Goal: Task Accomplishment & Management: Complete application form

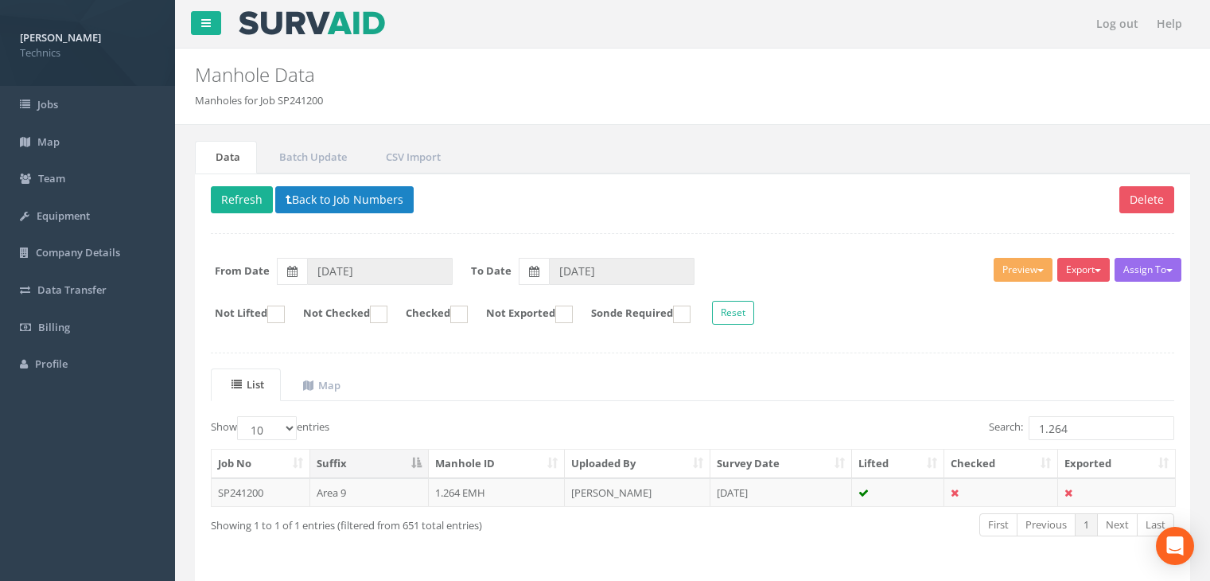
scroll to position [49, 0]
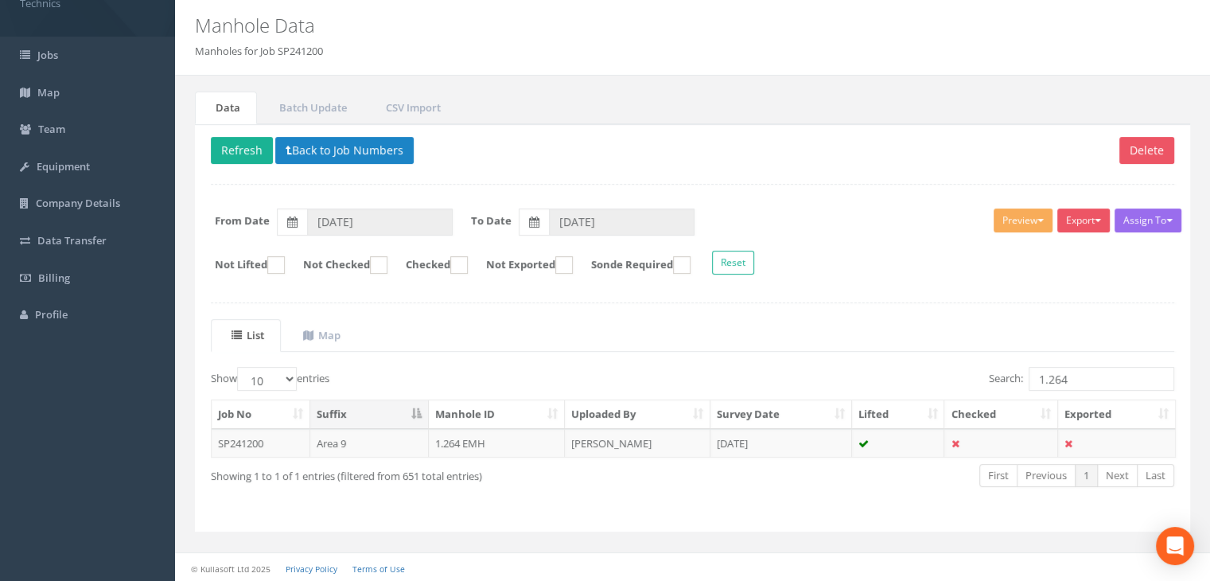
click at [758, 316] on div "Delete Refresh Back to Job Numbers Assign To No Companies Added Export Technics…" at bounding box center [692, 328] width 995 height 408
click at [509, 440] on td "1.264 EMH" at bounding box center [497, 443] width 137 height 29
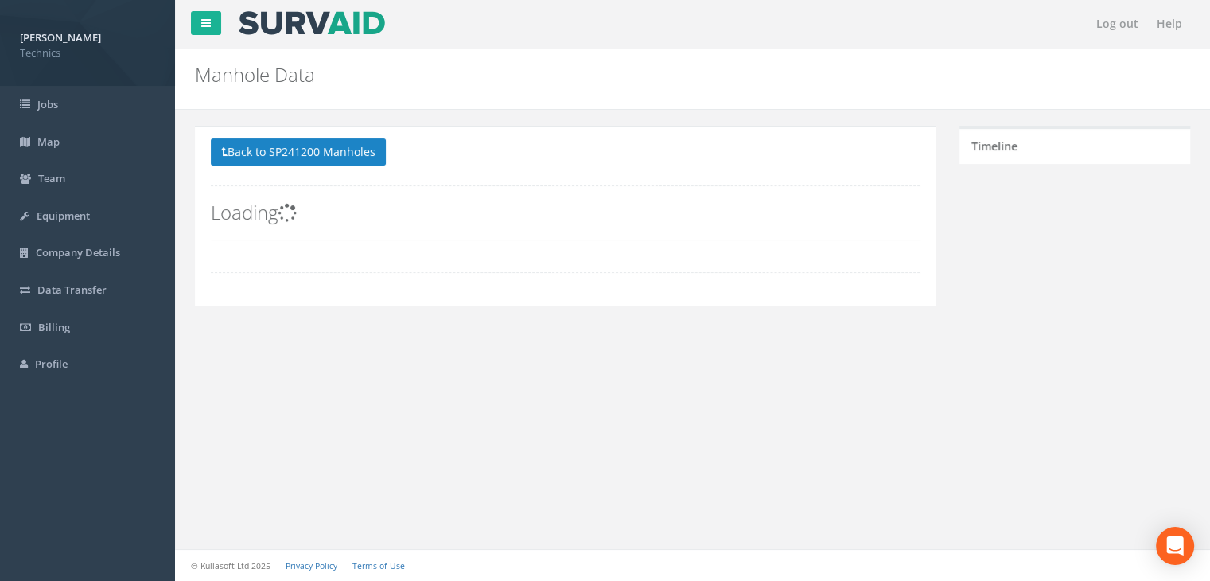
scroll to position [121, 0]
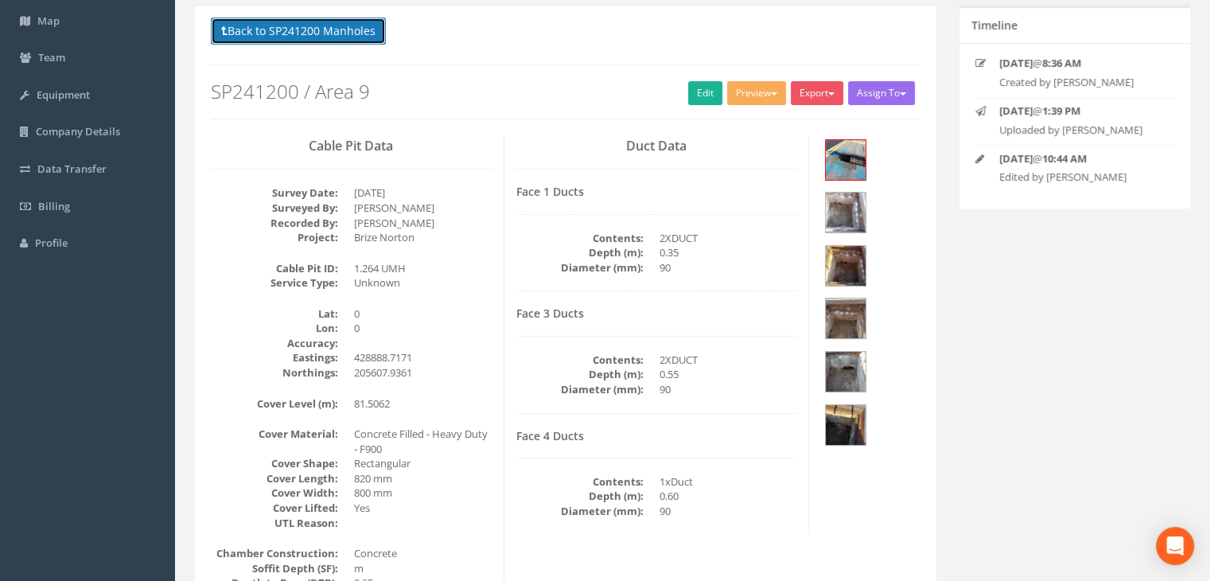
click at [334, 30] on button "Back to SP241200 Manholes" at bounding box center [298, 30] width 175 height 27
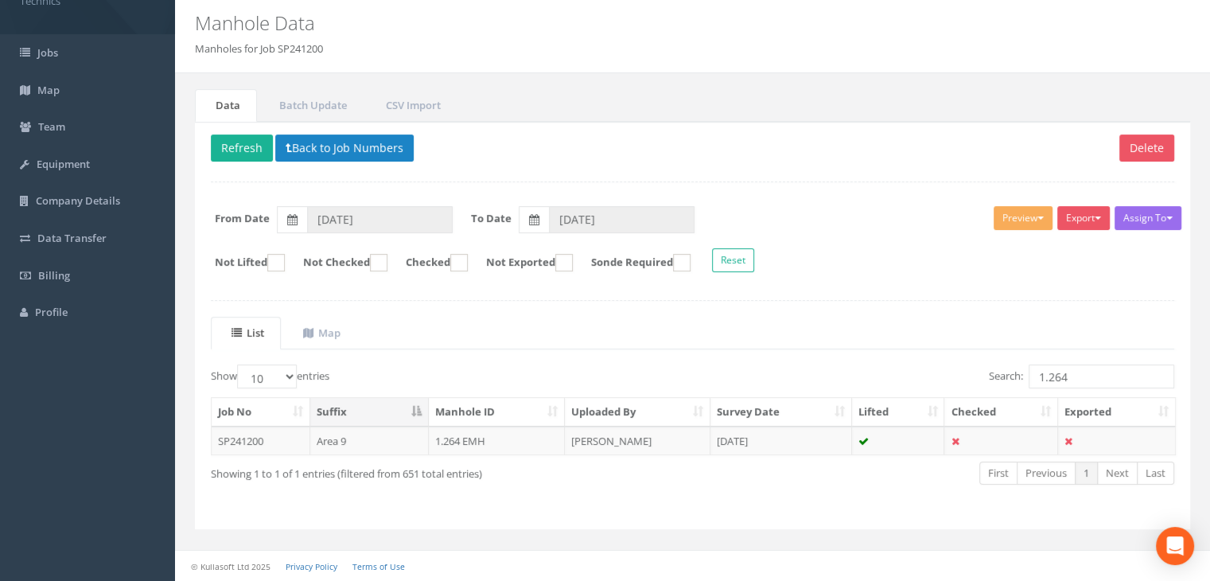
scroll to position [49, 0]
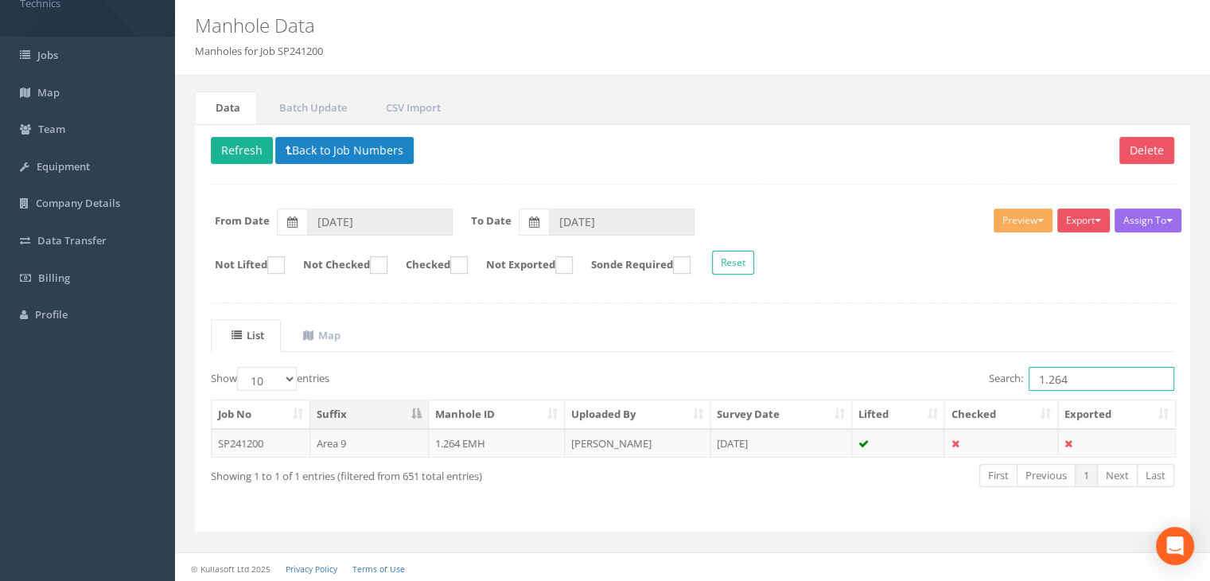
click at [1085, 369] on input "1.264" at bounding box center [1101, 379] width 146 height 24
type input "1.262"
click at [652, 445] on td "[PERSON_NAME]" at bounding box center [638, 443] width 146 height 29
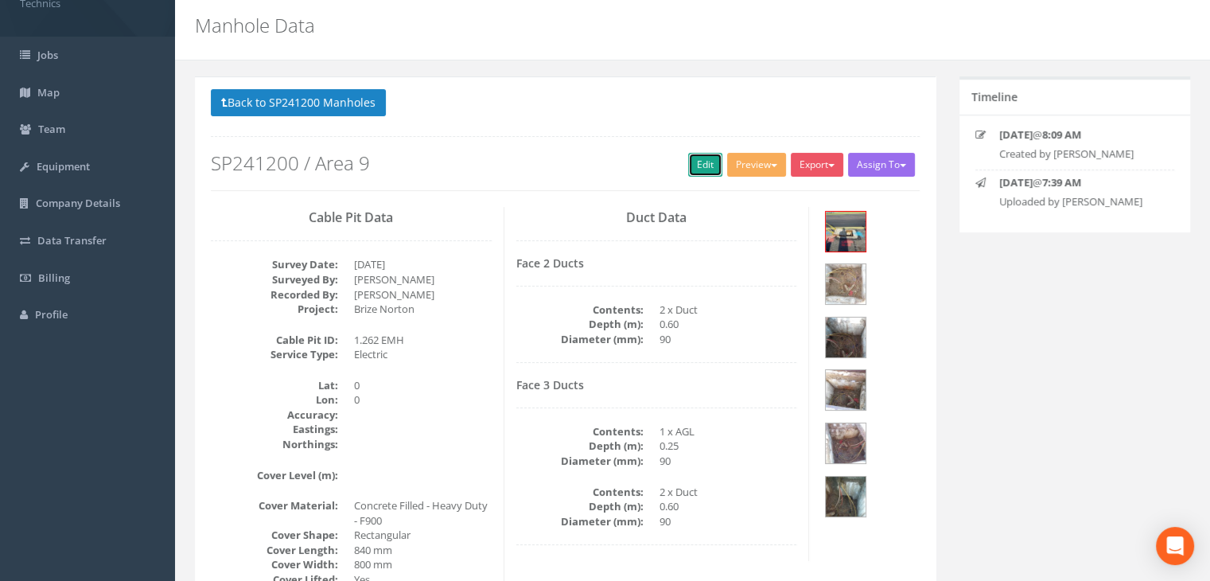
click at [700, 159] on link "Edit" at bounding box center [705, 165] width 34 height 24
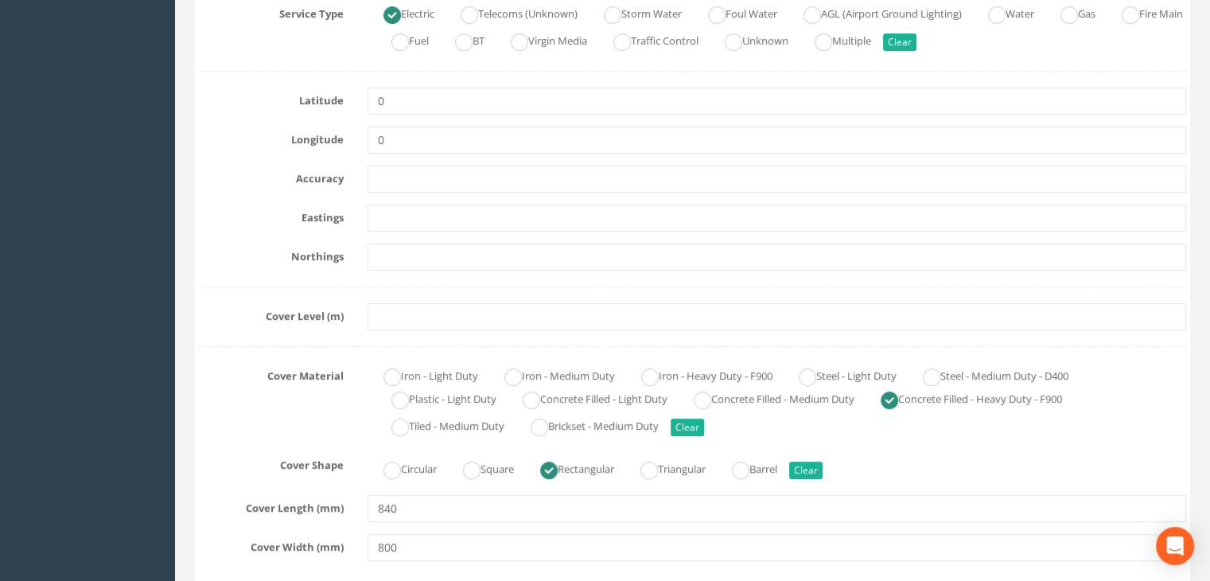
scroll to position [367, 0]
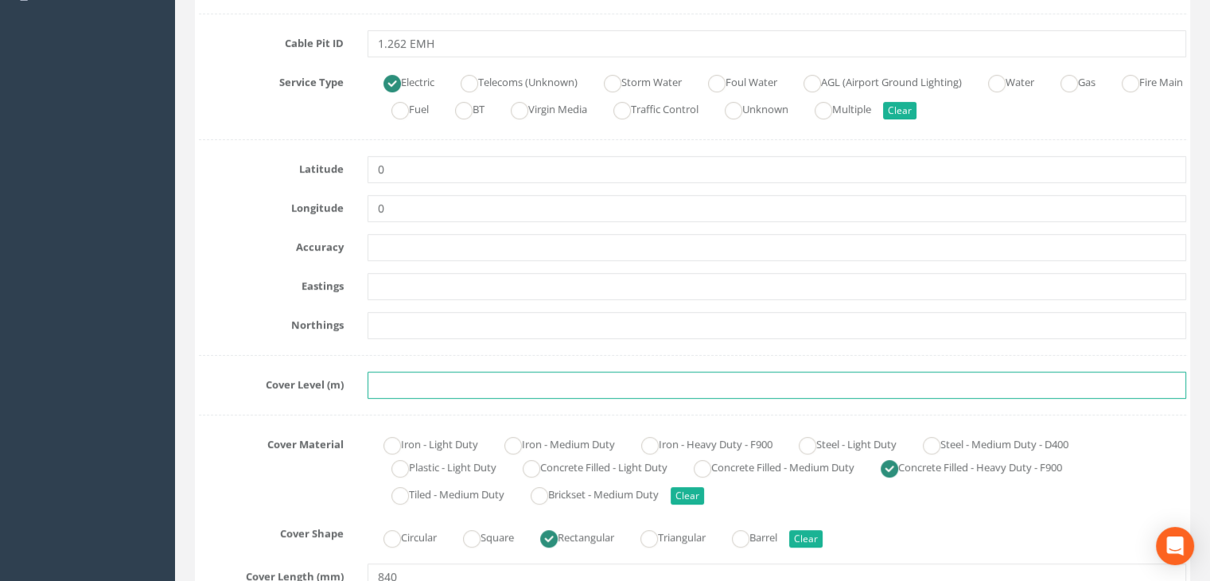
click at [386, 381] on input "text" at bounding box center [776, 384] width 818 height 27
paste input "81.4177"
type input "81.4177"
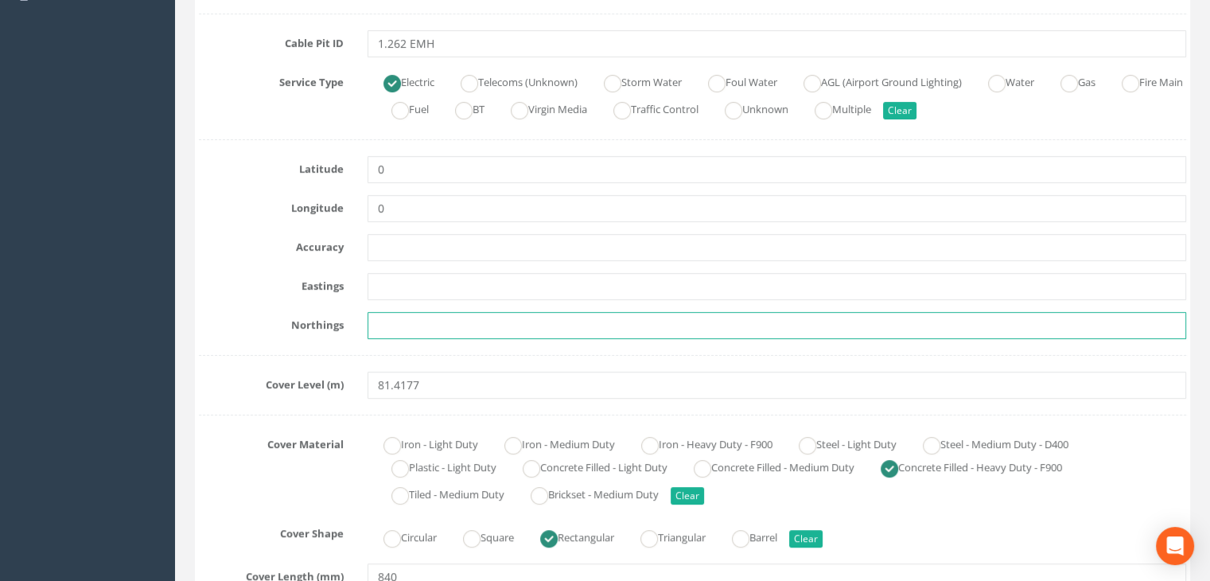
click at [429, 324] on input "text" at bounding box center [776, 325] width 818 height 27
paste input "205520.3769"
type input "205520.3769"
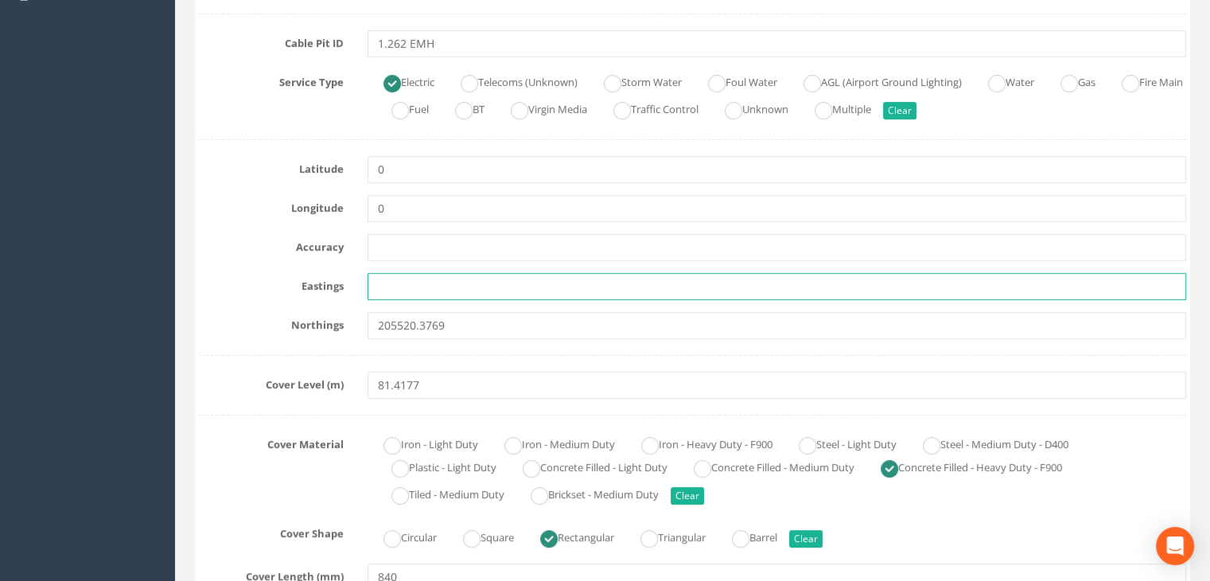
click at [369, 288] on input "text" at bounding box center [776, 286] width 818 height 27
paste input "428843.2986"
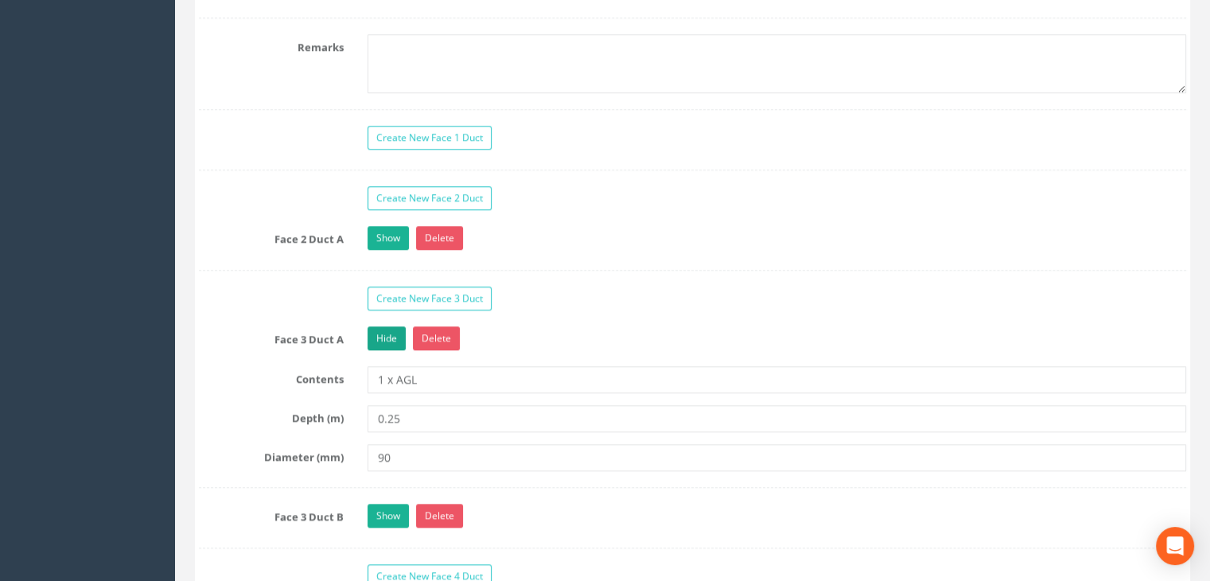
scroll to position [1481, 0]
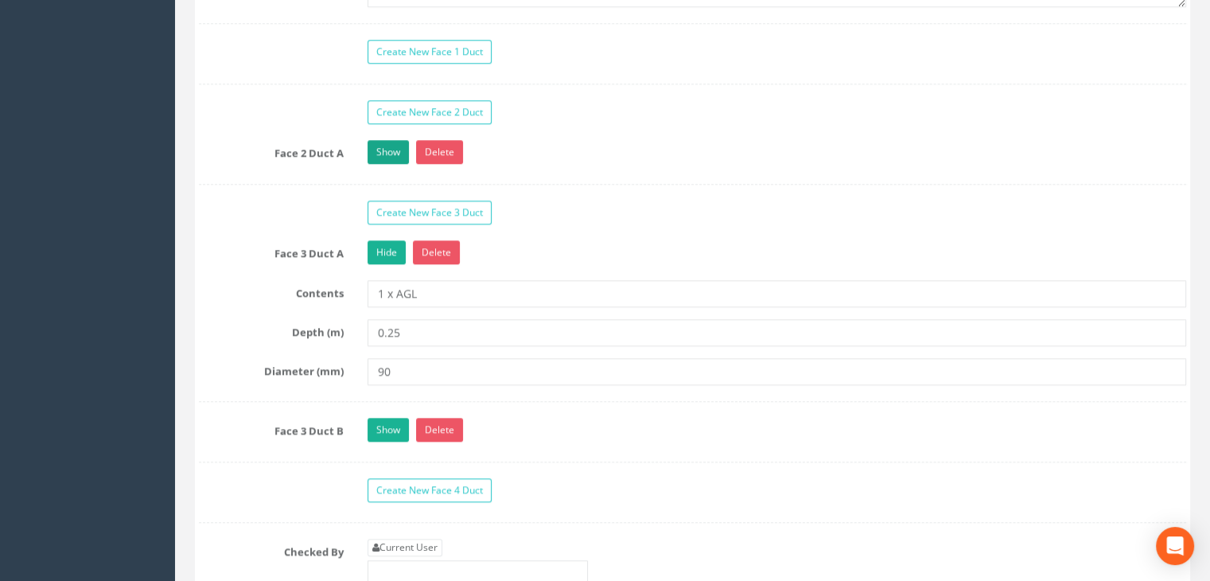
type input "428843.2986"
click at [394, 153] on link "Show" at bounding box center [387, 152] width 41 height 24
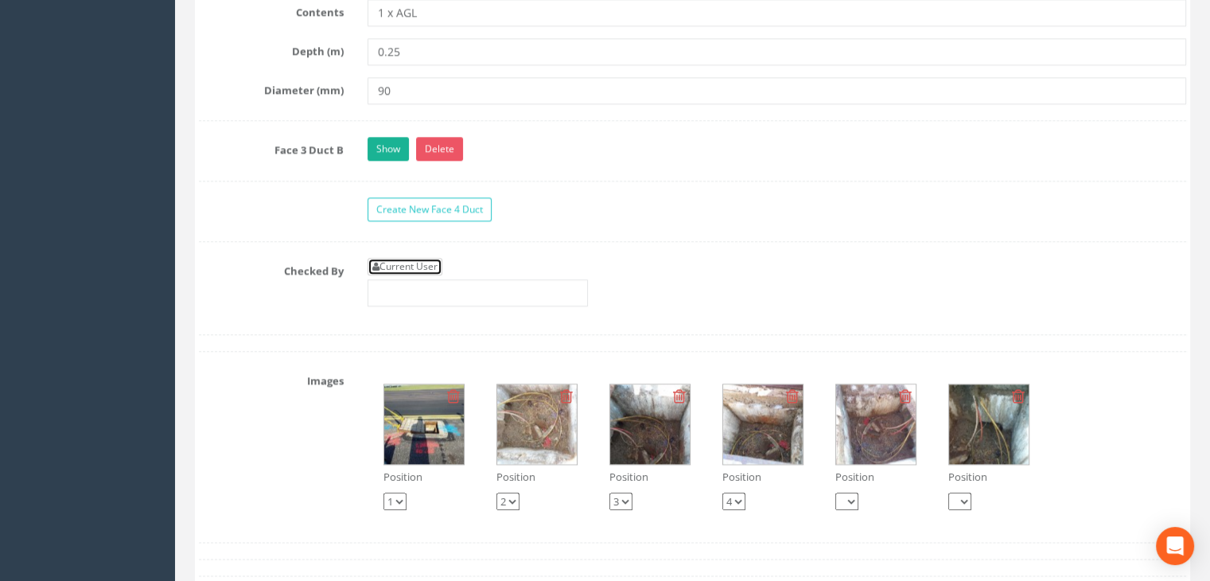
click at [405, 258] on link "Current User" at bounding box center [404, 266] width 75 height 17
type input "[PERSON_NAME]"
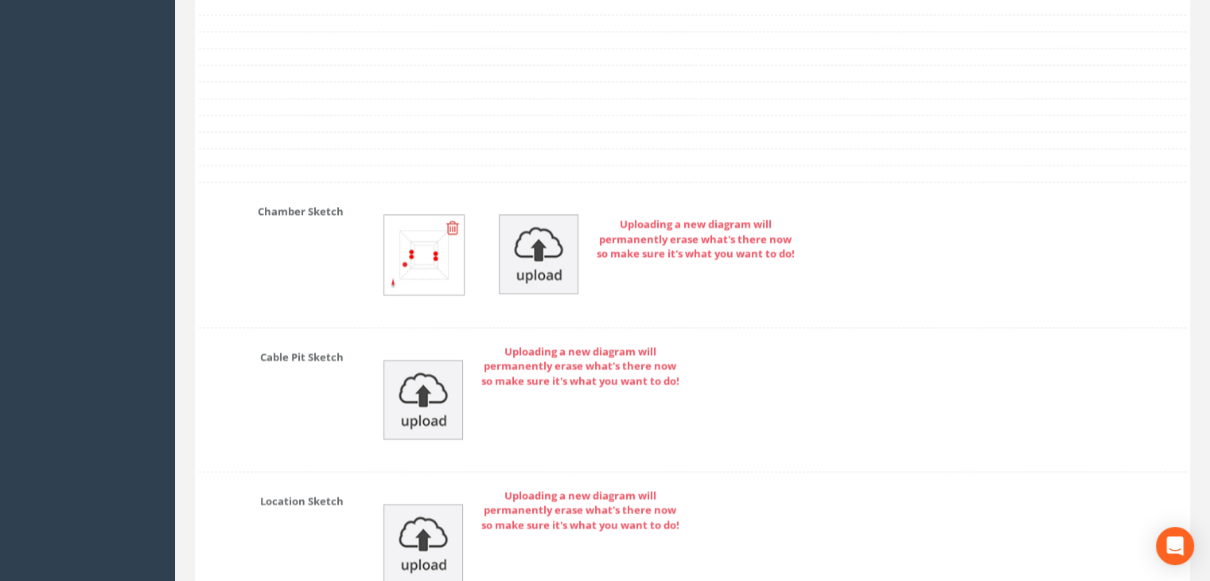
scroll to position [2515, 0]
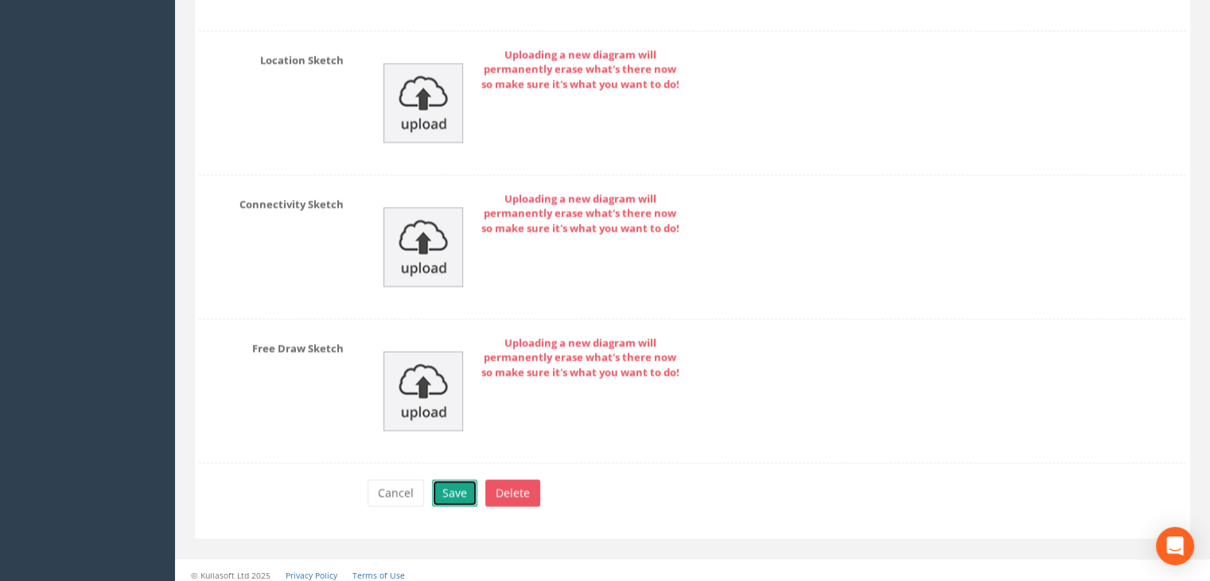
click at [450, 479] on button "Save" at bounding box center [454, 492] width 45 height 27
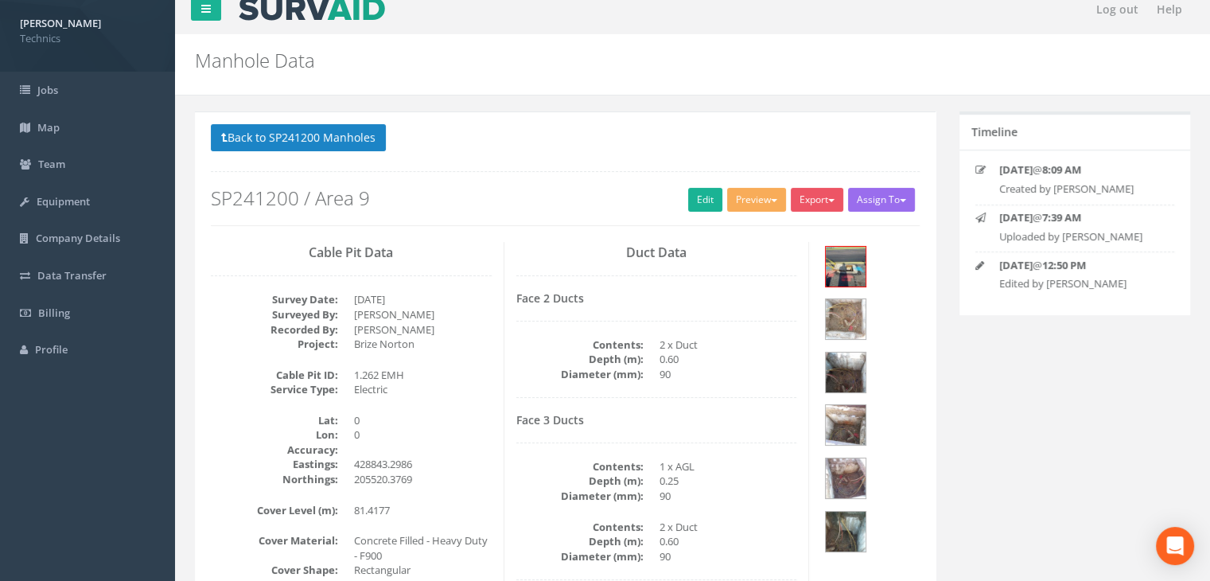
scroll to position [0, 0]
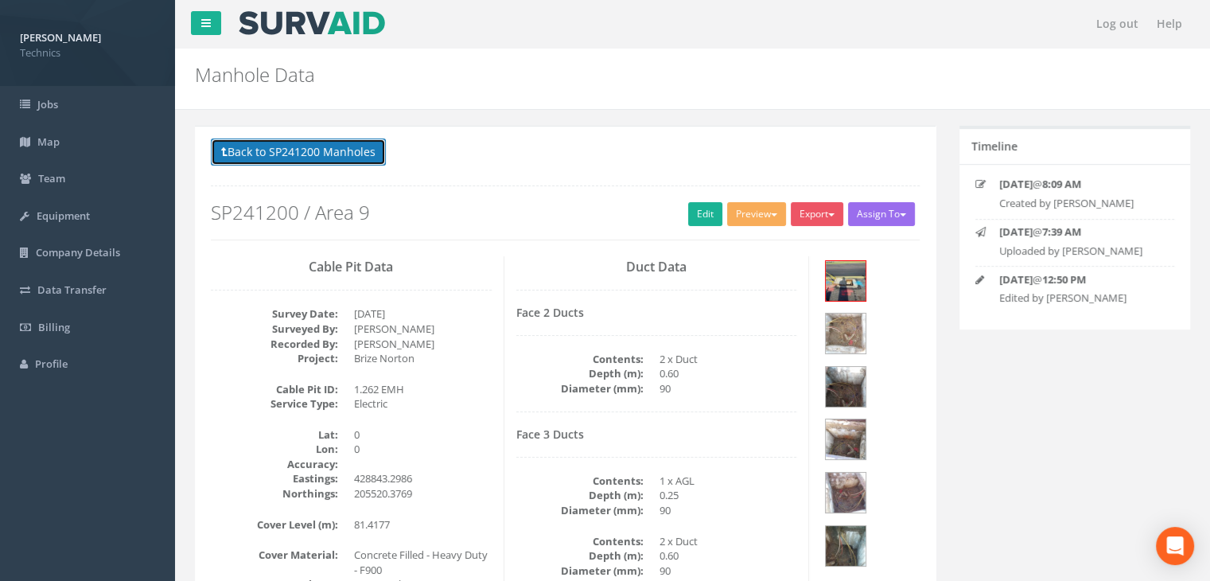
click at [347, 156] on button "Back to SP241200 Manholes" at bounding box center [298, 151] width 175 height 27
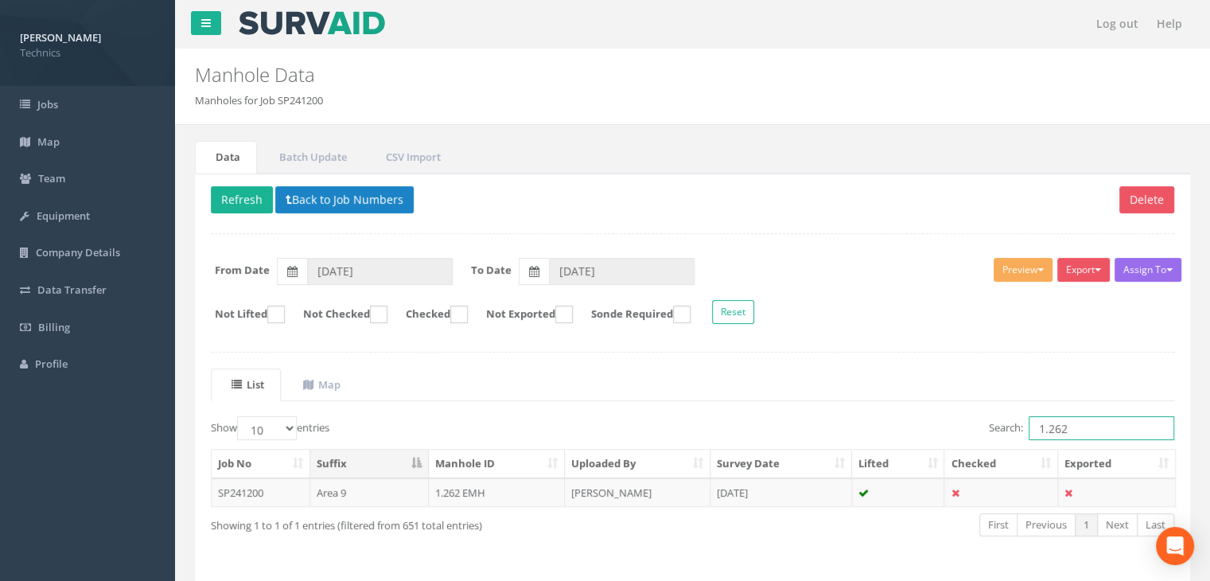
drag, startPoint x: 1082, startPoint y: 427, endPoint x: 937, endPoint y: 429, distance: 144.7
click at [937, 429] on div "Search: 1.262" at bounding box center [940, 430] width 470 height 28
type input "3.102"
click at [677, 484] on td "[PERSON_NAME]" at bounding box center [638, 492] width 146 height 29
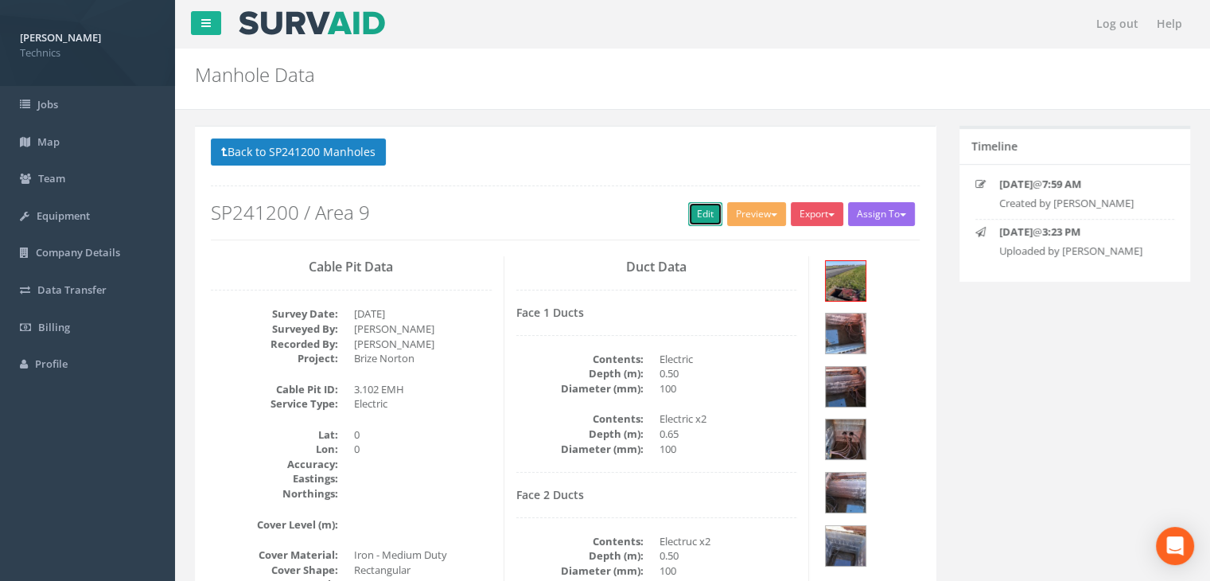
click at [703, 202] on link "Edit" at bounding box center [705, 214] width 34 height 24
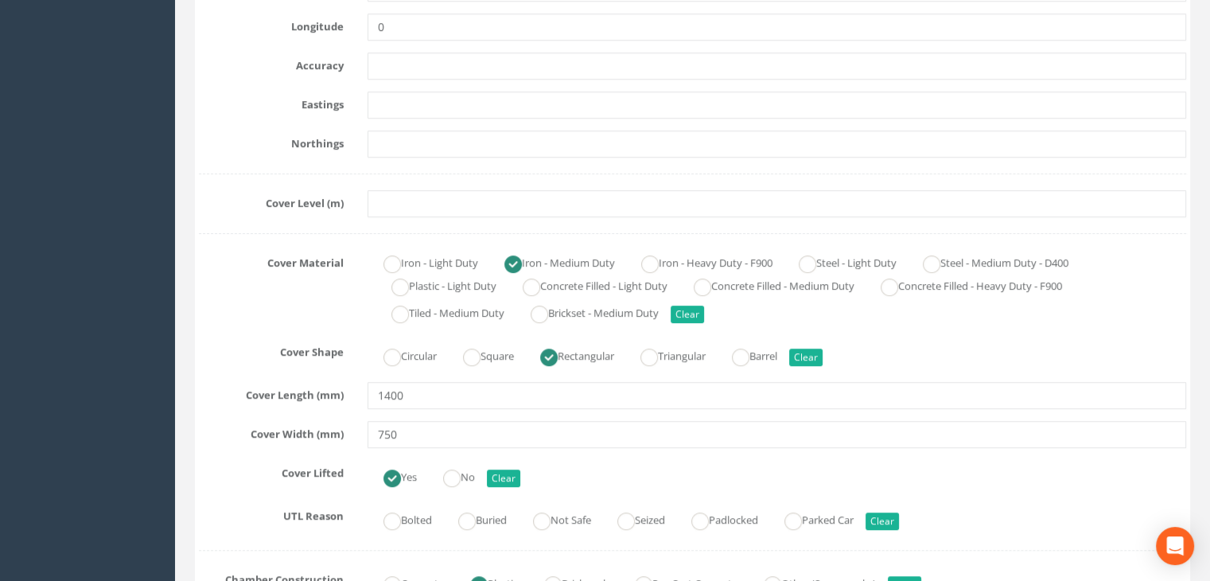
scroll to position [557, 0]
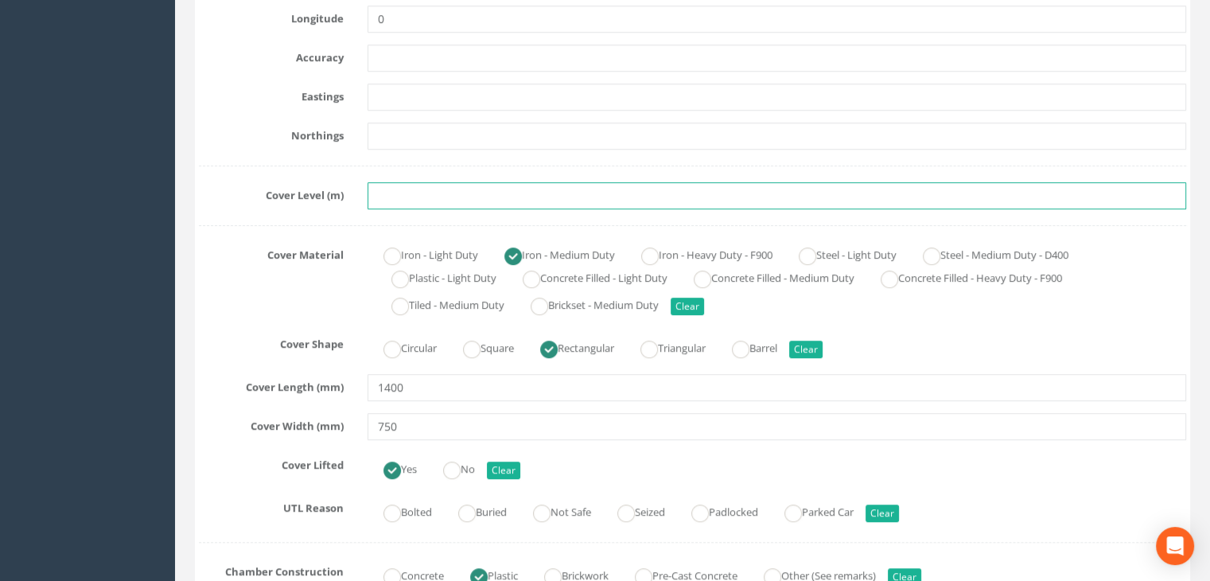
click at [397, 201] on input "text" at bounding box center [776, 195] width 818 height 27
paste input "80.9320"
type input "80.9320"
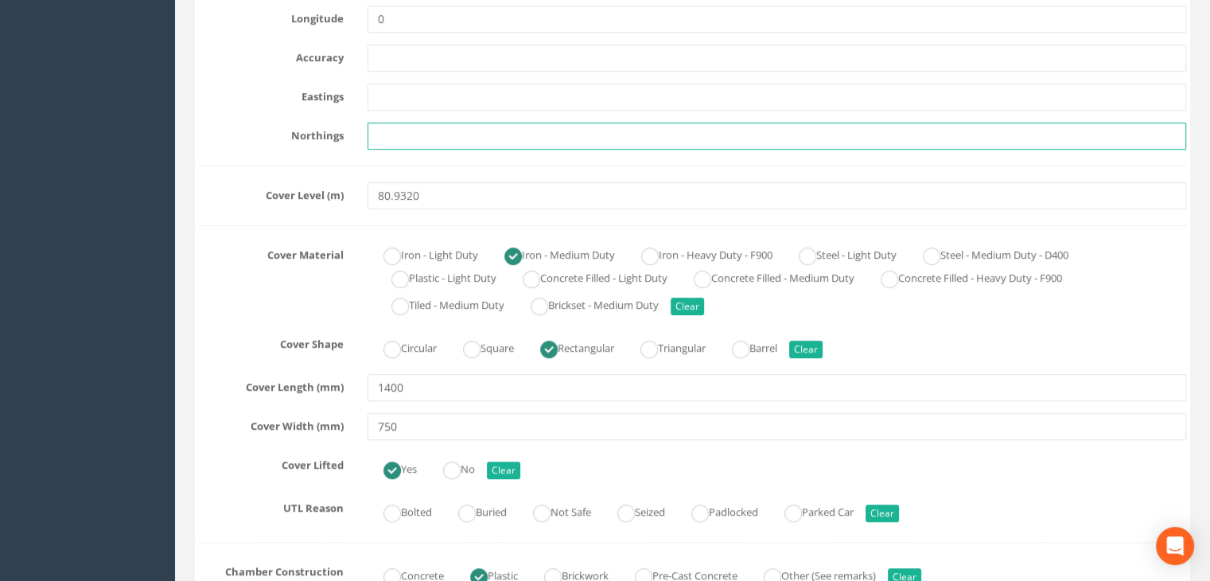
click at [419, 137] on input "text" at bounding box center [776, 135] width 818 height 27
paste input "205475.0440"
type input "205475.0440"
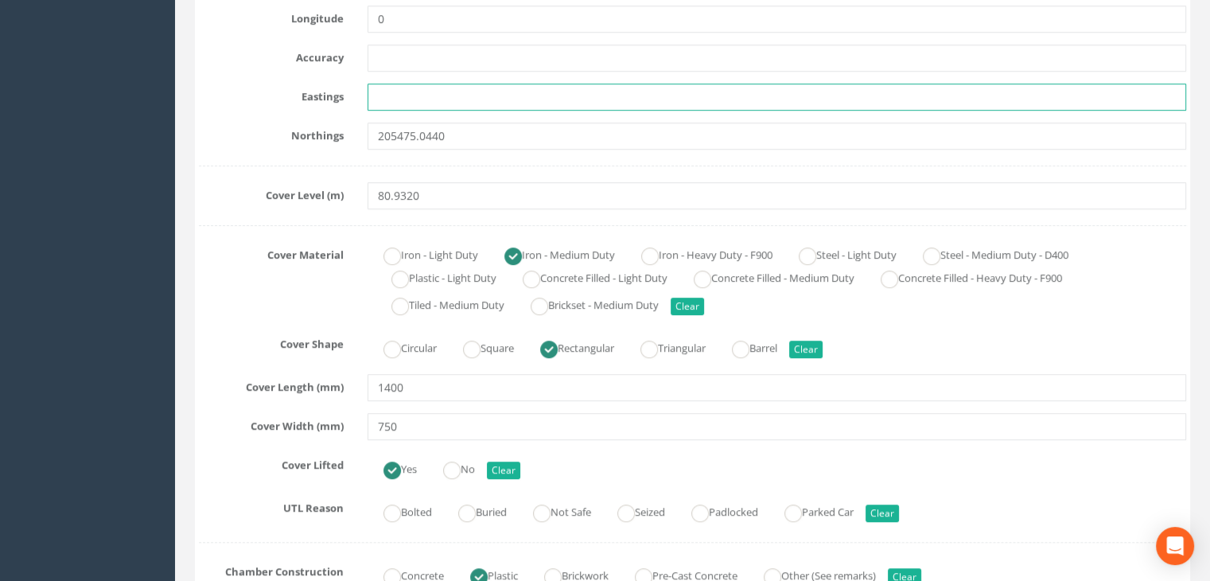
click at [445, 93] on input "text" at bounding box center [776, 96] width 818 height 27
paste input "428829.0810"
type input "428829.0810"
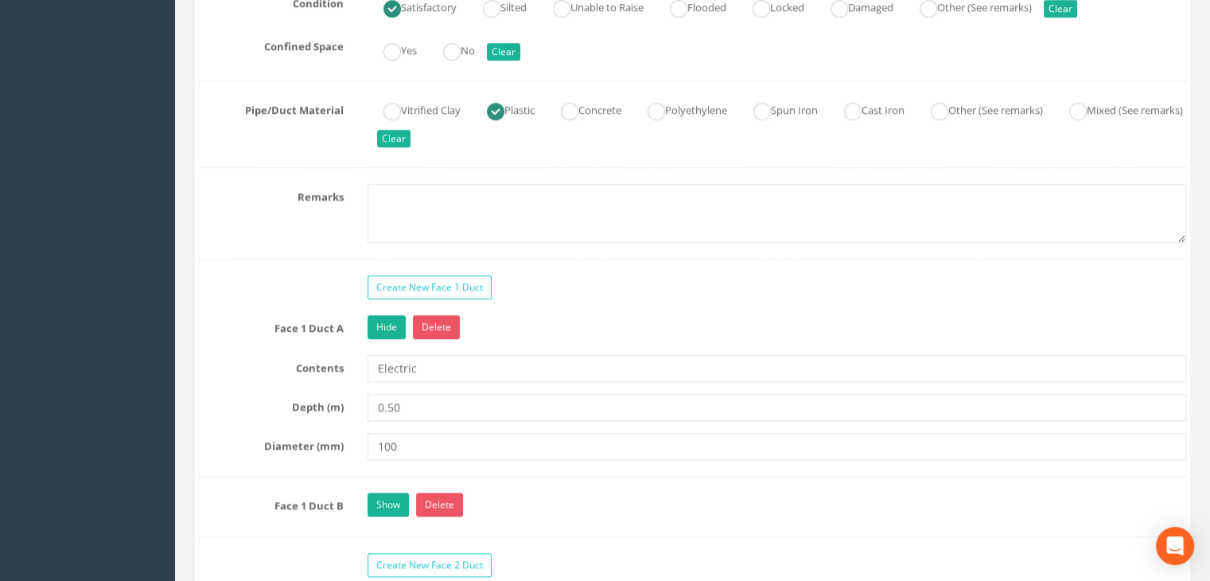
scroll to position [1272, 0]
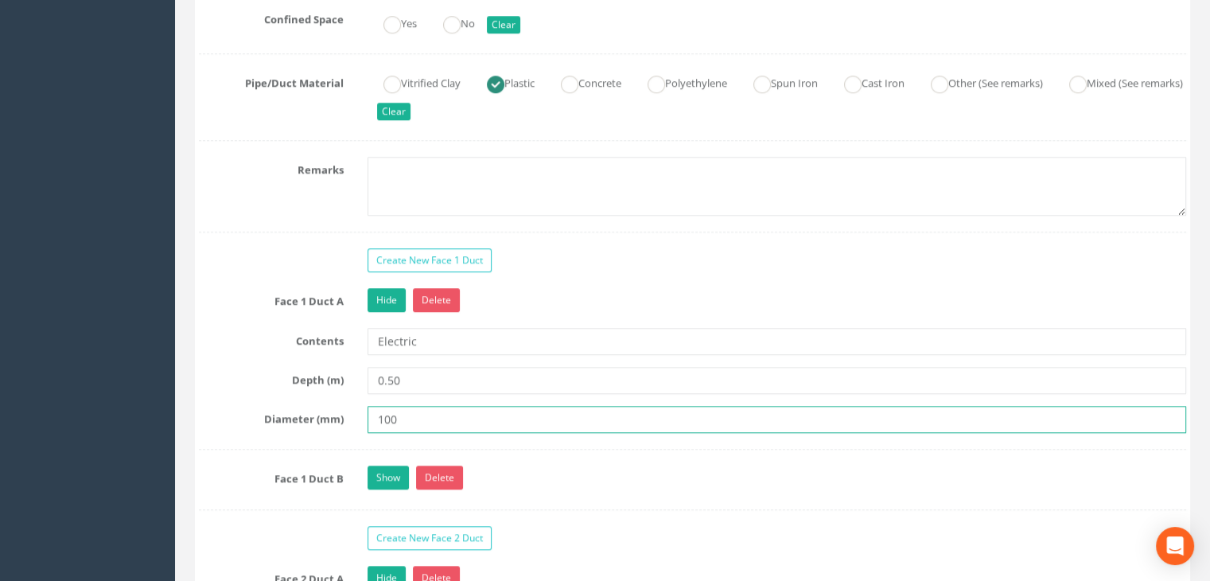
drag, startPoint x: 417, startPoint y: 412, endPoint x: 359, endPoint y: 417, distance: 57.5
click at [359, 417] on div "100" at bounding box center [776, 419] width 842 height 27
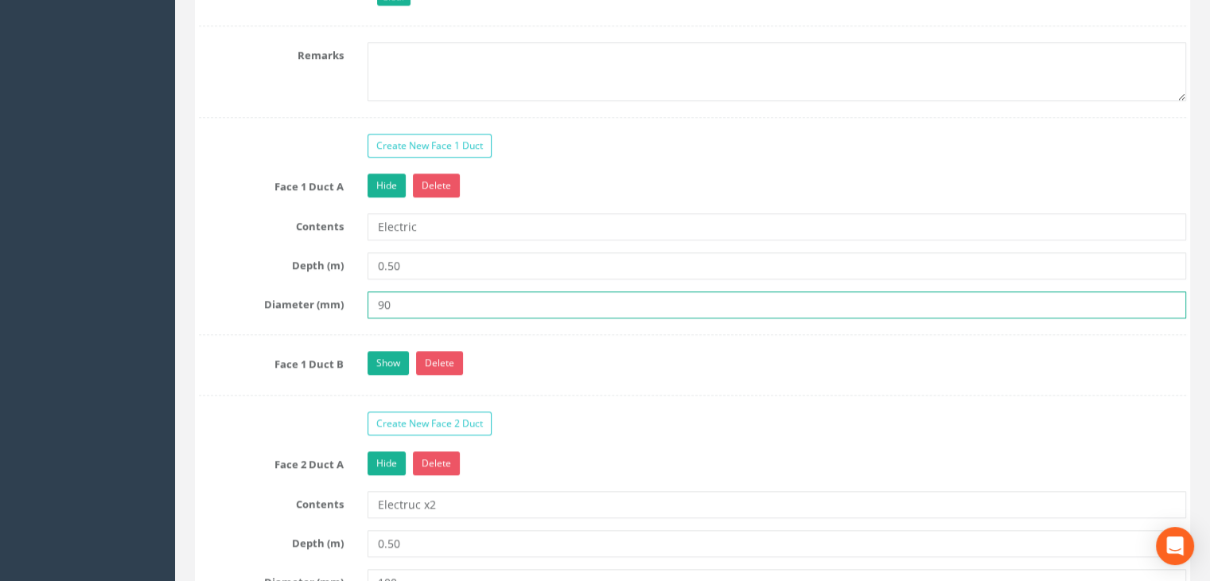
scroll to position [1511, 0]
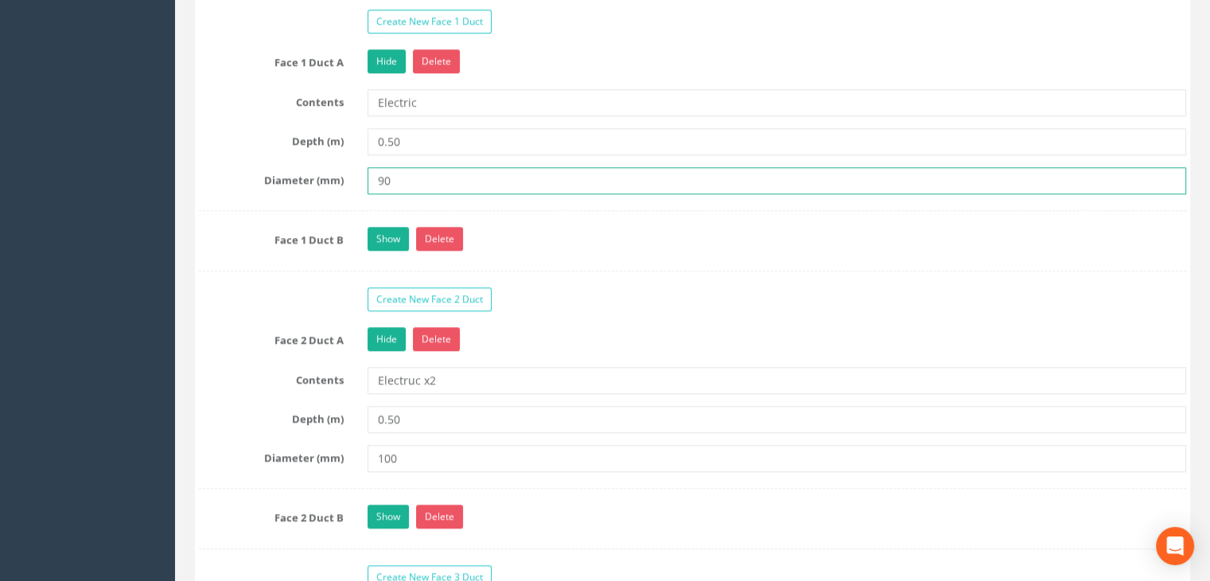
type input "90"
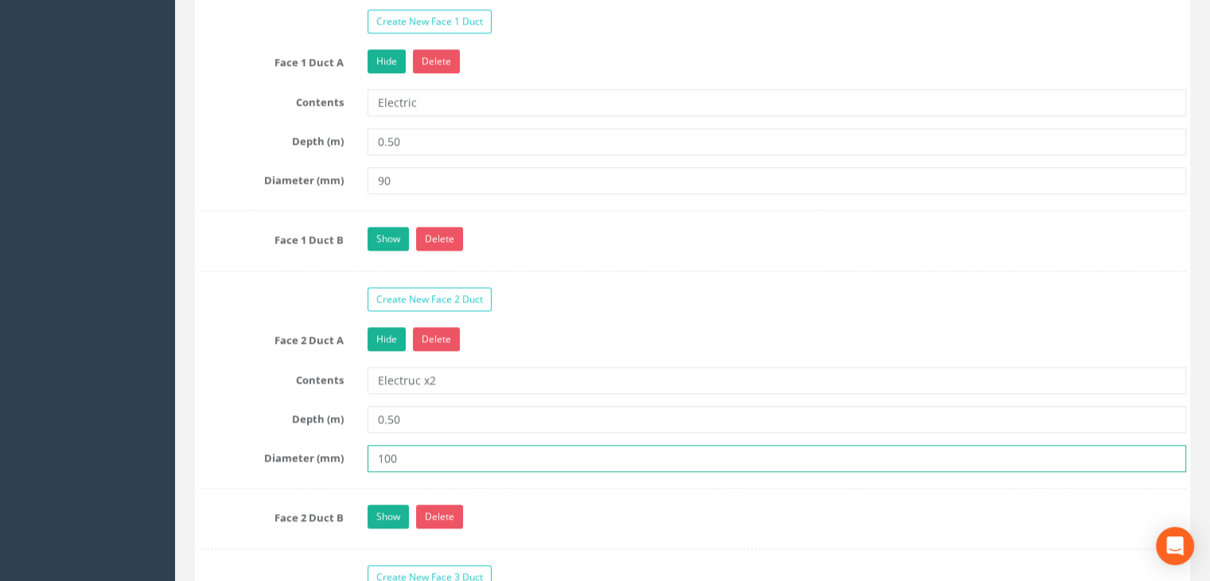
drag, startPoint x: 417, startPoint y: 448, endPoint x: 328, endPoint y: 425, distance: 91.8
click at [328, 425] on div "Face 2 Duct A Hide Delete Contents Electruc x2 Depth (m) 0.50 Diameter (mm) 100" at bounding box center [692, 407] width 987 height 161
type input "90"
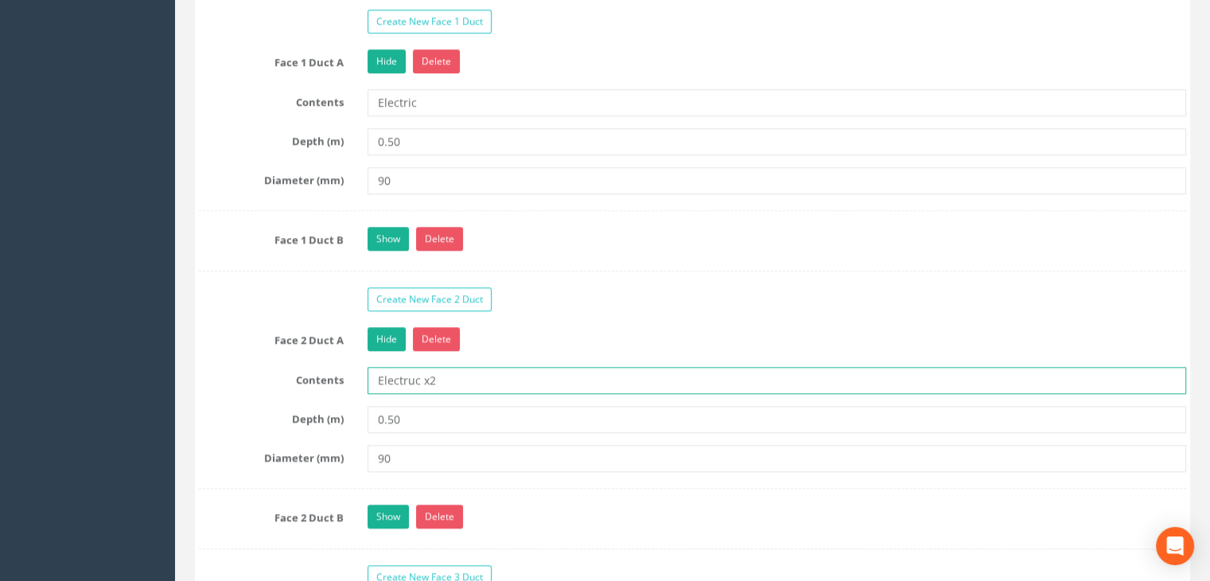
click at [414, 376] on input "Electruc x2" at bounding box center [776, 380] width 818 height 27
type input "Electric x2"
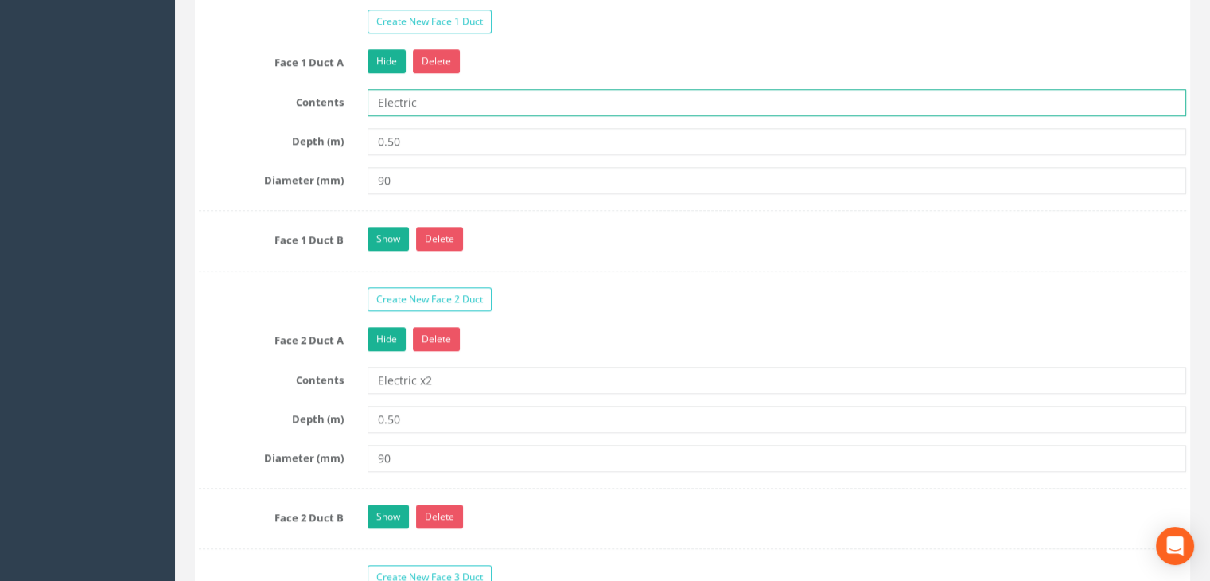
click at [467, 95] on input "Electric" at bounding box center [776, 102] width 818 height 27
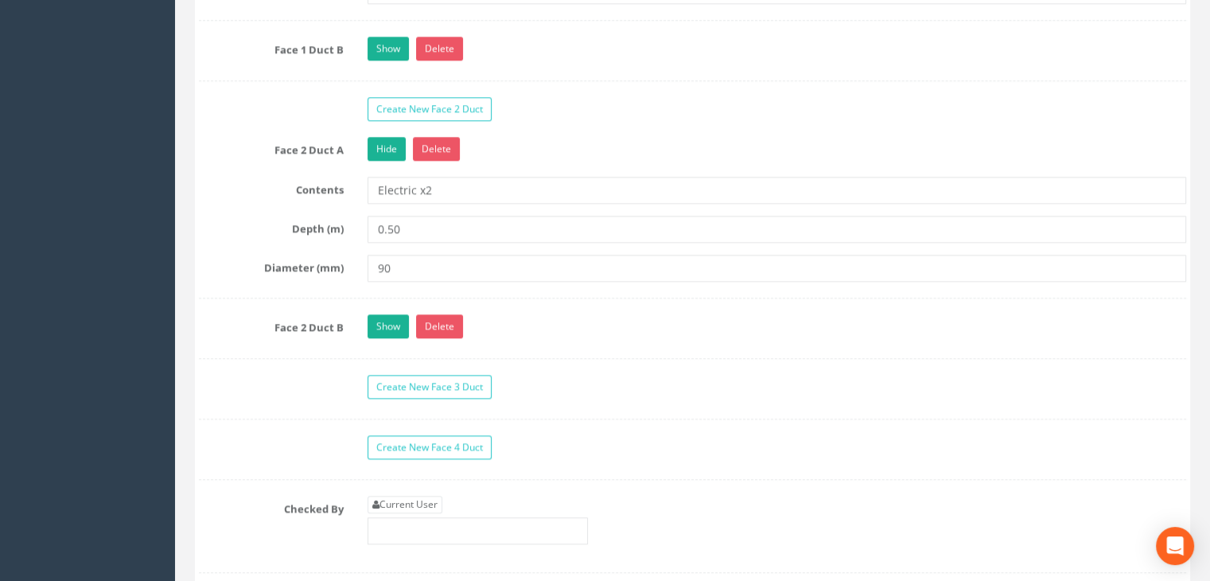
scroll to position [1909, 0]
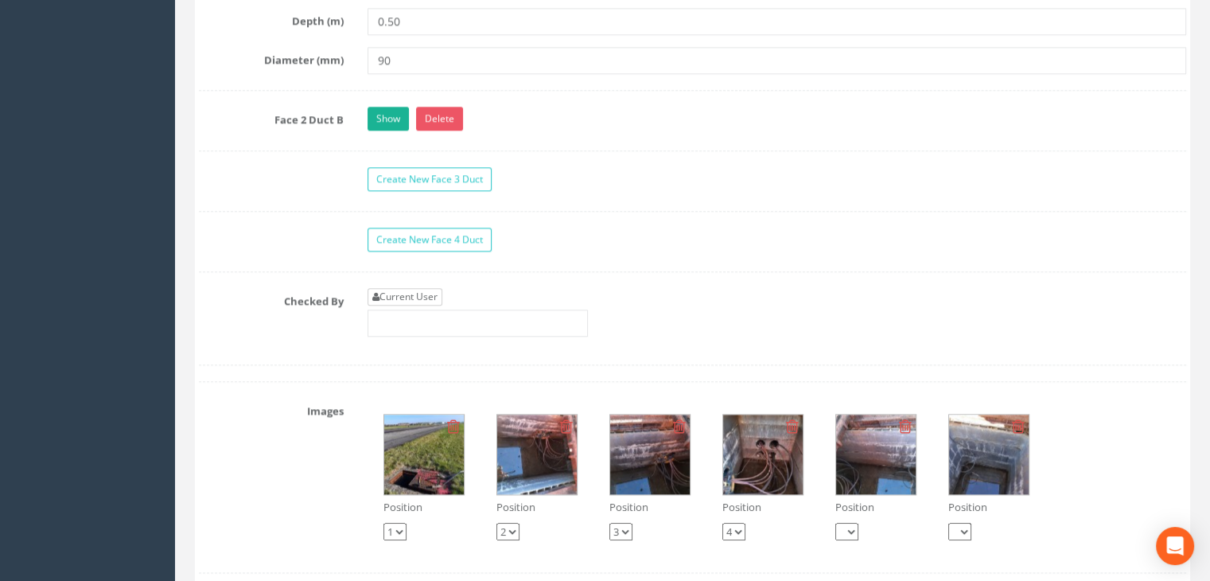
type input "Electric x2"
click at [435, 293] on link "Current User" at bounding box center [404, 296] width 75 height 17
type input "[PERSON_NAME]"
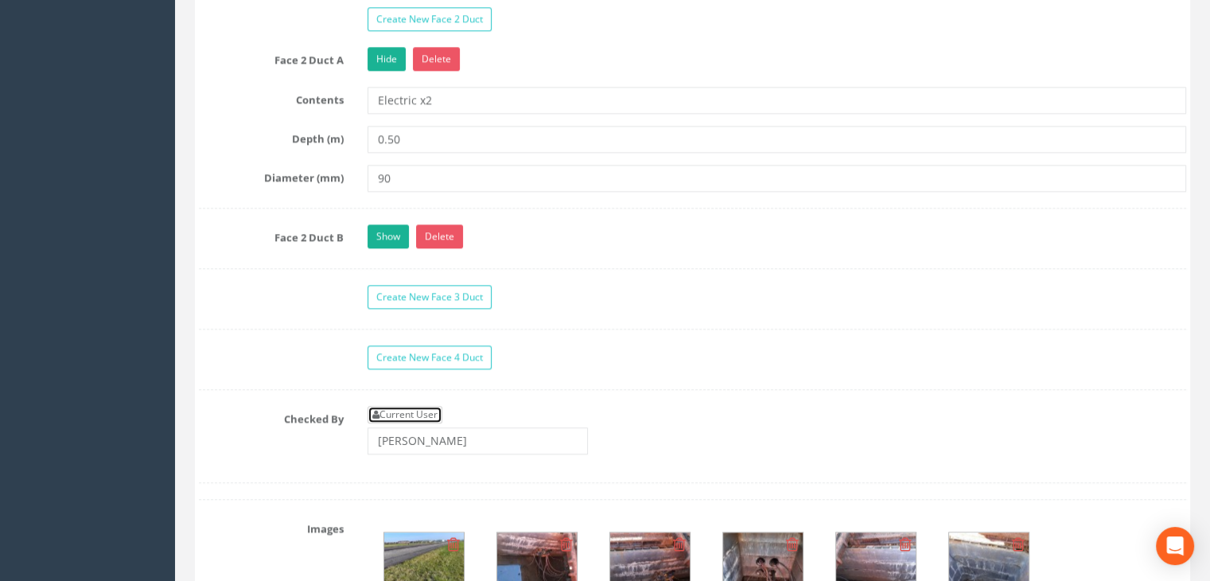
scroll to position [1764, 0]
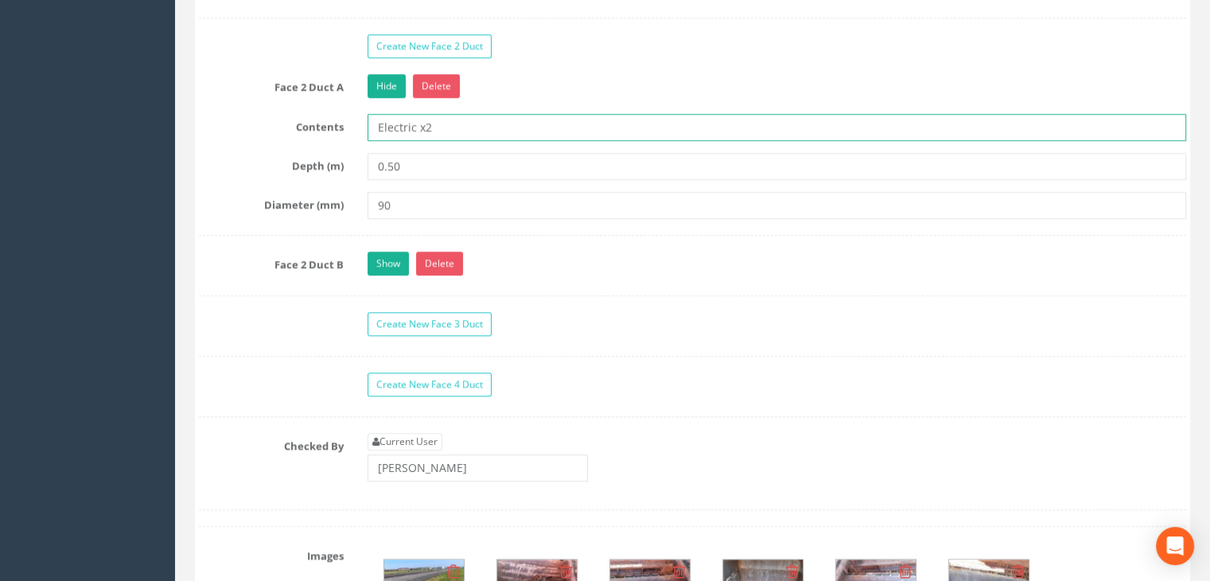
click at [468, 122] on input "Electric x2" at bounding box center [776, 127] width 818 height 27
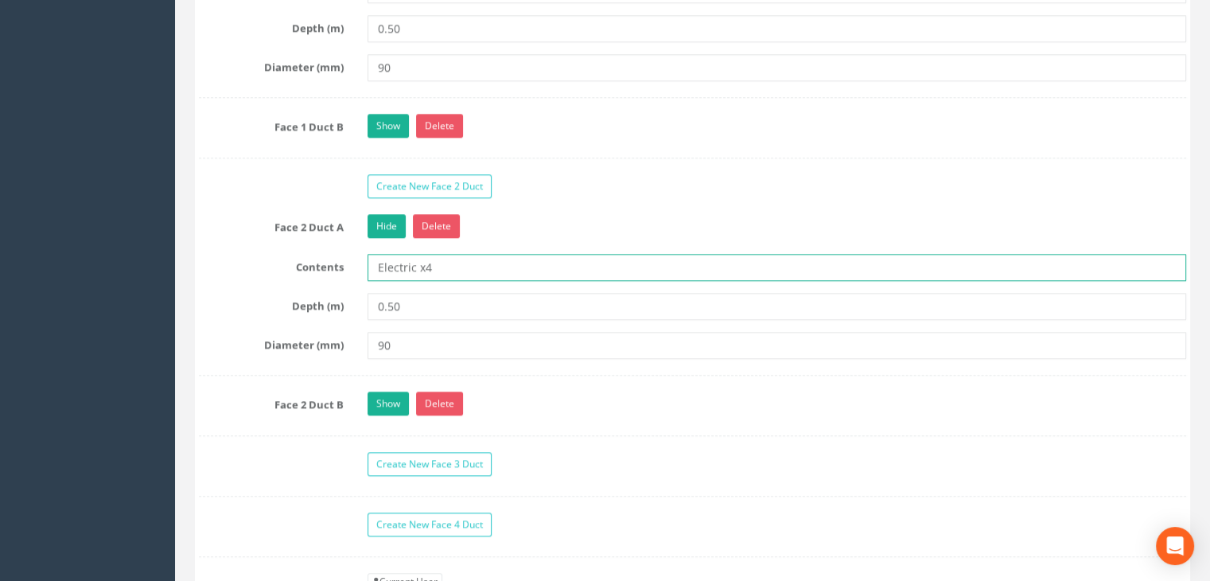
scroll to position [1525, 0]
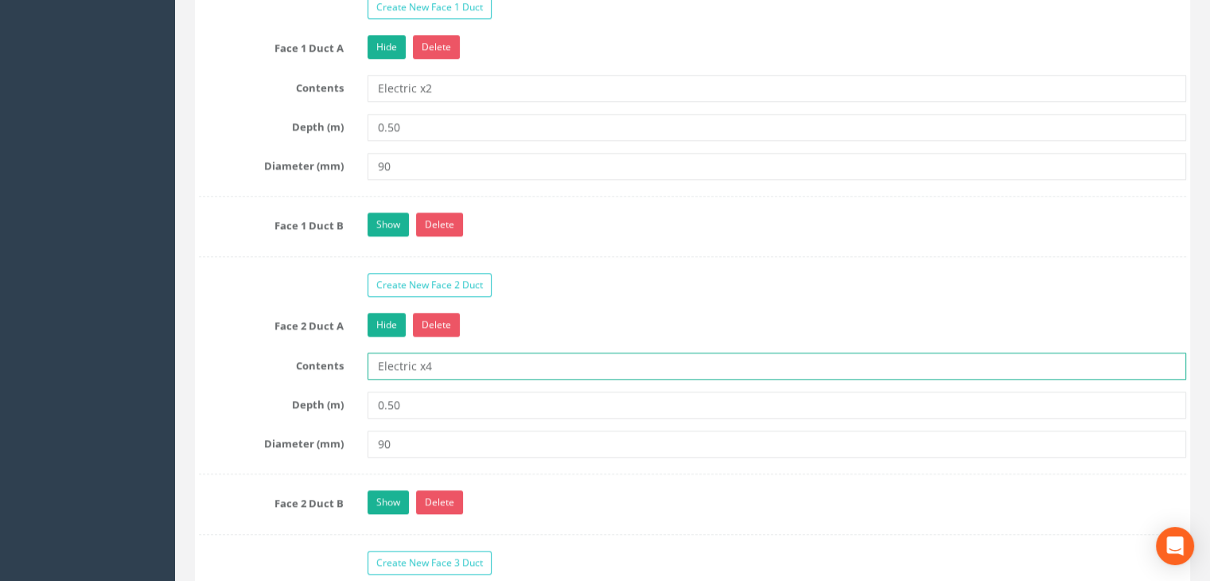
type input "Electric x4"
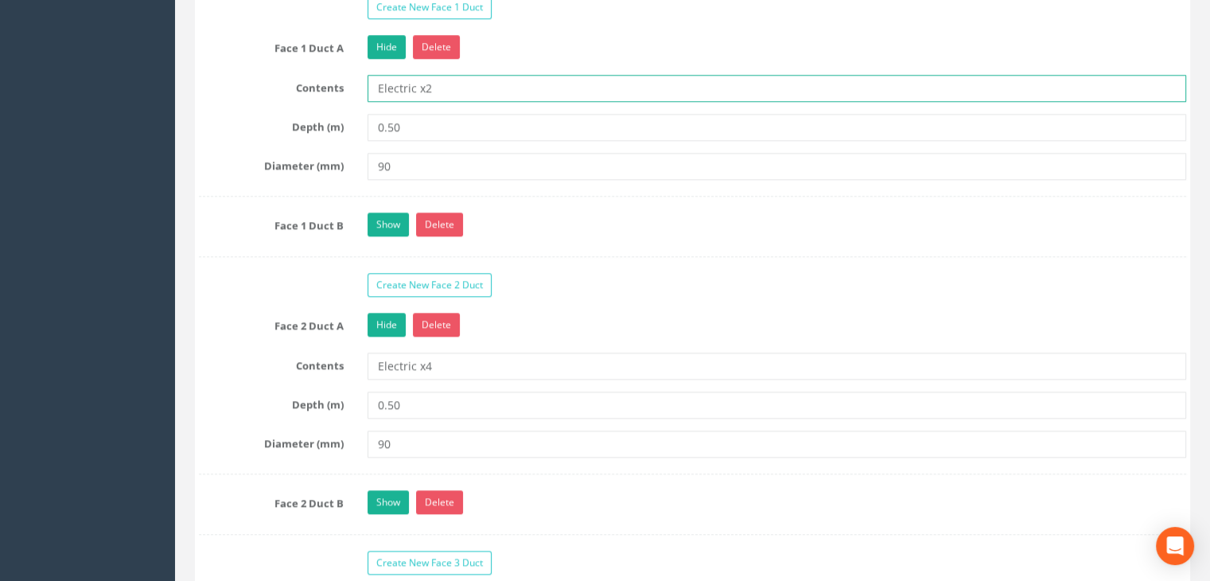
click at [443, 86] on input "Electric x2" at bounding box center [776, 88] width 818 height 27
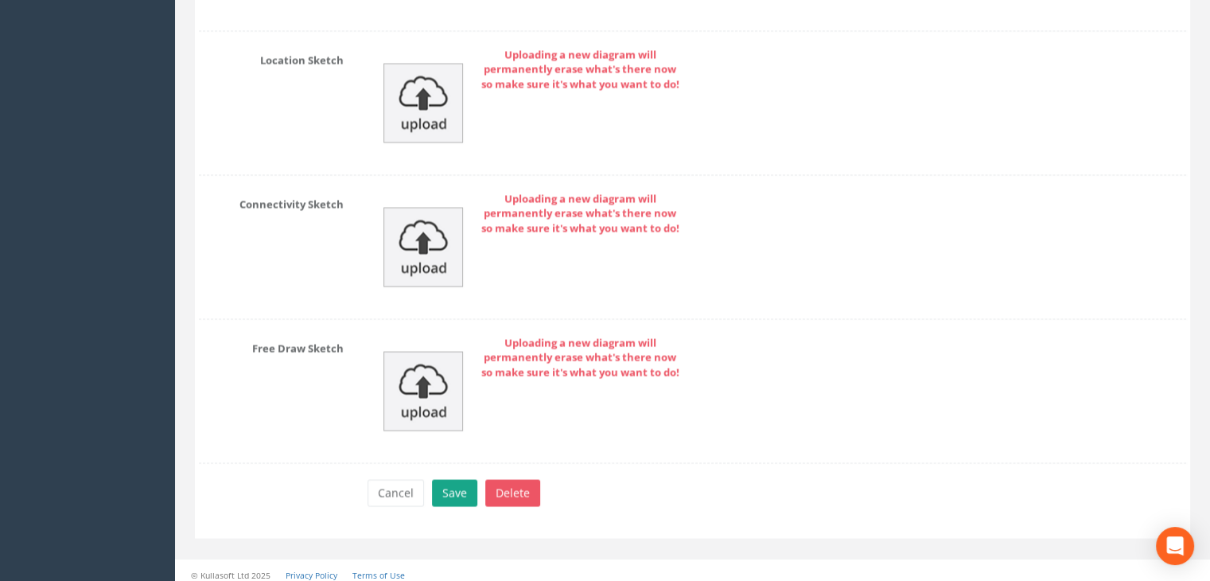
type input "Electric x4"
click at [464, 486] on button "Save" at bounding box center [454, 492] width 45 height 27
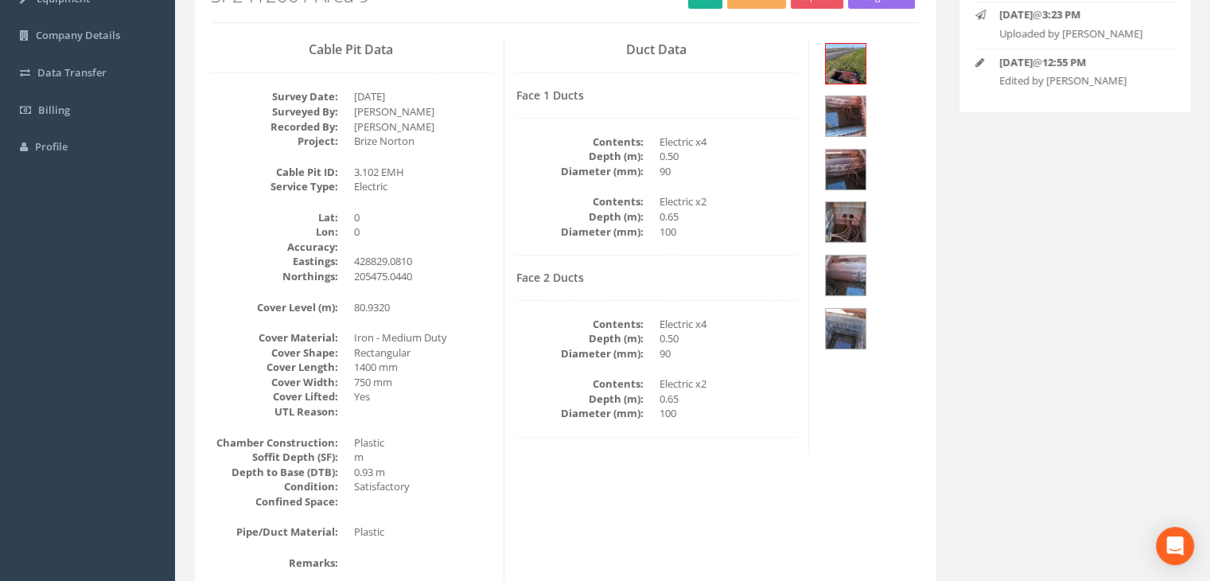
scroll to position [27, 0]
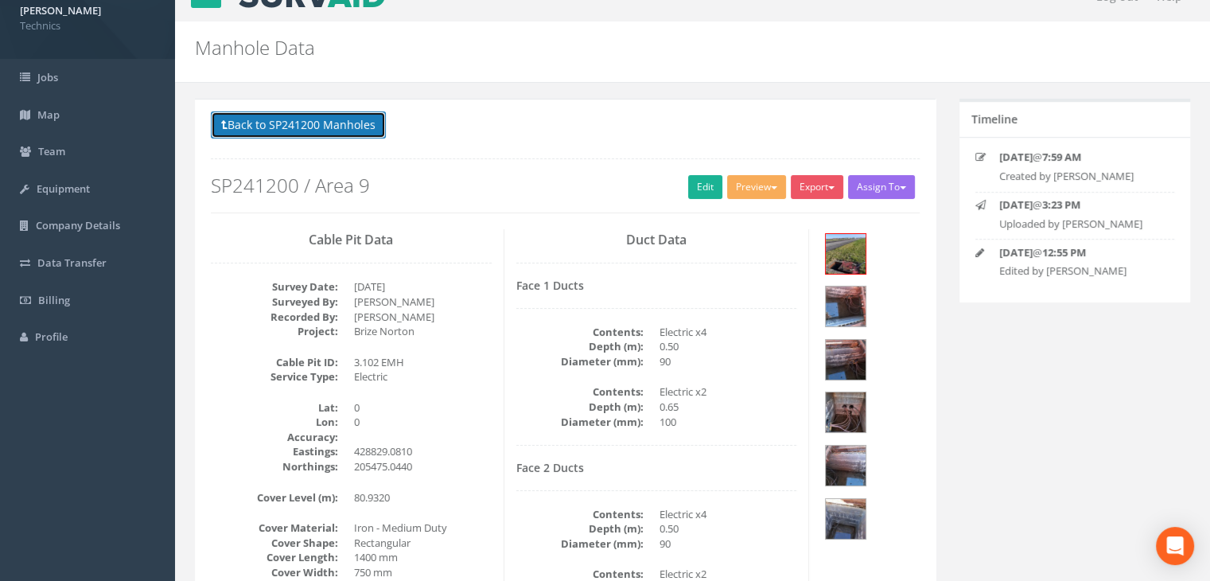
click at [359, 113] on button "Back to SP241200 Manholes" at bounding box center [298, 124] width 175 height 27
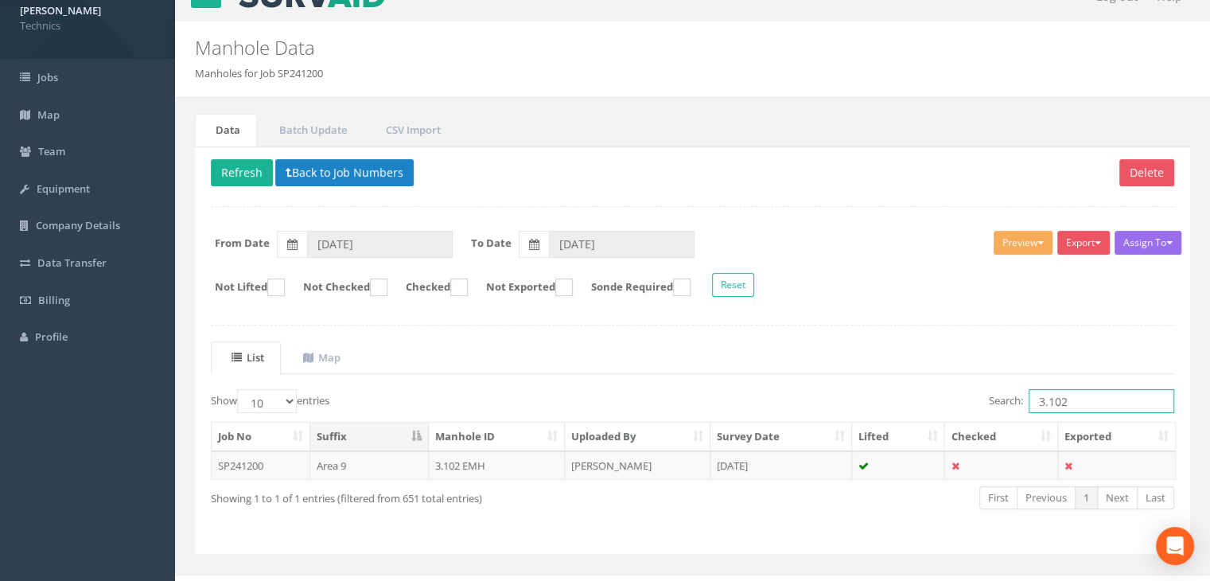
click at [1082, 400] on input "3.102" at bounding box center [1101, 401] width 146 height 24
type input "3.103"
click at [845, 463] on td "[DATE]" at bounding box center [781, 465] width 142 height 29
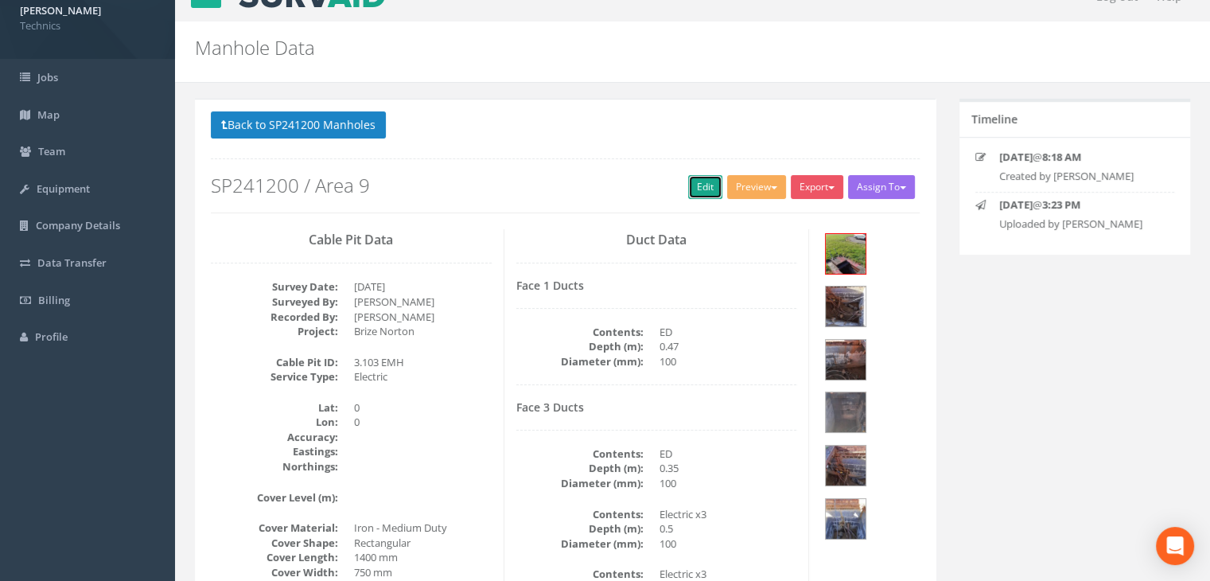
click at [698, 182] on link "Edit" at bounding box center [705, 187] width 34 height 24
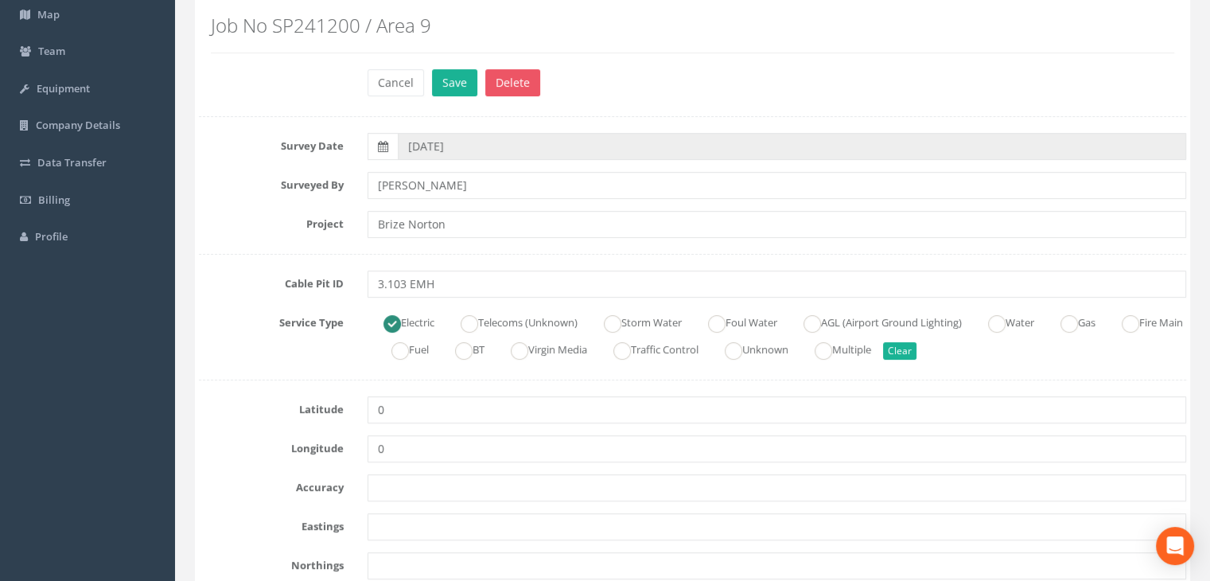
scroll to position [345, 0]
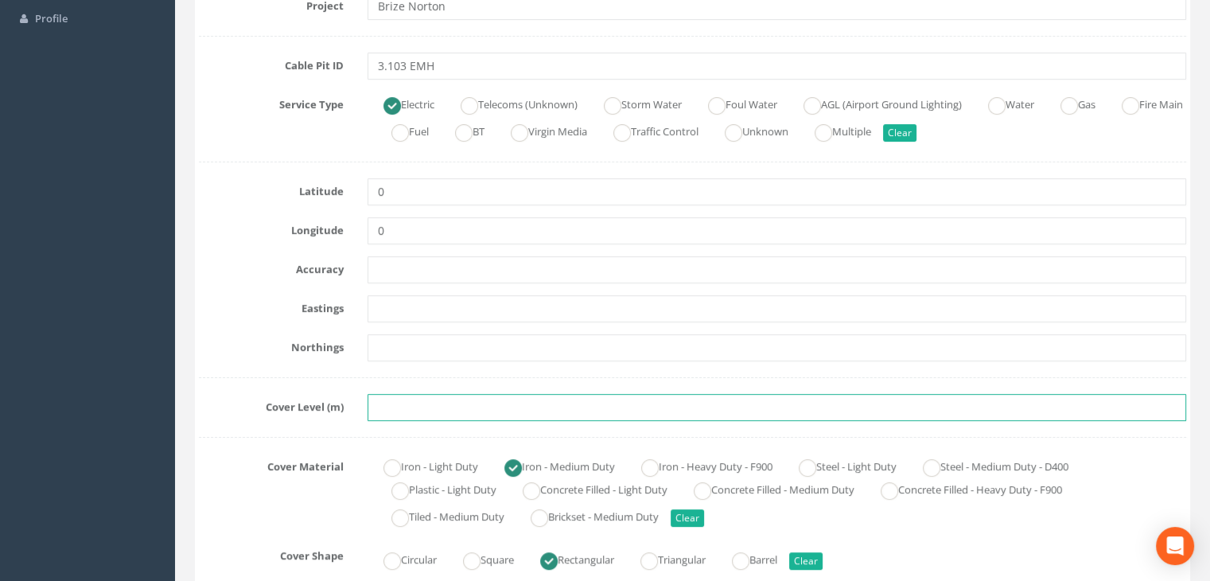
click at [504, 408] on input "text" at bounding box center [776, 407] width 818 height 27
paste input "80.1560"
type input "80.1560"
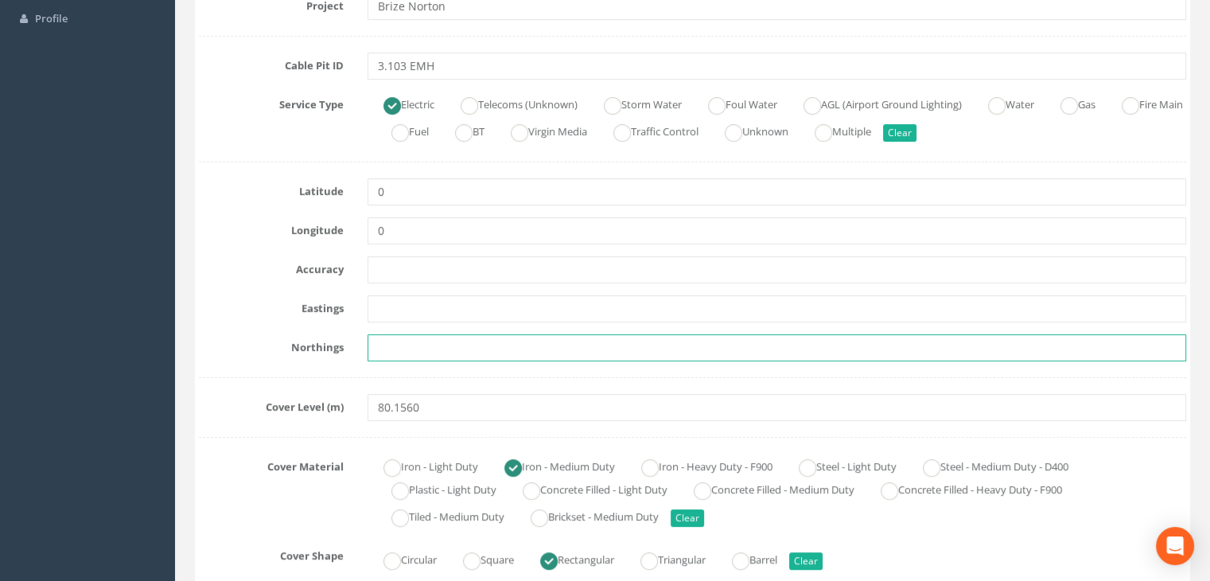
click at [517, 351] on input "text" at bounding box center [776, 347] width 818 height 27
paste input "205450.1010"
type input "205450.1010"
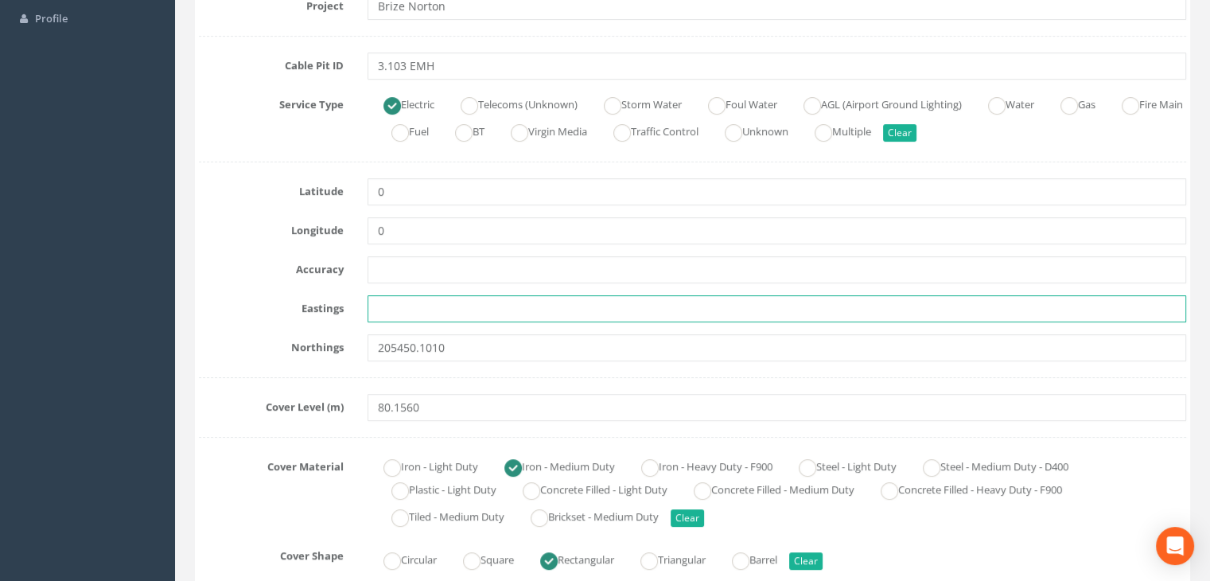
click at [433, 308] on input "text" at bounding box center [776, 308] width 818 height 27
paste input "428872.3900"
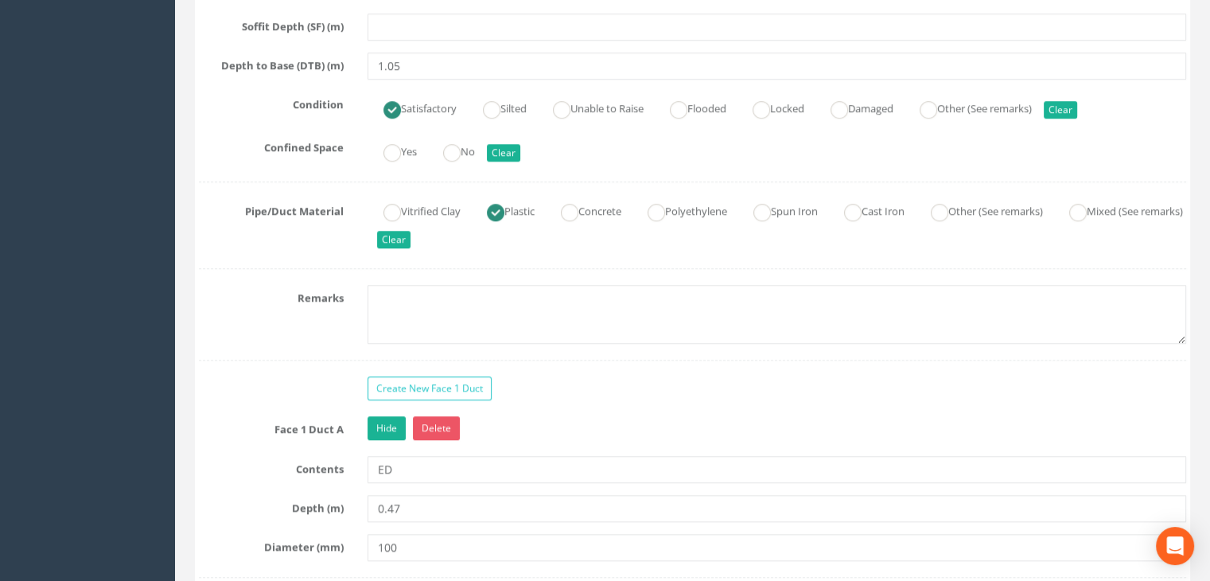
scroll to position [1299, 0]
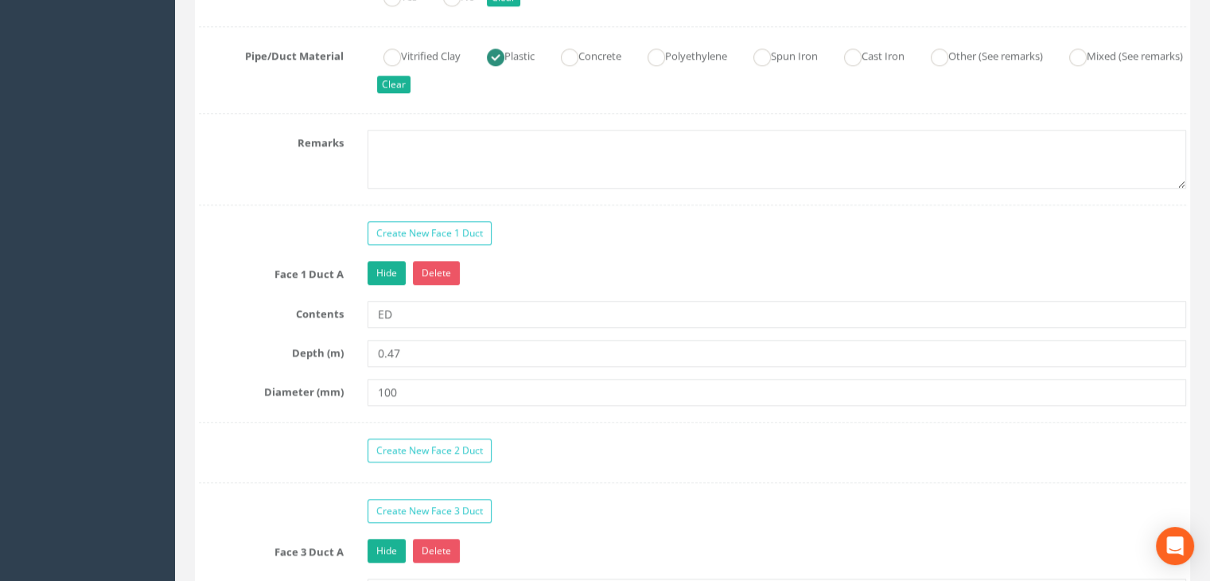
type input "428872.3900"
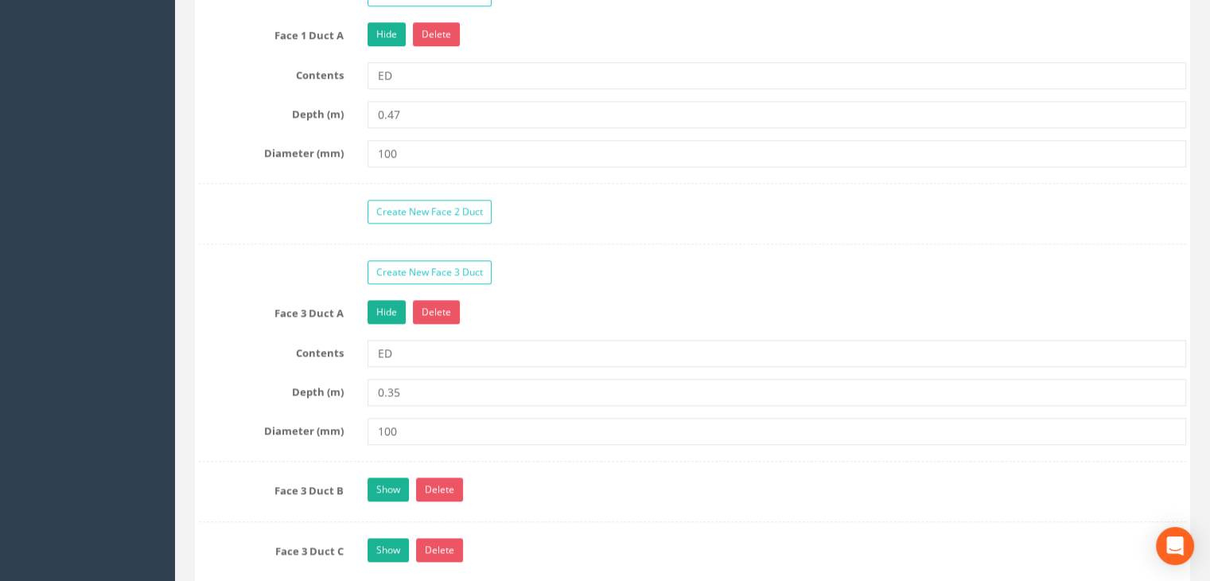
scroll to position [1697, 0]
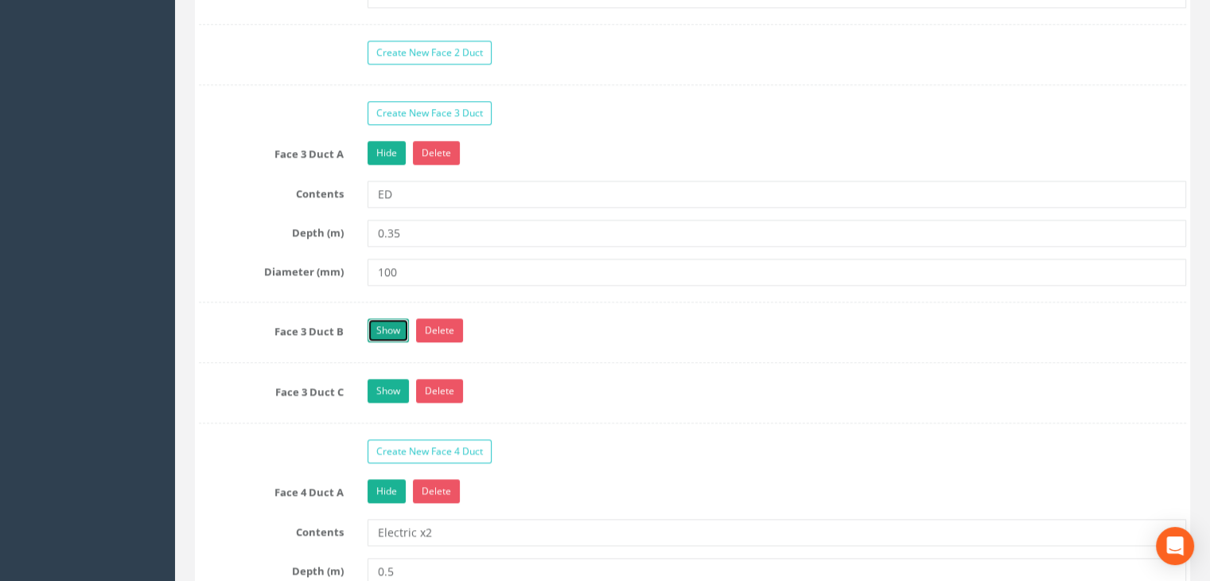
click at [381, 321] on link "Show" at bounding box center [387, 330] width 41 height 24
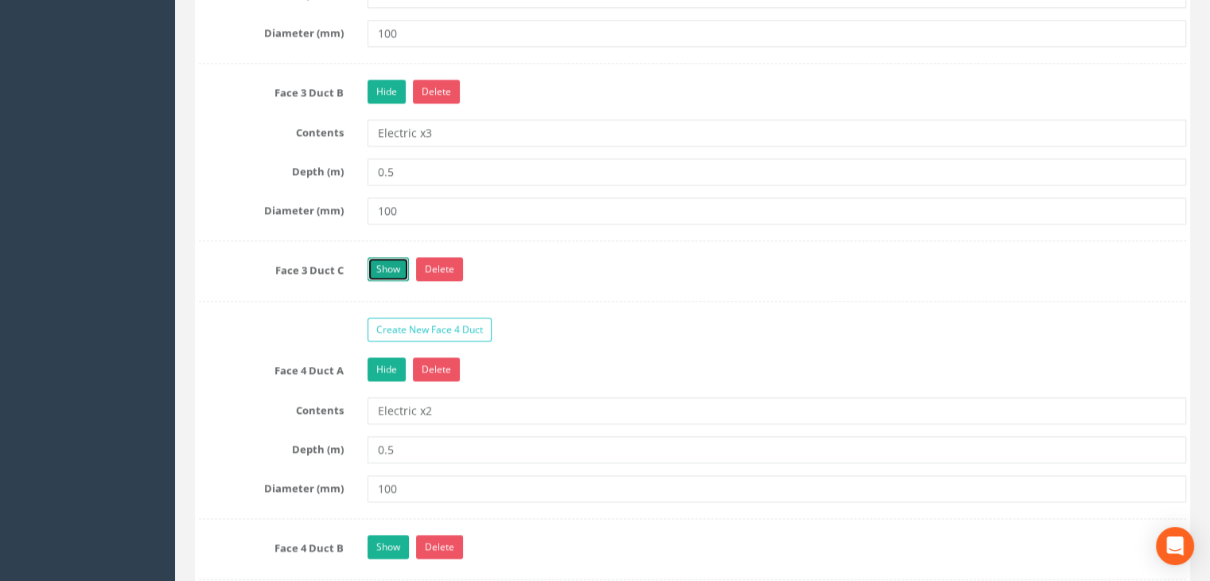
click at [381, 262] on link "Show" at bounding box center [387, 269] width 41 height 24
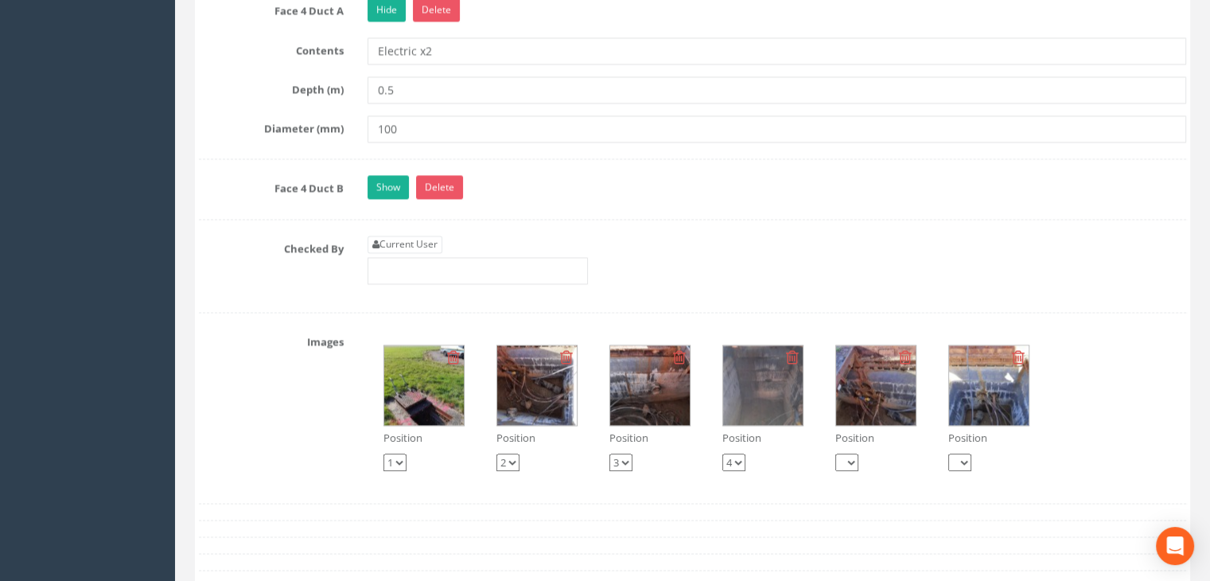
scroll to position [2413, 0]
click at [417, 235] on link "Current User" at bounding box center [404, 243] width 75 height 17
type input "[PERSON_NAME]"
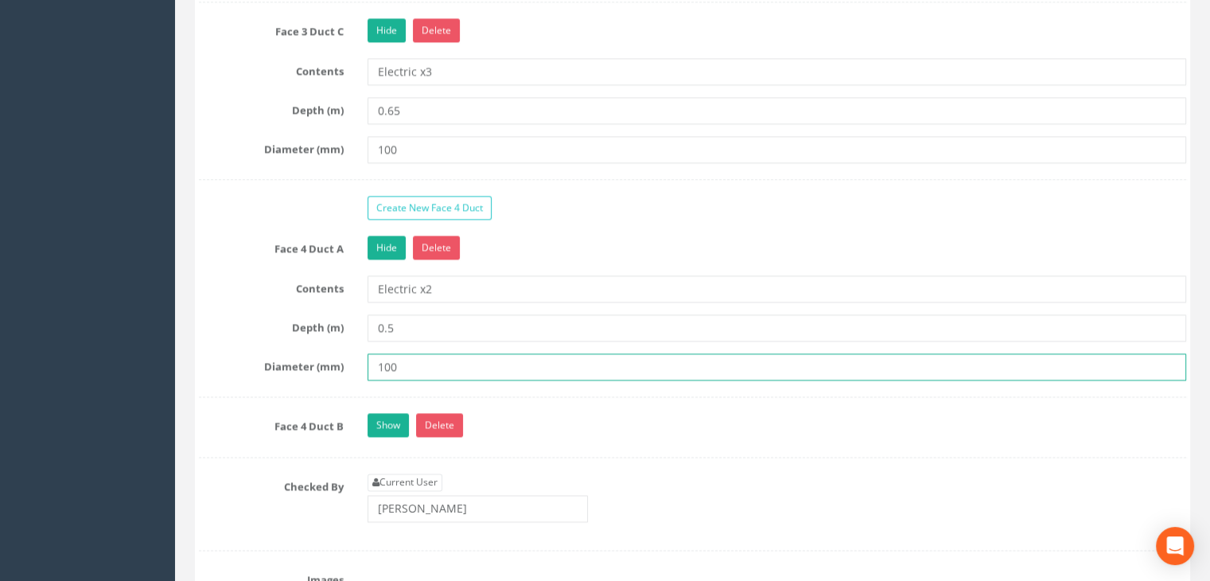
drag, startPoint x: 435, startPoint y: 363, endPoint x: 285, endPoint y: 354, distance: 149.8
click at [285, 354] on div "Diameter (mm) 100" at bounding box center [692, 366] width 1011 height 27
type input "90"
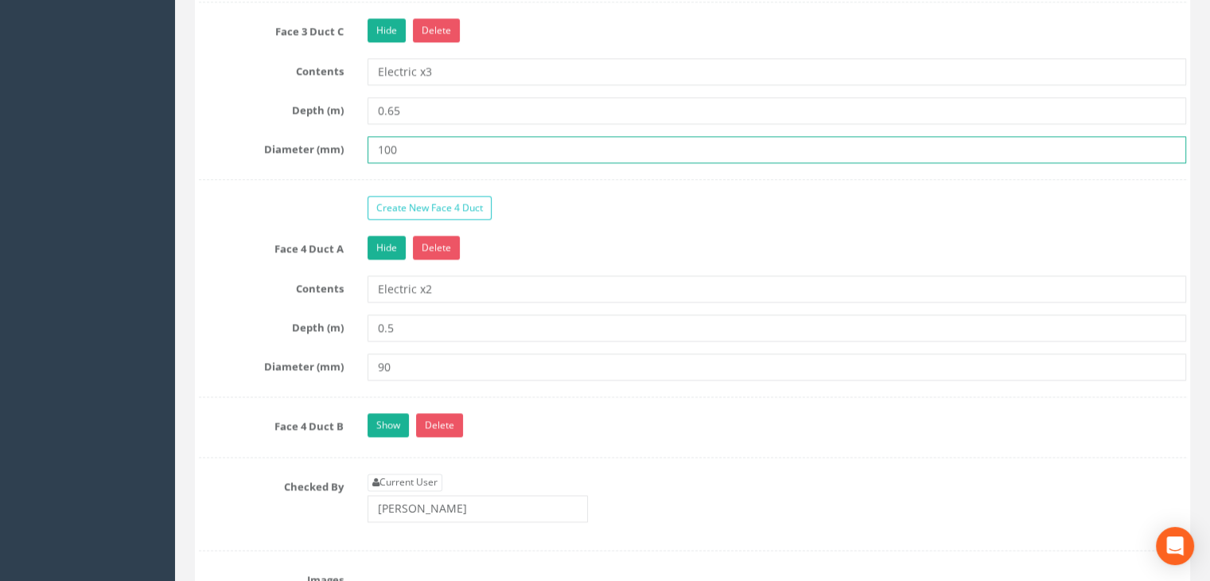
drag, startPoint x: 433, startPoint y: 137, endPoint x: 324, endPoint y: 135, distance: 108.2
click at [324, 136] on div "Diameter (mm) 100" at bounding box center [692, 149] width 1011 height 27
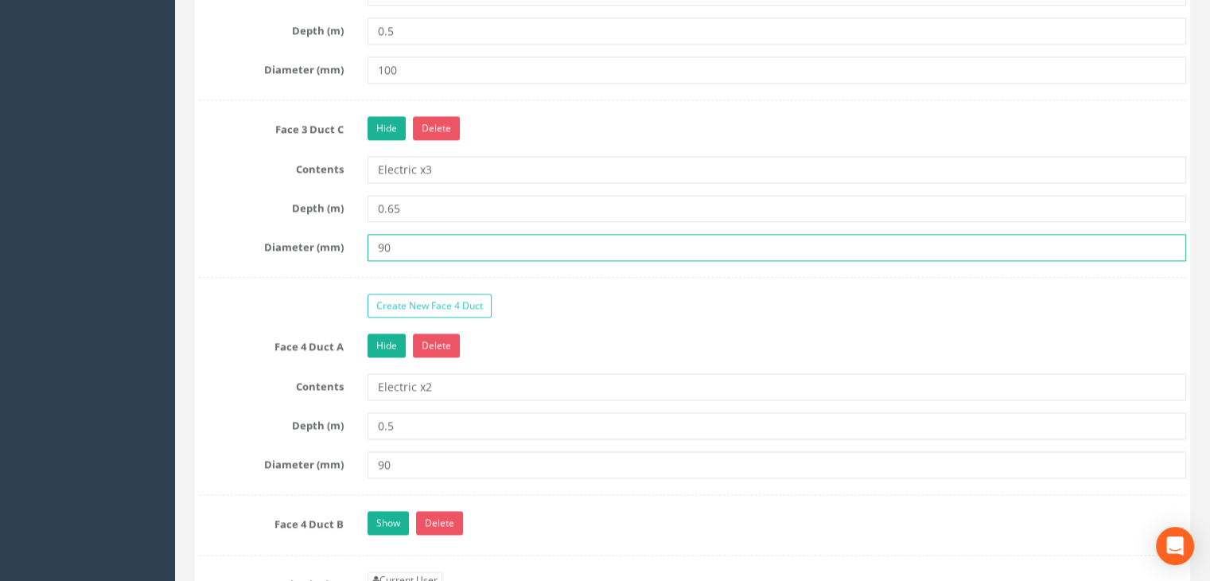
scroll to position [2015, 0]
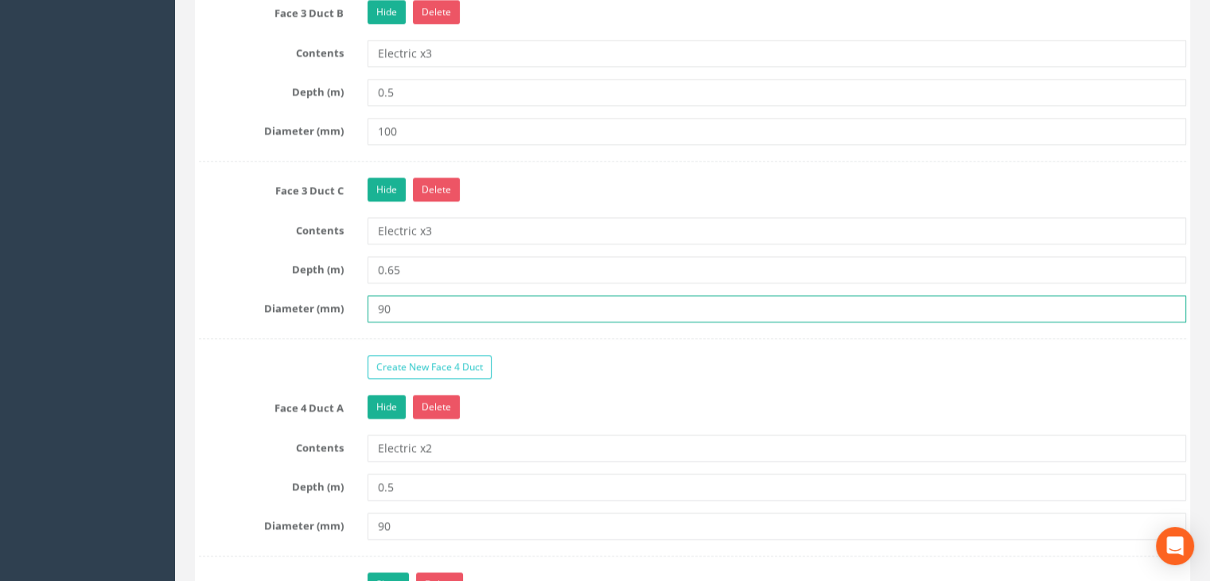
type input "90"
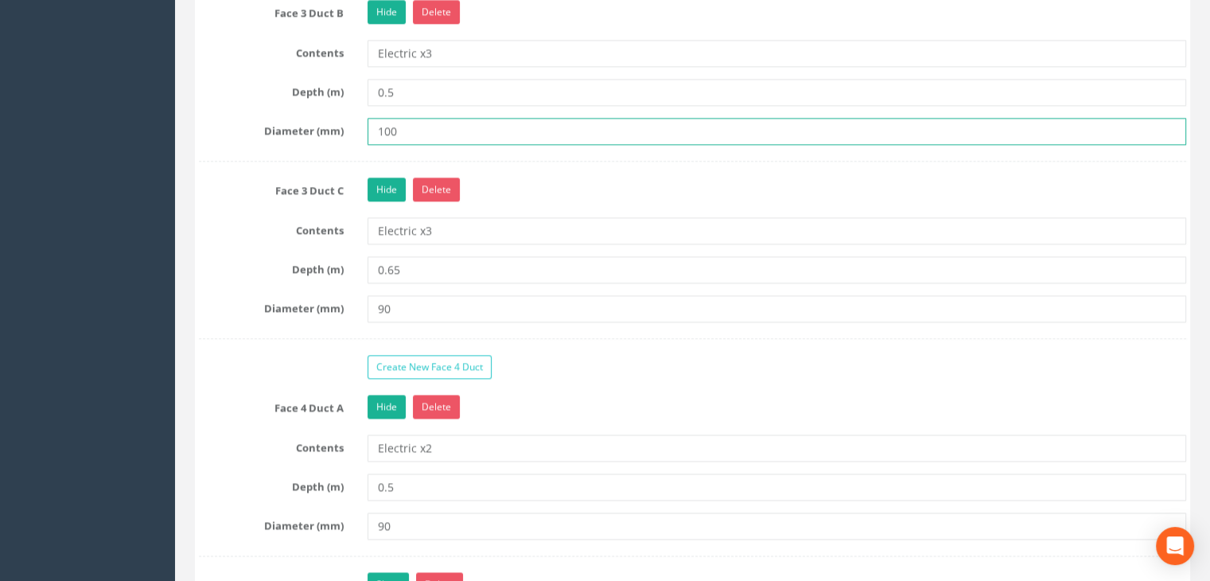
drag, startPoint x: 424, startPoint y: 115, endPoint x: 348, endPoint y: 126, distance: 76.4
click at [348, 126] on div "Diameter (mm) 100" at bounding box center [692, 131] width 1011 height 27
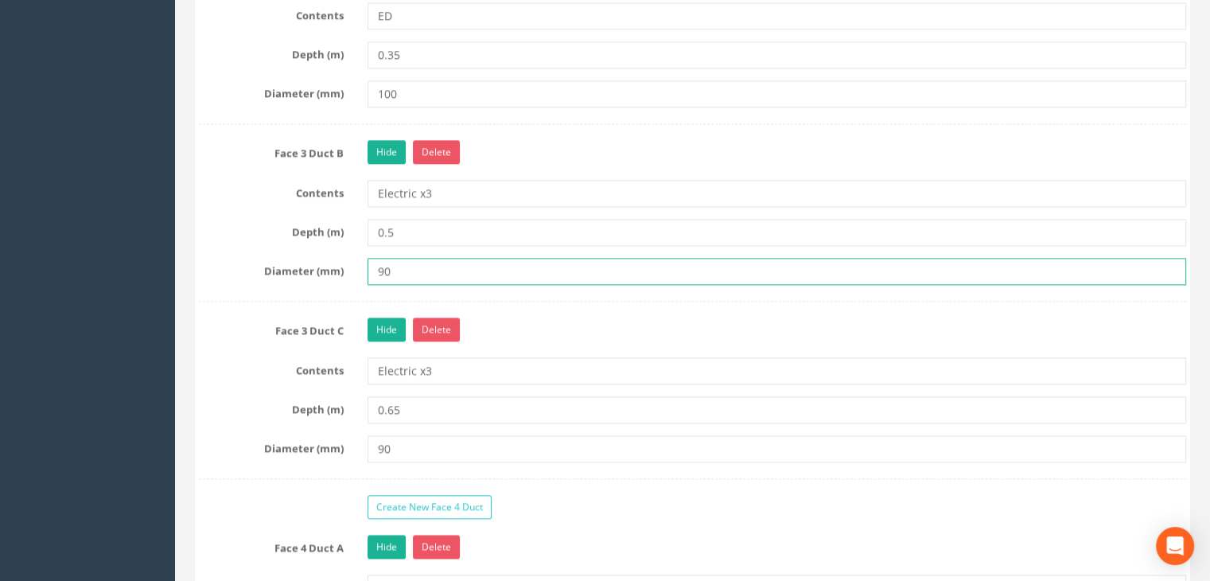
scroll to position [1777, 0]
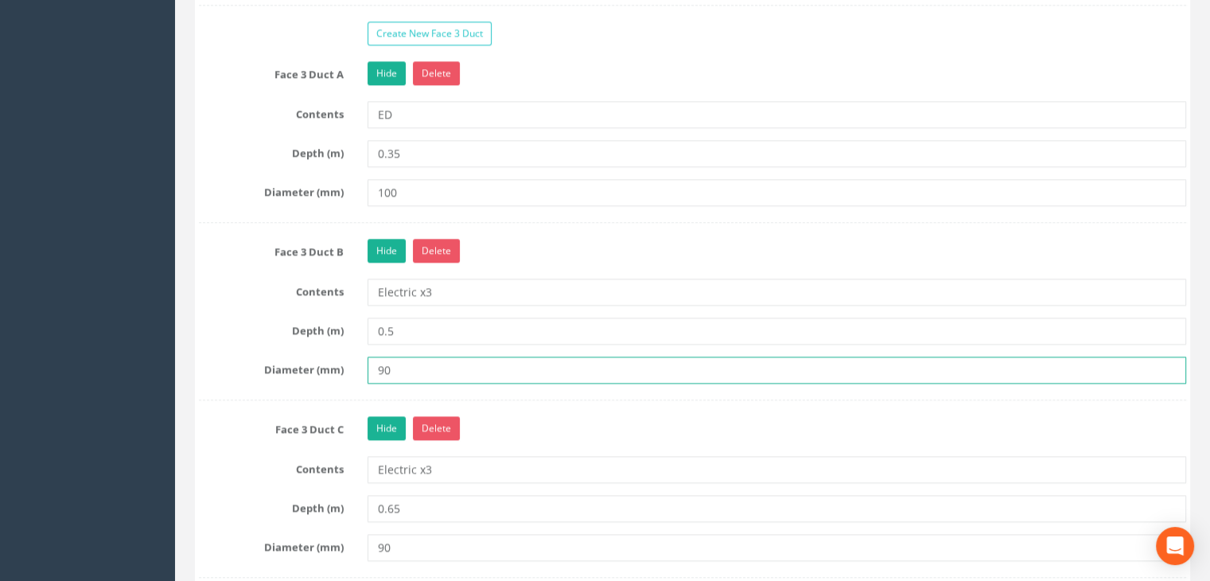
type input "90"
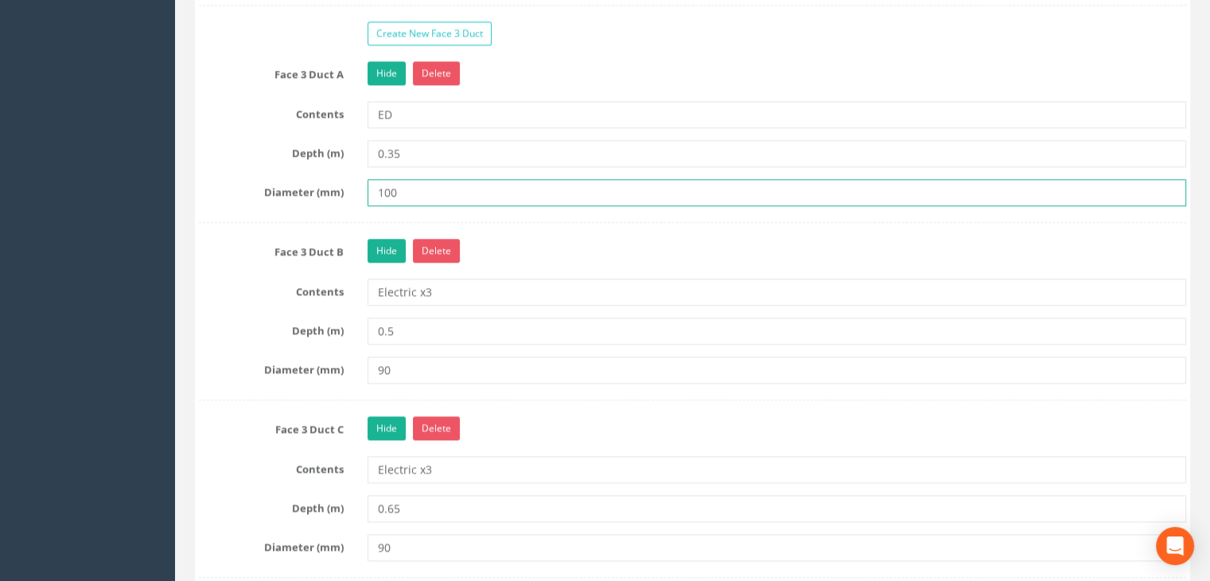
drag, startPoint x: 395, startPoint y: 181, endPoint x: 320, endPoint y: 179, distance: 74.8
click at [320, 179] on div "Diameter (mm) 100" at bounding box center [692, 192] width 1011 height 27
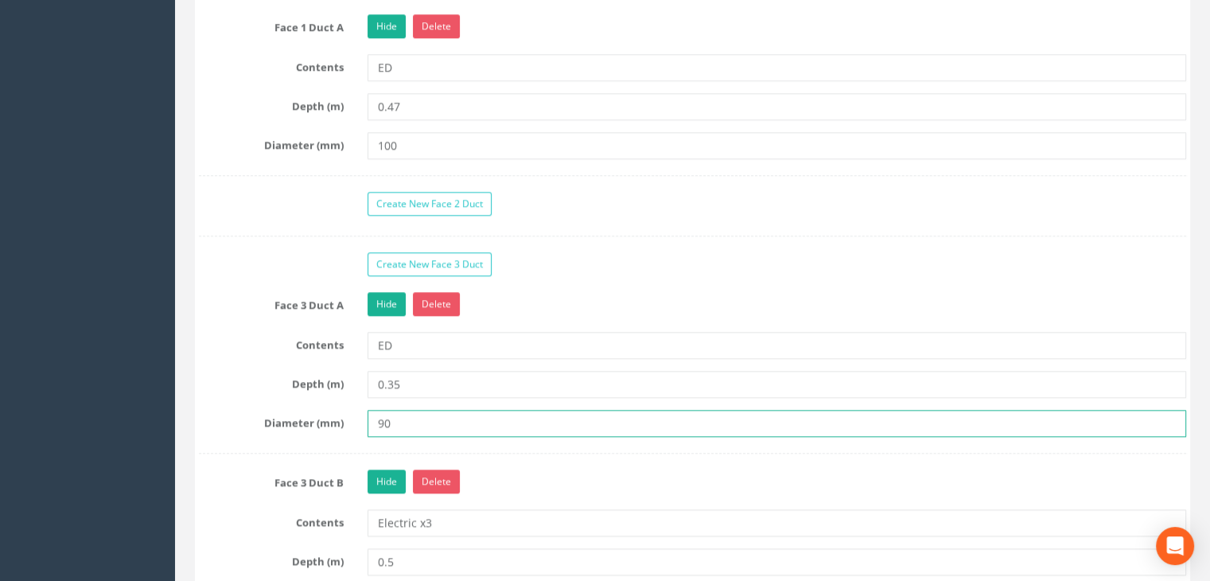
scroll to position [1538, 0]
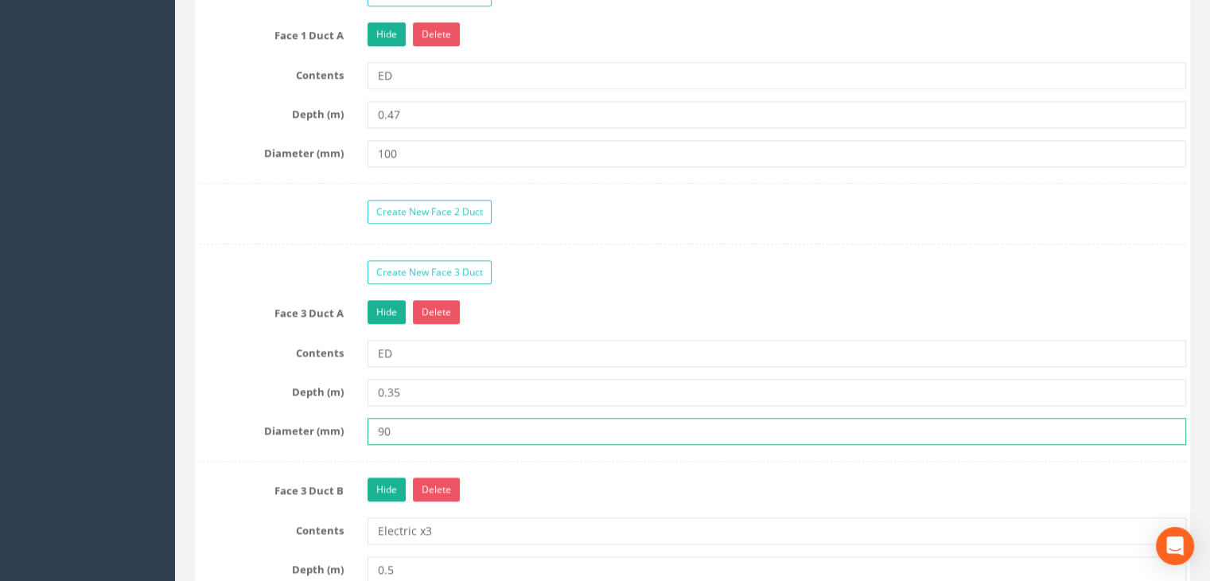
type input "90"
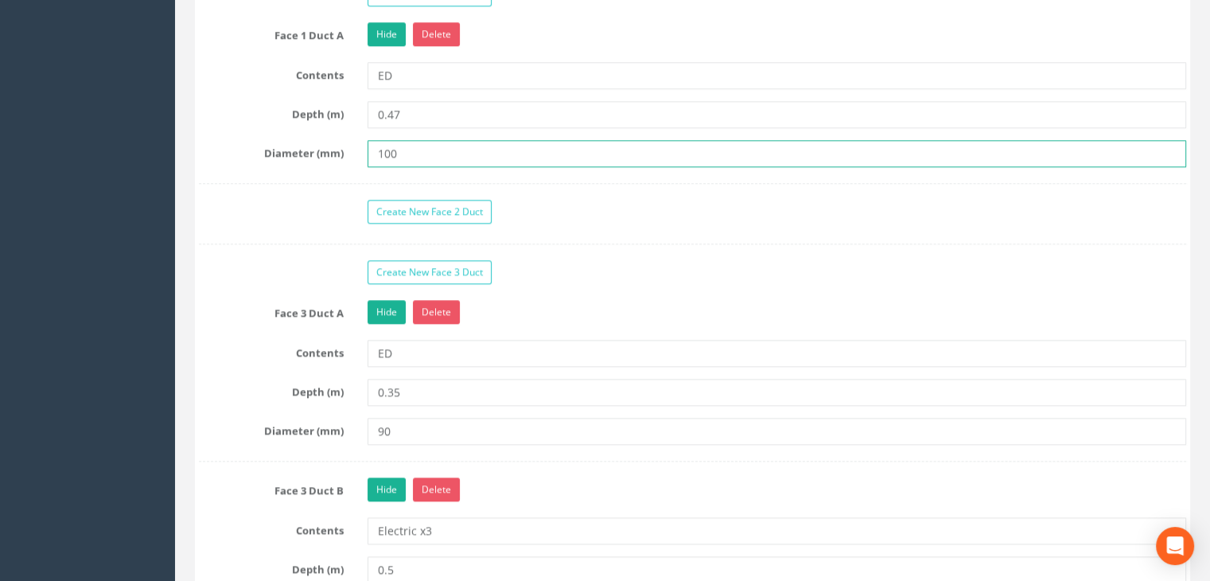
drag, startPoint x: 417, startPoint y: 141, endPoint x: 312, endPoint y: 147, distance: 105.2
click at [312, 147] on div "Diameter (mm) 100" at bounding box center [692, 153] width 1011 height 27
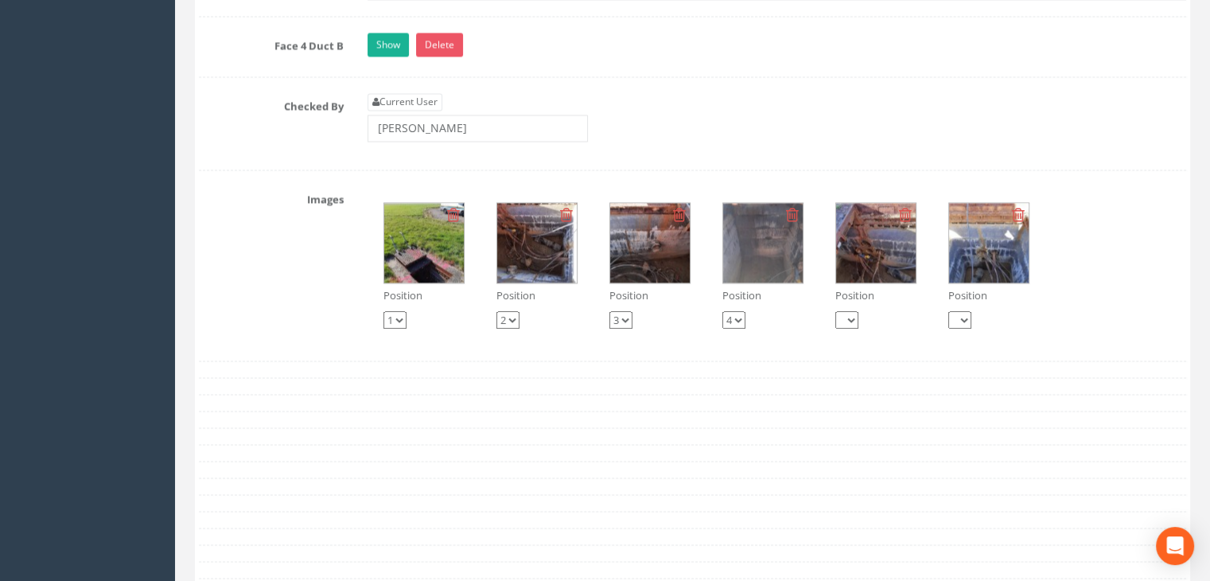
scroll to position [2731, 0]
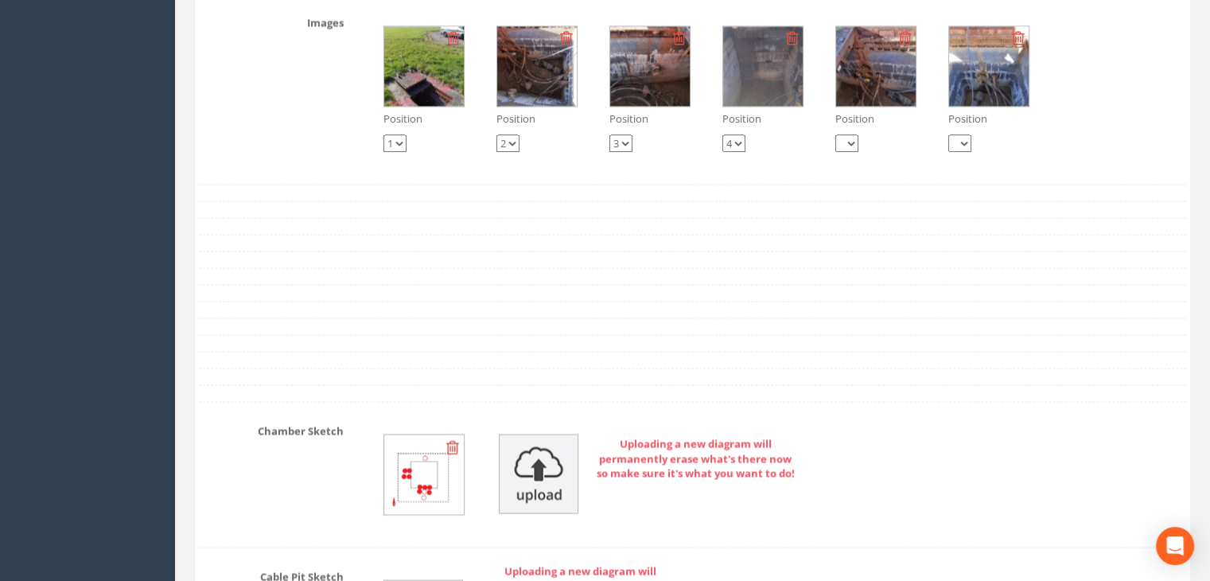
type input "90"
click at [429, 76] on img at bounding box center [424, 66] width 80 height 80
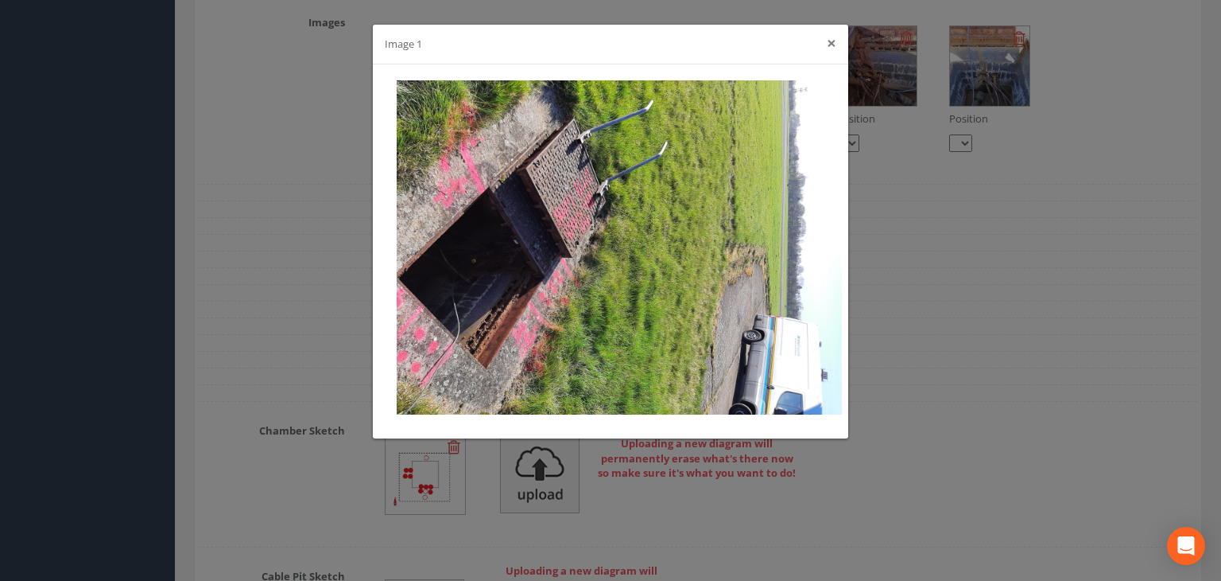
click at [836, 43] on button "×" at bounding box center [832, 43] width 10 height 17
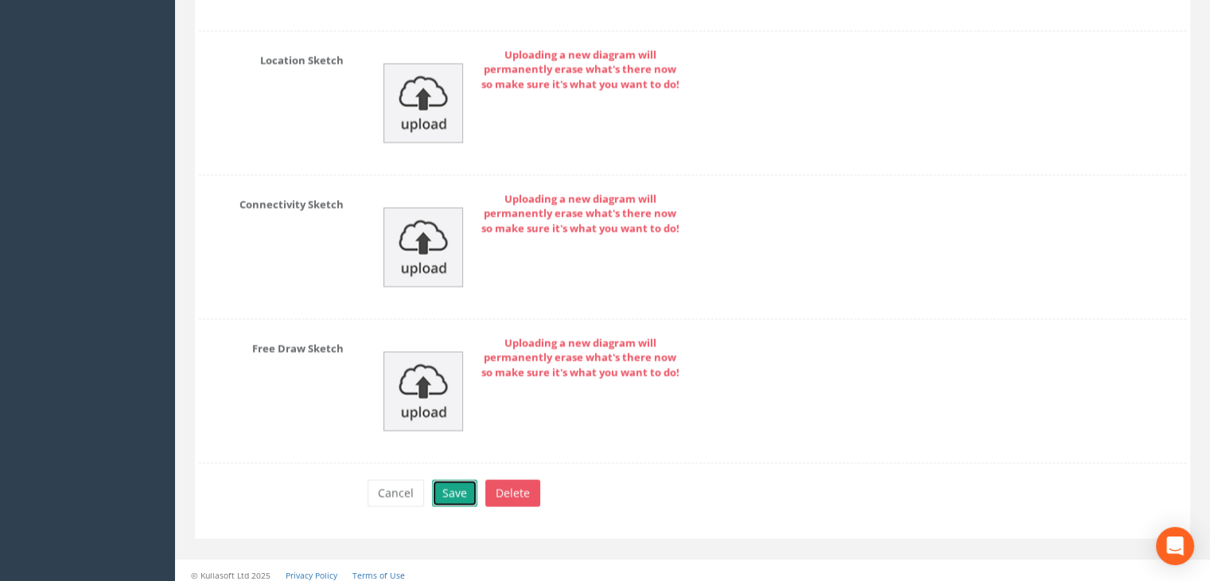
click at [464, 487] on button "Save" at bounding box center [454, 493] width 45 height 27
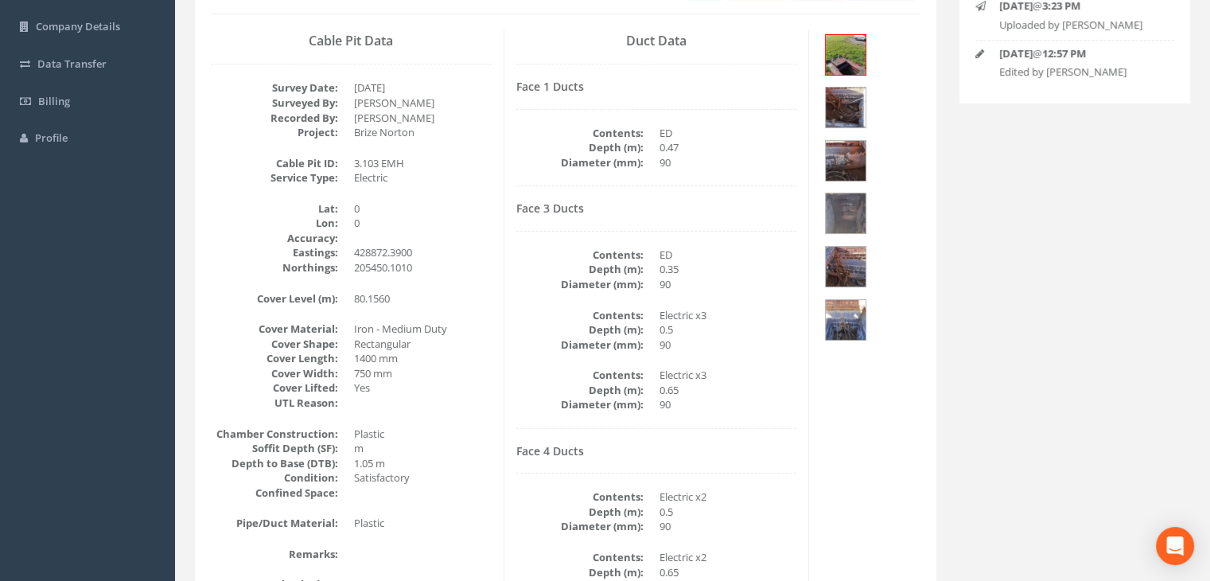
scroll to position [188, 0]
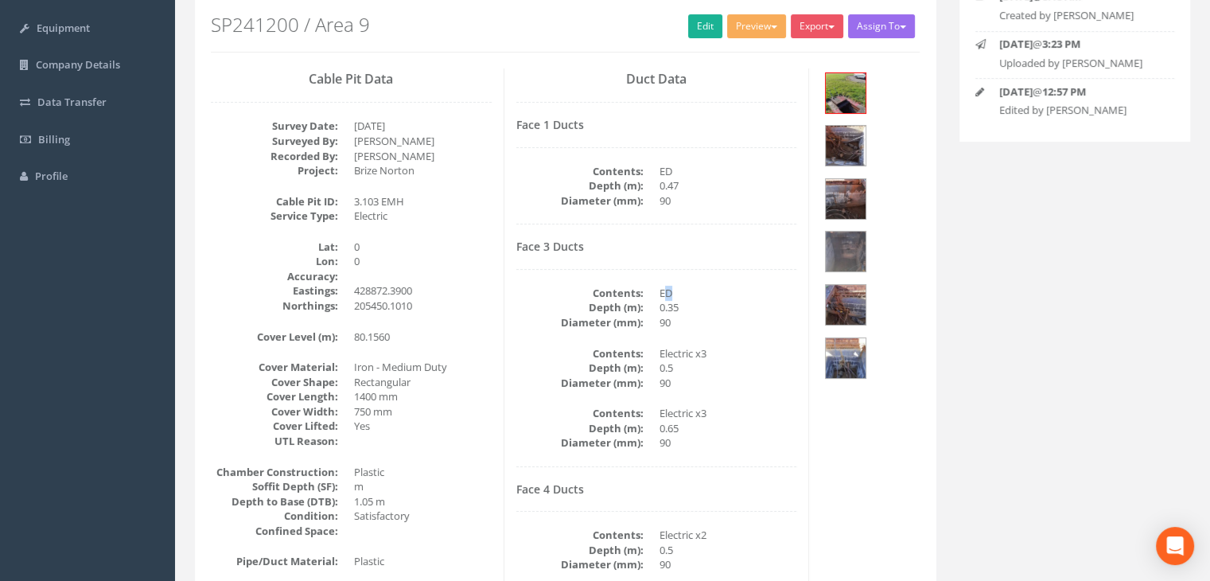
drag, startPoint x: 677, startPoint y: 293, endPoint x: 667, endPoint y: 290, distance: 10.1
click at [667, 290] on dd "ED" at bounding box center [728, 292] width 138 height 15
click at [678, 297] on dd "ED" at bounding box center [728, 292] width 138 height 15
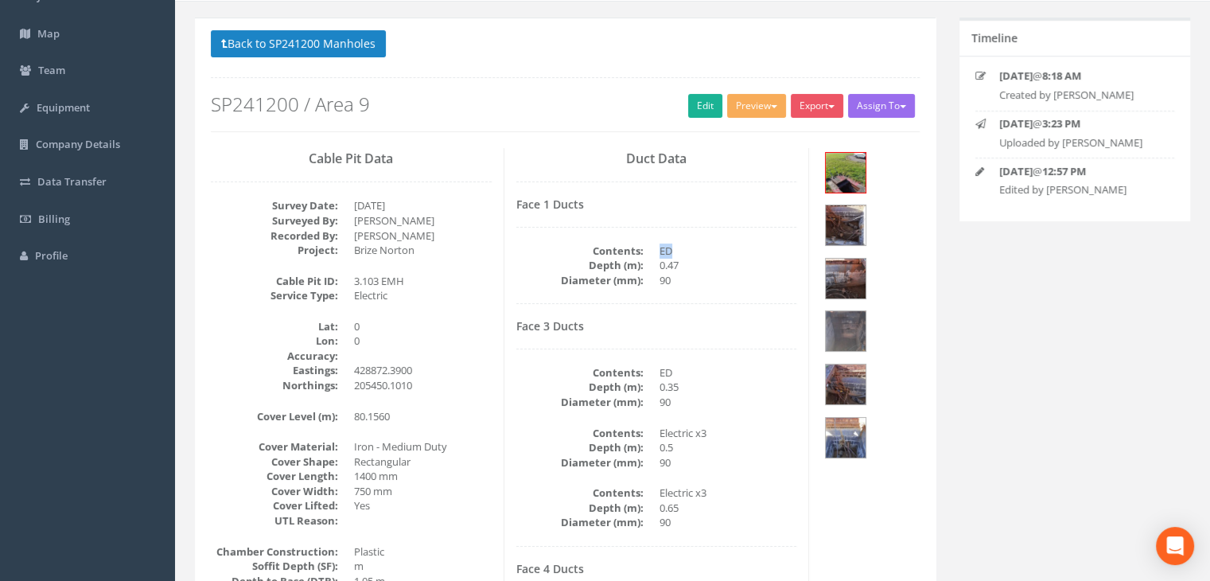
drag, startPoint x: 682, startPoint y: 250, endPoint x: 647, endPoint y: 256, distance: 35.6
click at [647, 250] on dl "Contents: ED Depth (m): 0.47 Diameter (mm): 90" at bounding box center [656, 265] width 281 height 45
drag, startPoint x: 666, startPoint y: 287, endPoint x: 684, endPoint y: 343, distance: 58.6
click at [666, 289] on div "Face 1 Ducts Contents: ED Depth (m): 0.47 Diameter (mm): 90" at bounding box center [656, 251] width 281 height 106
drag, startPoint x: 681, startPoint y: 374, endPoint x: 635, endPoint y: 368, distance: 45.7
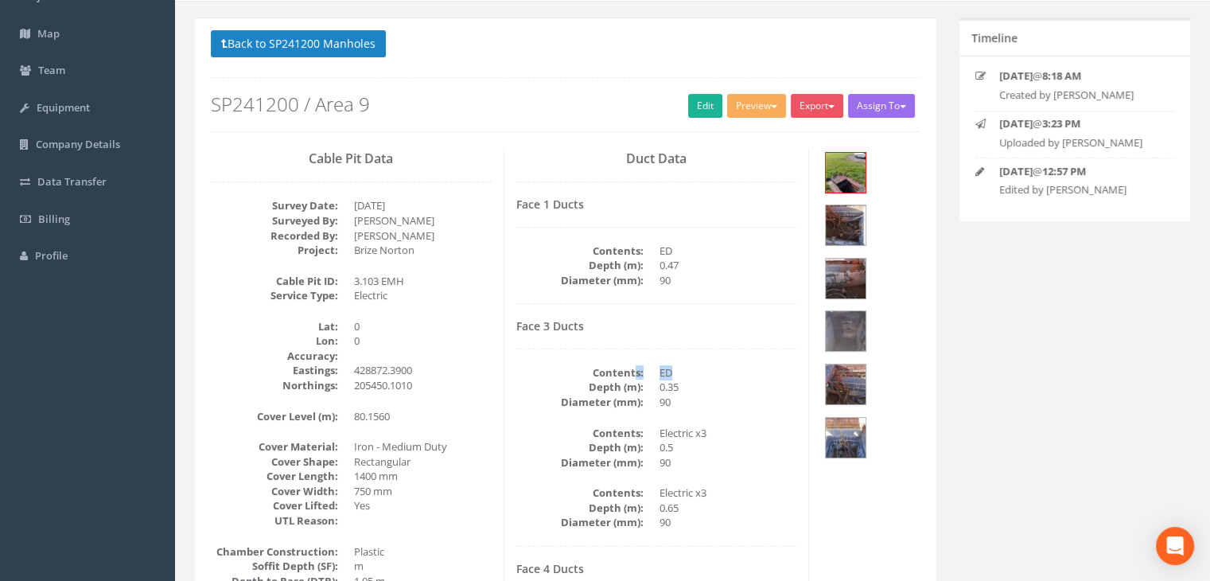
click at [635, 368] on dl "Contents: ED Depth (m): 0.35 Diameter (mm): 90" at bounding box center [656, 387] width 281 height 45
click at [706, 359] on div "Face 3 Ducts Contents: ED Depth (m): 0.35 Diameter (mm): 90 Contents: Electric …" at bounding box center [656, 433] width 281 height 226
drag, startPoint x: 706, startPoint y: 359, endPoint x: 650, endPoint y: 315, distance: 71.9
click at [654, 334] on div "Face 3 Ducts Contents: ED Depth (m): 0.35 Diameter (mm): 90 Contents: Electric …" at bounding box center [656, 433] width 281 height 226
click at [661, 305] on div "Duct Data Face 1 Ducts Contents: ED Depth (m): 0.47 Diameter (mm): 90 Face 3 Du…" at bounding box center [656, 438] width 305 height 580
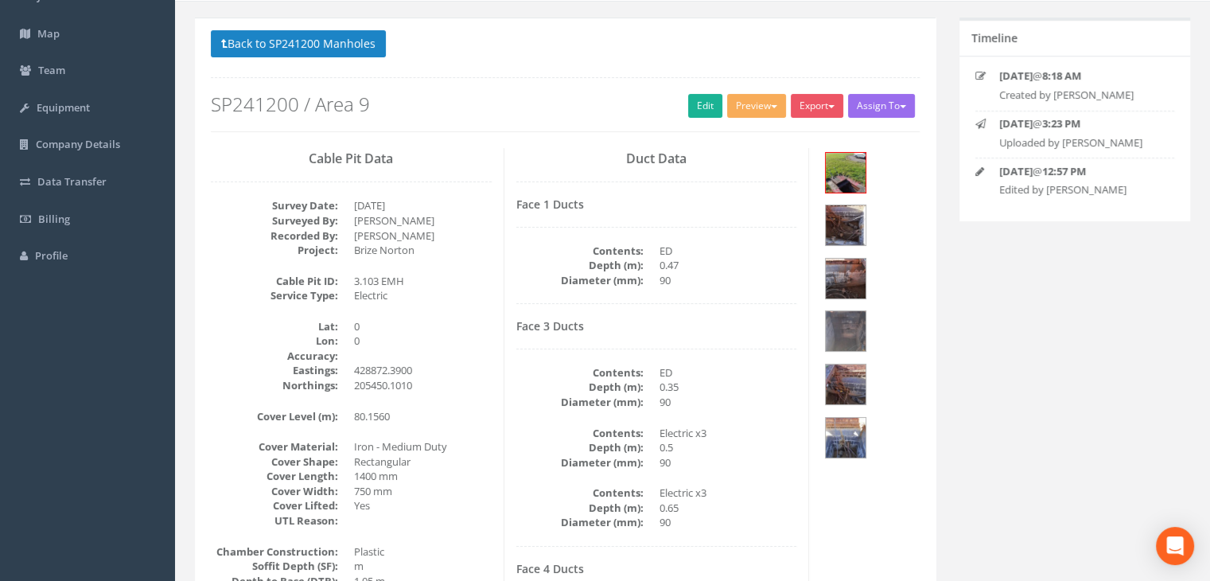
scroll to position [188, 0]
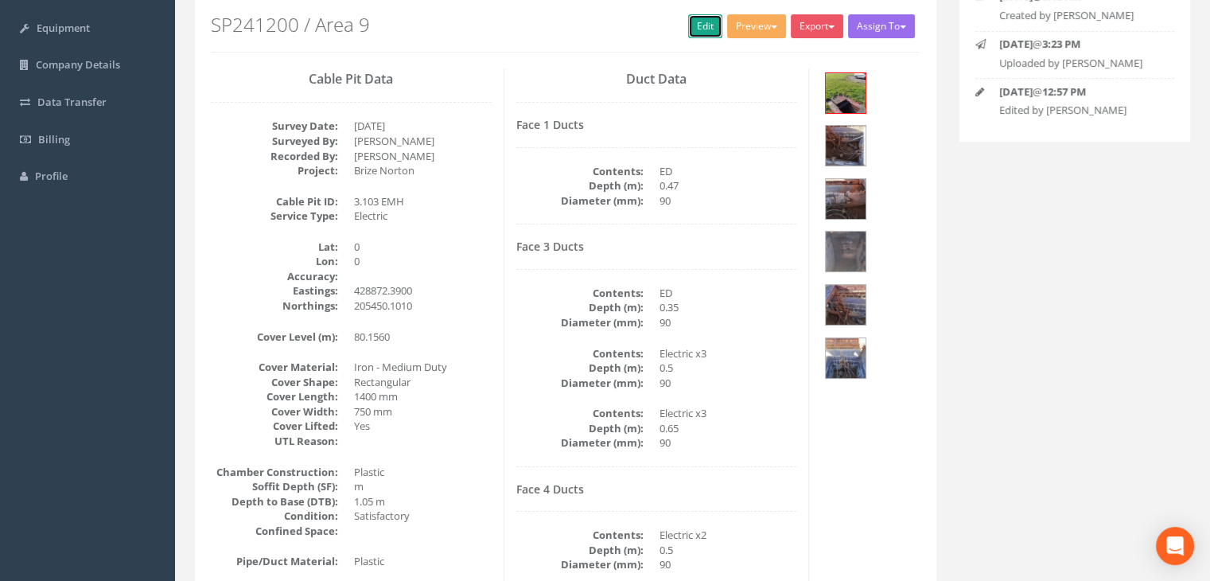
click at [695, 29] on link "Edit" at bounding box center [705, 26] width 34 height 24
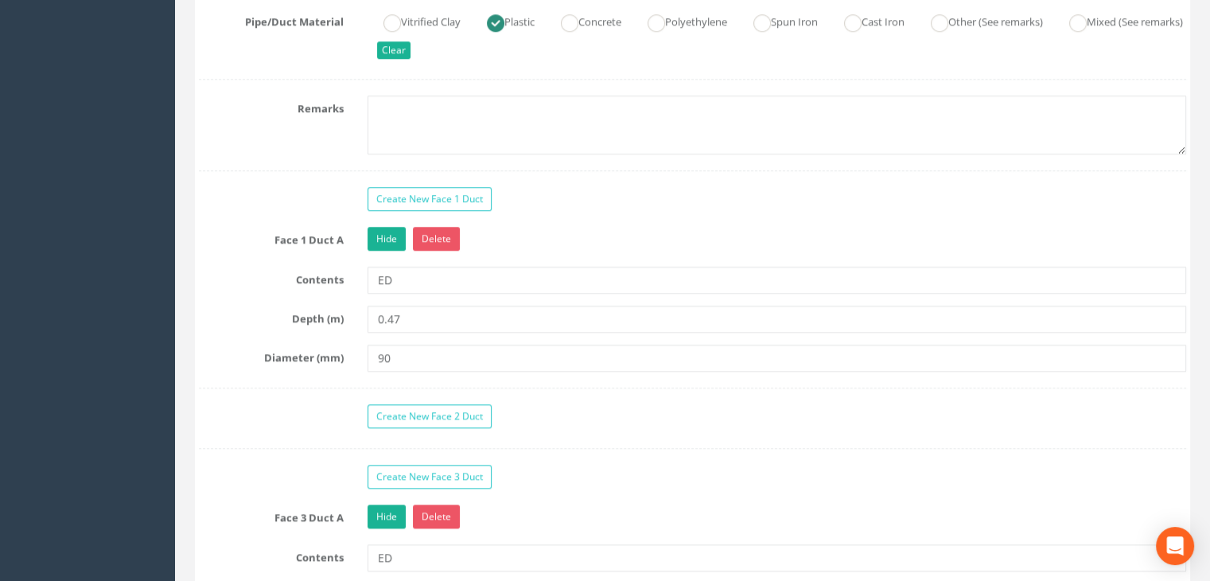
scroll to position [1460, 0]
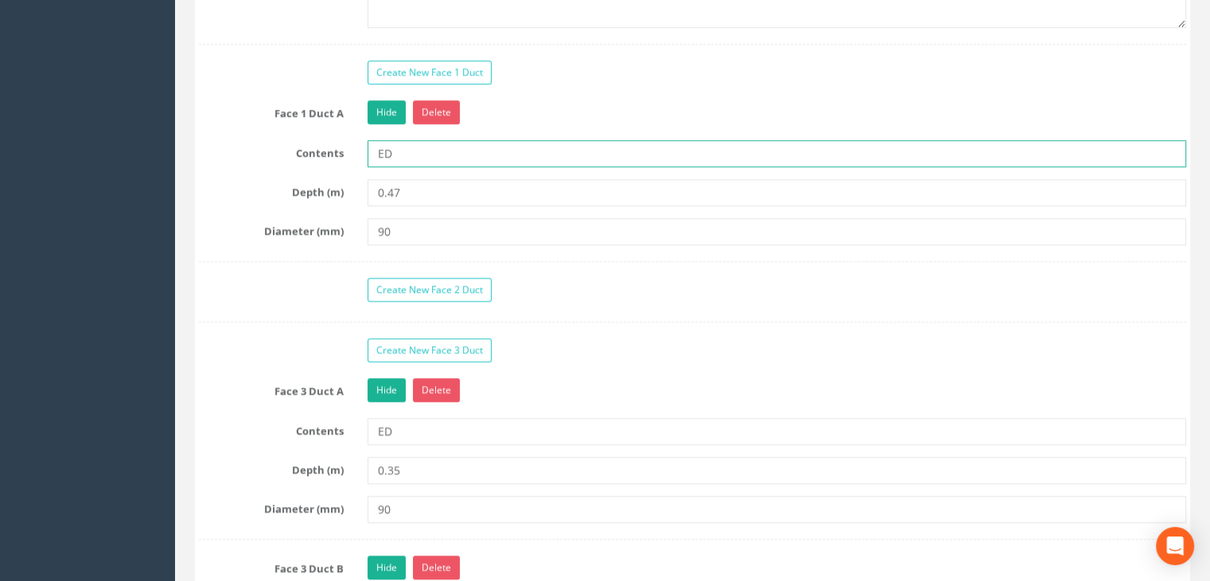
drag, startPoint x: 423, startPoint y: 149, endPoint x: 244, endPoint y: 143, distance: 179.0
click at [244, 143] on div "Contents ED" at bounding box center [692, 153] width 1011 height 27
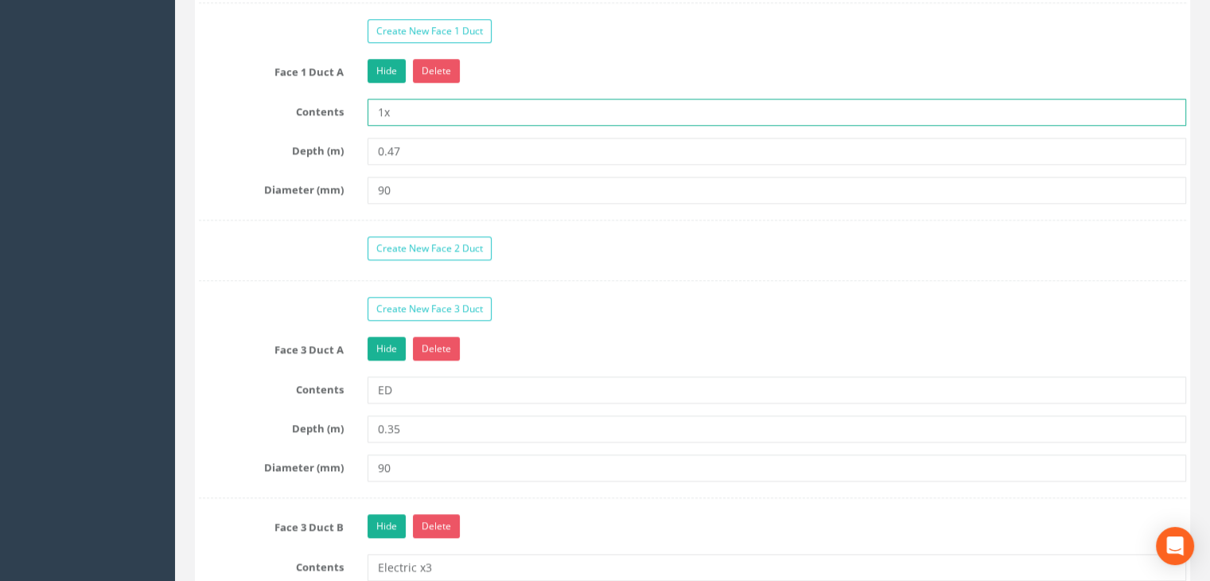
scroll to position [1540, 0]
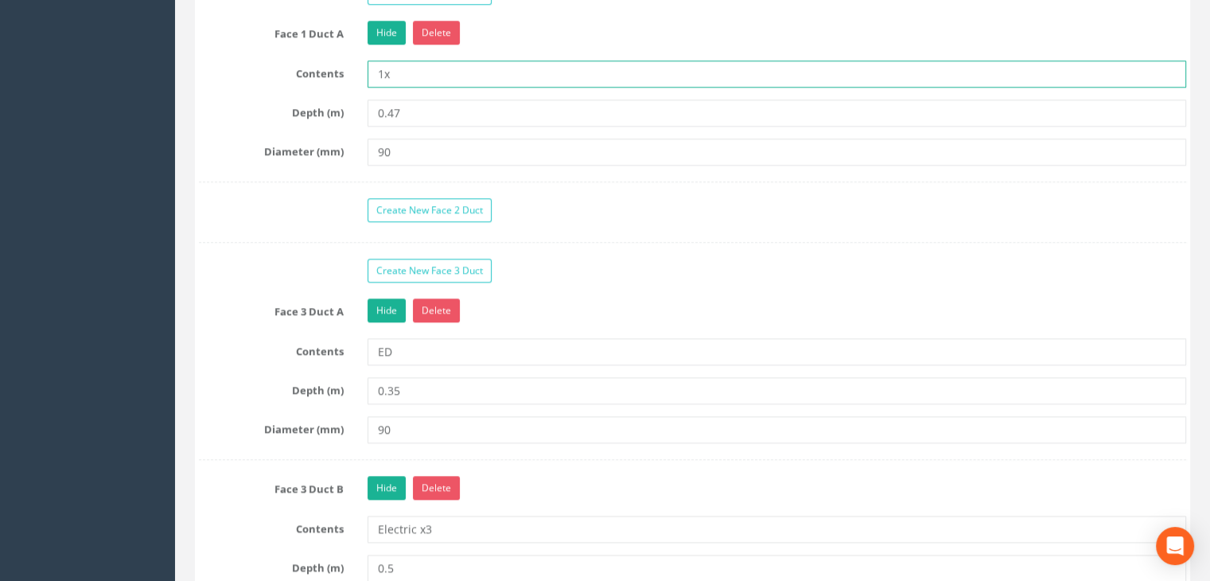
type input "1x"
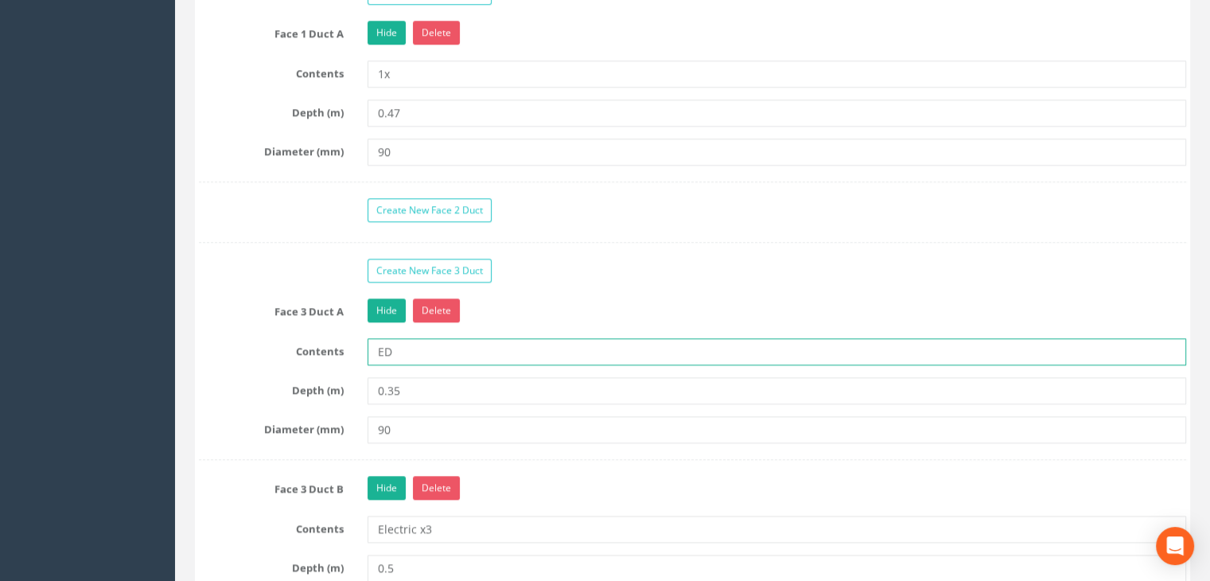
drag, startPoint x: 414, startPoint y: 338, endPoint x: 338, endPoint y: 344, distance: 75.8
click at [338, 344] on div "Contents ED" at bounding box center [692, 351] width 1011 height 27
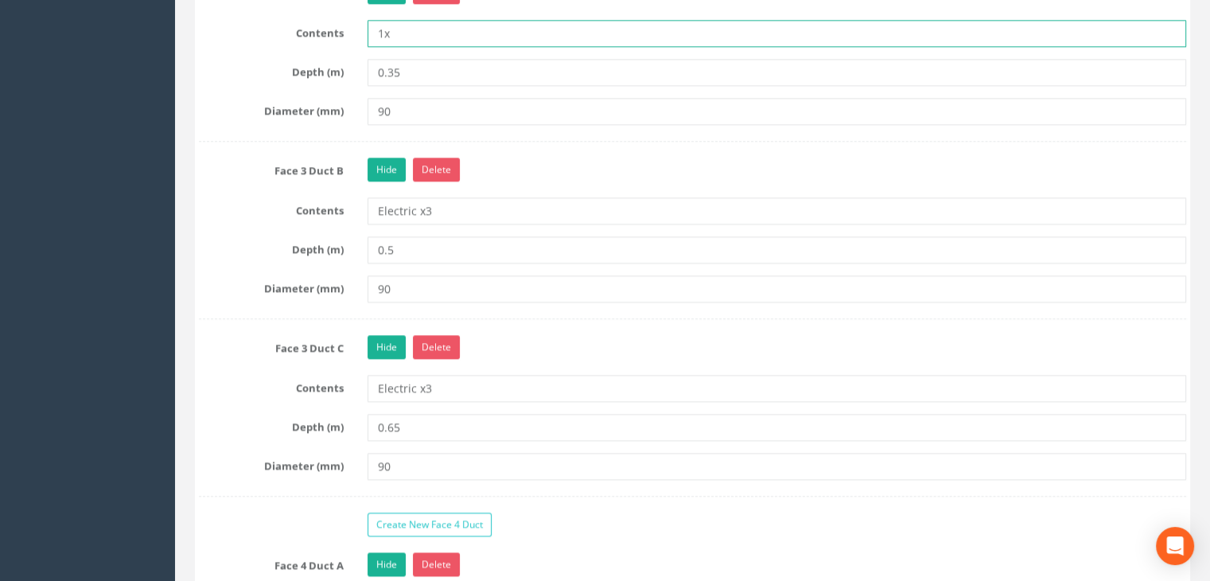
scroll to position [1778, 0]
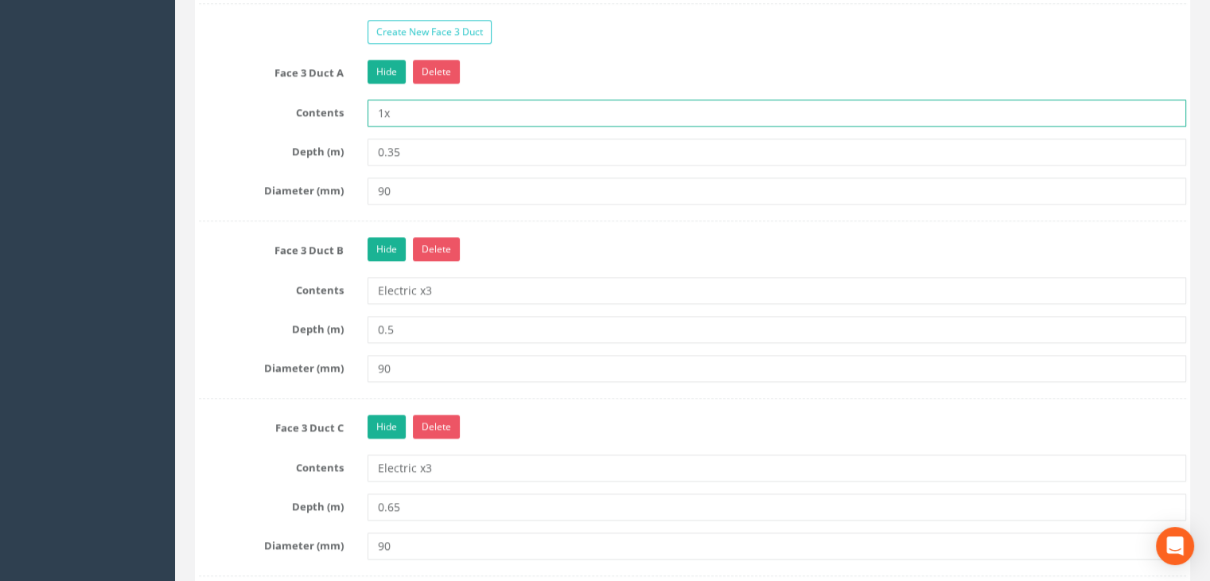
click at [383, 110] on input "1x" at bounding box center [776, 112] width 818 height 27
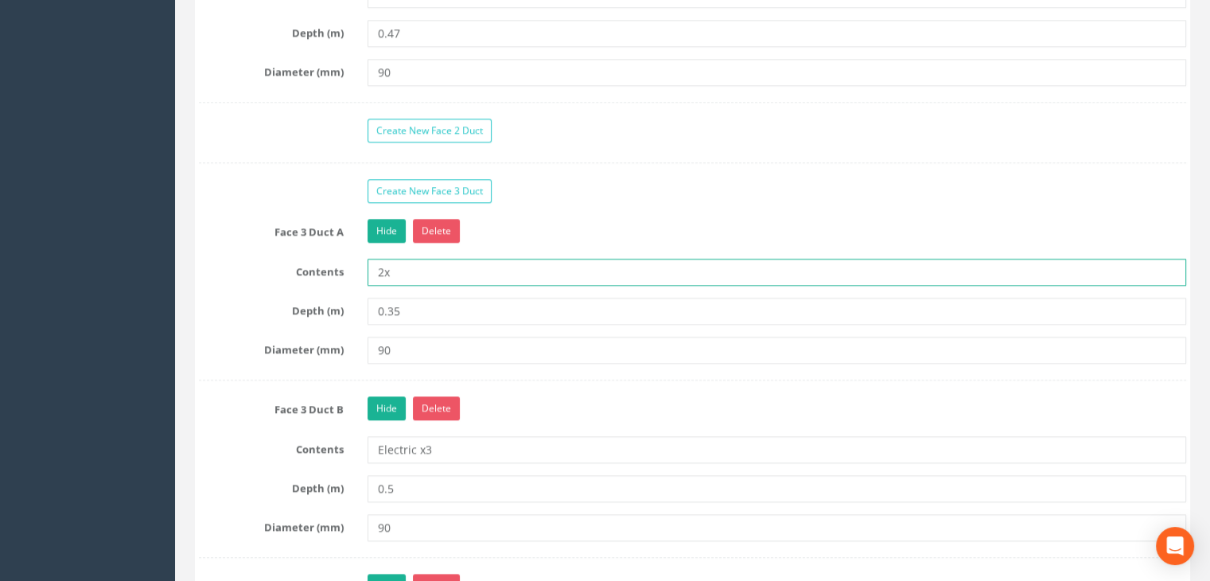
scroll to position [1460, 0]
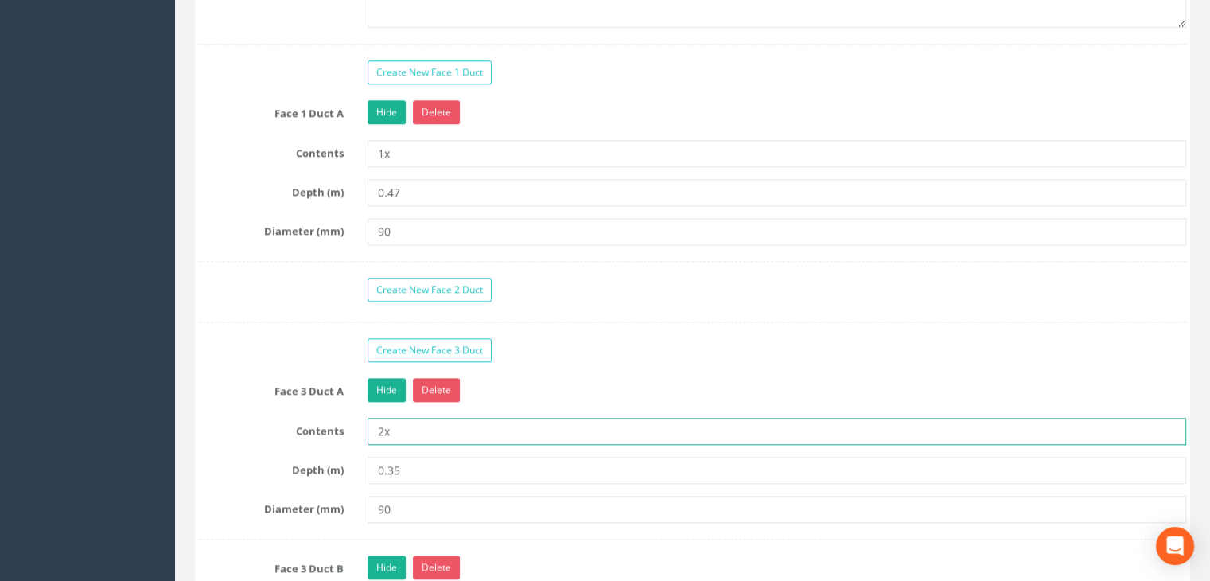
type input "2x"
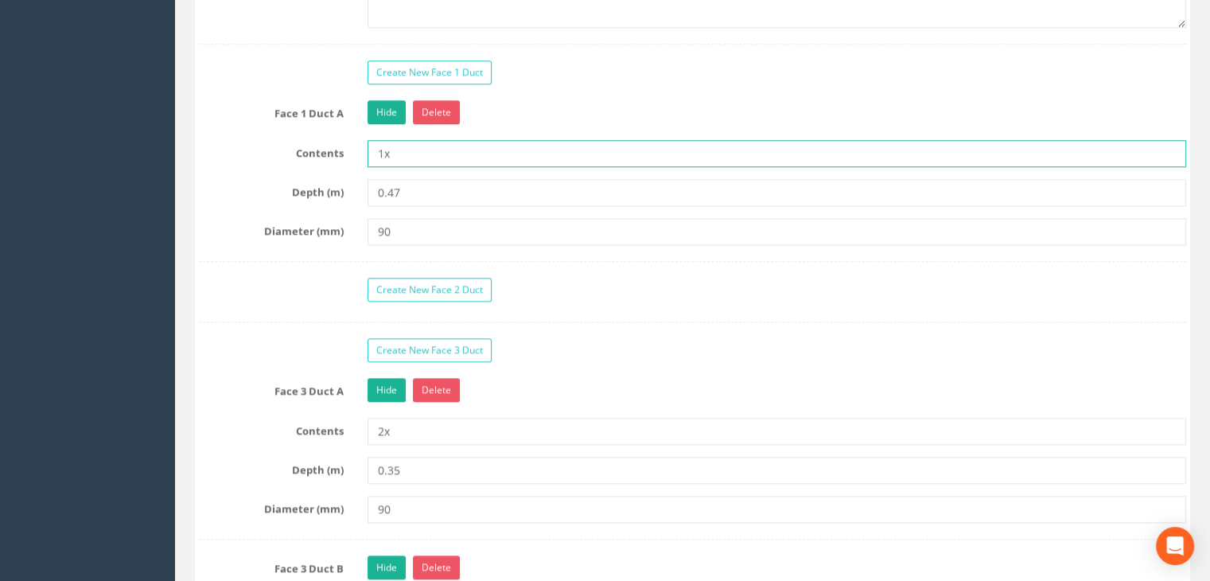
click at [441, 153] on input "1x" at bounding box center [776, 153] width 818 height 27
type input "1x Duct"
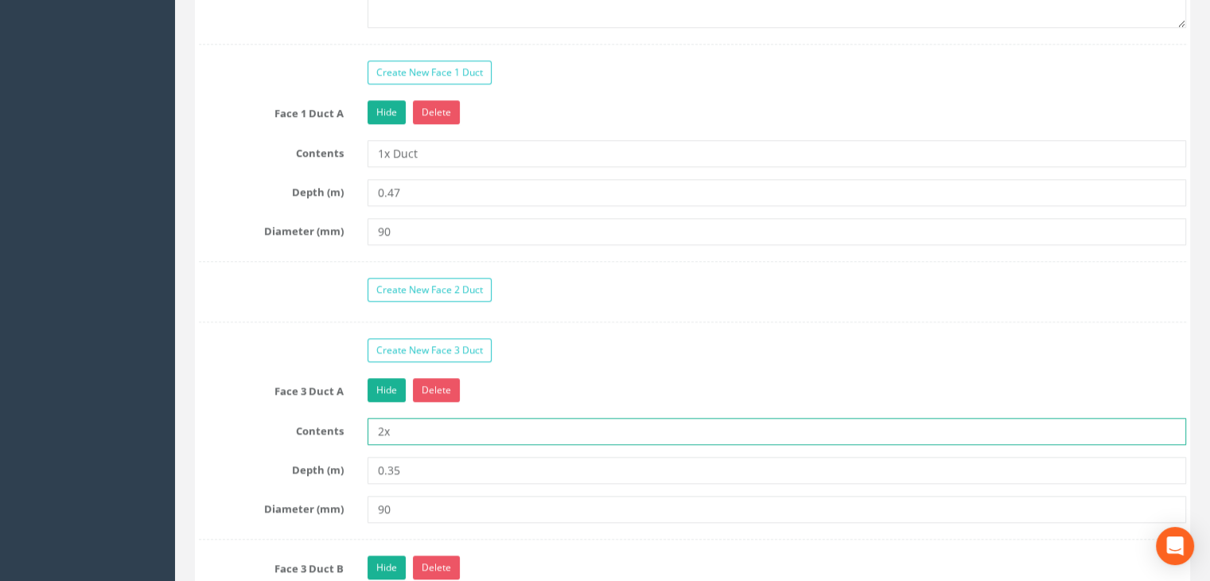
click at [433, 430] on input "2x" at bounding box center [776, 430] width 818 height 27
click at [423, 430] on input "2x" at bounding box center [776, 430] width 818 height 27
type input "2x"
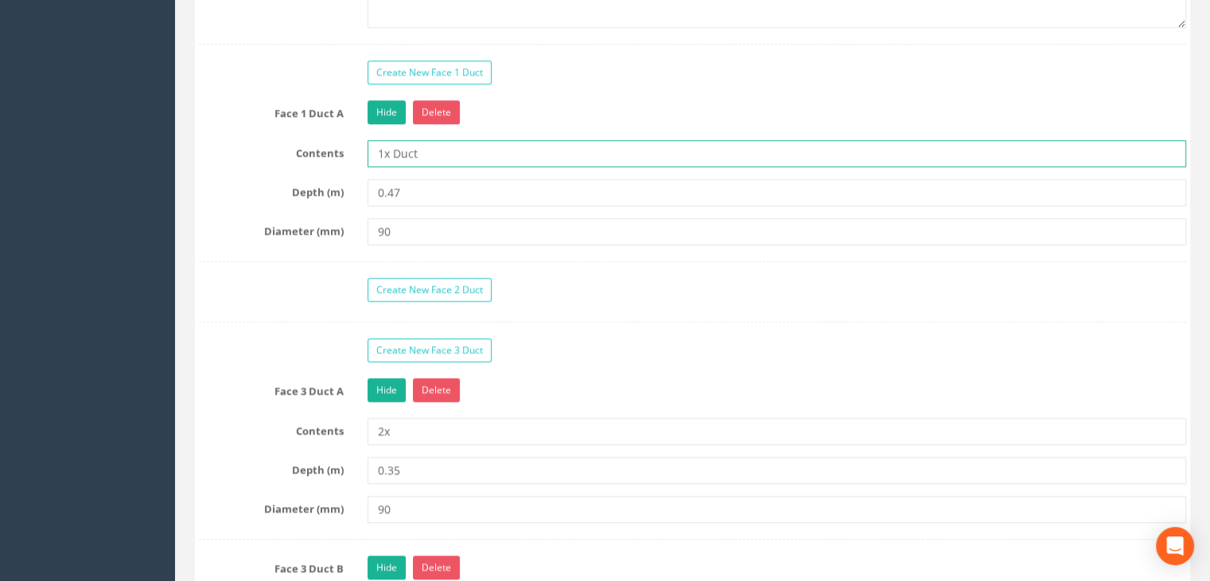
click at [449, 150] on input "1x Duct" at bounding box center [776, 153] width 818 height 27
type input "1x"
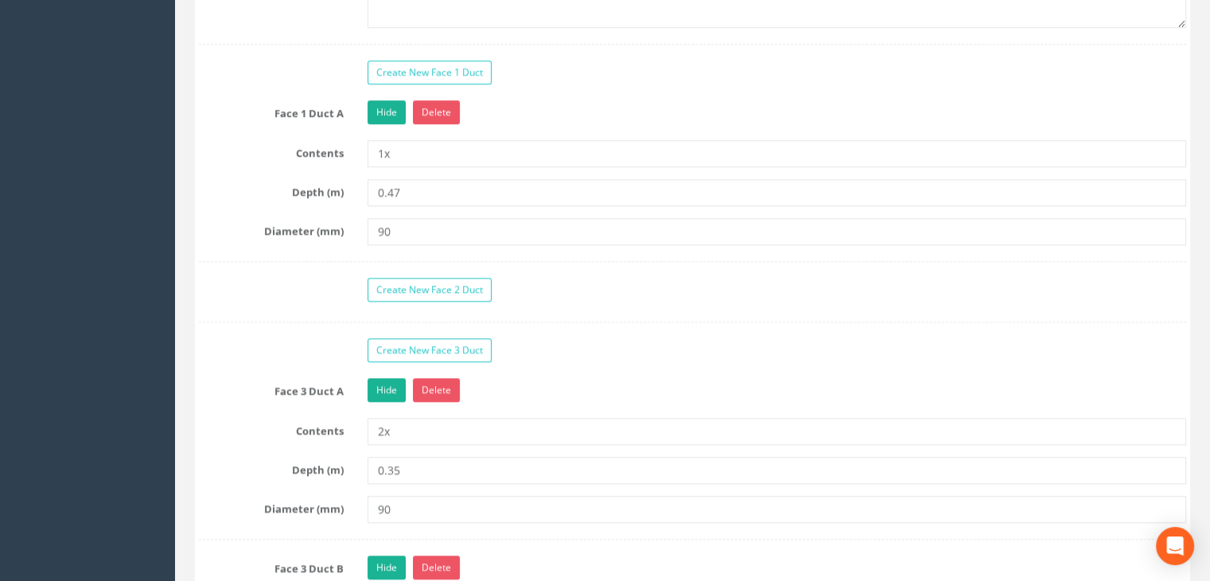
click at [645, 340] on div "Create New Face 3 Duct" at bounding box center [776, 352] width 842 height 28
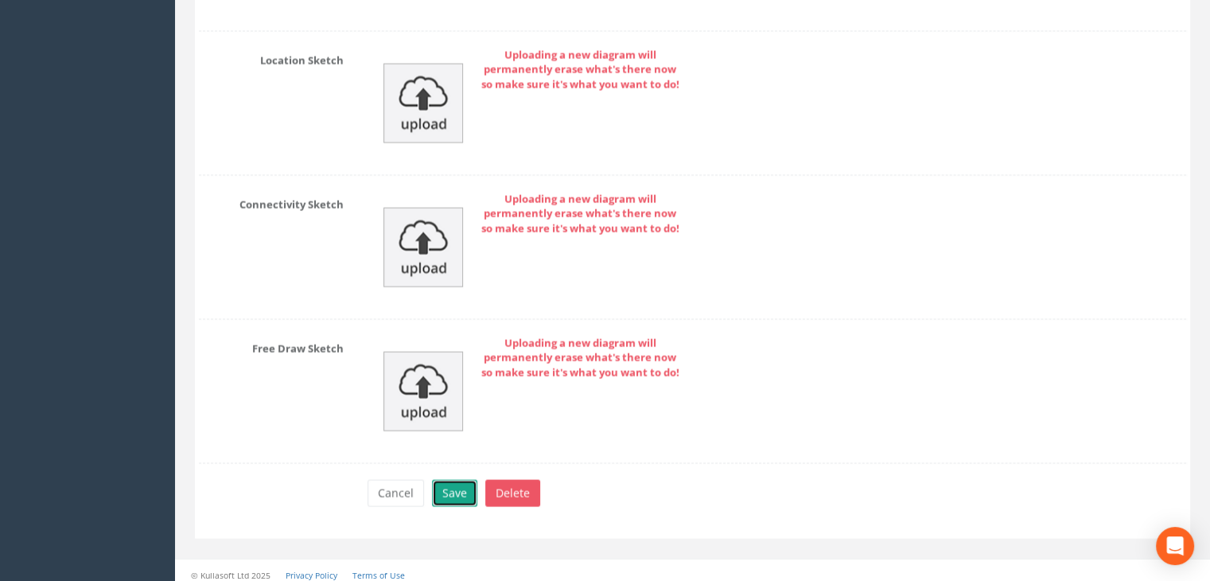
click at [464, 480] on button "Save" at bounding box center [454, 493] width 45 height 27
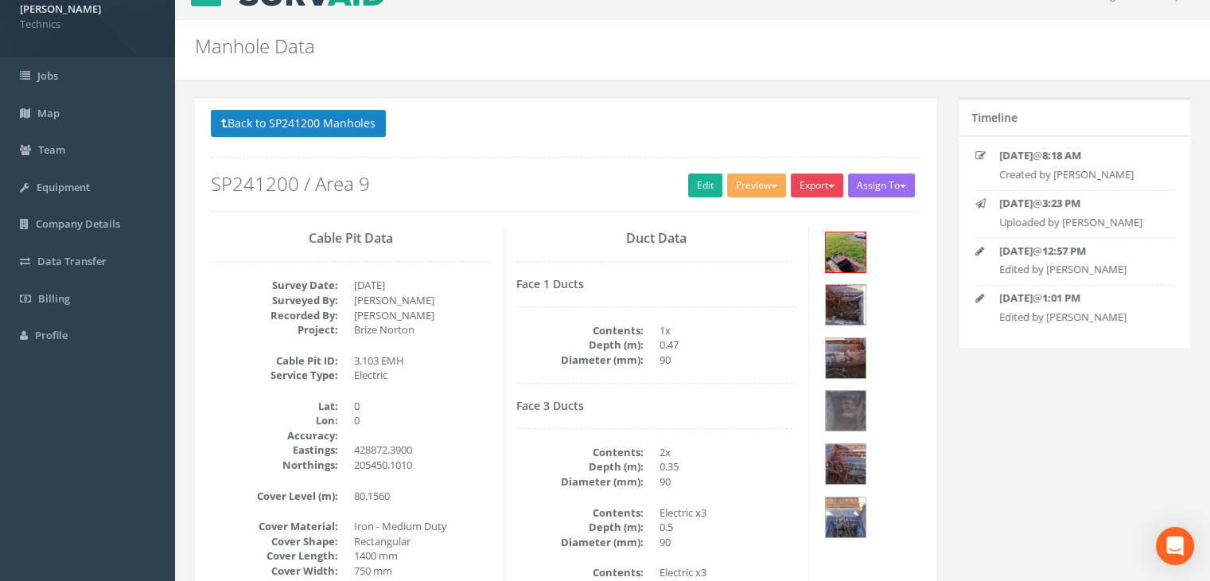
scroll to position [0, 0]
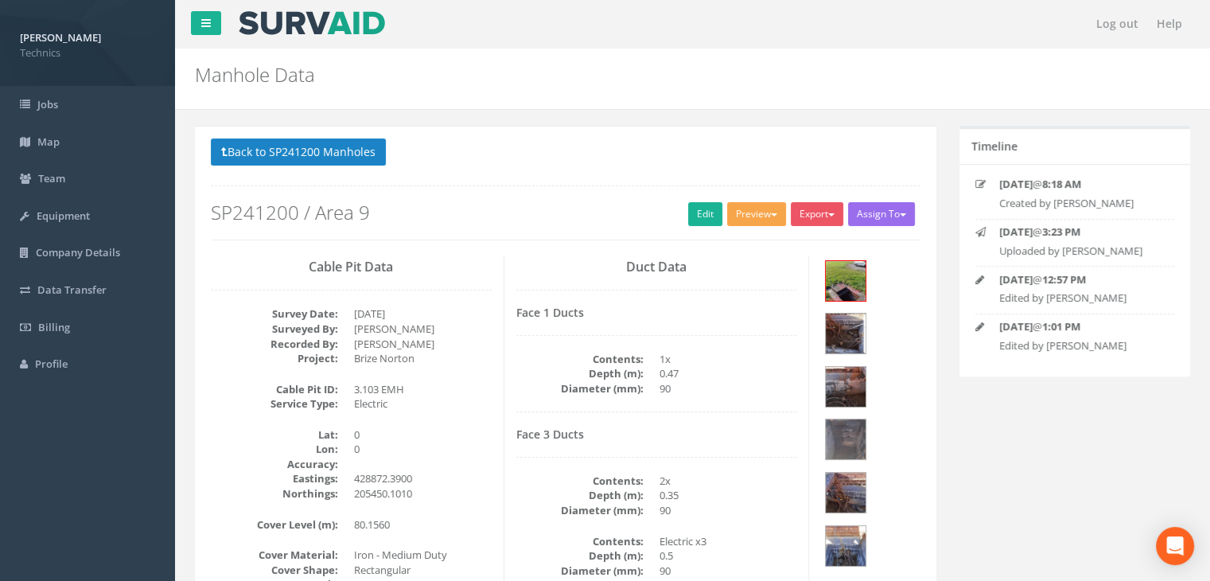
click at [756, 212] on button "Preview" at bounding box center [756, 214] width 59 height 24
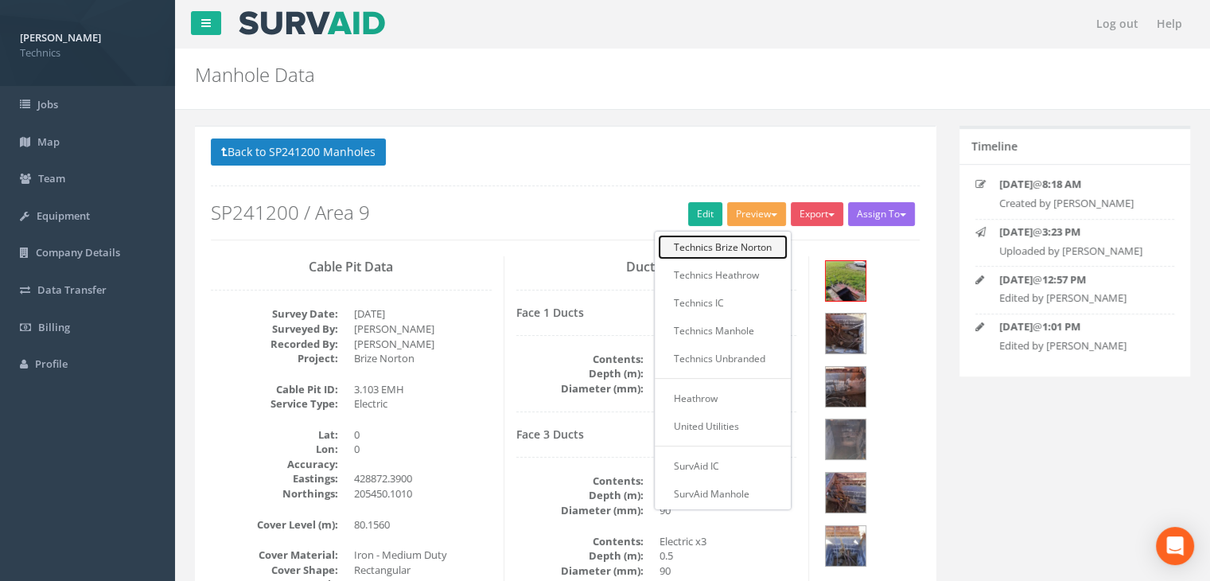
click at [733, 255] on link "Technics Brize Norton" at bounding box center [723, 247] width 130 height 25
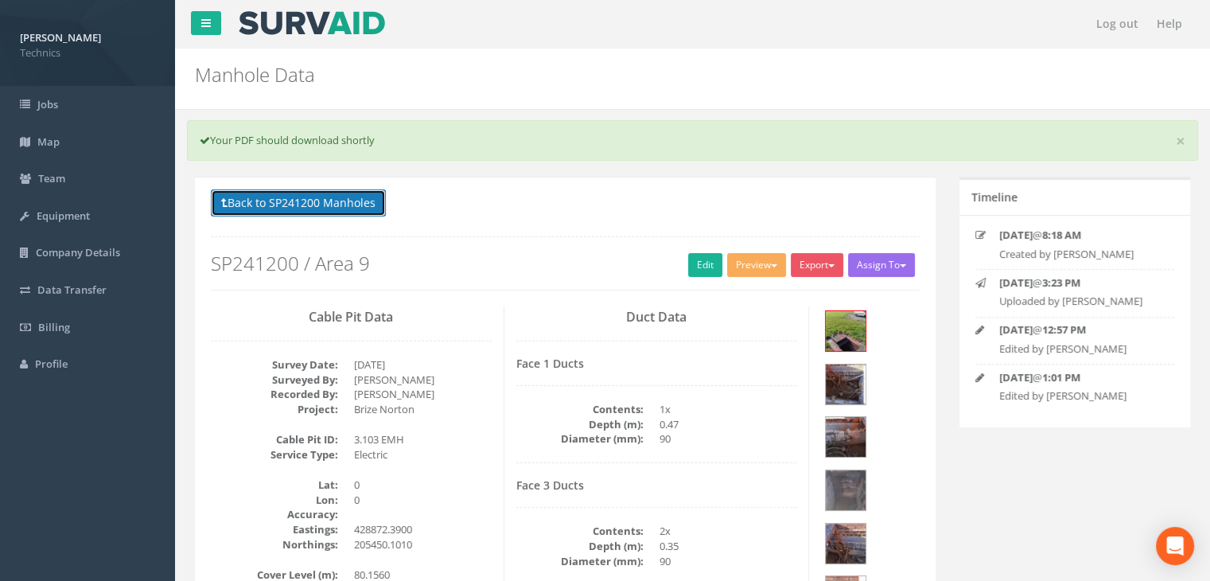
click at [322, 195] on button "Back to SP241200 Manholes" at bounding box center [298, 202] width 175 height 27
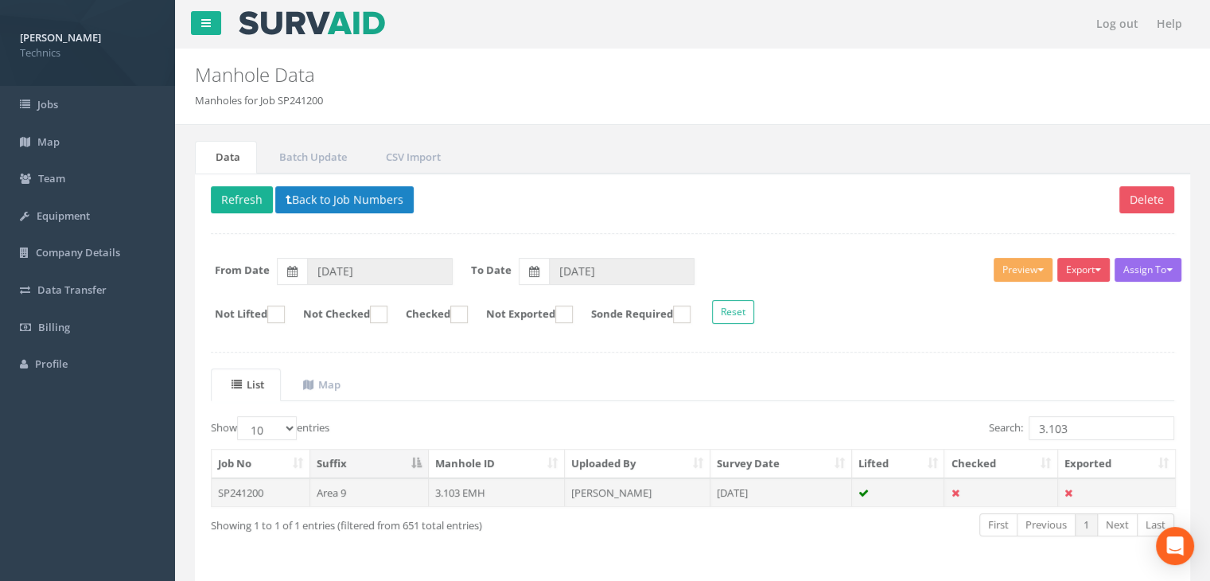
click at [522, 482] on td "3.103 EMH" at bounding box center [497, 492] width 137 height 29
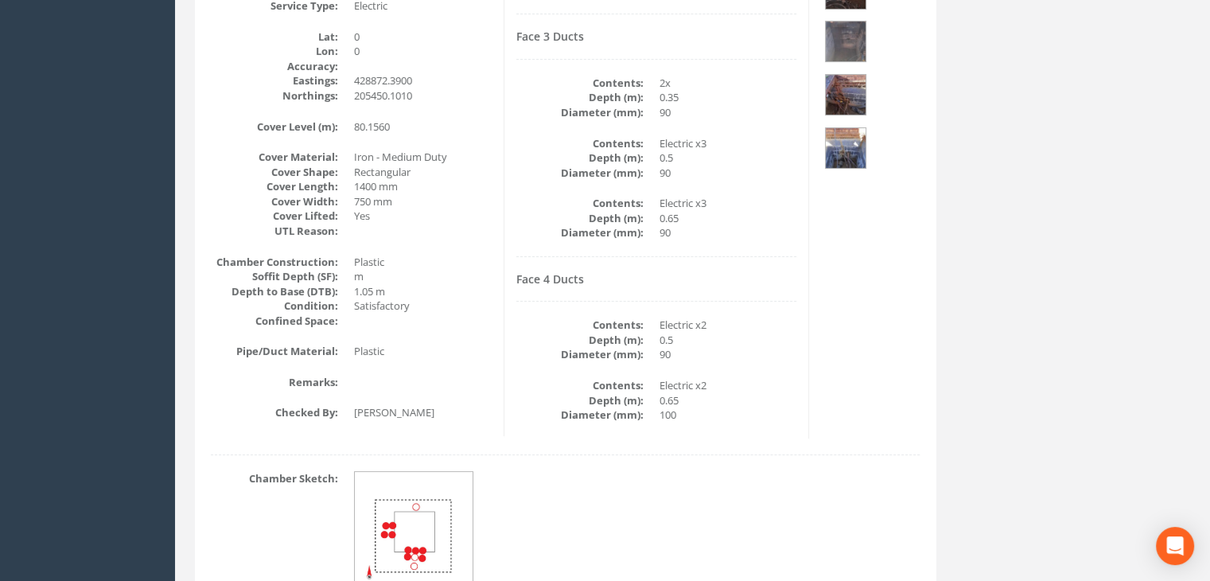
scroll to position [159, 0]
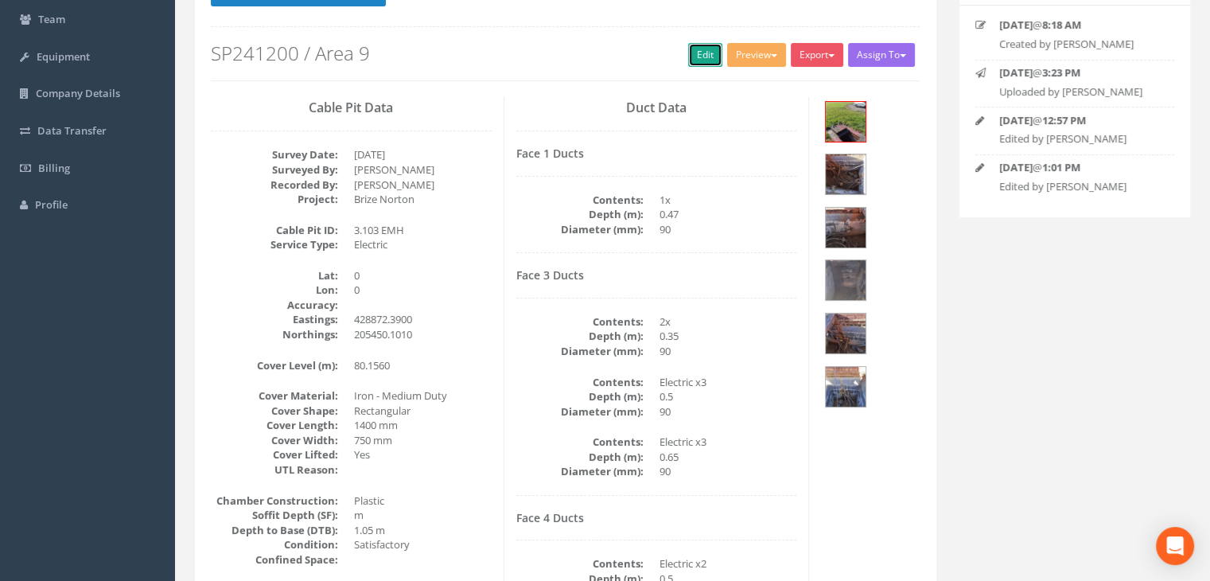
click at [694, 51] on link "Edit" at bounding box center [705, 55] width 34 height 24
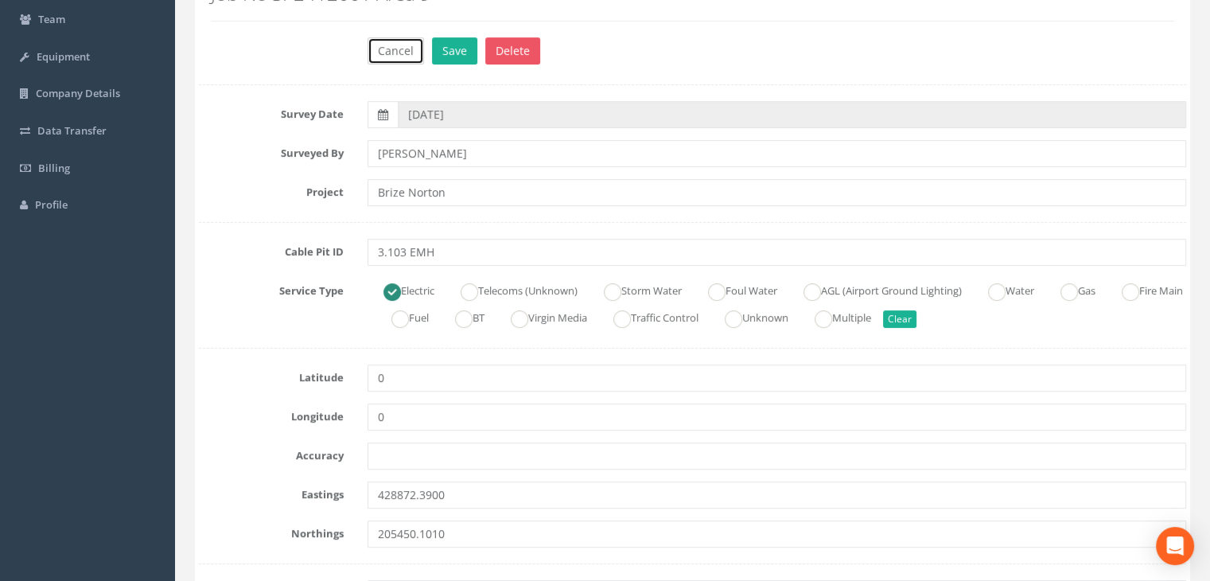
click at [395, 37] on button "Cancel" at bounding box center [395, 50] width 56 height 27
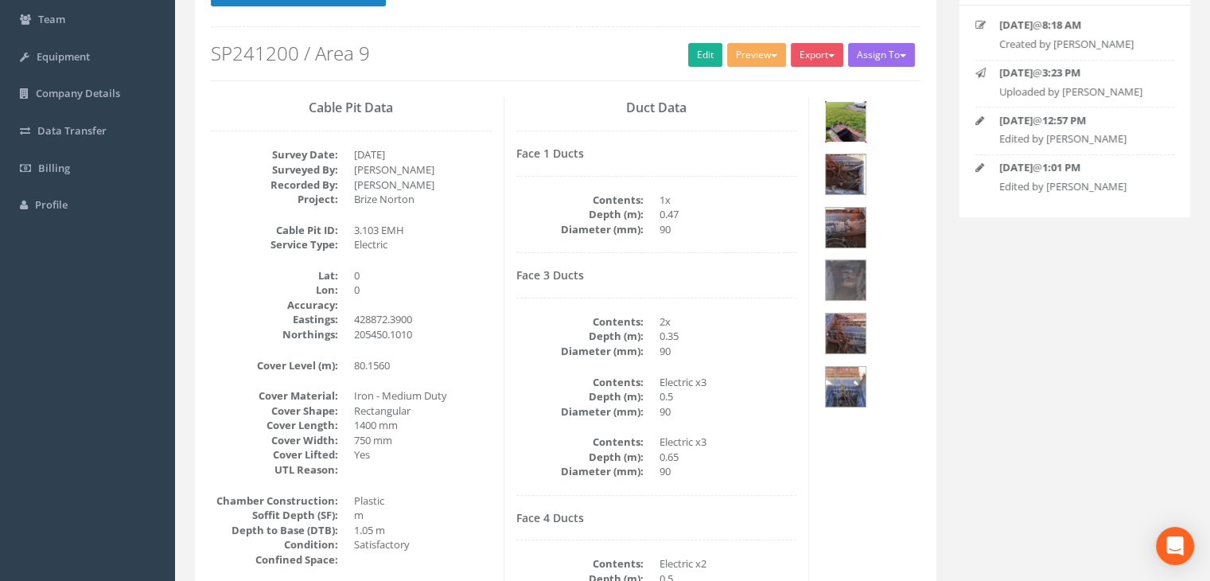
click at [842, 124] on img at bounding box center [845, 122] width 40 height 40
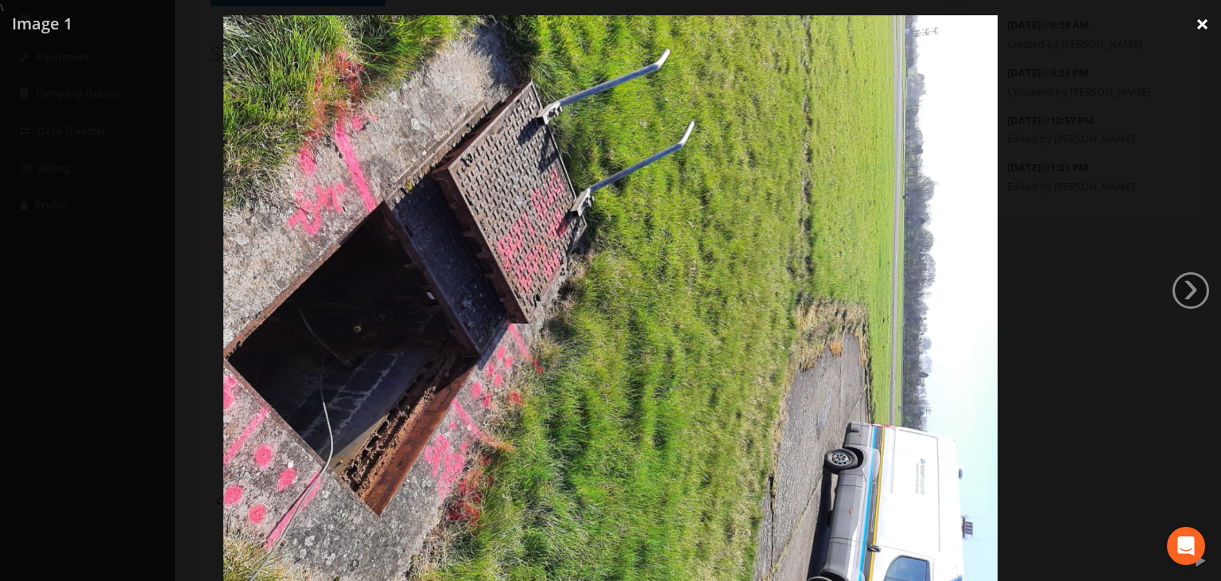
click at [1200, 26] on link "×" at bounding box center [1202, 24] width 37 height 48
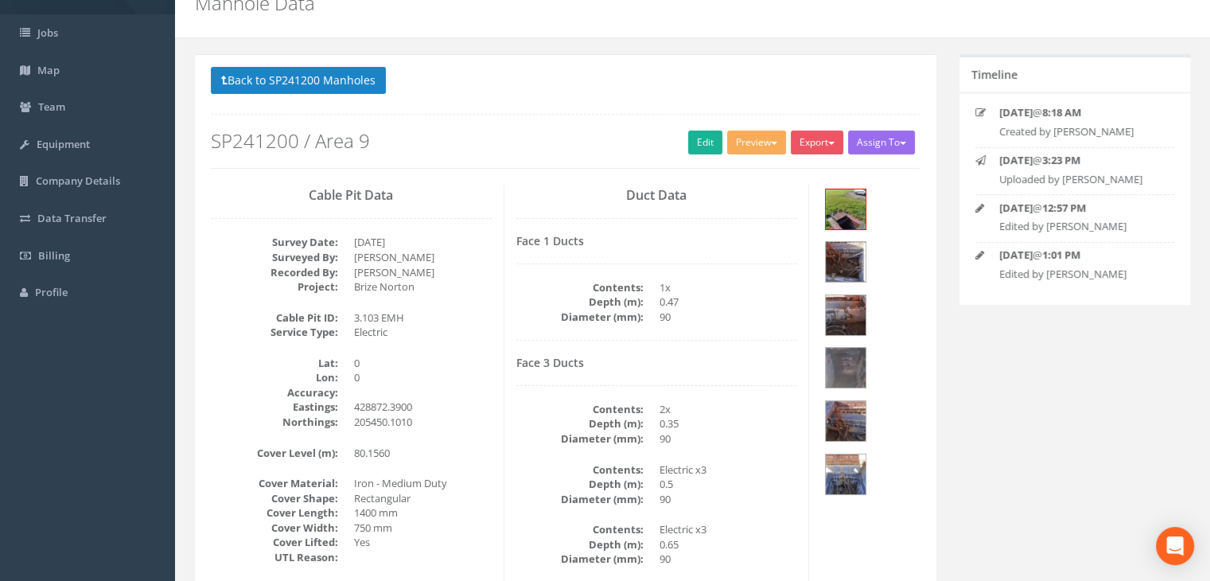
scroll to position [0, 0]
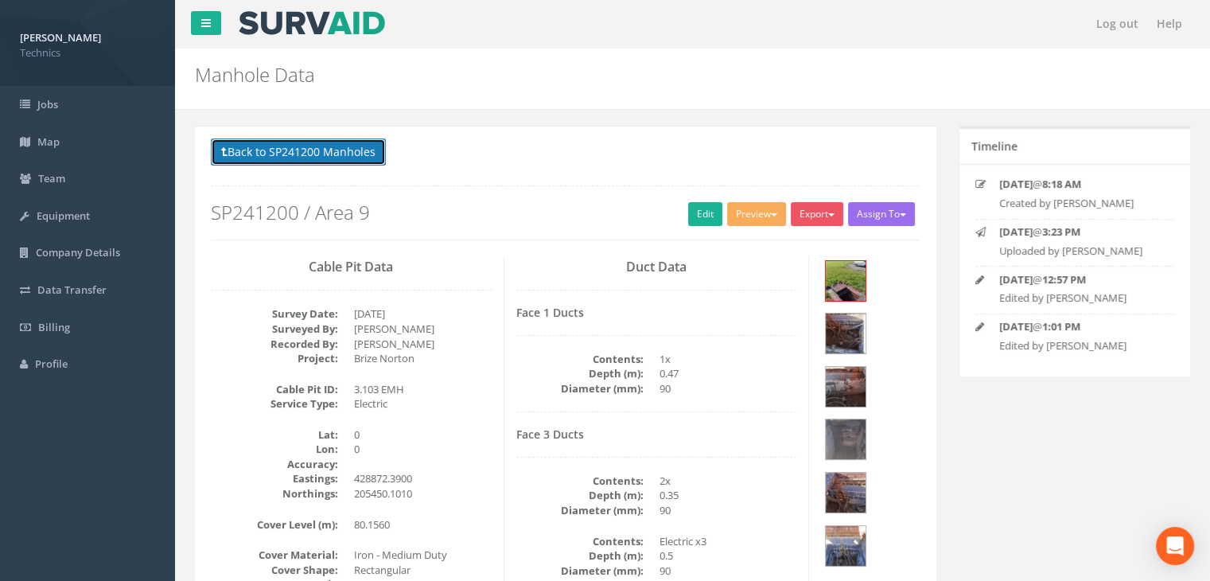
click at [344, 151] on button "Back to SP241200 Manholes" at bounding box center [298, 151] width 175 height 27
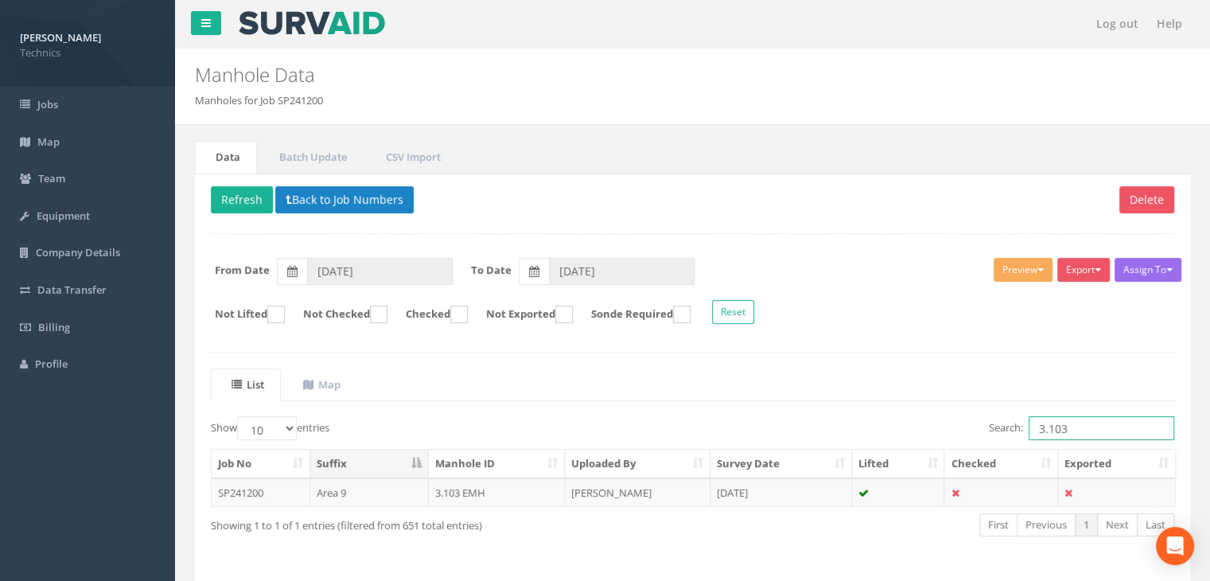
drag, startPoint x: 1075, startPoint y: 429, endPoint x: 976, endPoint y: 424, distance: 99.5
click at [978, 425] on div "Search: 3.103" at bounding box center [940, 430] width 470 height 28
type input "2.213"
click at [643, 484] on td "[PERSON_NAME]" at bounding box center [638, 492] width 146 height 29
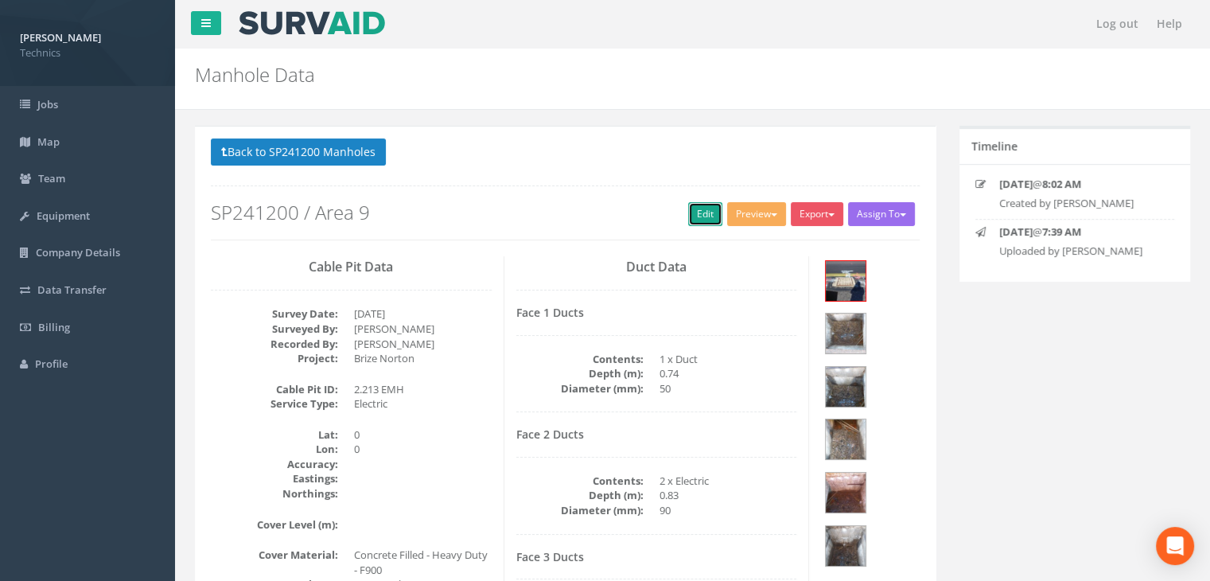
click at [693, 212] on link "Edit" at bounding box center [705, 214] width 34 height 24
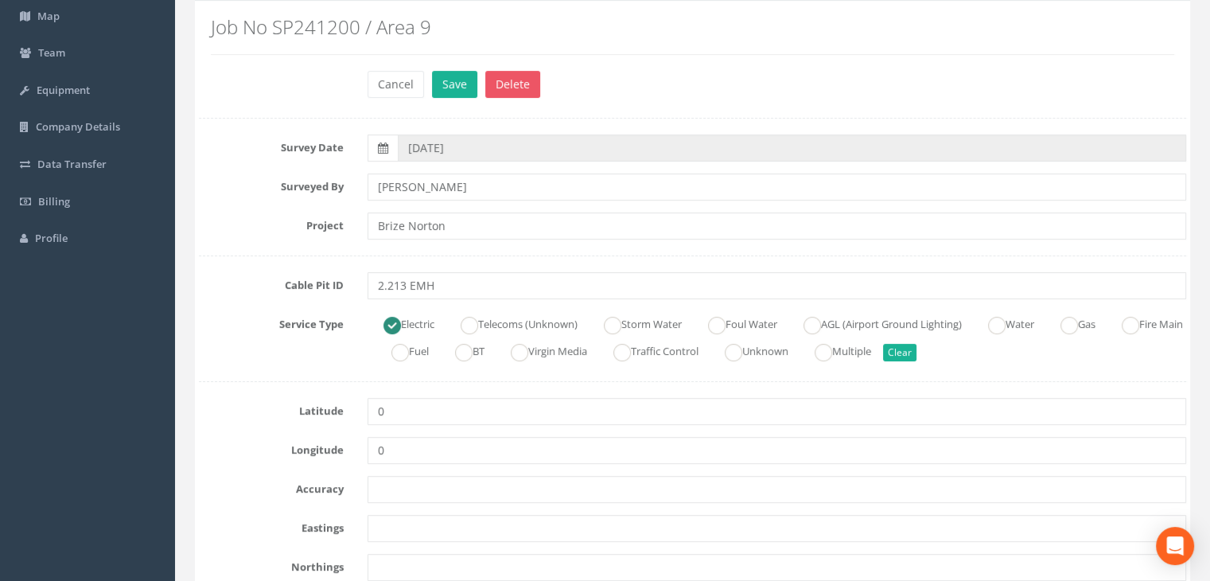
scroll to position [239, 0]
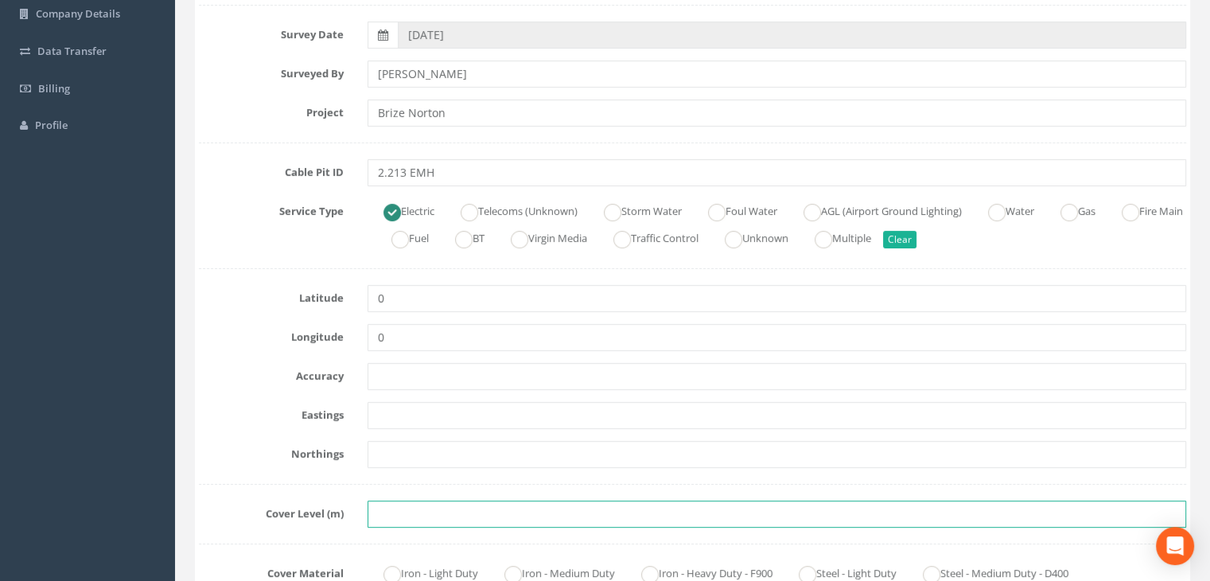
click at [386, 513] on input "text" at bounding box center [776, 513] width 818 height 27
click at [417, 513] on input "text" at bounding box center [776, 513] width 818 height 27
paste input "81.3447"
type input "81.3447"
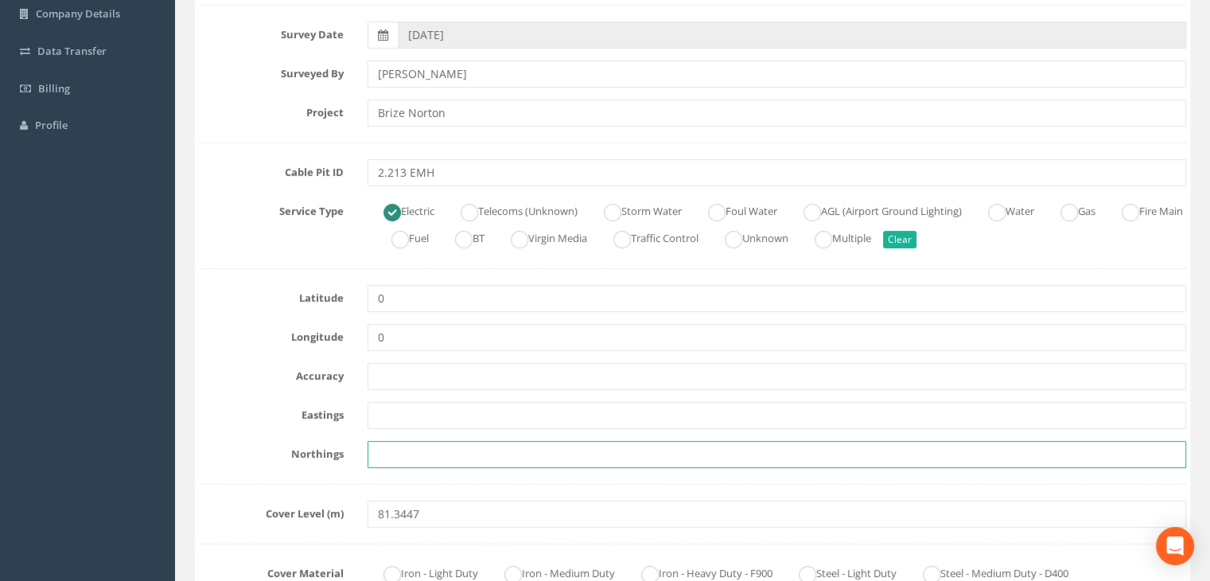
click at [486, 455] on input "text" at bounding box center [776, 454] width 818 height 27
paste input "205475.9917"
type input "205475.9917"
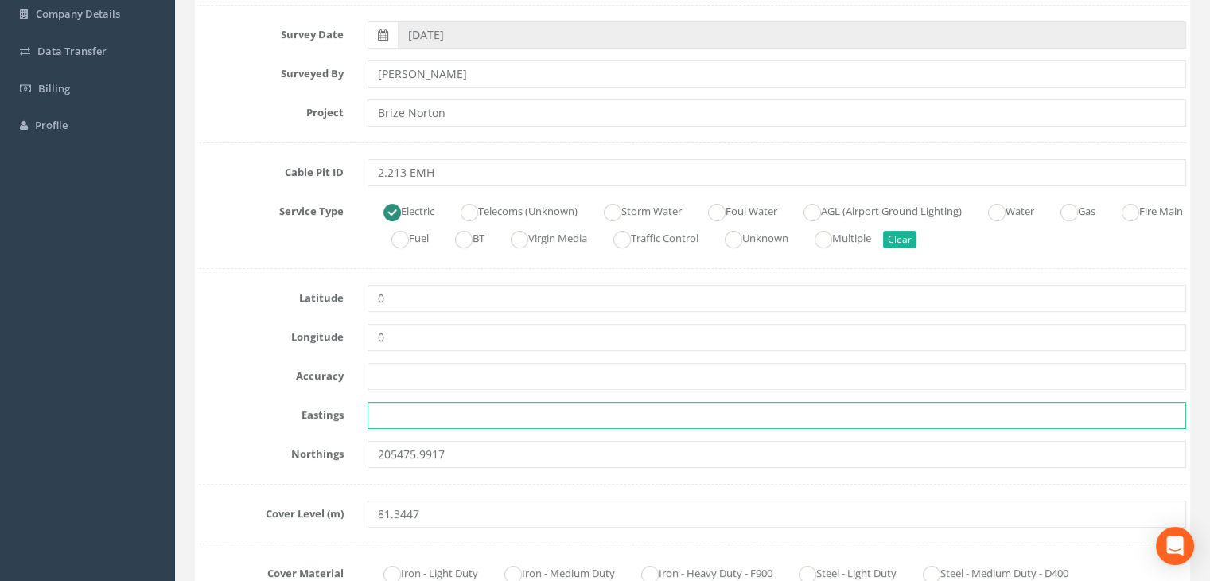
click at [397, 406] on input "text" at bounding box center [776, 415] width 818 height 27
paste input "428819.8884"
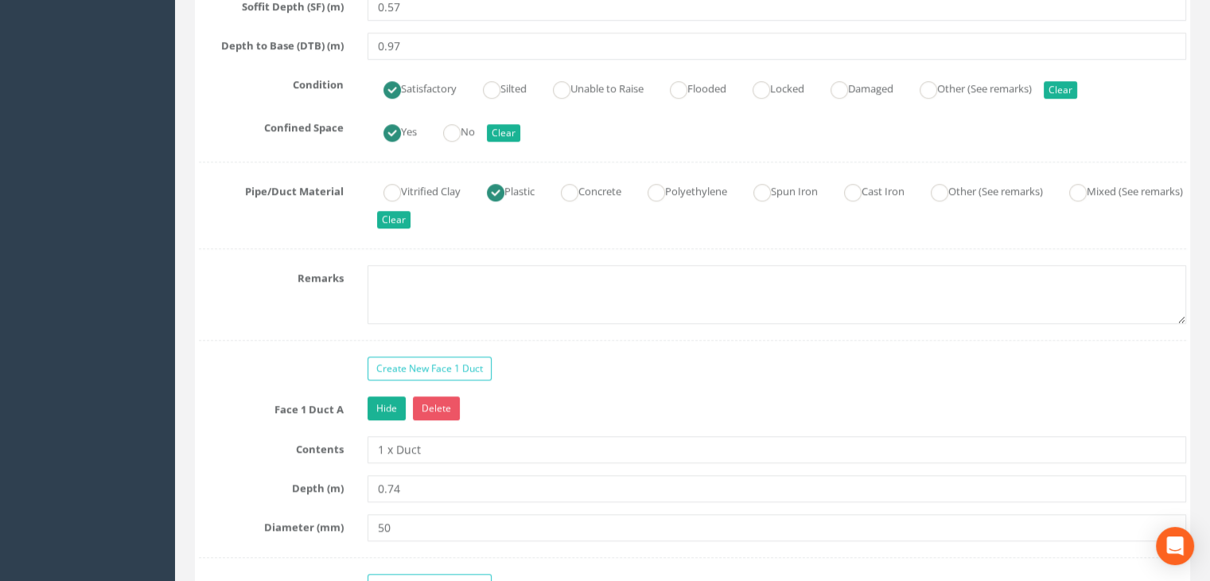
scroll to position [1272, 0]
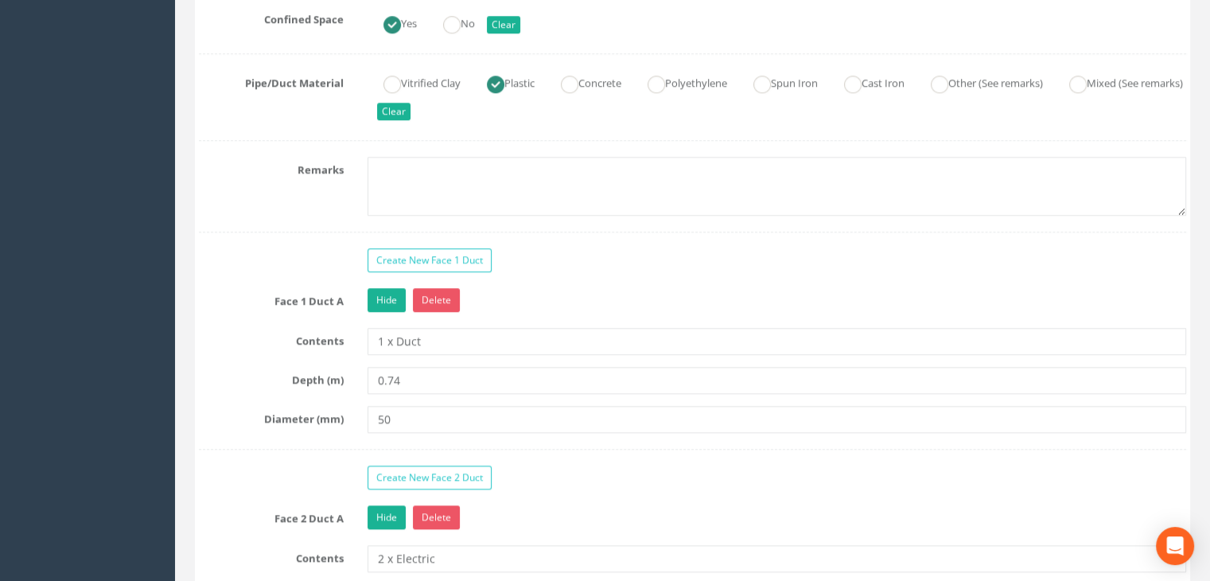
type input "428819.8884"
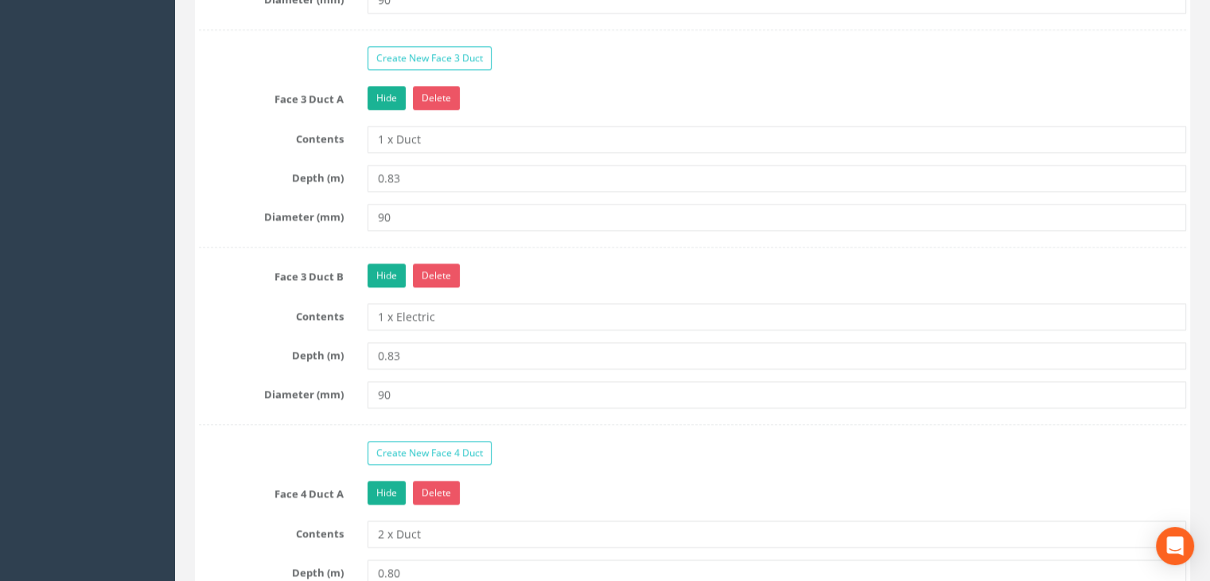
scroll to position [2068, 0]
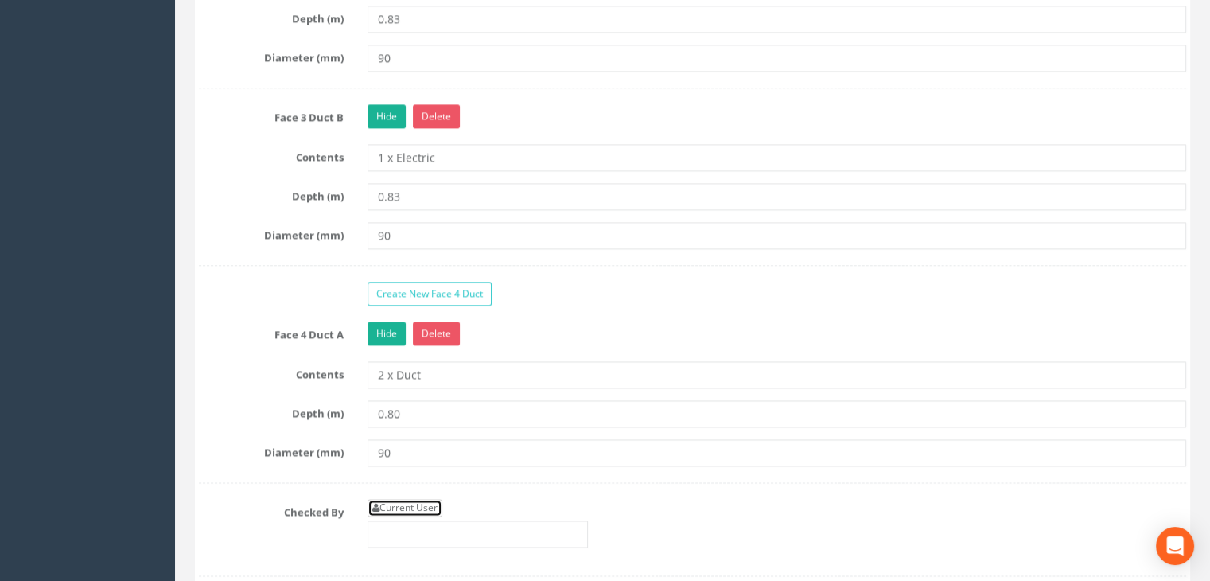
click at [413, 499] on link "Current User" at bounding box center [404, 507] width 75 height 17
type input "[PERSON_NAME]"
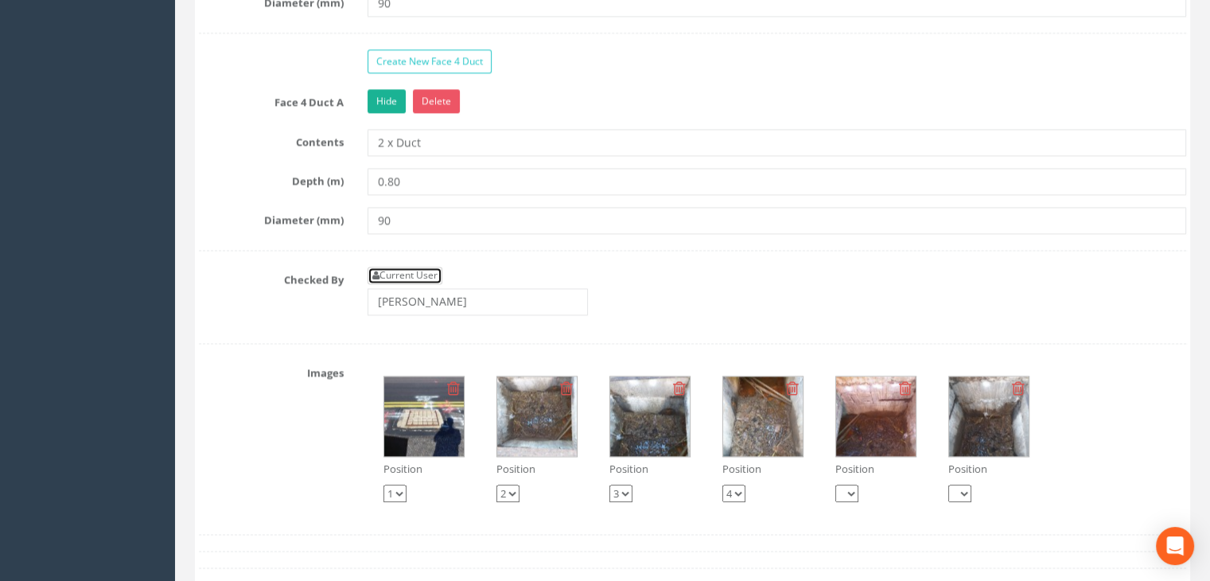
scroll to position [2386, 0]
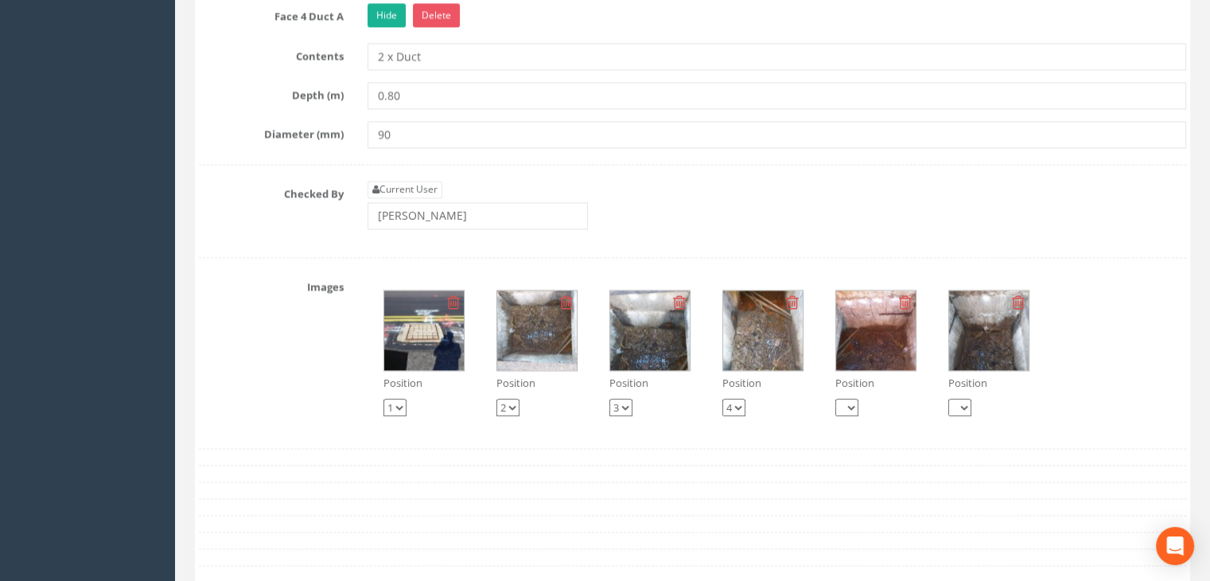
click at [417, 332] on img at bounding box center [424, 330] width 80 height 80
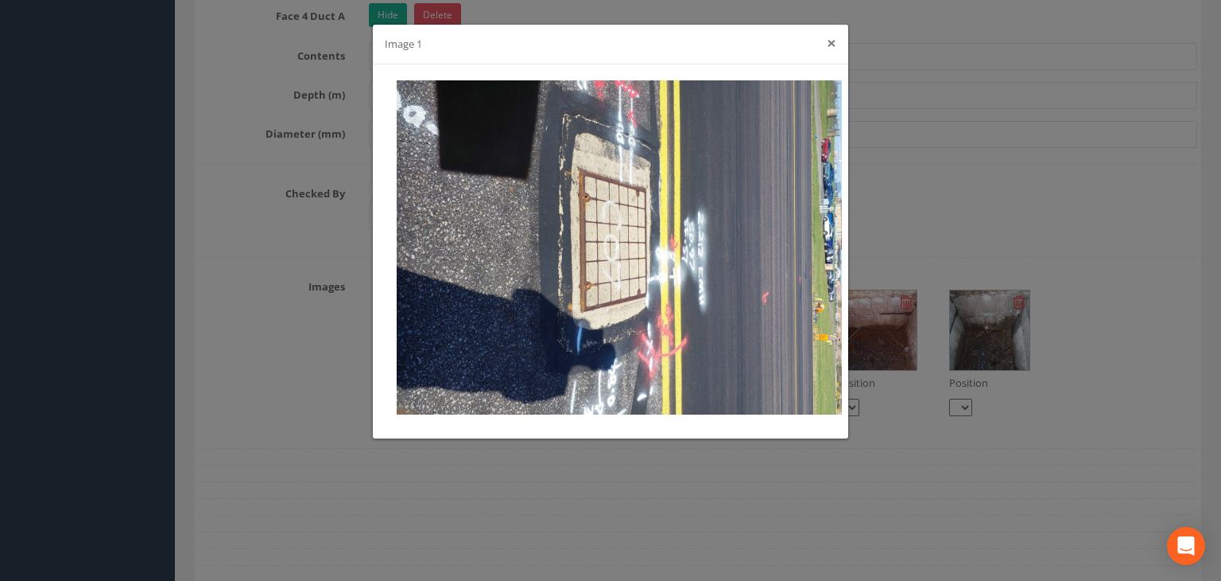
click at [836, 46] on button "×" at bounding box center [832, 43] width 10 height 17
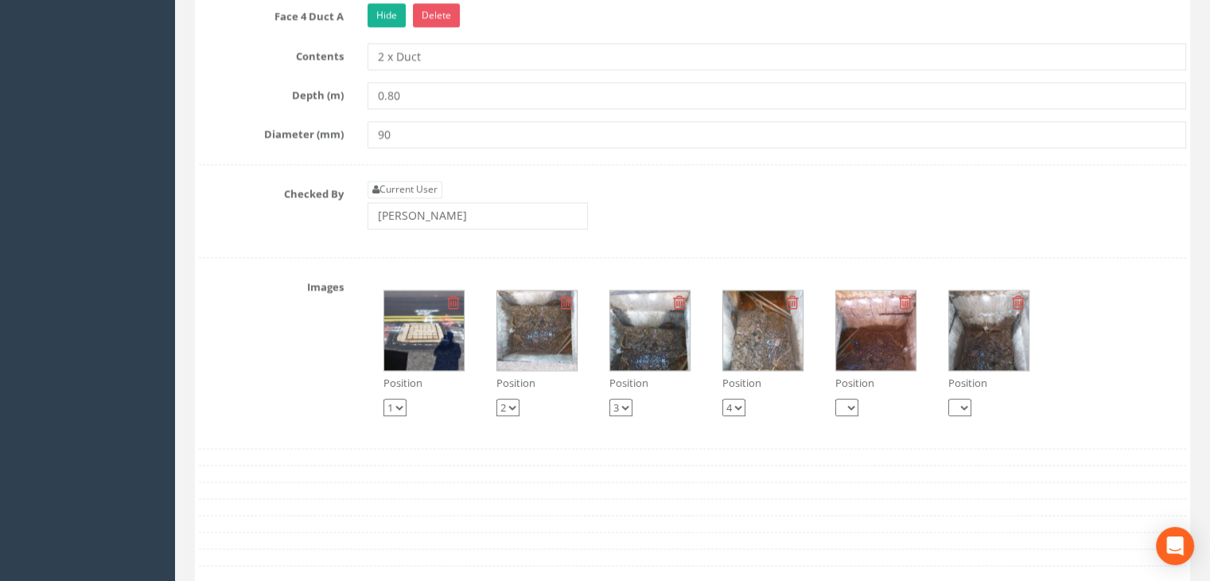
click at [555, 351] on img at bounding box center [537, 330] width 80 height 80
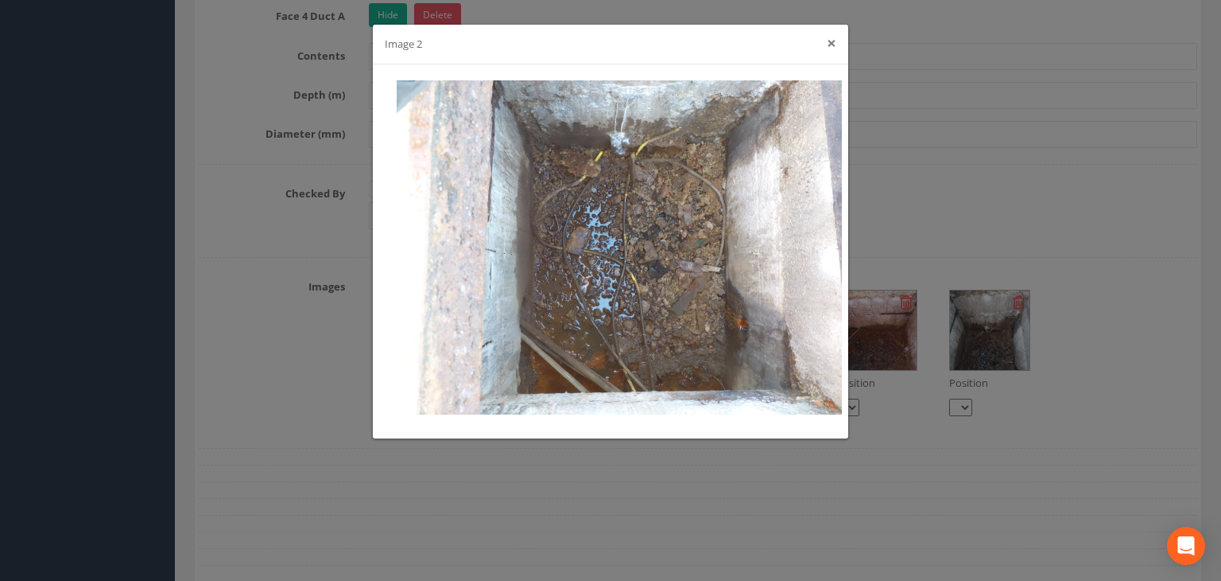
click at [833, 41] on button "×" at bounding box center [832, 43] width 10 height 17
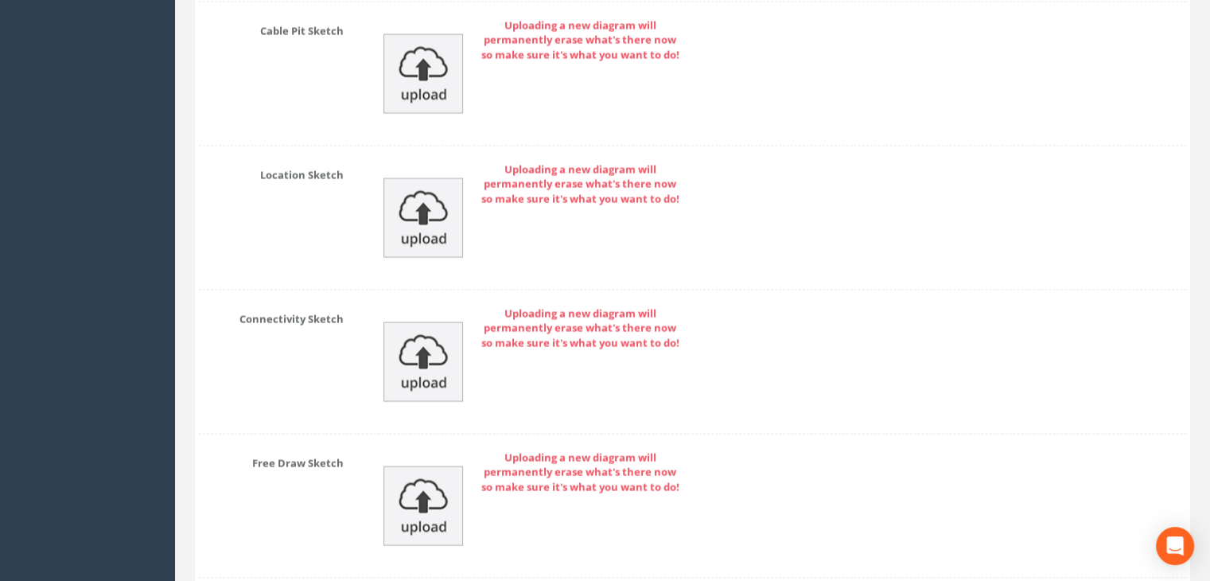
scroll to position [3309, 0]
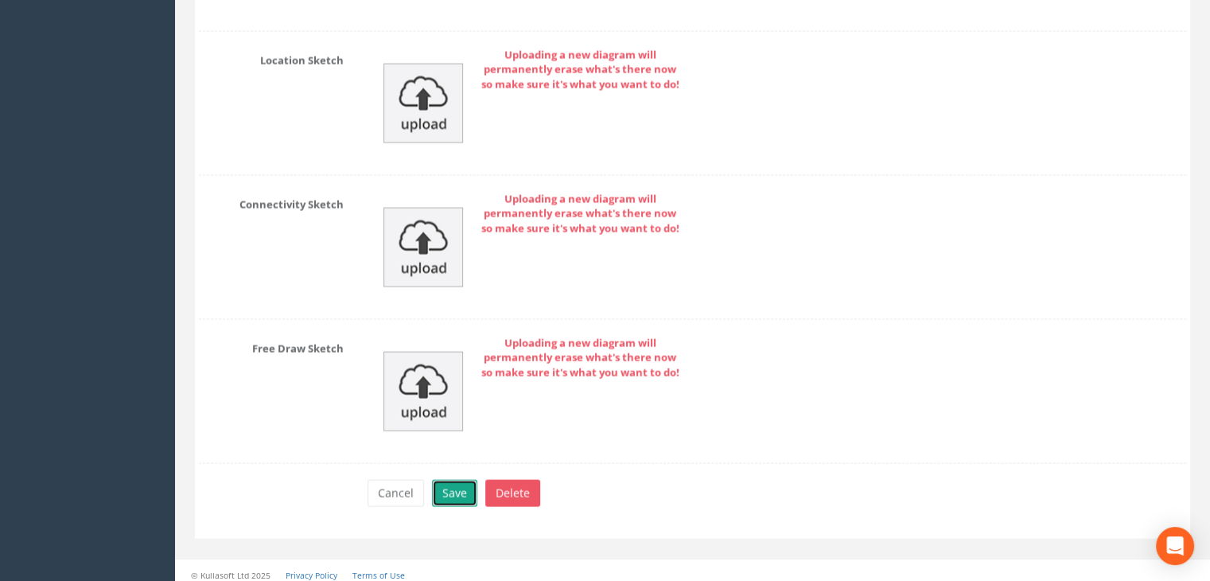
click at [464, 480] on button "Save" at bounding box center [454, 493] width 45 height 27
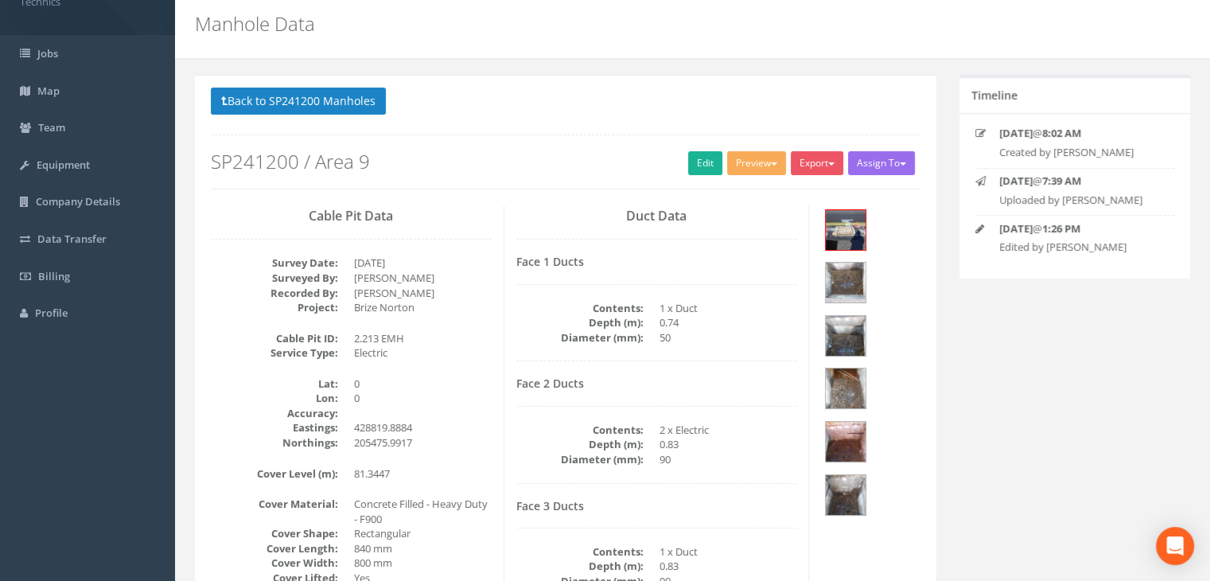
scroll to position [0, 0]
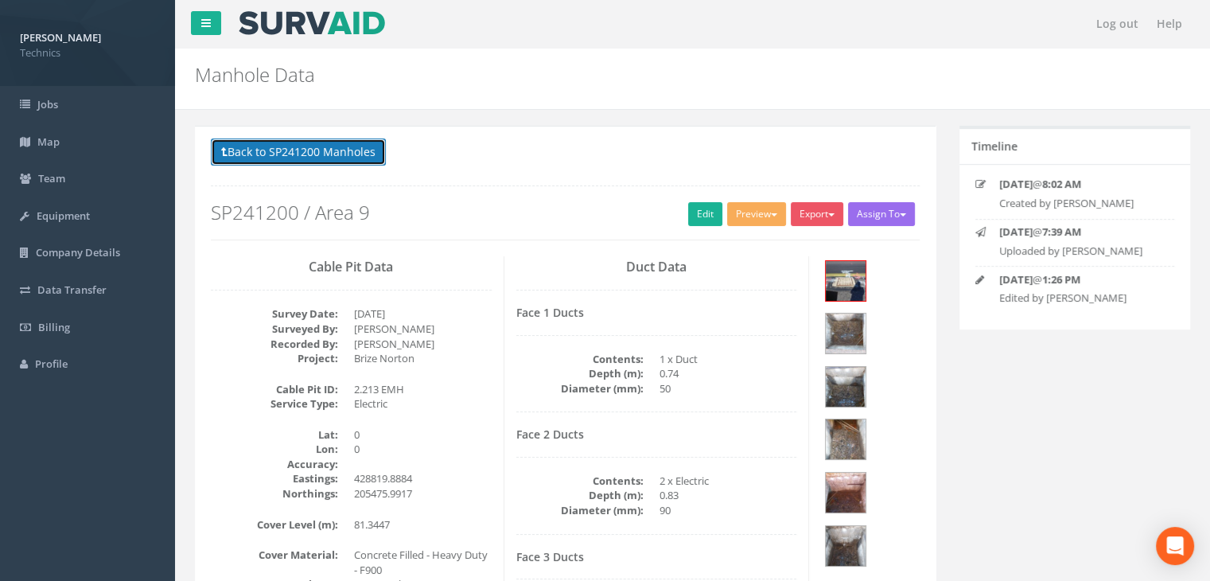
click at [300, 160] on button "Back to SP241200 Manholes" at bounding box center [298, 151] width 175 height 27
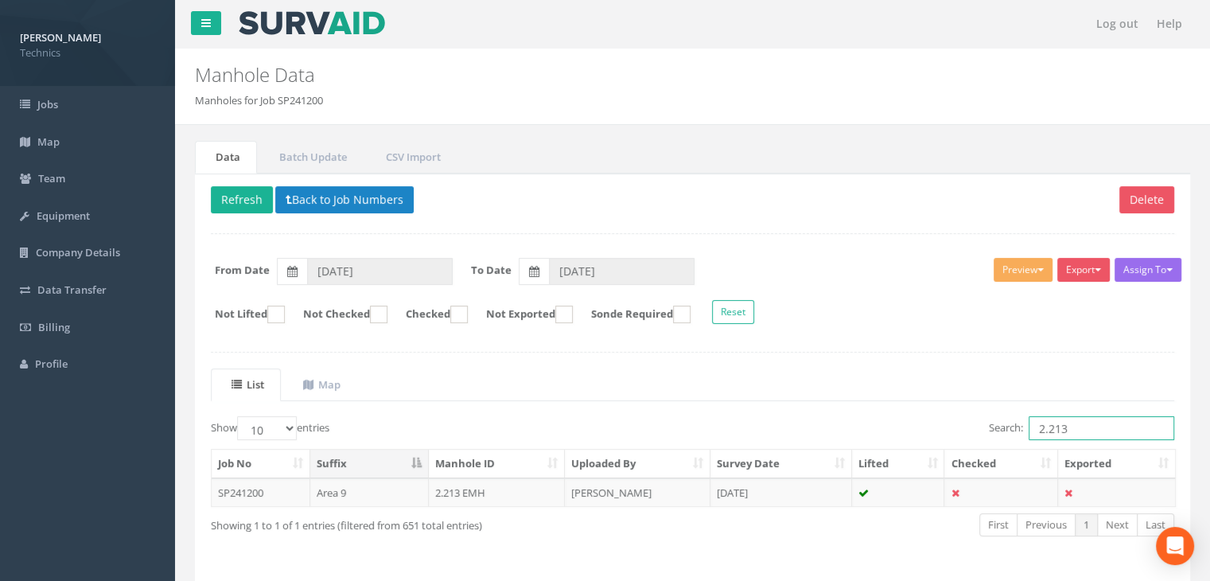
click at [1070, 428] on input "2.213" at bounding box center [1101, 428] width 146 height 24
type input "2.214"
click at [639, 487] on td "[PERSON_NAME]" at bounding box center [638, 492] width 146 height 29
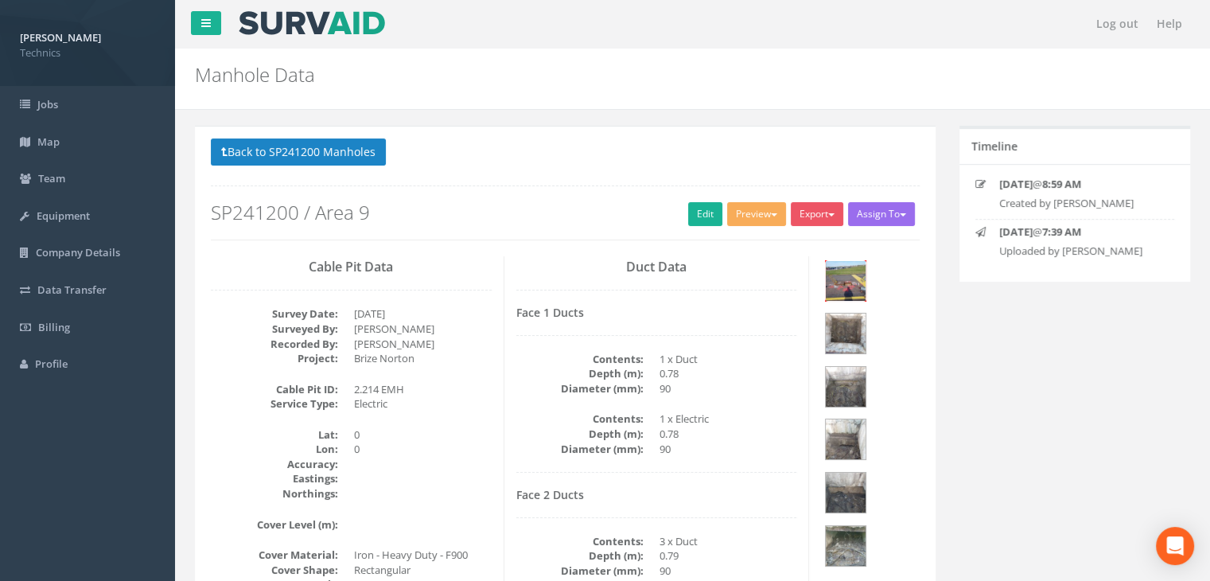
click at [836, 279] on img at bounding box center [845, 281] width 40 height 40
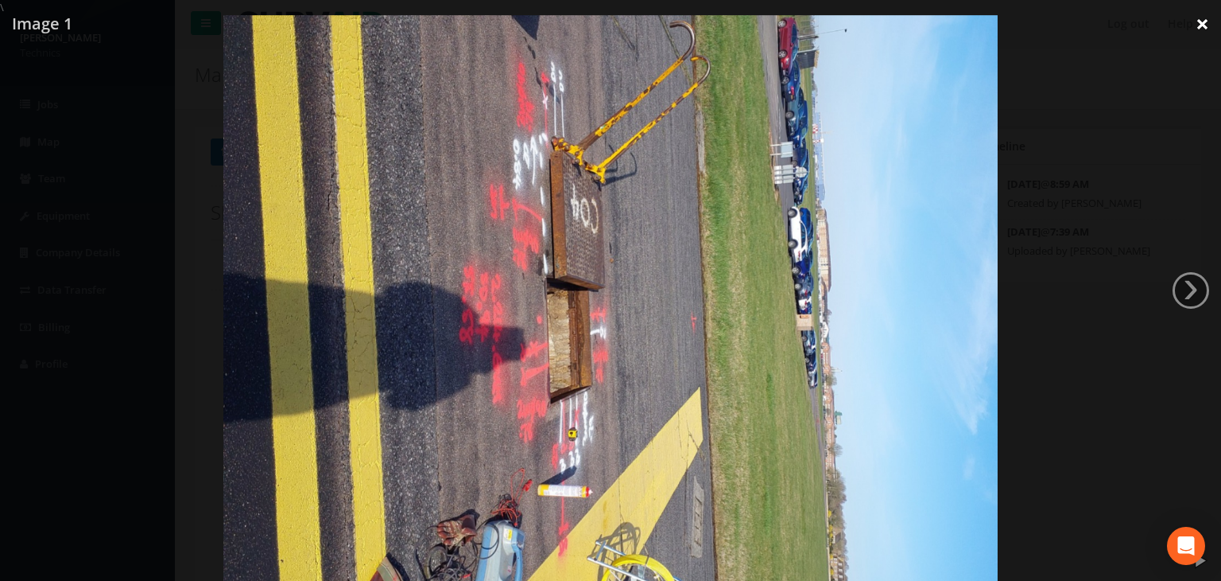
click at [1202, 20] on link "×" at bounding box center [1202, 24] width 37 height 48
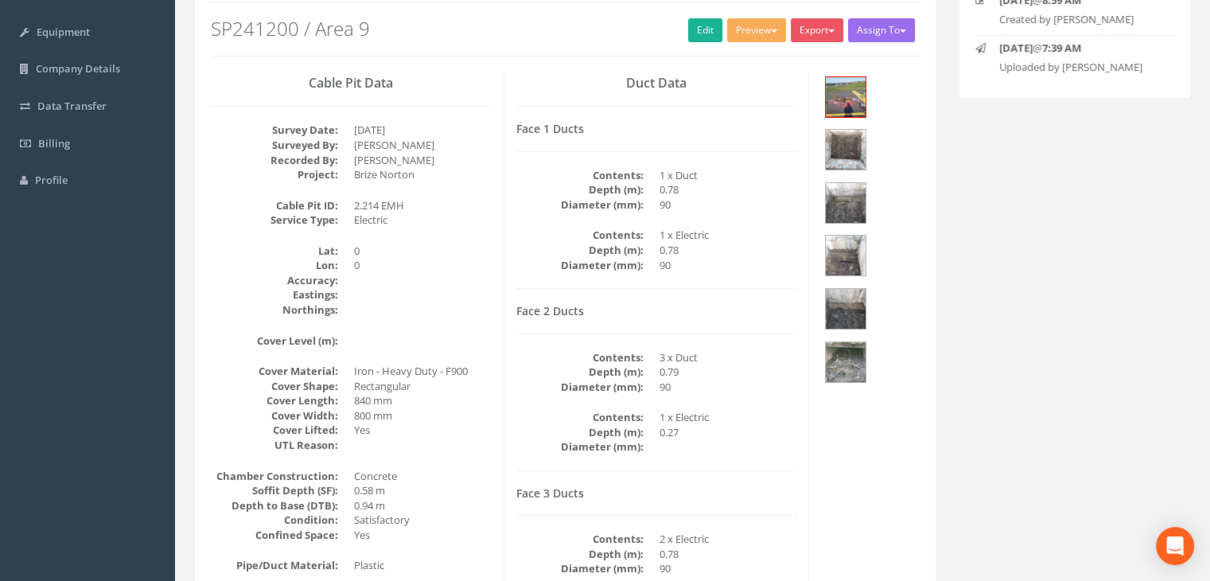
scroll to position [80, 0]
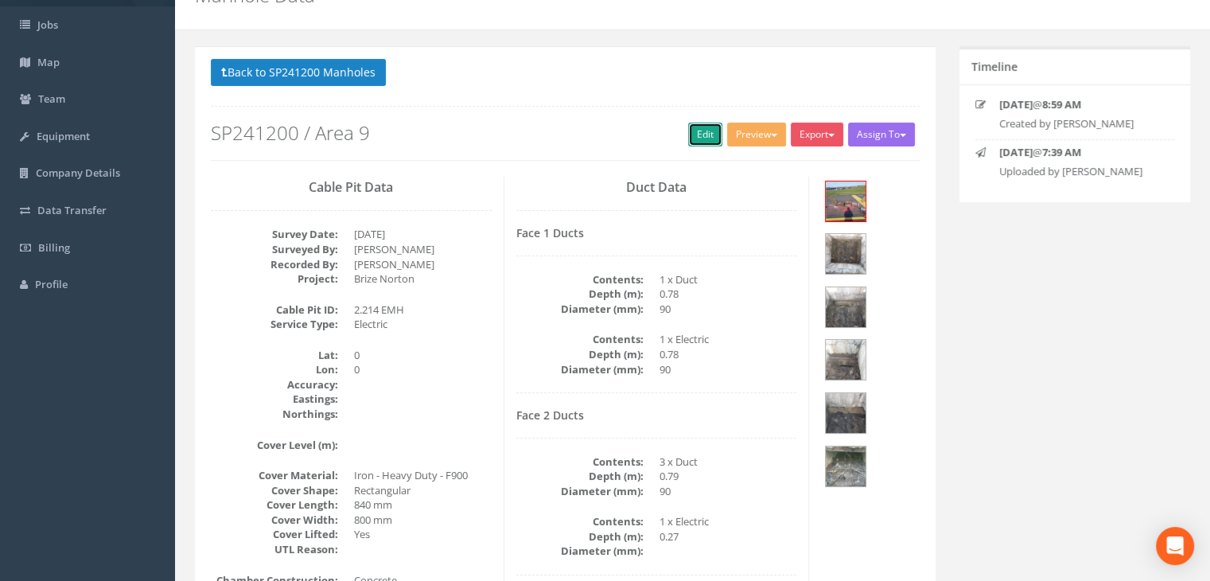
click at [700, 138] on link "Edit" at bounding box center [705, 134] width 34 height 24
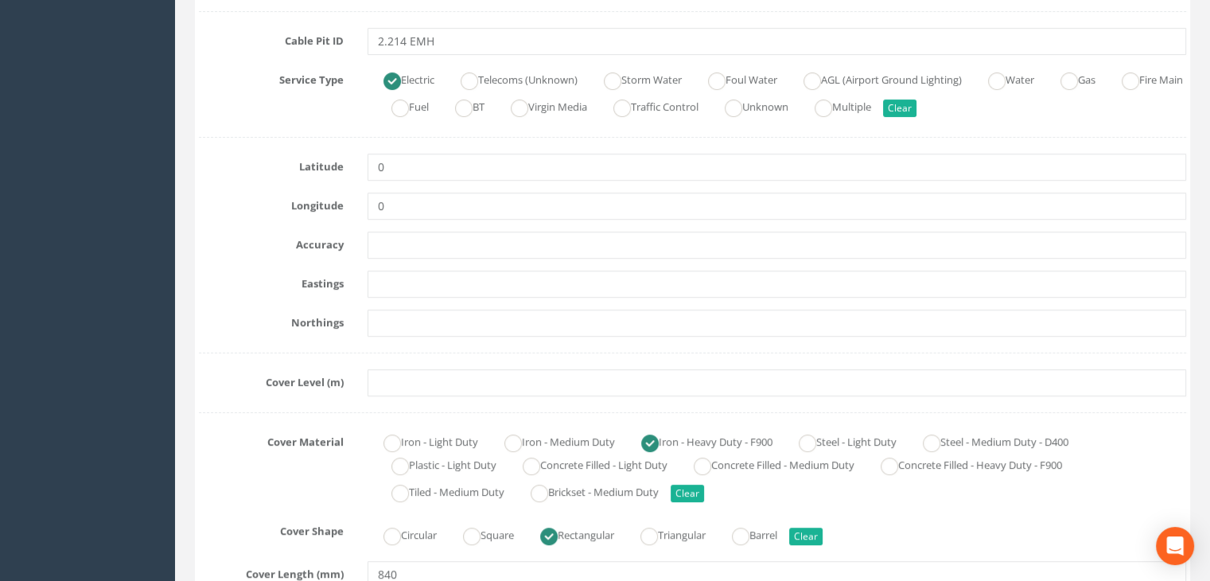
scroll to position [398, 0]
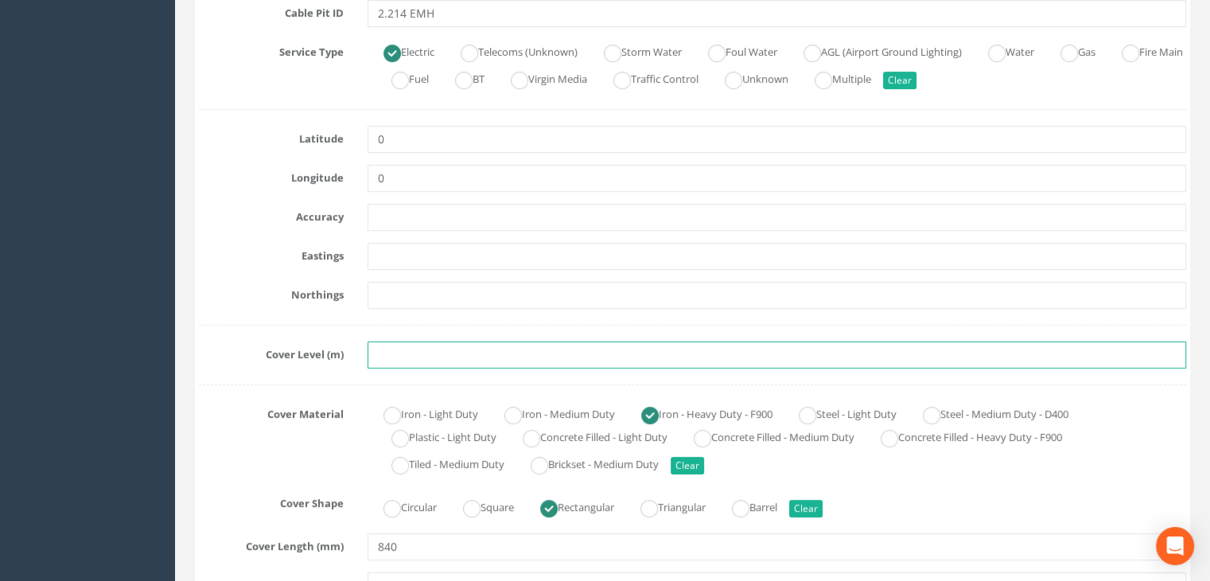
click at [382, 351] on input "text" at bounding box center [776, 354] width 818 height 27
paste input "81.5640"
type input "81.5640"
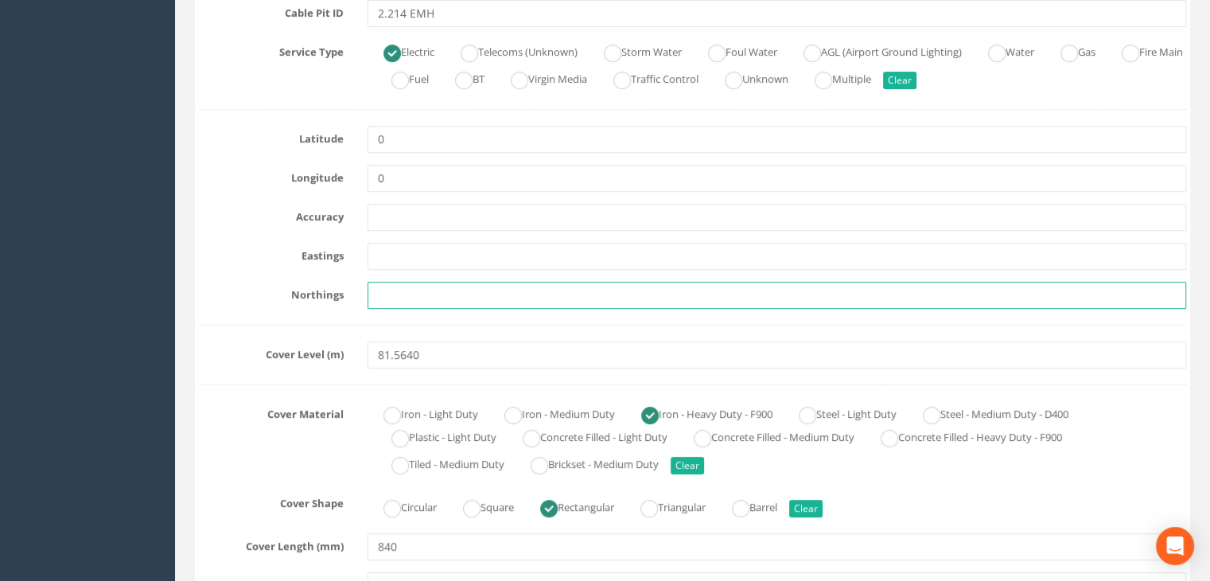
click at [429, 287] on input "text" at bounding box center [776, 295] width 818 height 27
paste input "205489.9698"
type input "205489.9698"
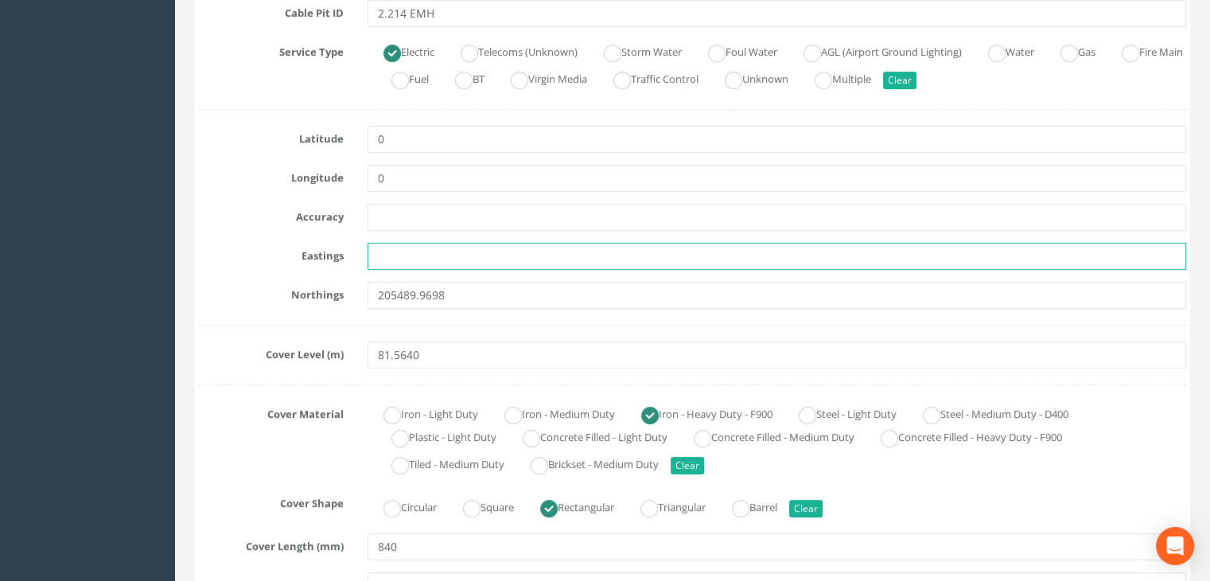
click at [492, 255] on input "text" at bounding box center [776, 256] width 818 height 27
paste input "428797.8705"
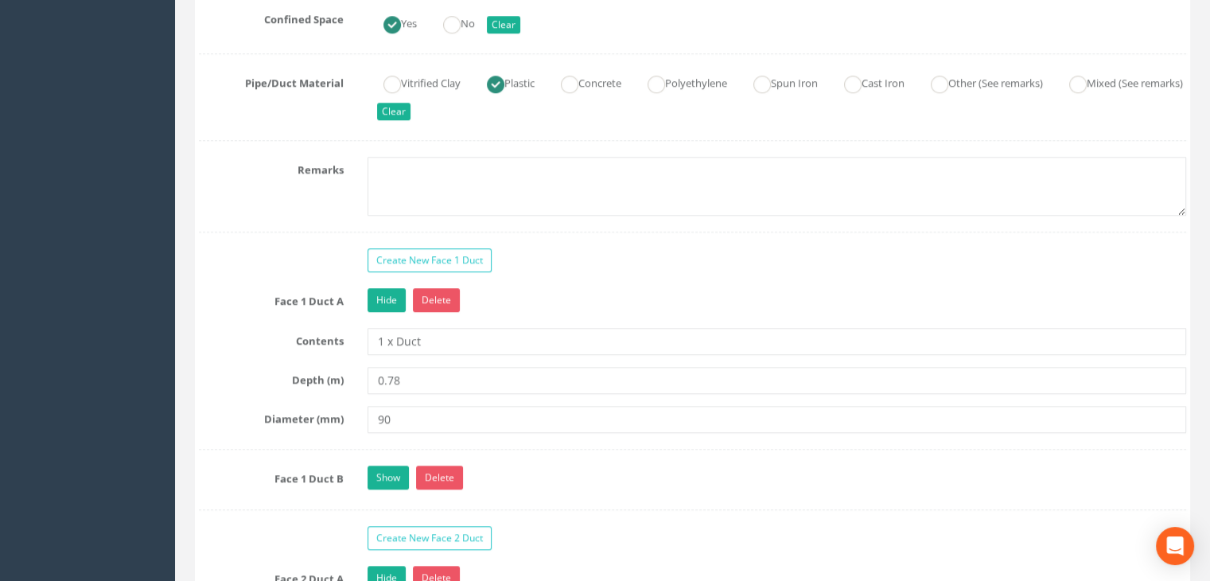
scroll to position [1352, 0]
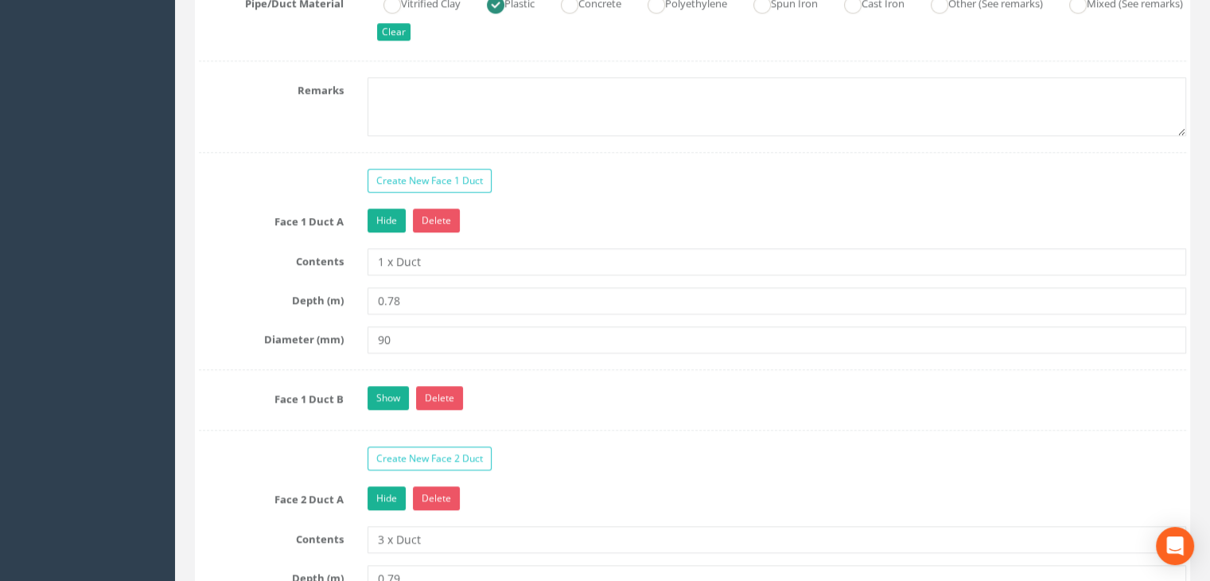
type input "428797.8705"
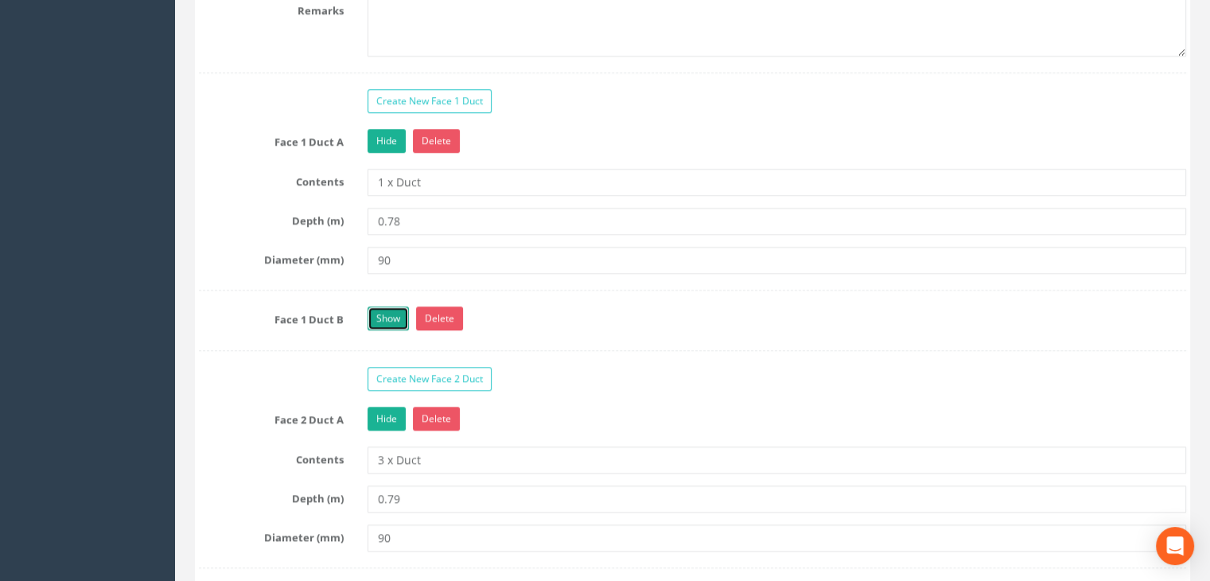
click at [385, 306] on link "Show" at bounding box center [387, 318] width 41 height 24
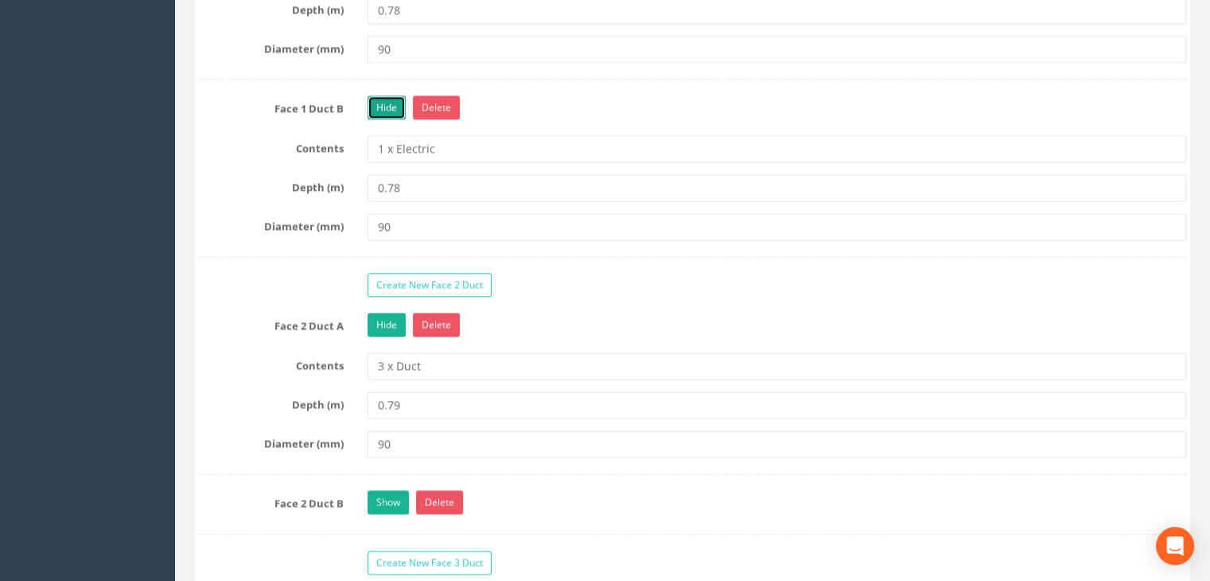
scroll to position [1670, 0]
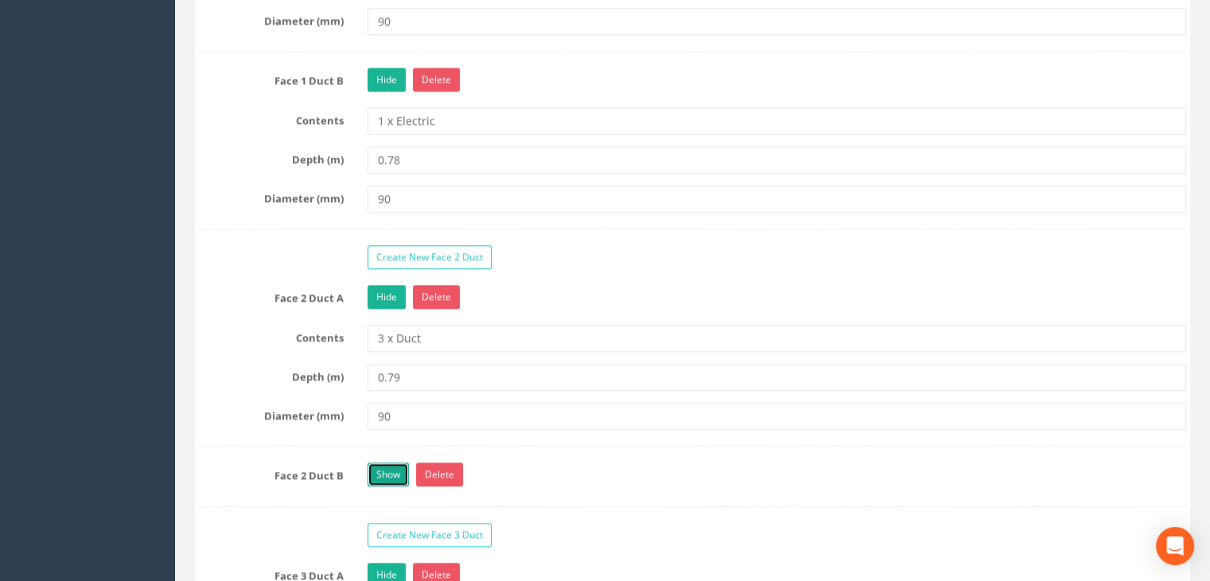
click at [374, 472] on link "Show" at bounding box center [387, 474] width 41 height 24
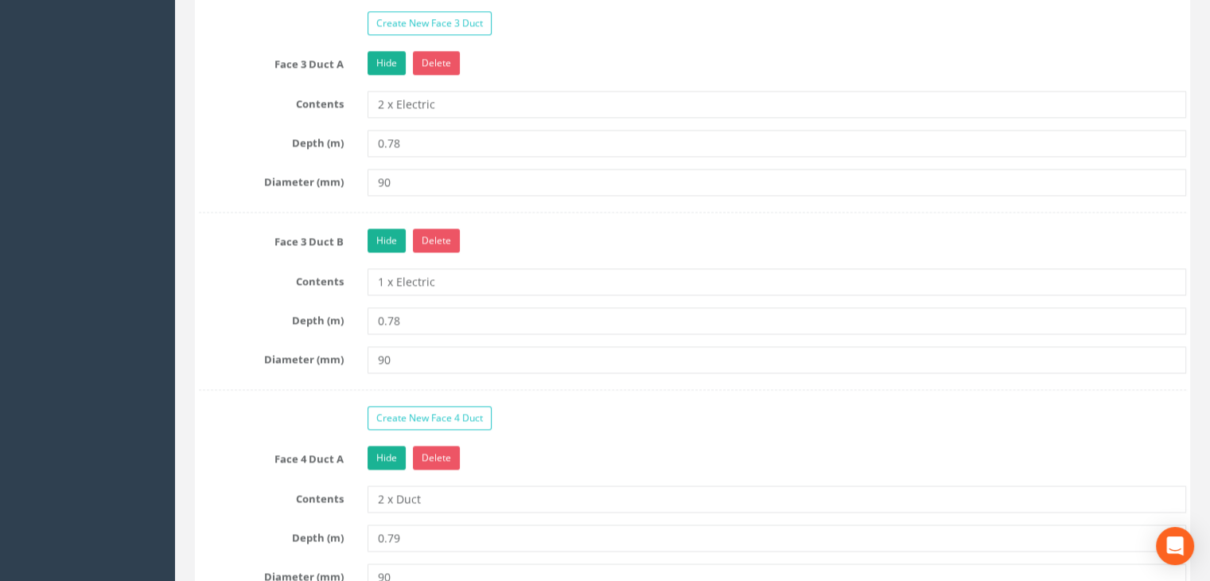
scroll to position [2545, 0]
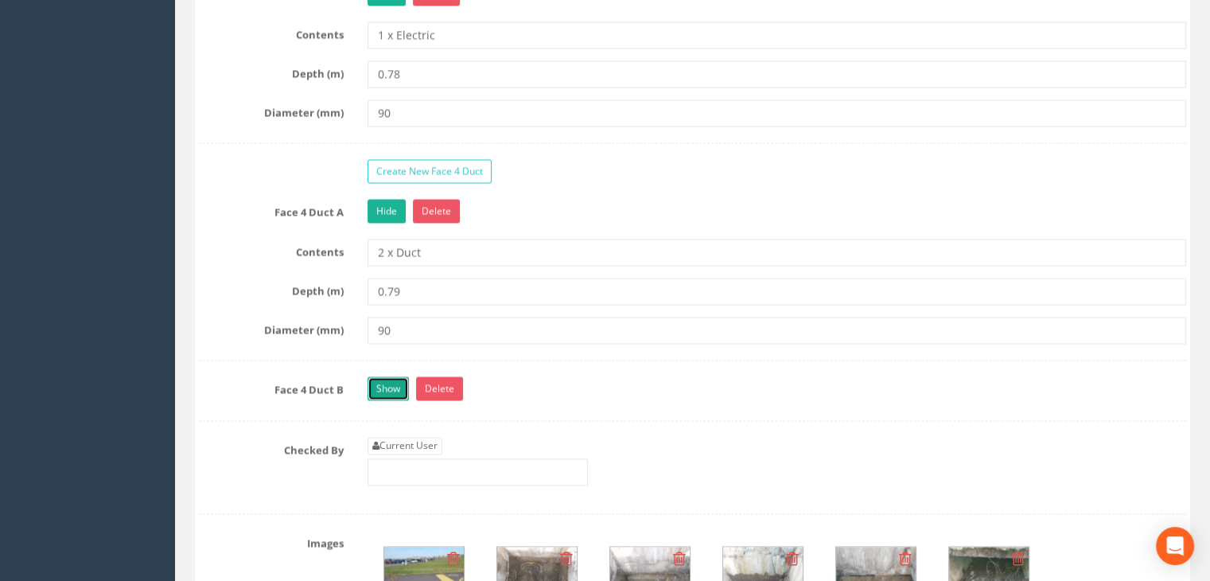
click at [402, 376] on link "Show" at bounding box center [387, 388] width 41 height 24
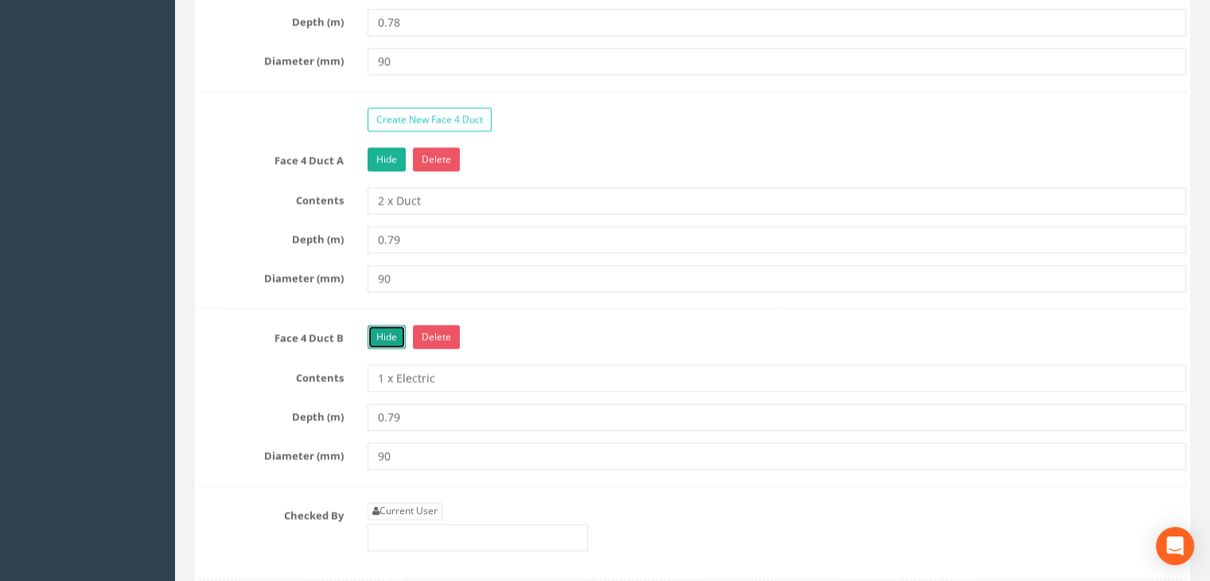
scroll to position [2624, 0]
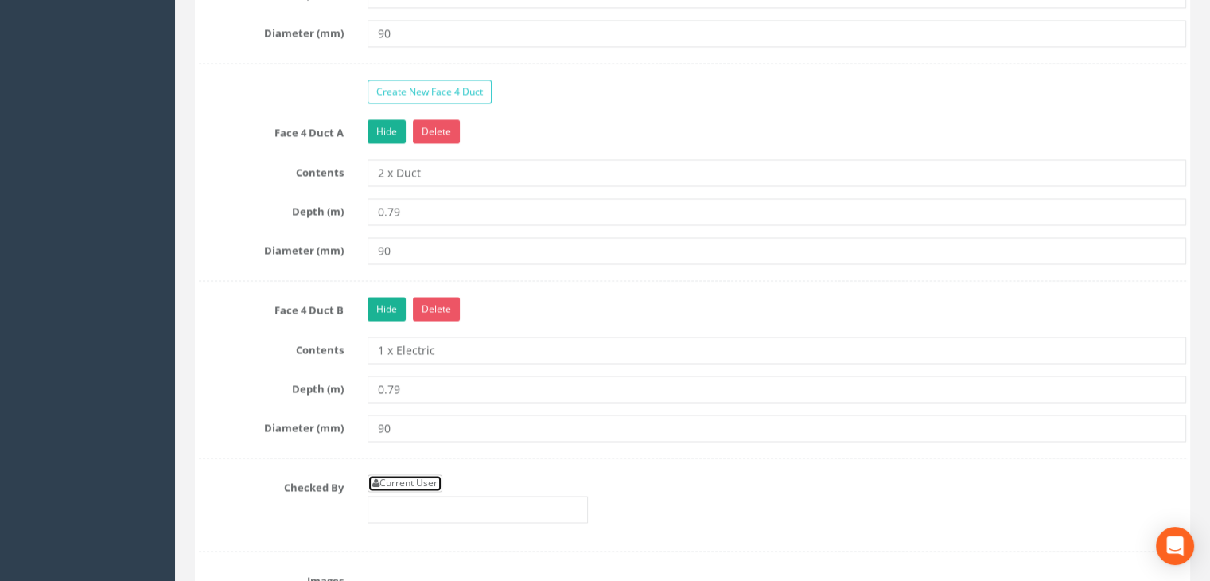
click at [410, 480] on link "Current User" at bounding box center [404, 482] width 75 height 17
type input "[PERSON_NAME]"
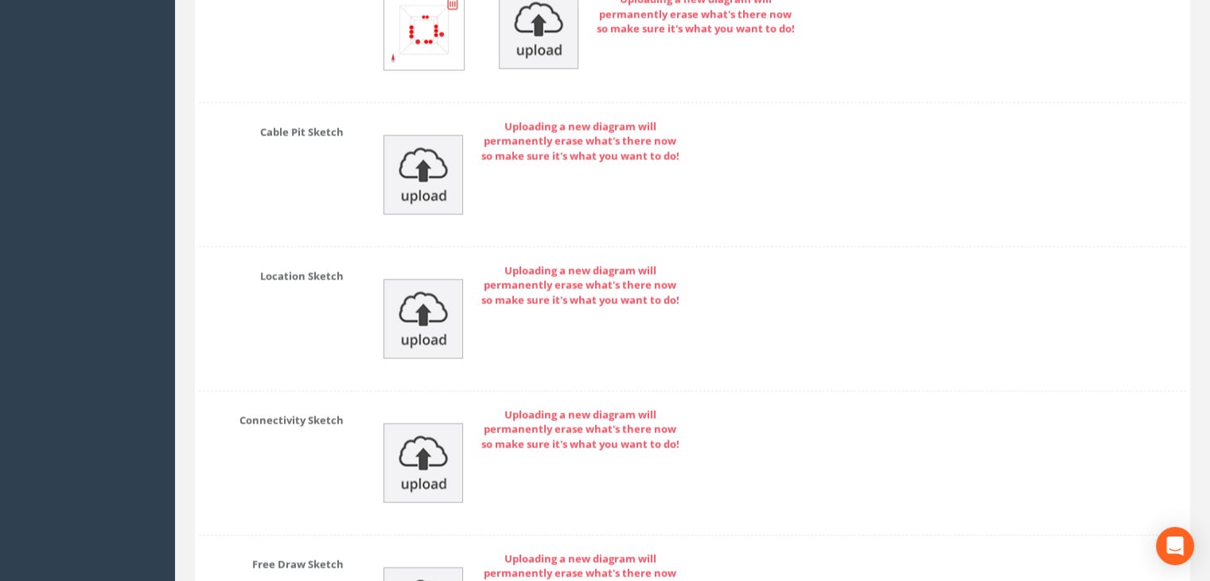
scroll to position [3840, 0]
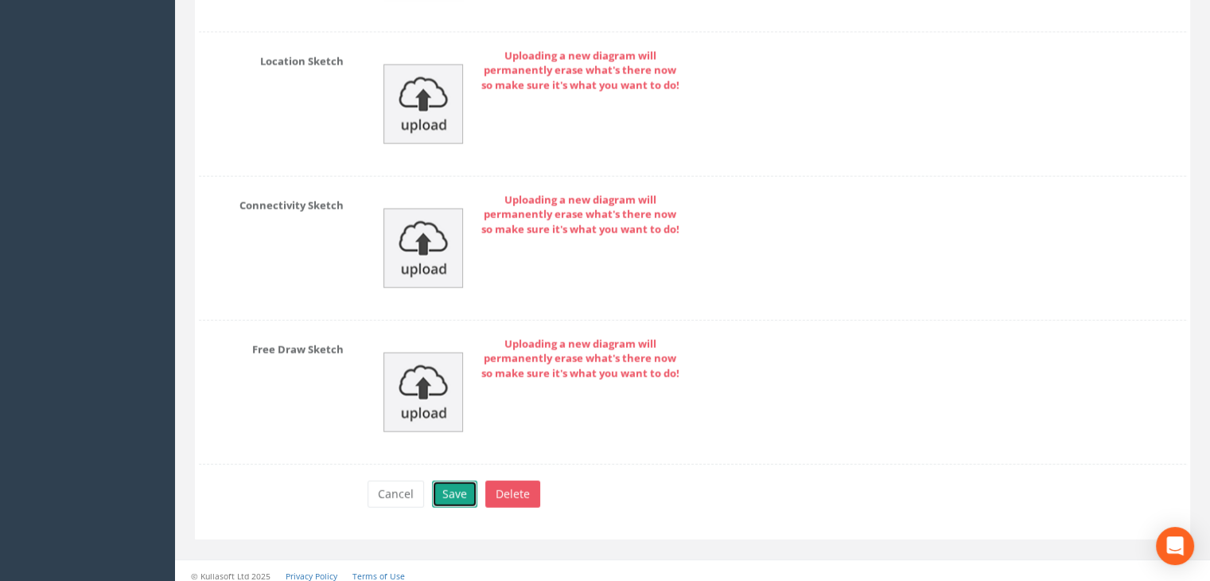
click at [439, 480] on button "Save" at bounding box center [454, 493] width 45 height 27
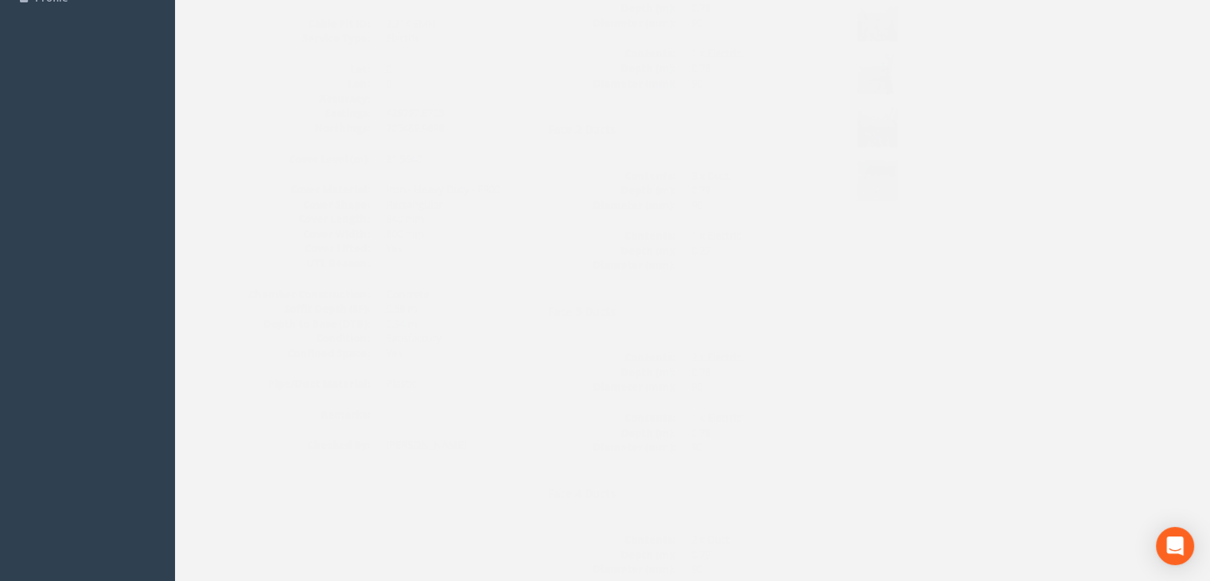
scroll to position [290, 0]
click at [376, 238] on dd "81.5640" at bounding box center [423, 234] width 138 height 15
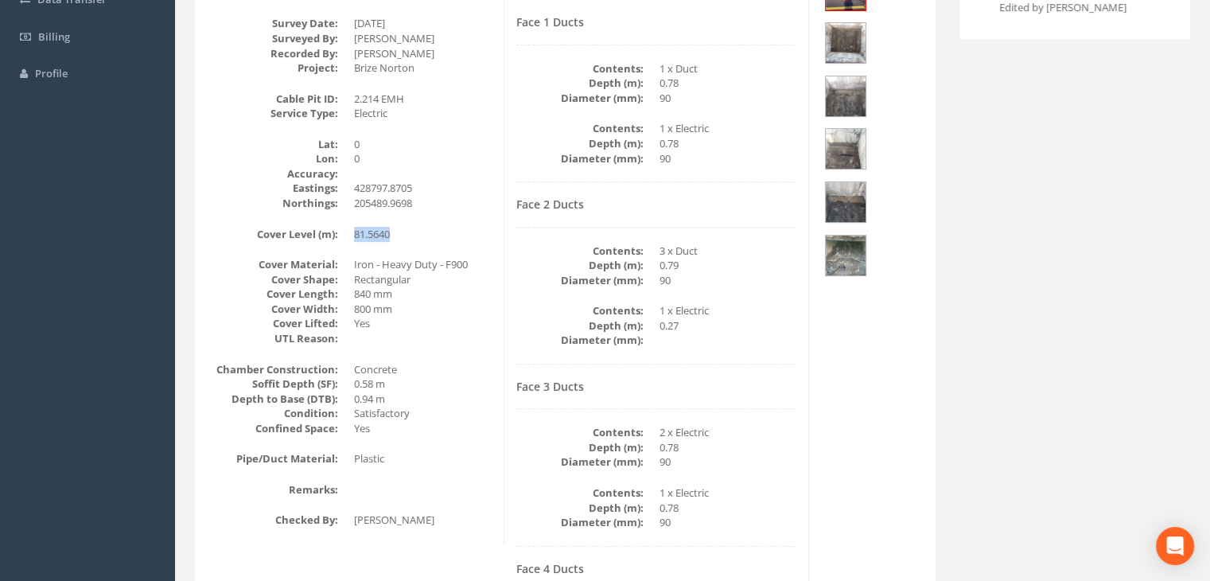
drag, startPoint x: 390, startPoint y: 233, endPoint x: 344, endPoint y: 233, distance: 46.1
click at [344, 233] on dl "Cover Level (m): 81.5640" at bounding box center [351, 234] width 281 height 15
copy dd "81.5640"
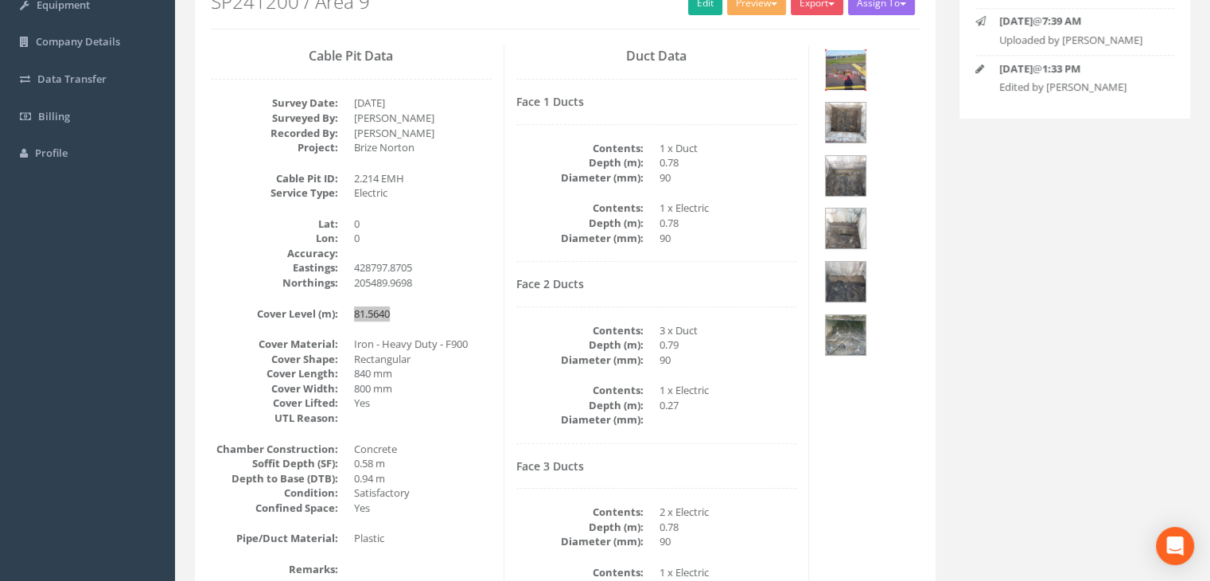
click at [843, 76] on img at bounding box center [845, 70] width 40 height 40
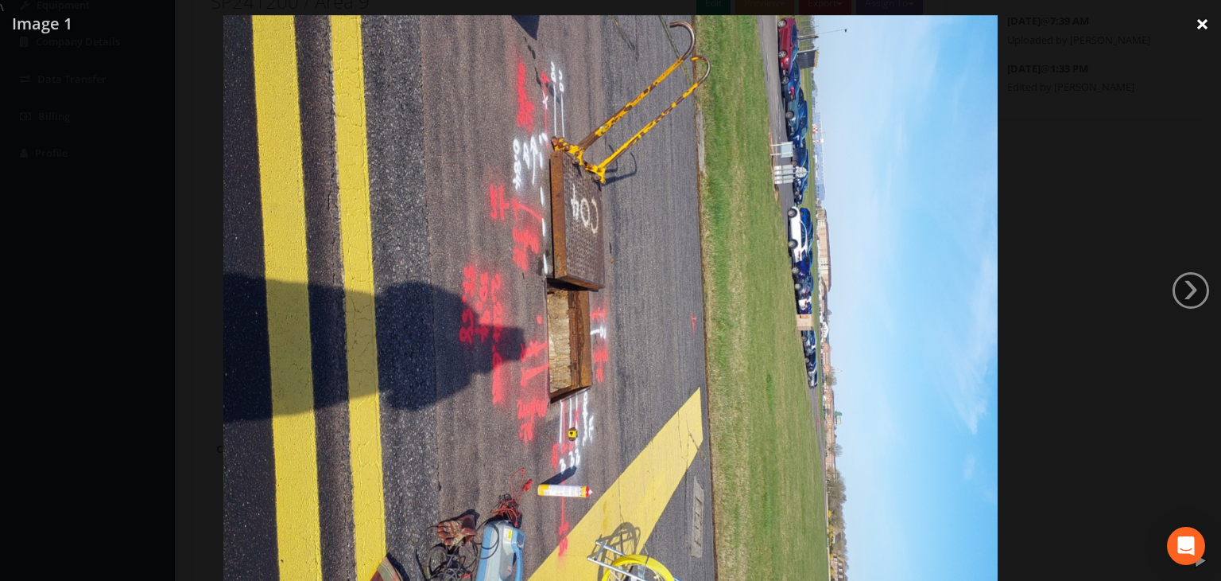
click at [1208, 25] on link "×" at bounding box center [1202, 24] width 37 height 48
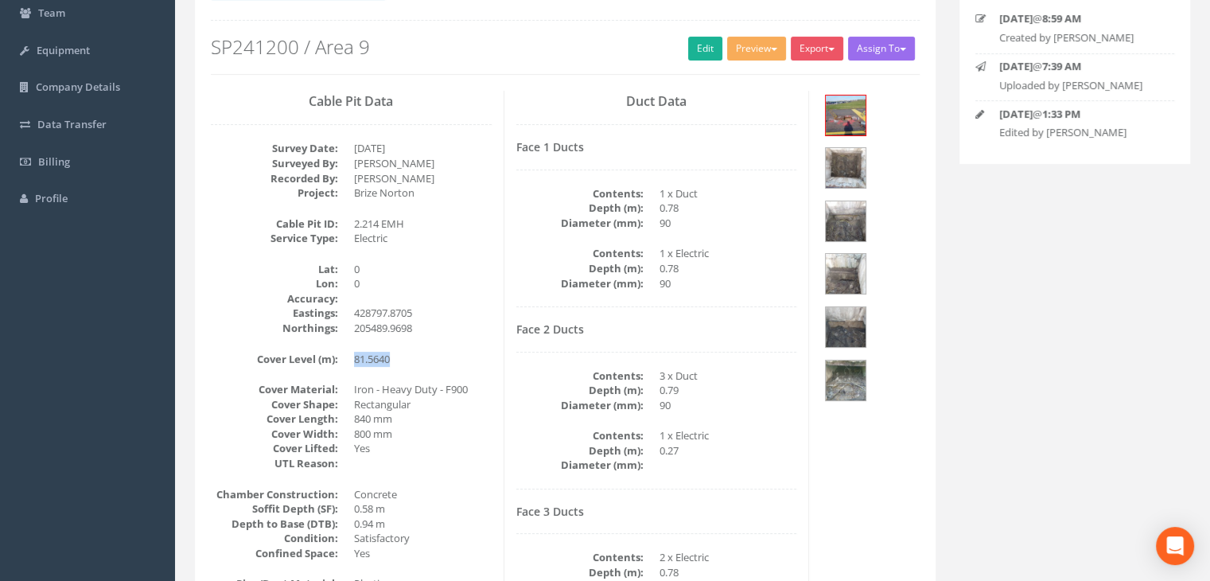
scroll to position [52, 0]
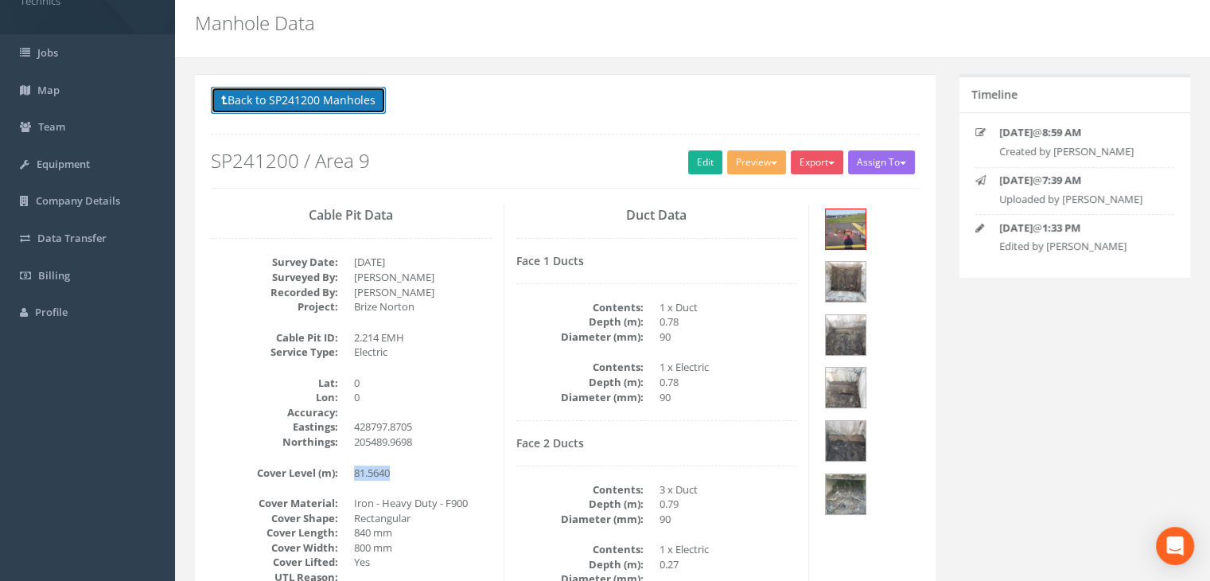
click at [356, 99] on button "Back to SP241200 Manholes" at bounding box center [298, 100] width 175 height 27
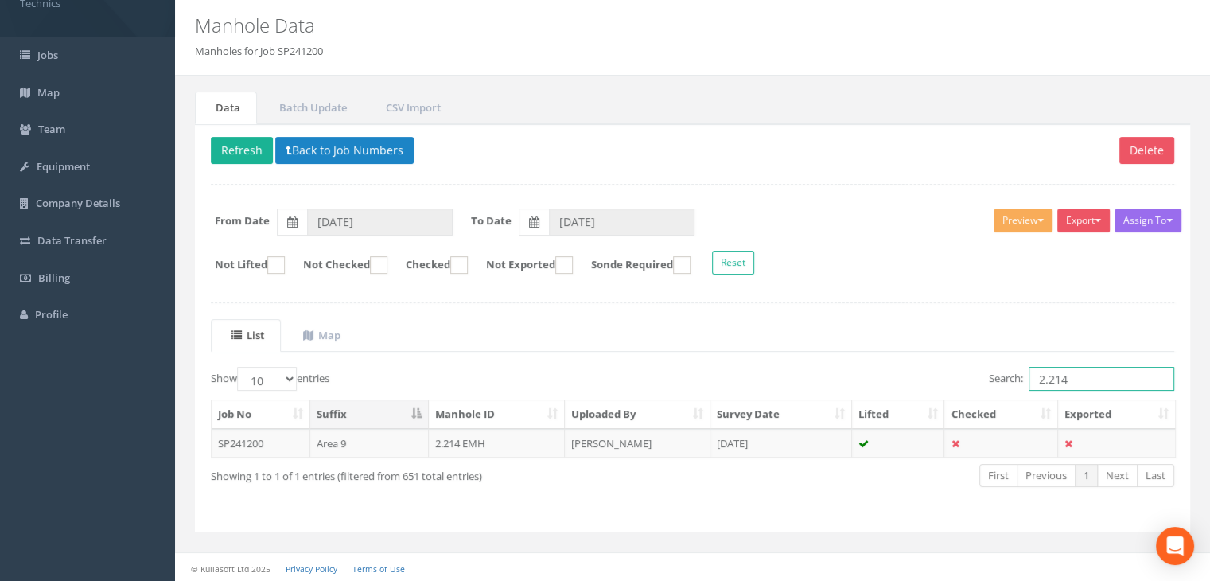
click at [1085, 375] on input "2.214" at bounding box center [1101, 379] width 146 height 24
click at [756, 437] on td "[DATE]" at bounding box center [781, 443] width 142 height 29
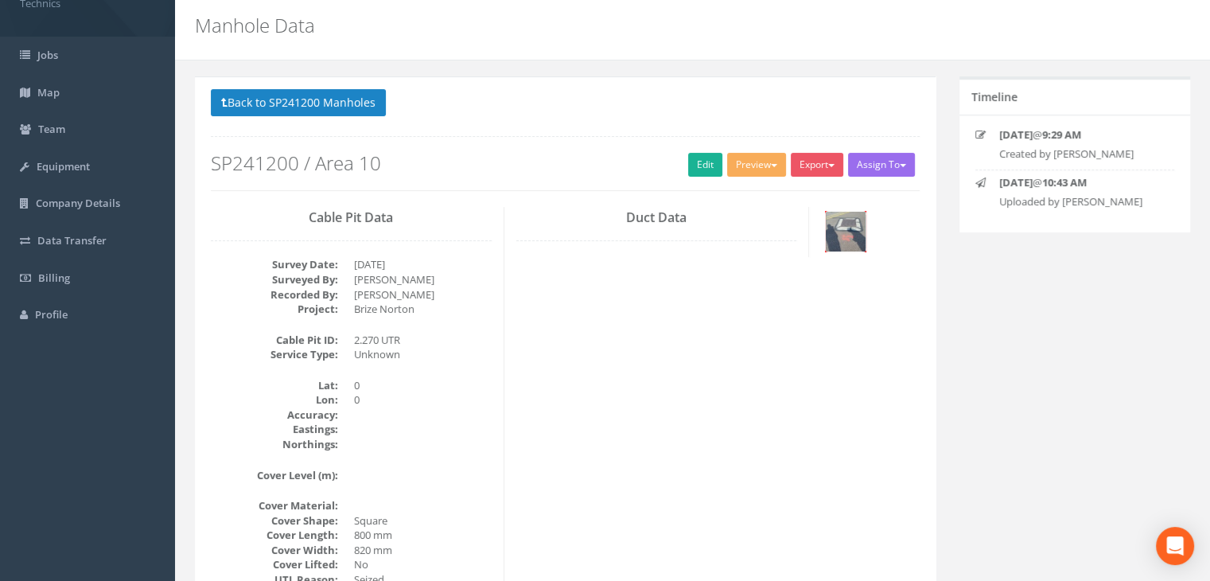
click at [841, 240] on img at bounding box center [845, 232] width 40 height 40
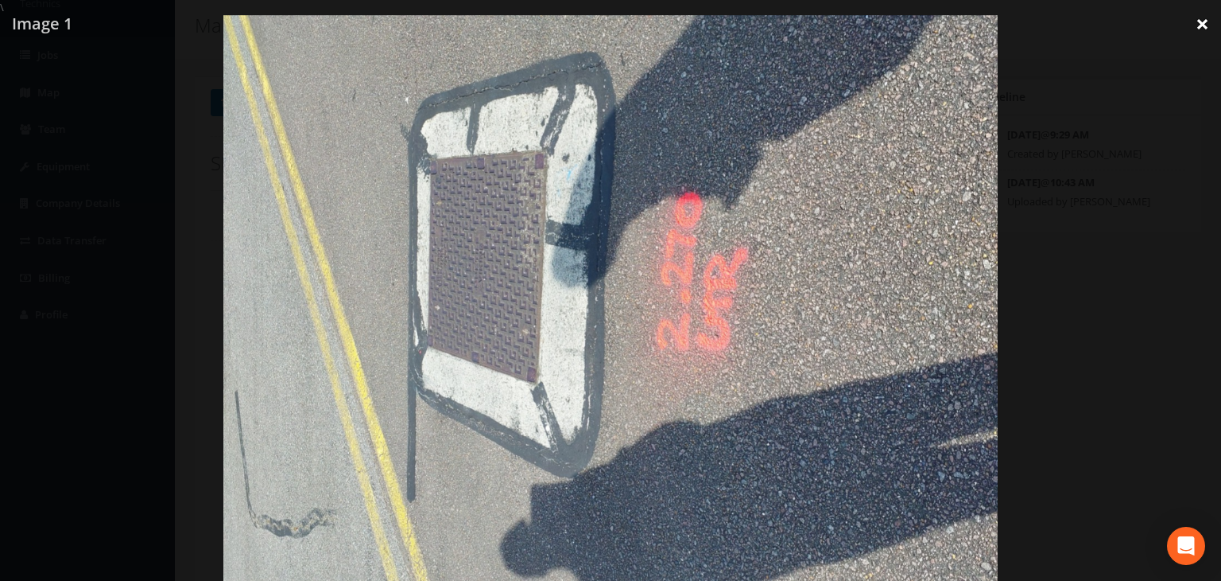
click at [1209, 20] on link "×" at bounding box center [1202, 24] width 37 height 48
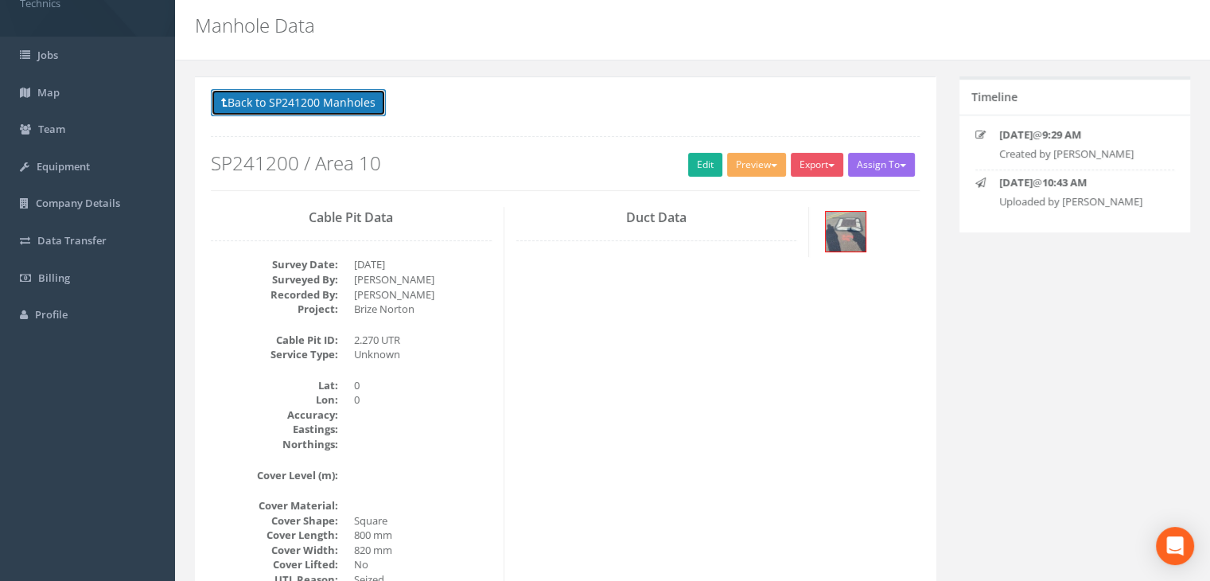
click at [372, 107] on button "Back to SP241200 Manholes" at bounding box center [298, 102] width 175 height 27
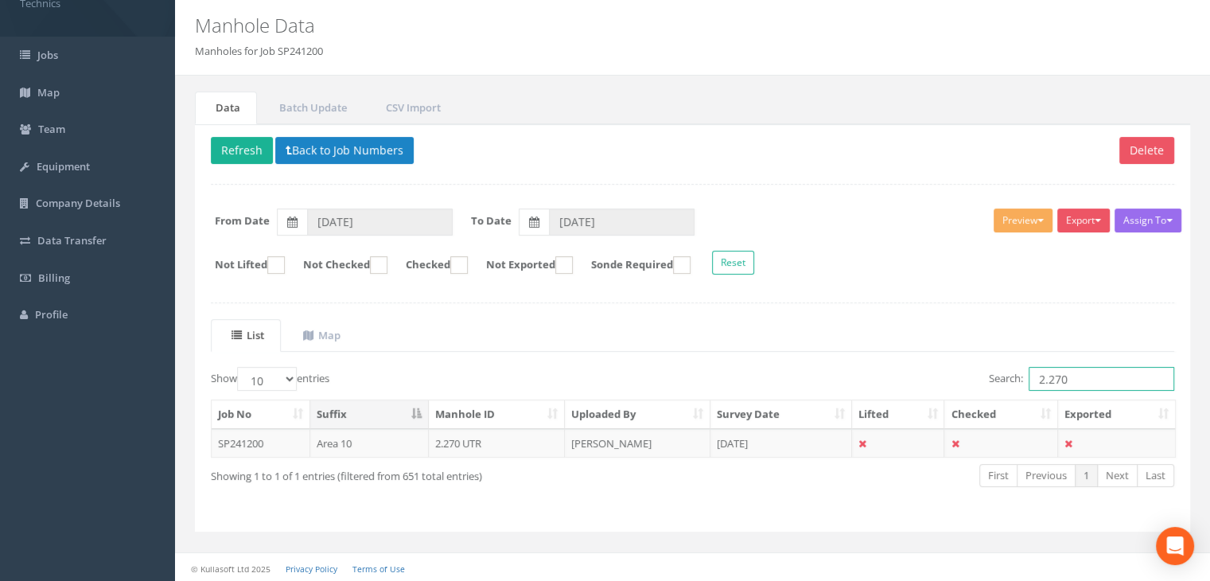
click at [1092, 374] on input "2.270" at bounding box center [1101, 379] width 146 height 24
click at [1075, 378] on input "2.227" at bounding box center [1101, 379] width 146 height 24
type input "2.215"
click at [752, 440] on td "[DATE]" at bounding box center [781, 443] width 142 height 29
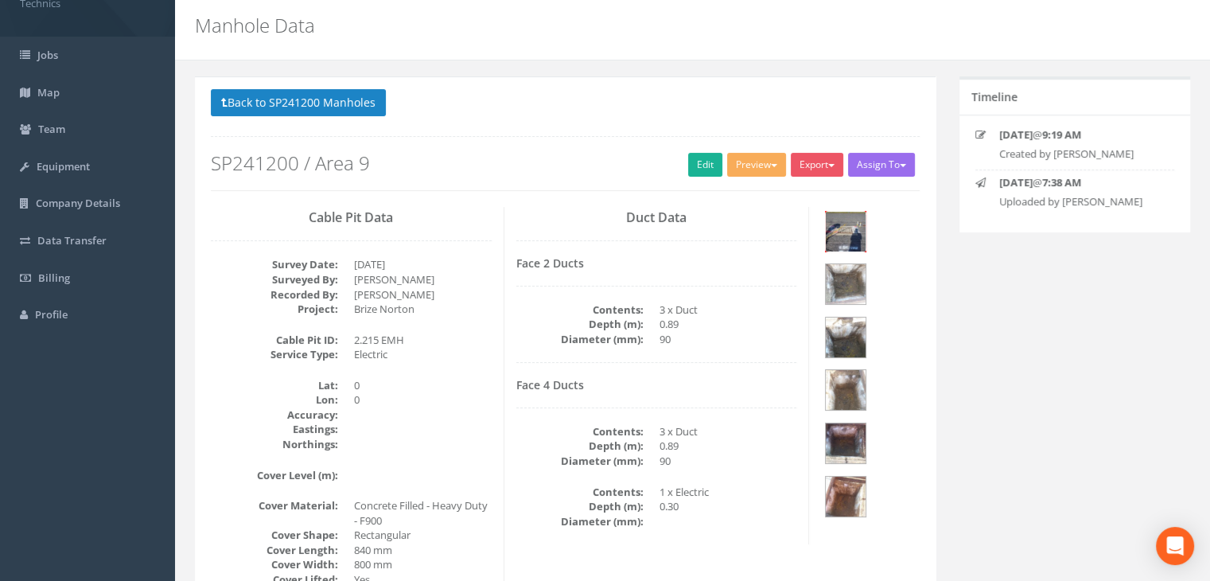
click at [854, 223] on img at bounding box center [845, 232] width 40 height 40
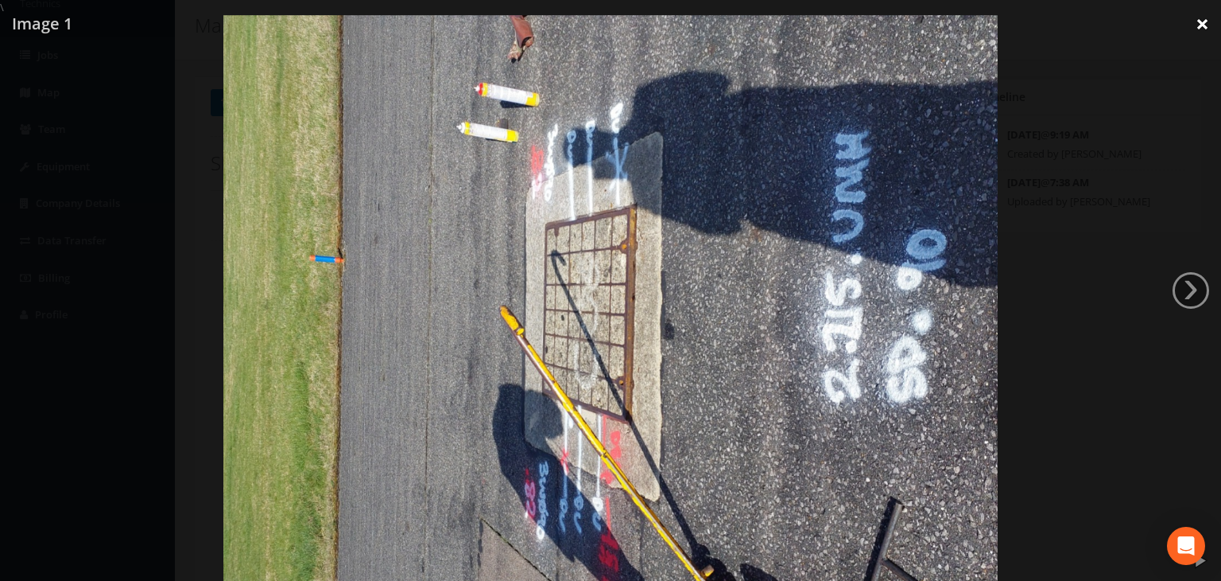
click at [1198, 17] on link "×" at bounding box center [1202, 24] width 37 height 48
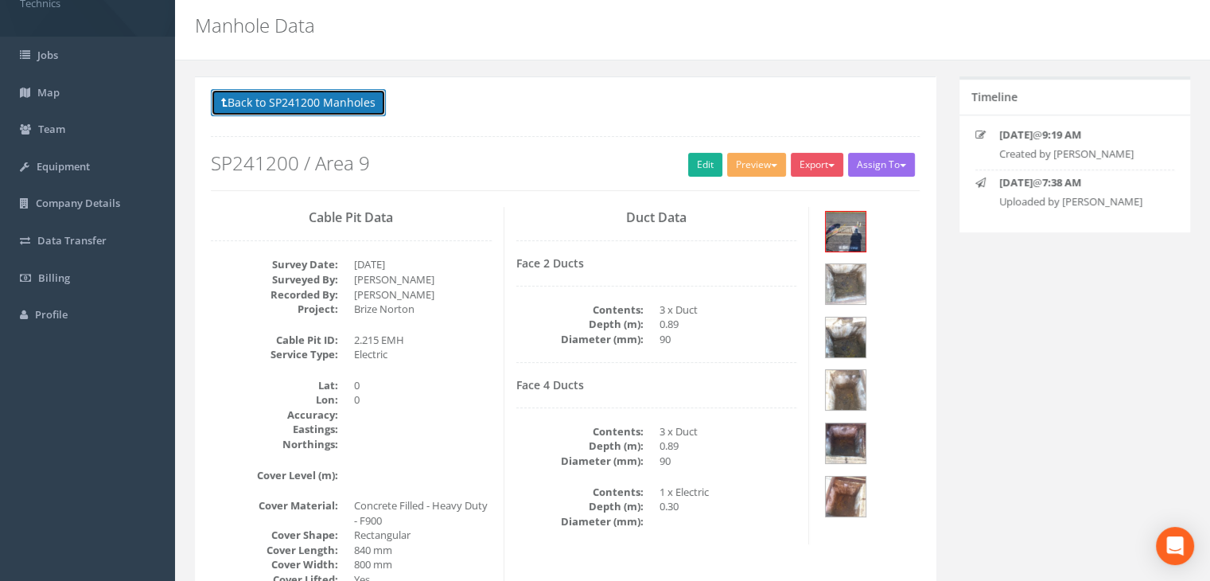
click at [321, 104] on button "Back to SP241200 Manholes" at bounding box center [298, 102] width 175 height 27
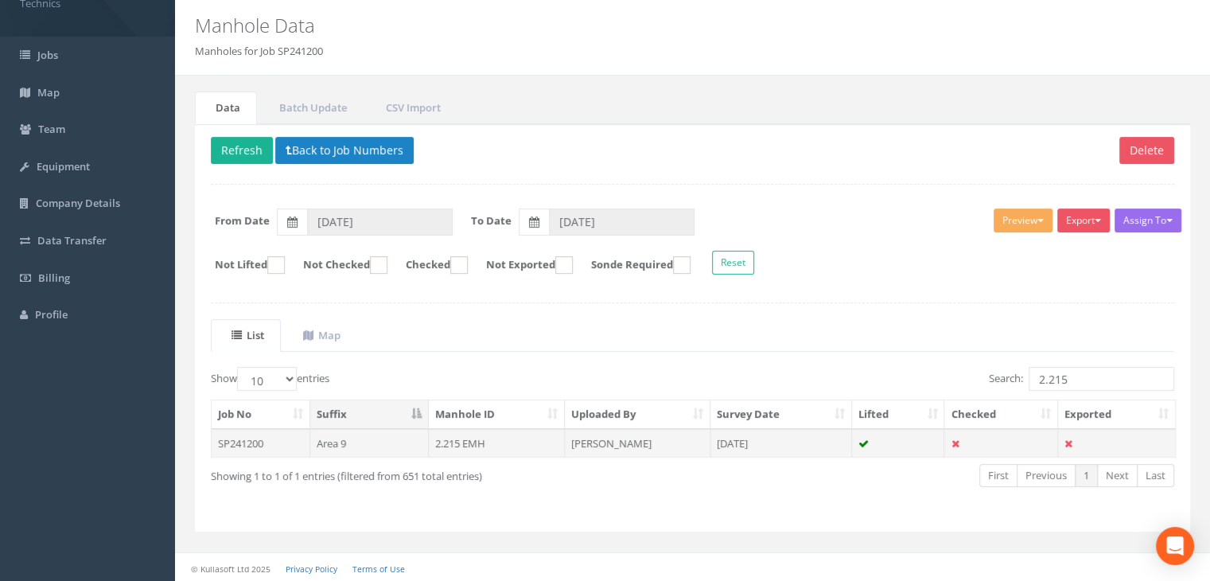
click at [647, 449] on td "[PERSON_NAME]" at bounding box center [638, 443] width 146 height 29
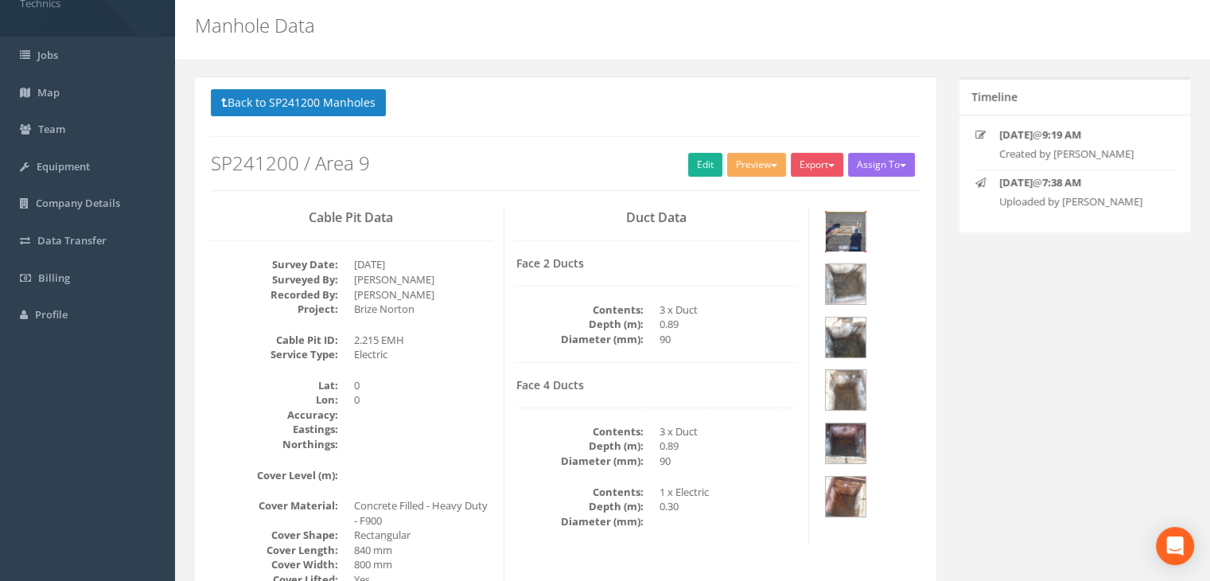
click at [844, 237] on img at bounding box center [845, 232] width 40 height 40
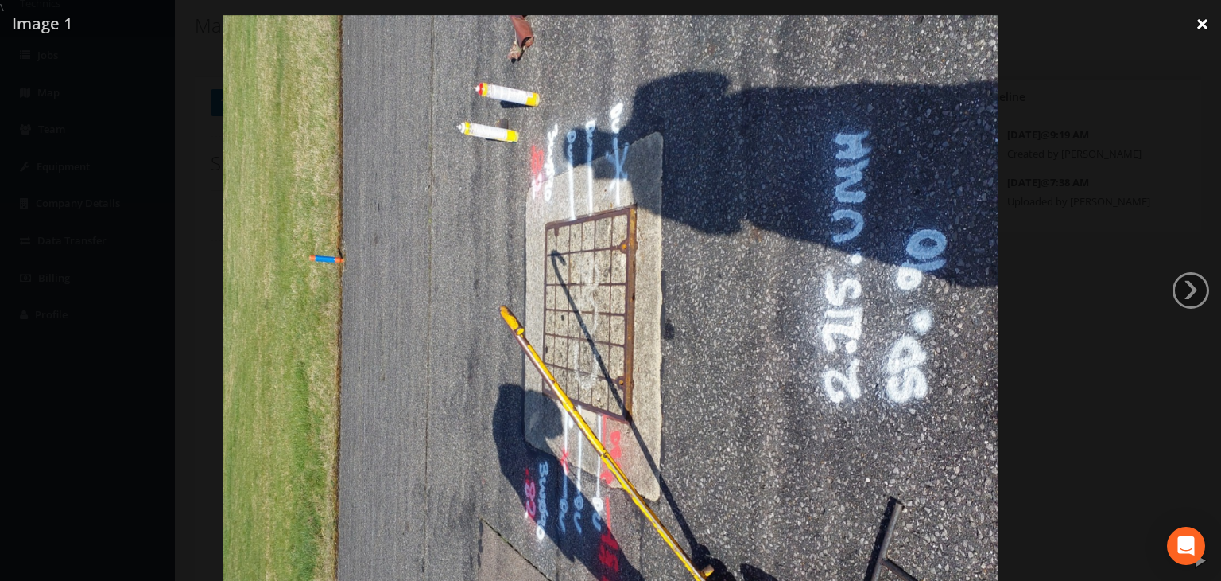
click at [1200, 25] on link "×" at bounding box center [1202, 24] width 37 height 48
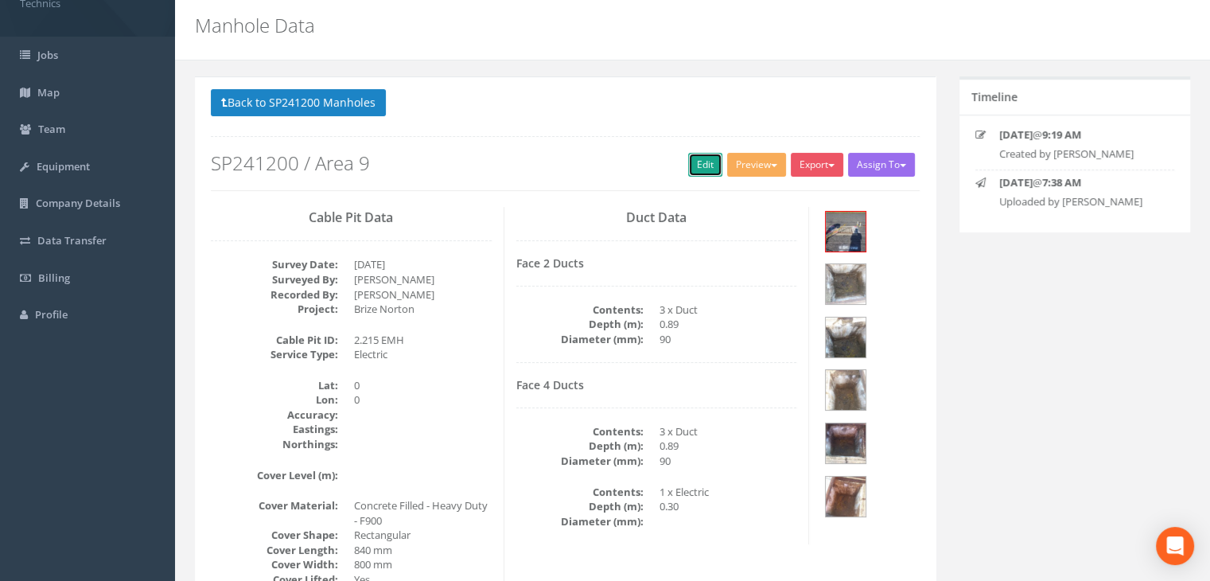
click at [692, 165] on link "Edit" at bounding box center [705, 165] width 34 height 24
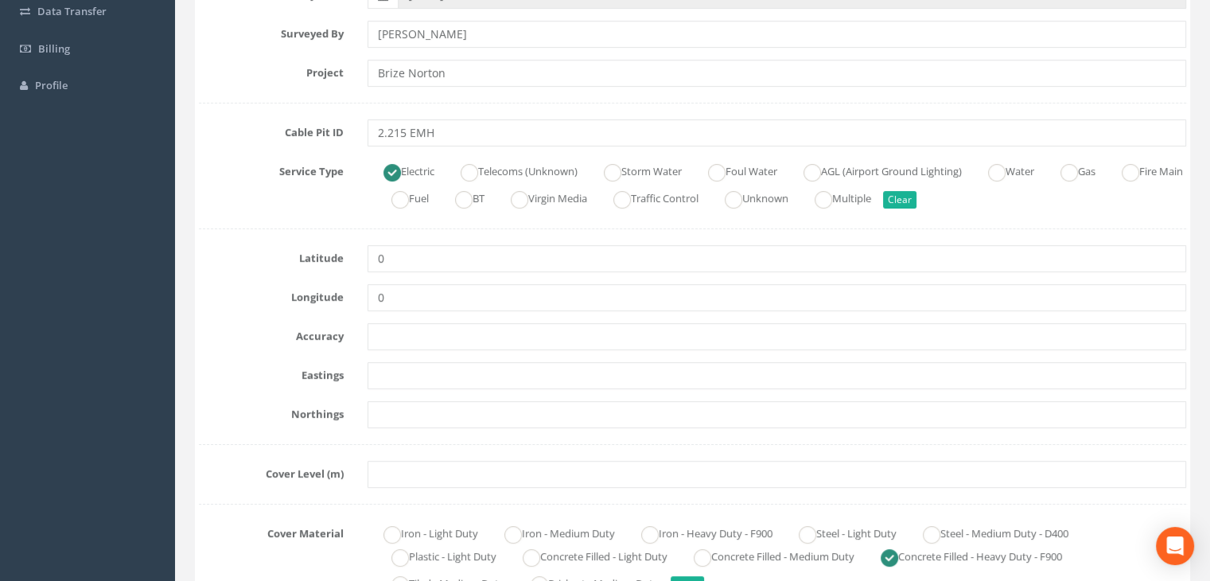
scroll to position [288, 0]
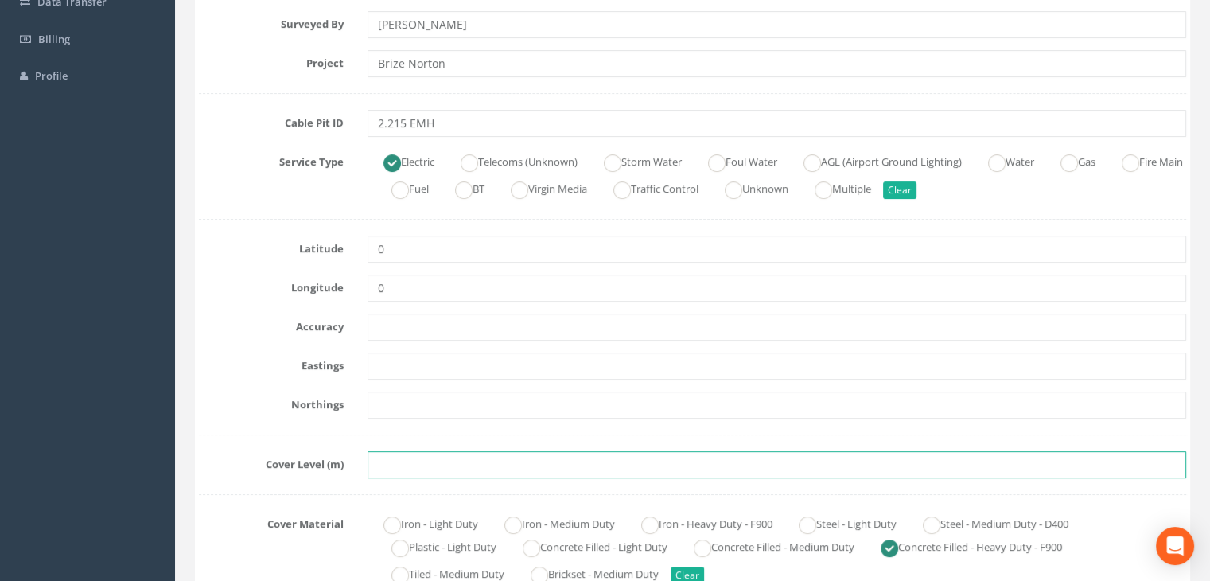
click at [407, 456] on input "text" at bounding box center [776, 464] width 818 height 27
paste input "81.6081"
type input "81.6081"
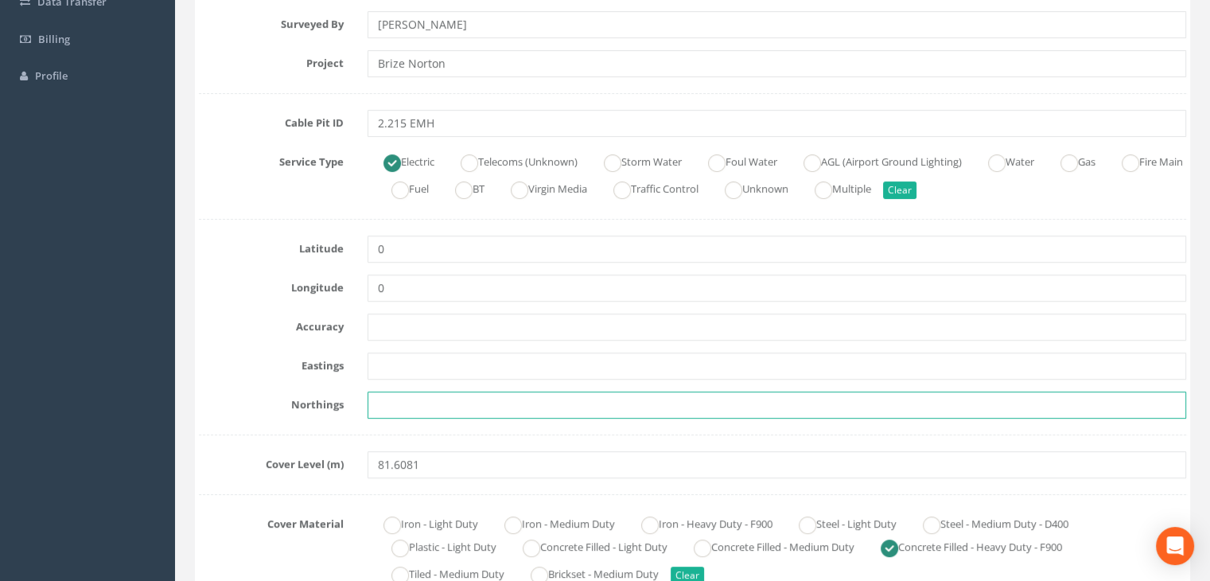
click at [403, 407] on input "text" at bounding box center [776, 404] width 818 height 27
paste input "205532.0110"
type input "205532.0110"
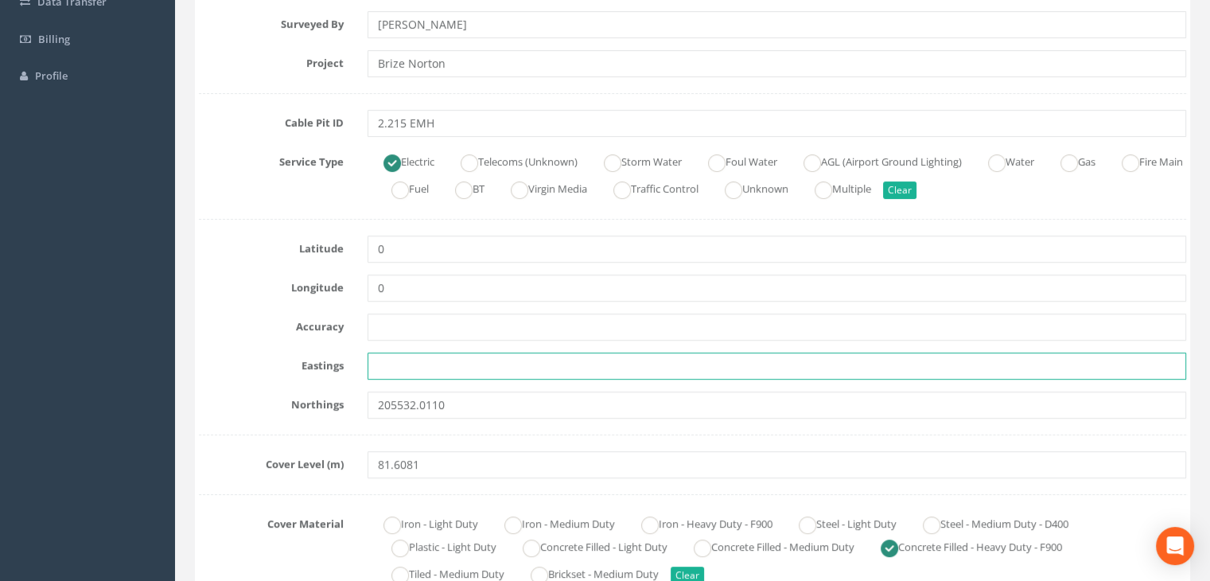
click at [394, 363] on input "text" at bounding box center [776, 365] width 818 height 27
paste input "428821.0611"
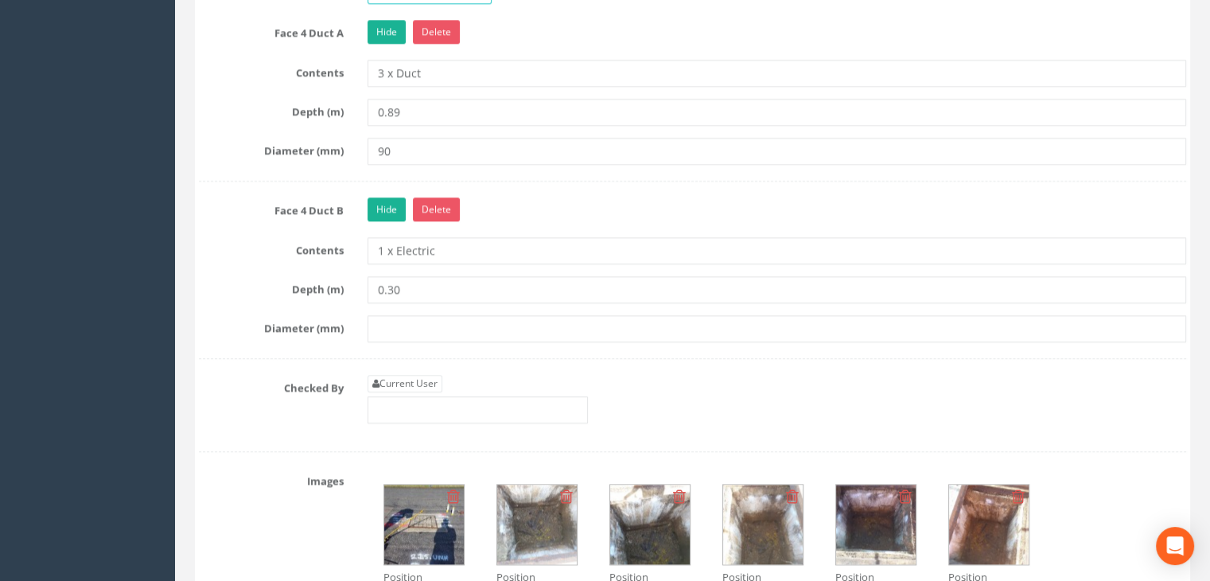
scroll to position [2037, 0]
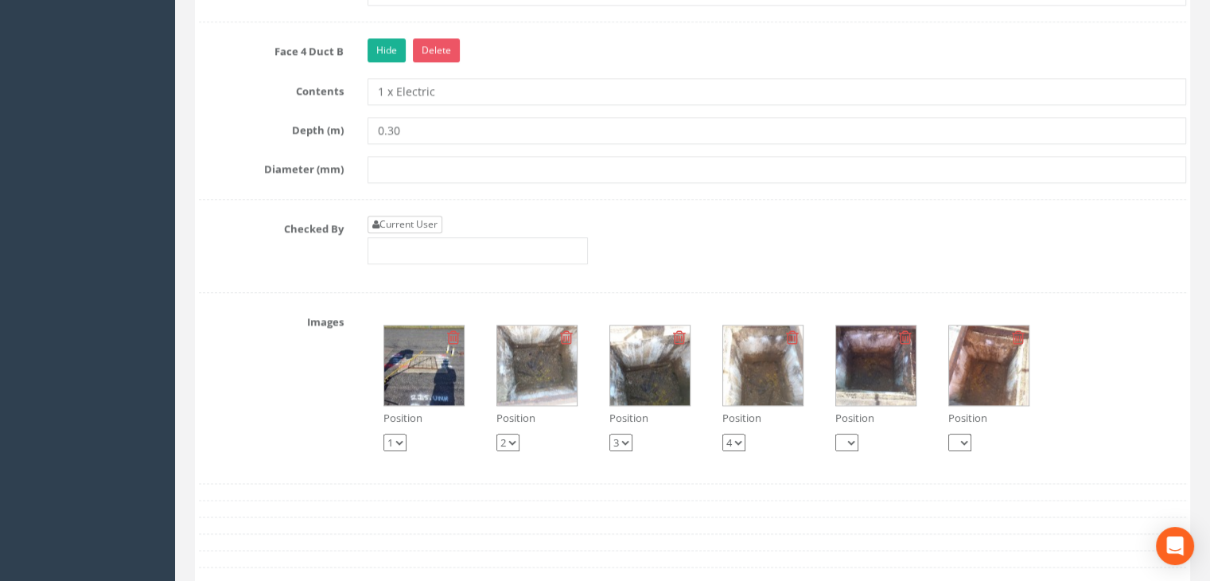
type input "428821.0611"
click at [404, 222] on link "Current User" at bounding box center [404, 224] width 75 height 17
type input "[PERSON_NAME]"
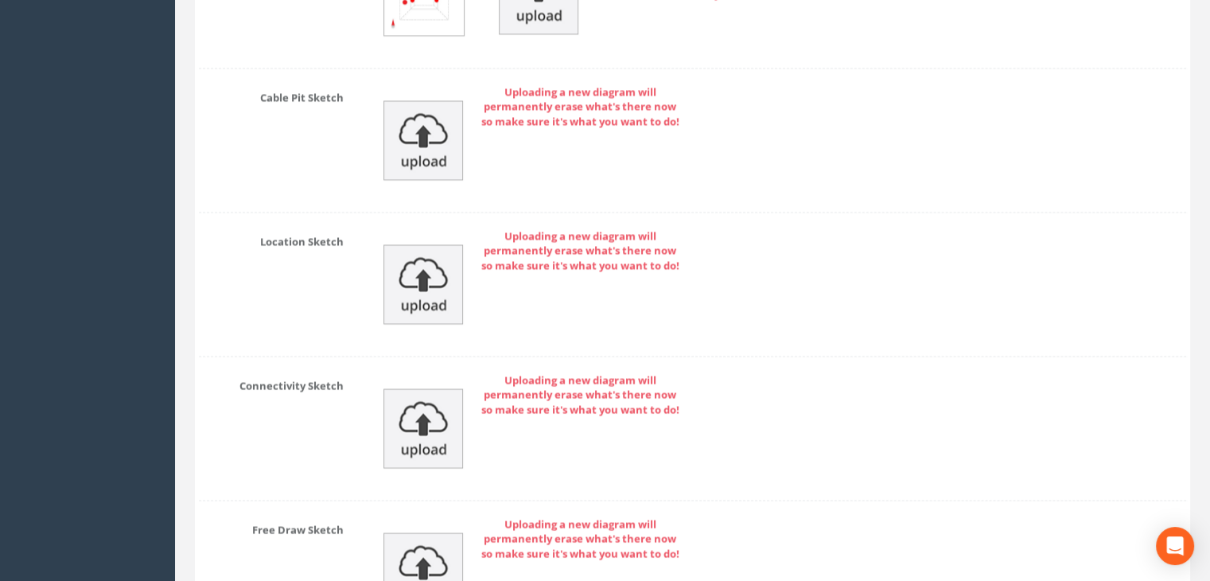
scroll to position [2912, 0]
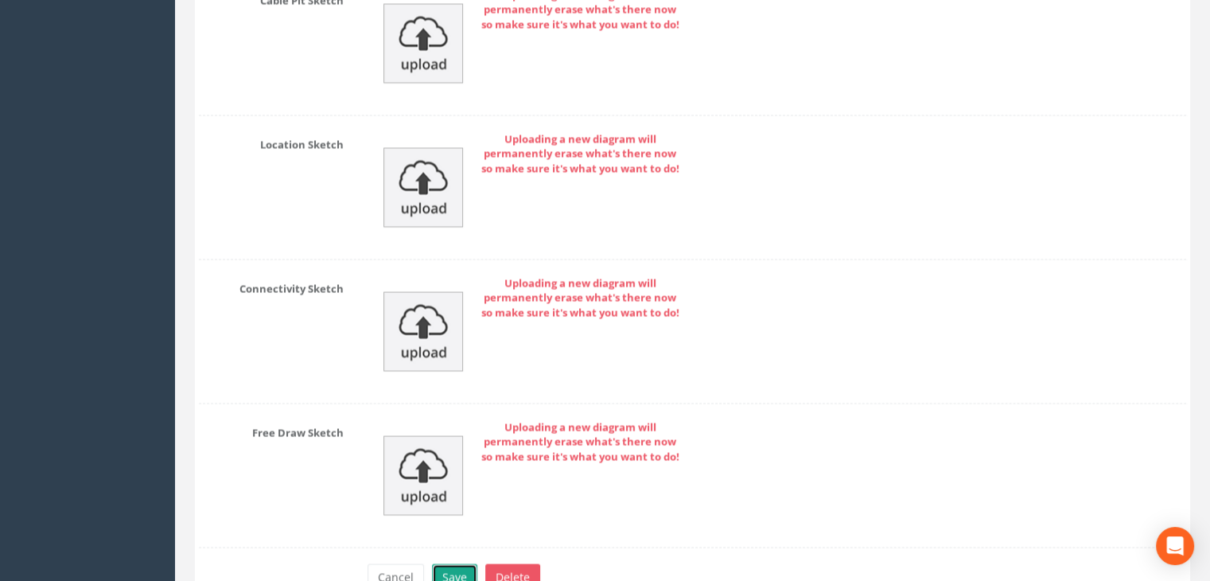
click at [452, 565] on button "Save" at bounding box center [454, 576] width 45 height 27
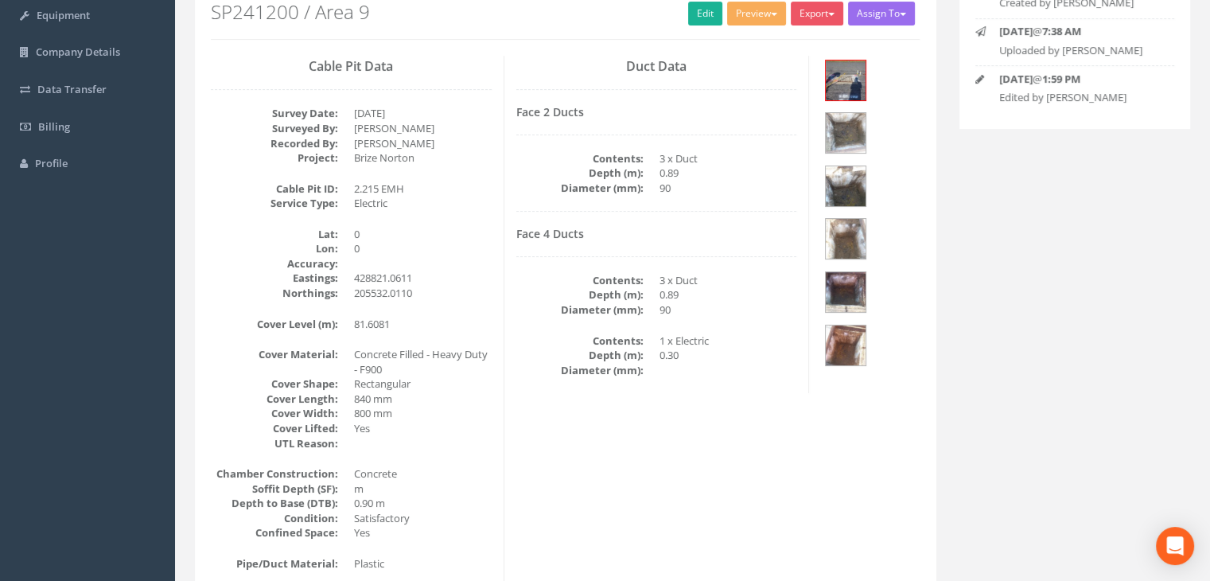
scroll to position [41, 0]
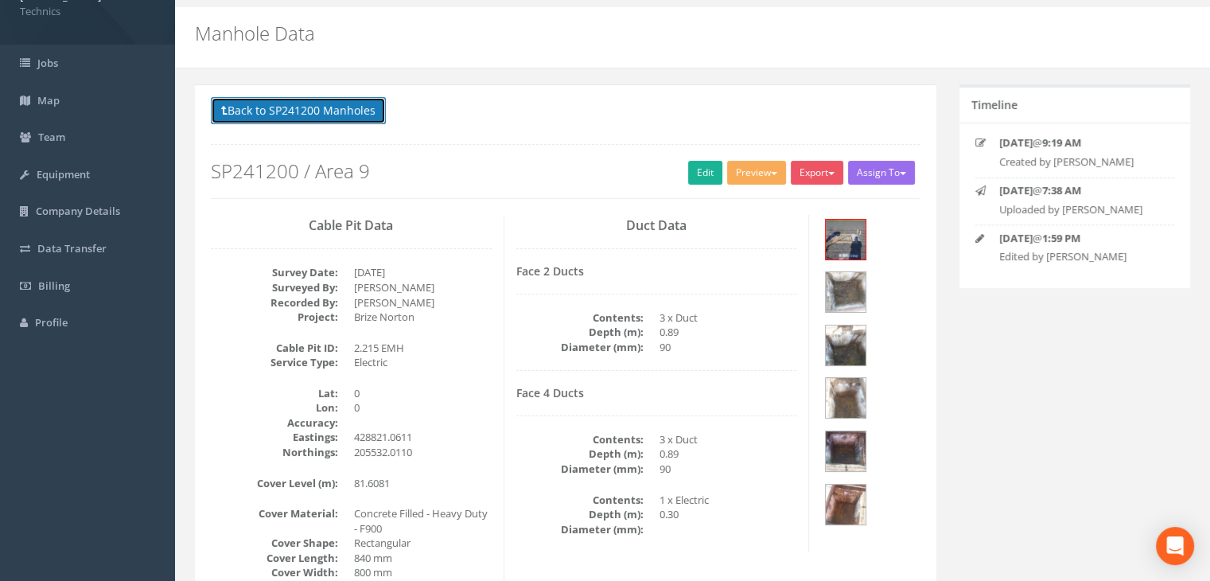
click at [353, 108] on button "Back to SP241200 Manholes" at bounding box center [298, 110] width 175 height 27
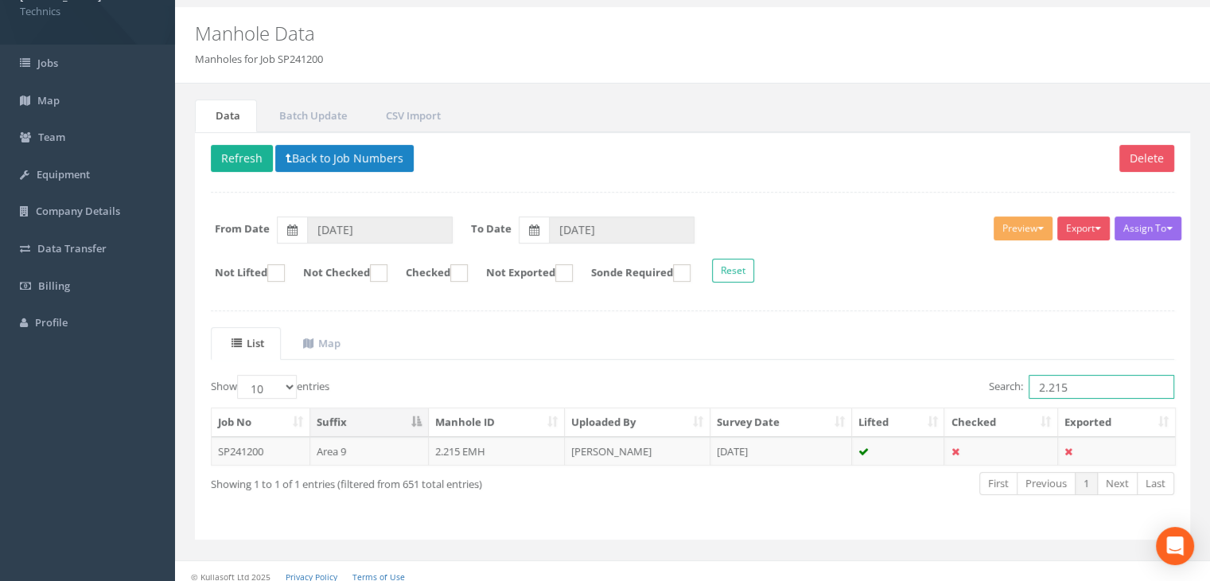
drag, startPoint x: 1099, startPoint y: 386, endPoint x: 975, endPoint y: 384, distance: 124.1
click at [975, 384] on div "Search: 2.215" at bounding box center [940, 389] width 470 height 28
type input "3.106"
click at [763, 441] on td "[DATE]" at bounding box center [781, 451] width 142 height 29
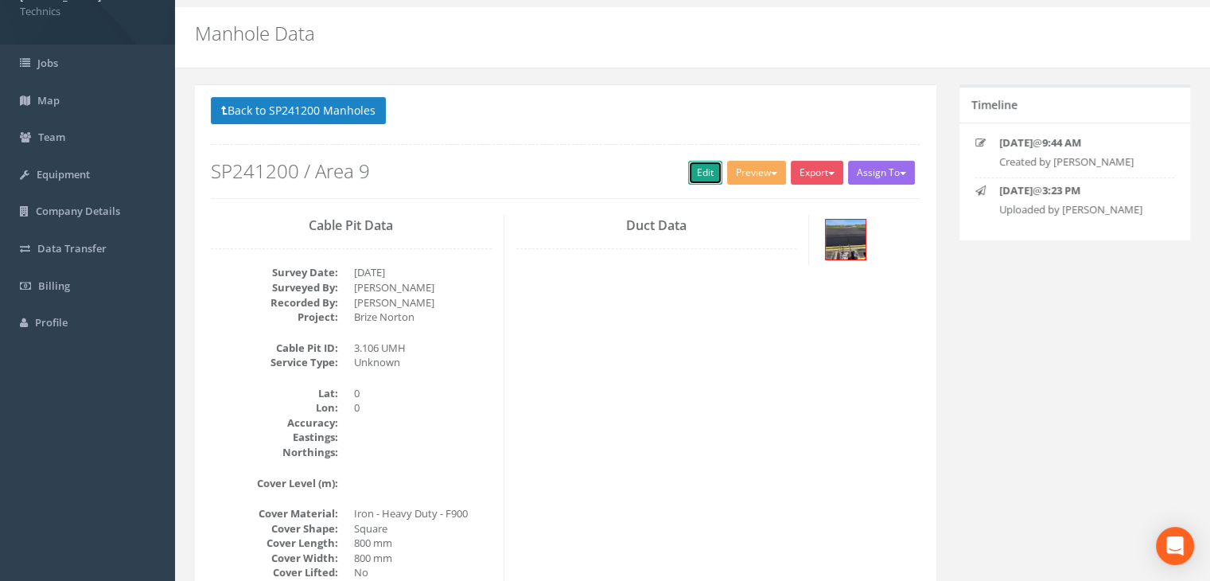
click at [697, 179] on link "Edit" at bounding box center [705, 173] width 34 height 24
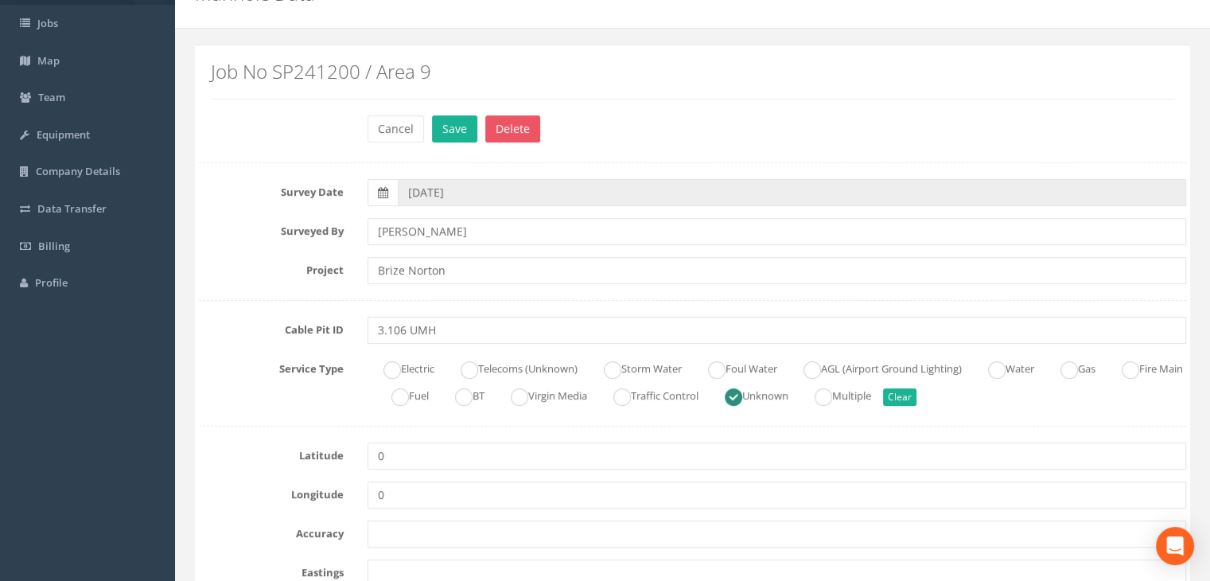
scroll to position [280, 0]
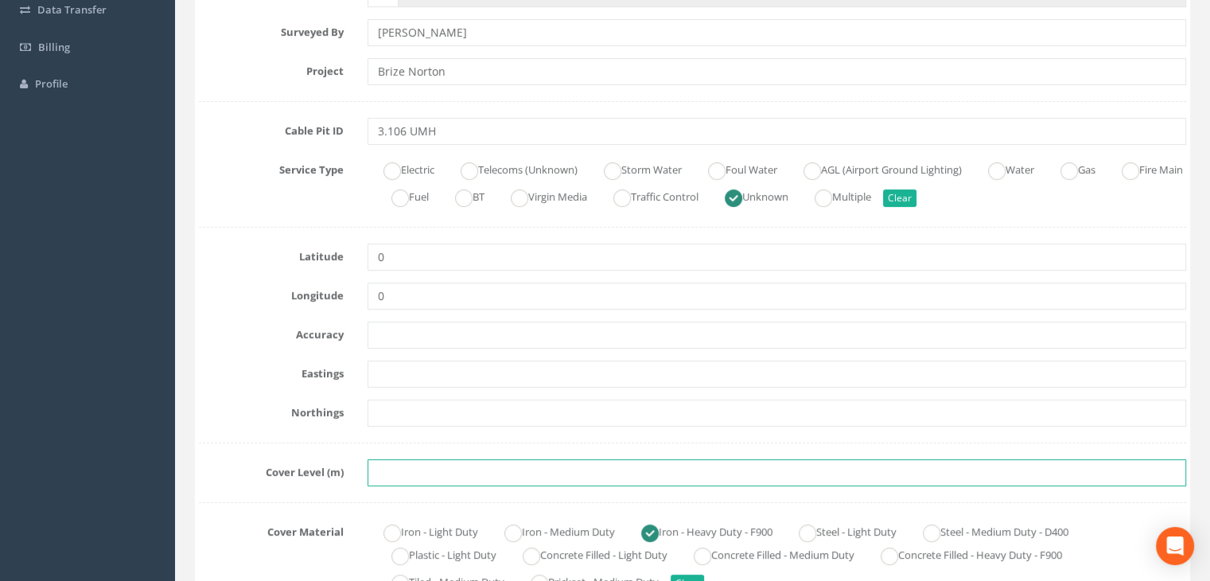
click at [410, 476] on input "text" at bounding box center [776, 472] width 818 height 27
paste input "81.3257"
type input "81.3257"
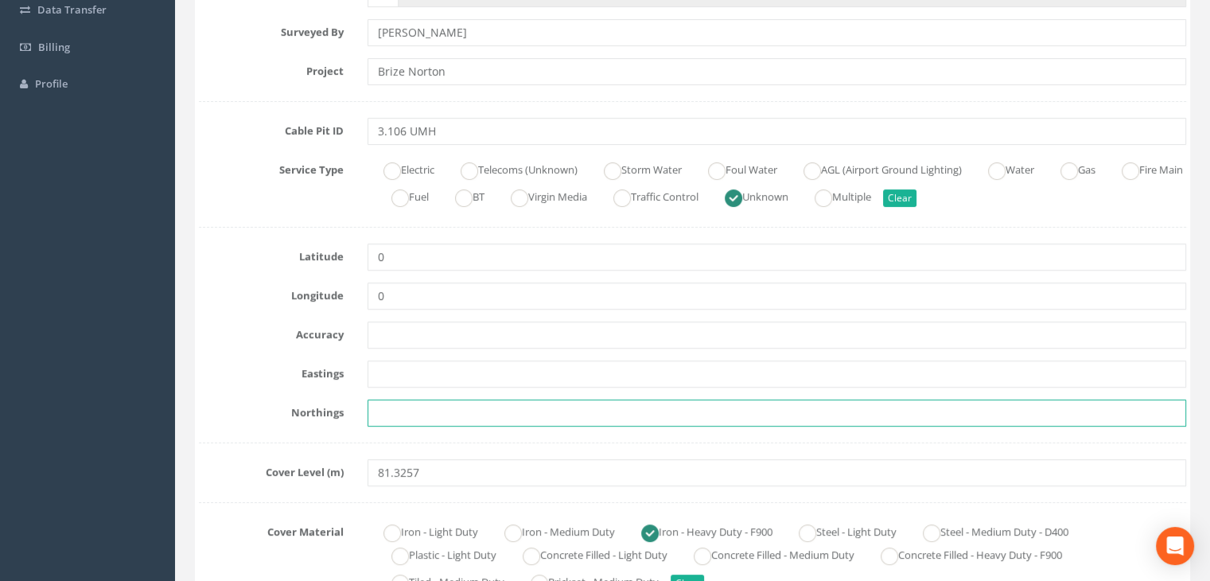
click at [436, 406] on input "text" at bounding box center [776, 412] width 818 height 27
paste input "205453.5920"
type input "205453.5920"
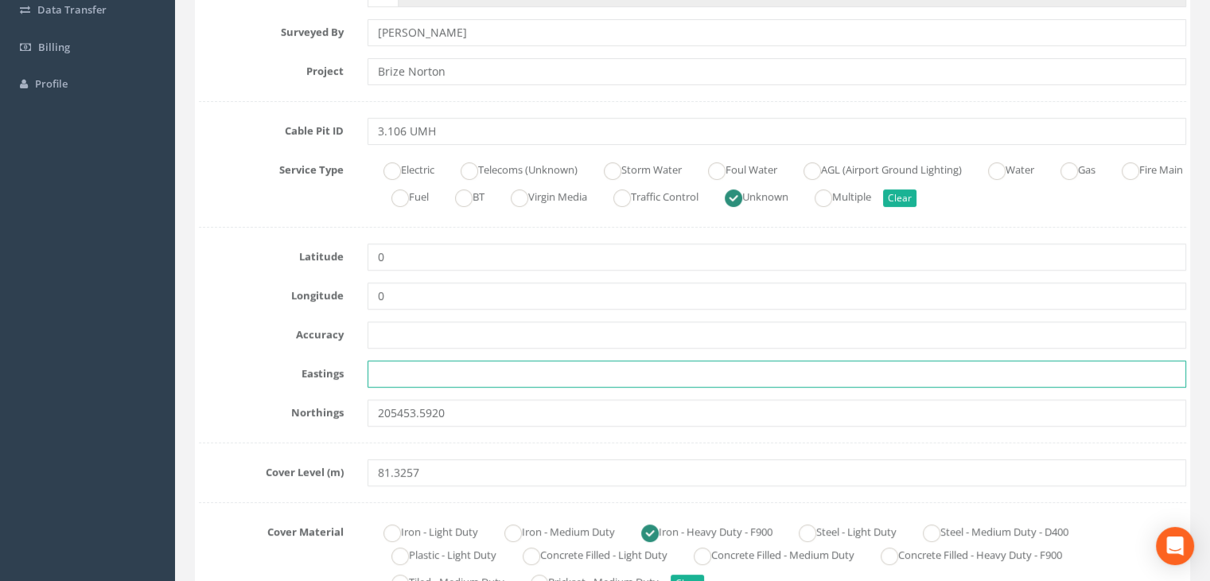
click at [463, 382] on input "text" at bounding box center [776, 373] width 818 height 27
paste input "428807.1887"
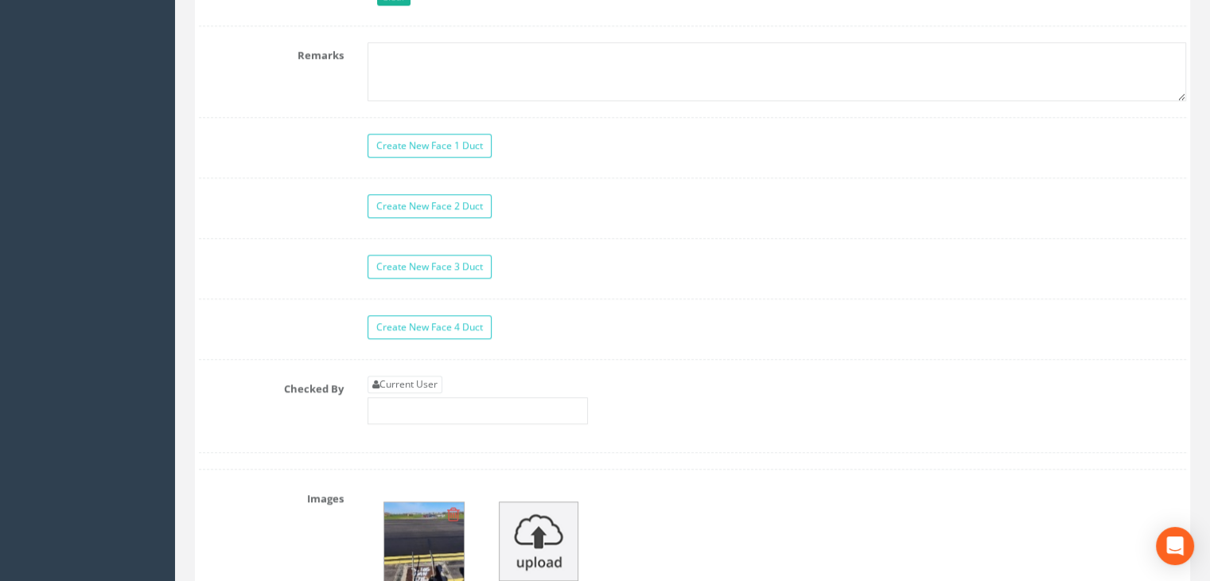
scroll to position [1552, 0]
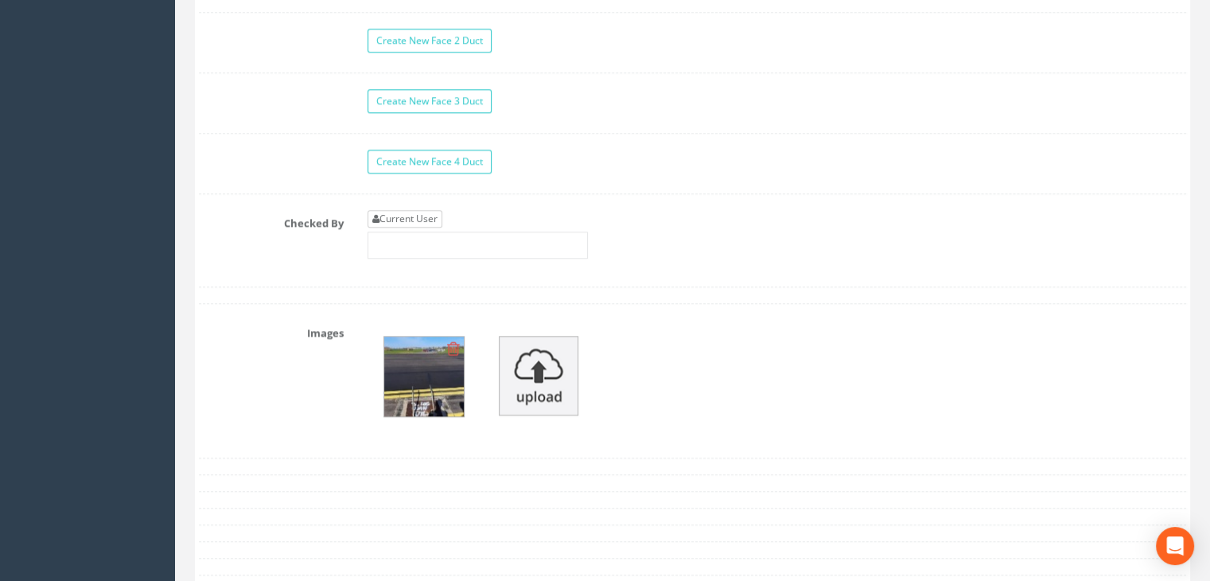
type input "428807.1887"
click at [421, 217] on link "Current User" at bounding box center [404, 218] width 75 height 17
type input "[PERSON_NAME]"
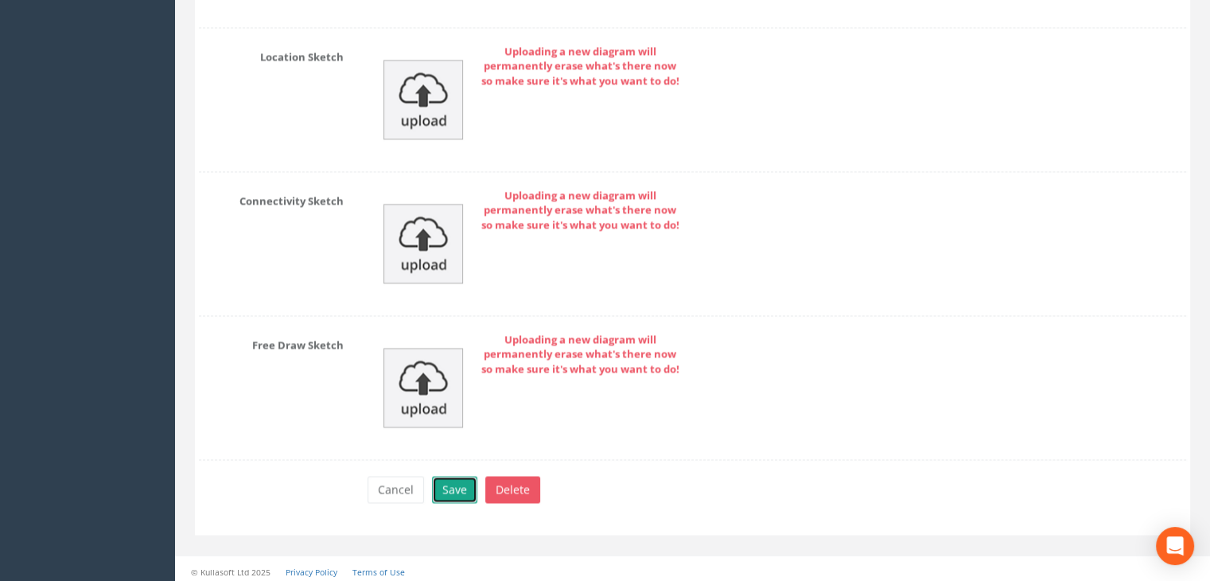
click at [462, 476] on button "Save" at bounding box center [454, 489] width 45 height 27
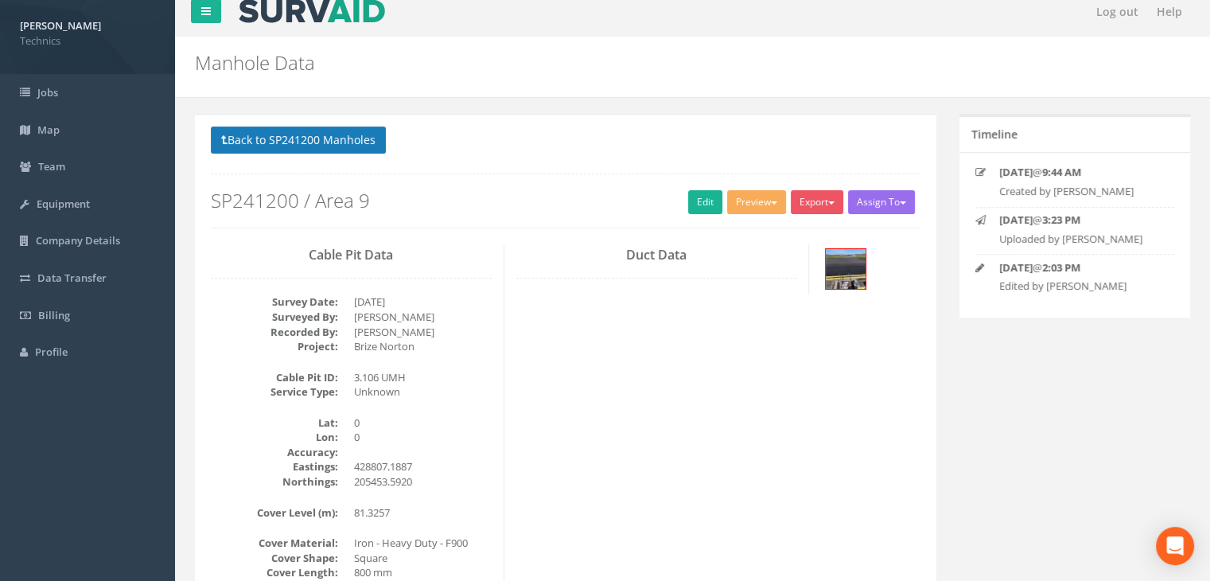
scroll to position [0, 0]
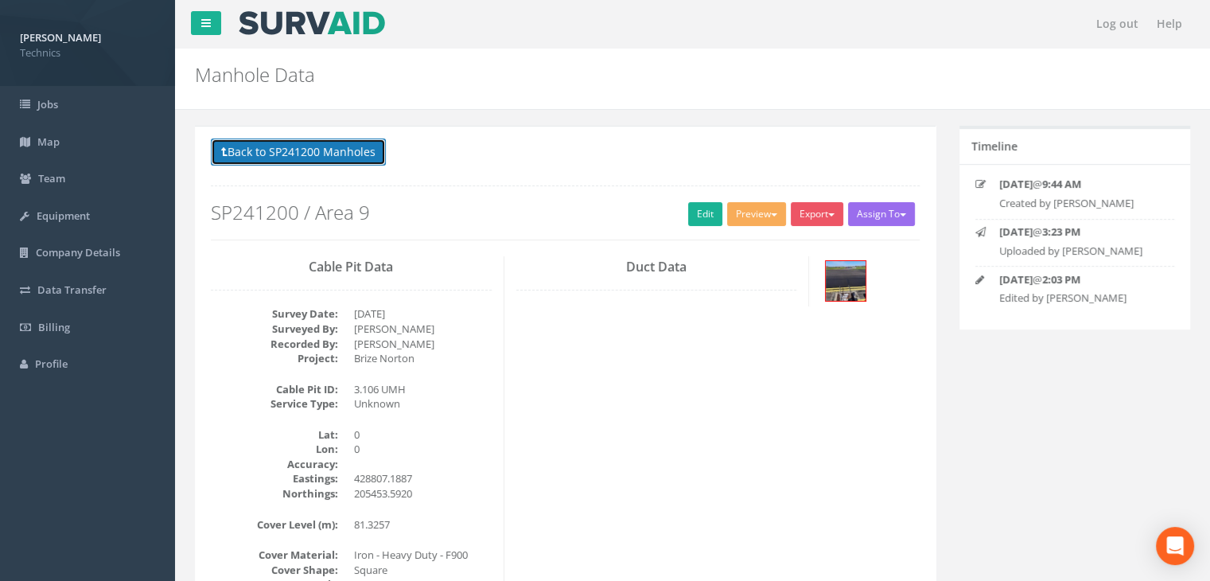
drag, startPoint x: 317, startPoint y: 151, endPoint x: 553, endPoint y: 212, distance: 244.6
click at [317, 151] on button "Back to SP241200 Manholes" at bounding box center [298, 151] width 175 height 27
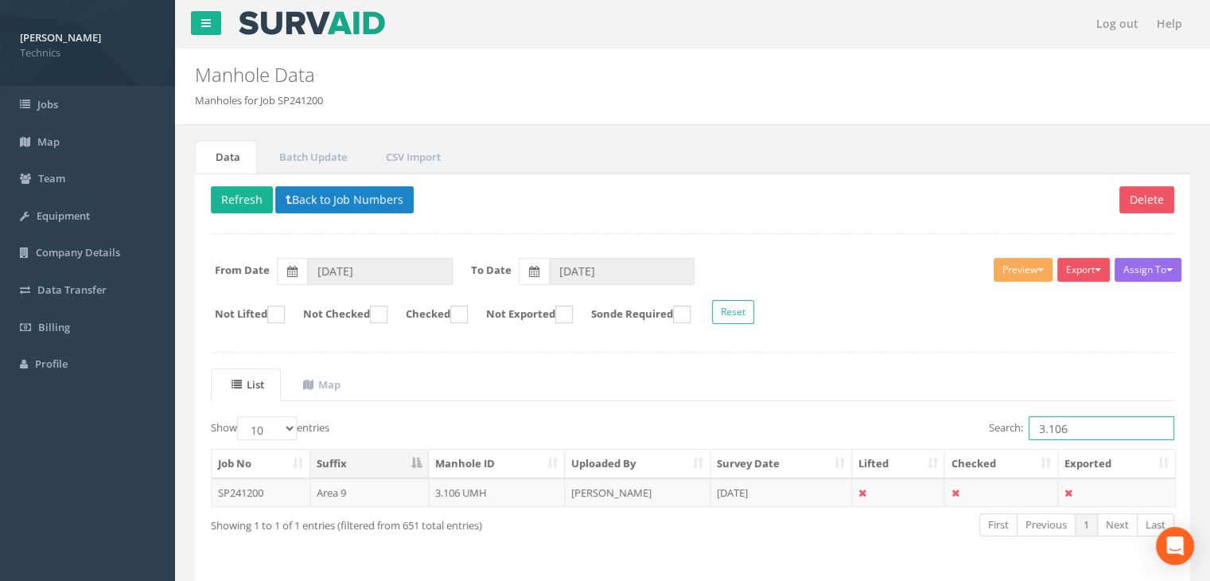
click at [1097, 417] on input "3.106" at bounding box center [1101, 428] width 146 height 24
type input "3.107"
click at [633, 494] on td "[PERSON_NAME]" at bounding box center [638, 492] width 146 height 29
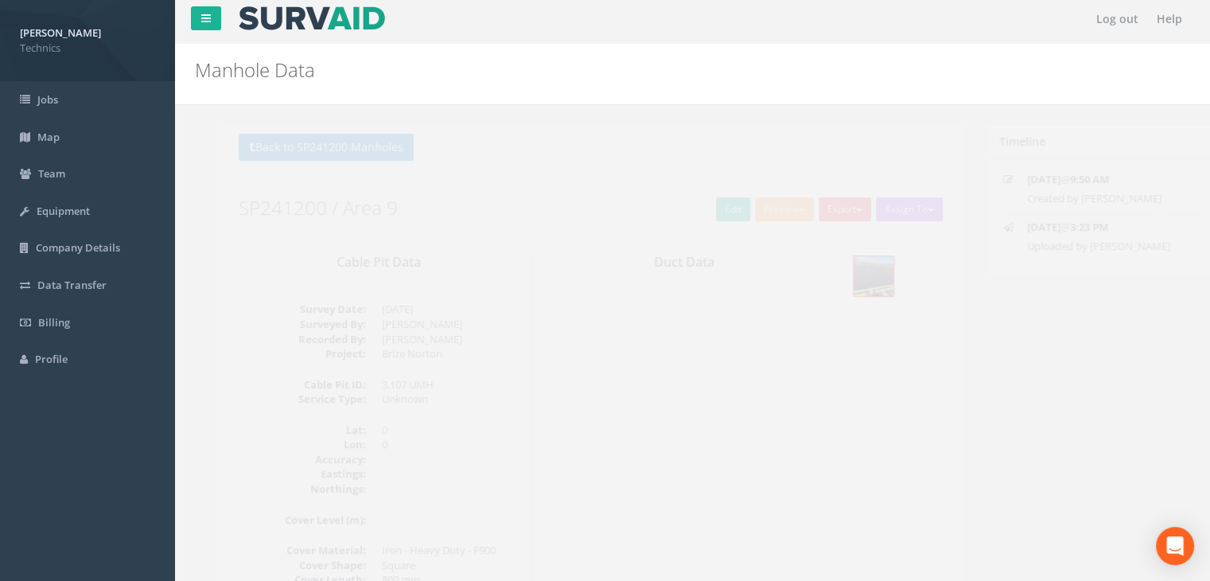
scroll to position [80, 0]
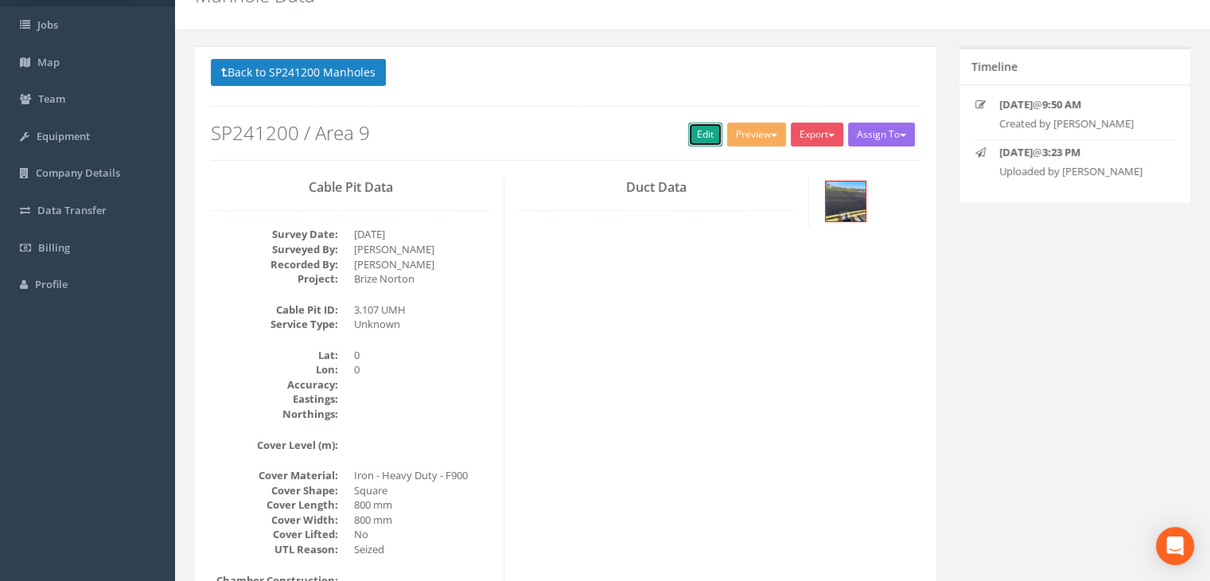
click at [690, 135] on link "Edit" at bounding box center [705, 134] width 34 height 24
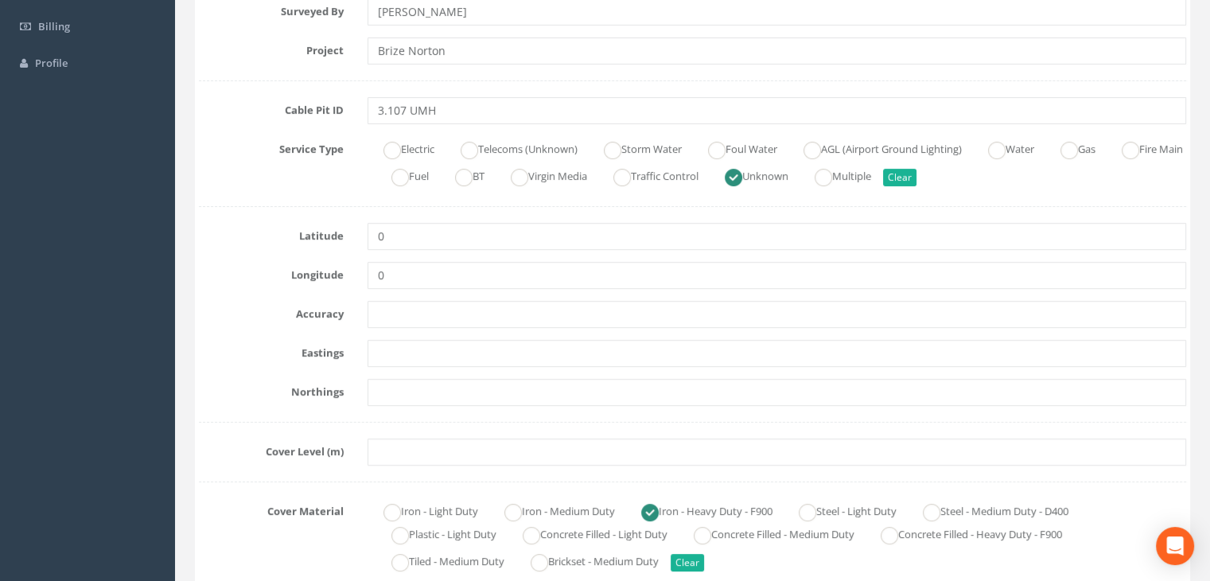
scroll to position [398, 0]
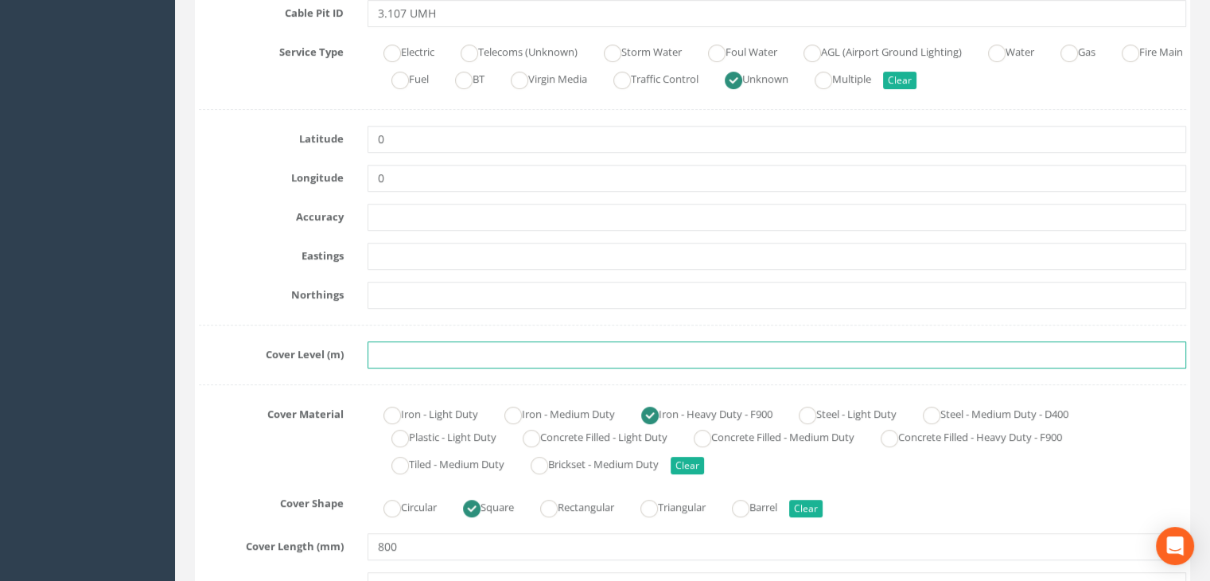
click at [398, 365] on input "text" at bounding box center [776, 354] width 818 height 27
paste input "81.3432"
type input "81.3432"
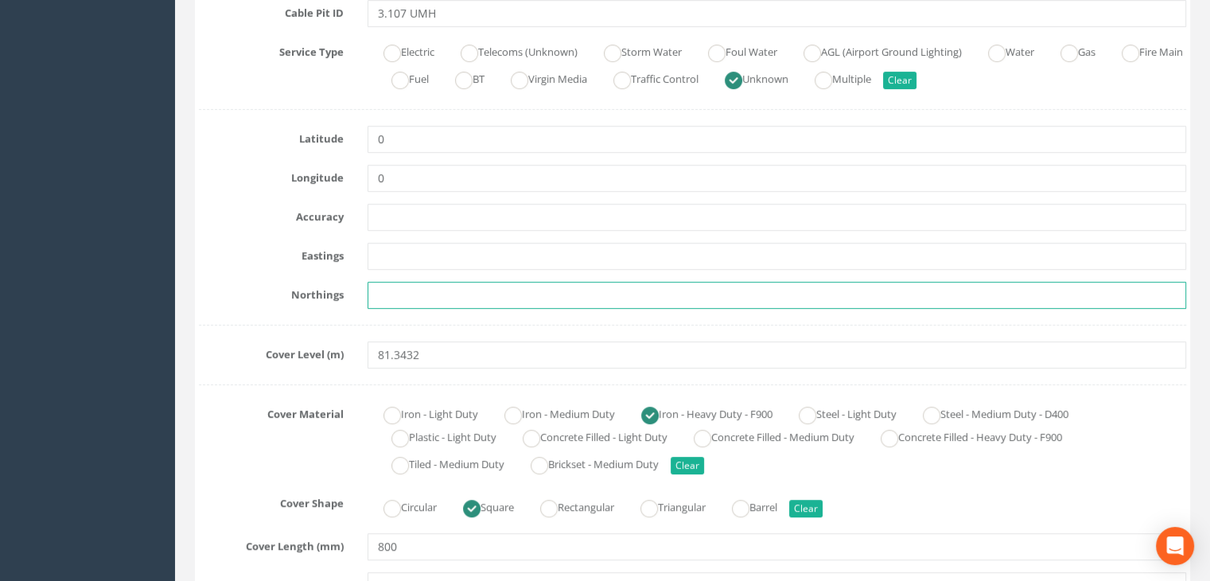
click at [465, 282] on input "text" at bounding box center [776, 295] width 818 height 27
paste input "205430.3135"
type input "205430.3135"
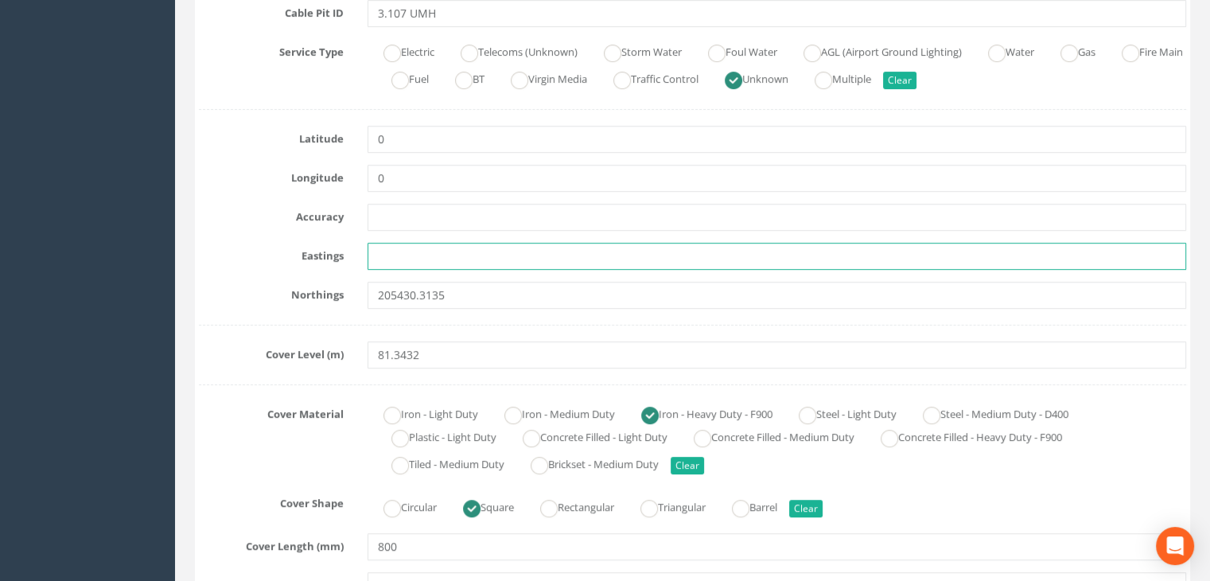
click at [435, 249] on input "text" at bounding box center [776, 256] width 818 height 27
paste input "428795.8543"
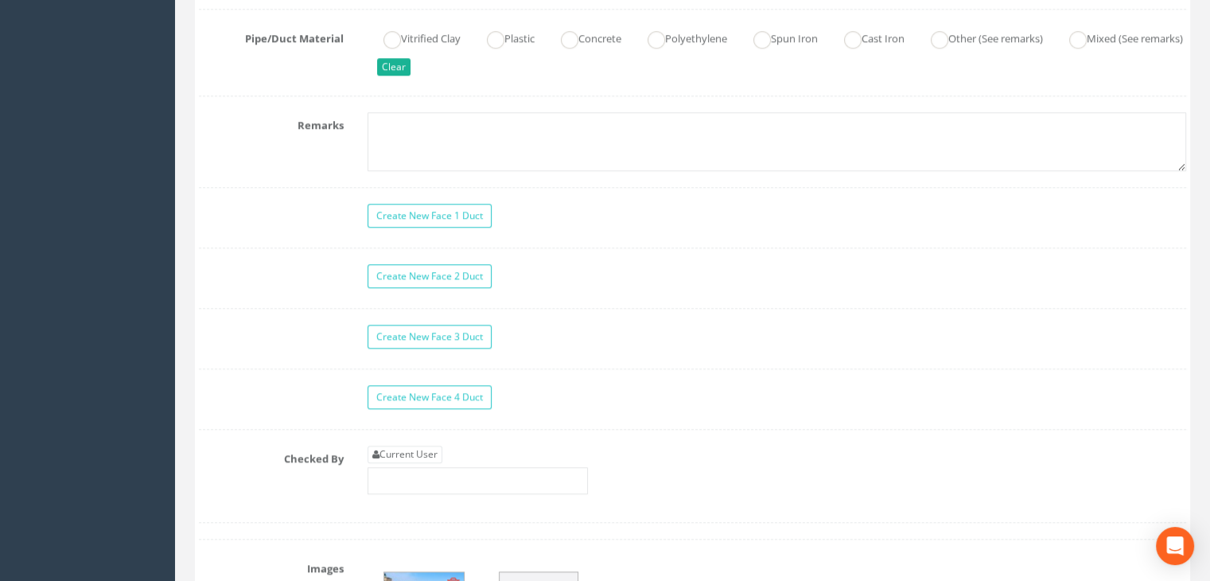
scroll to position [1511, 0]
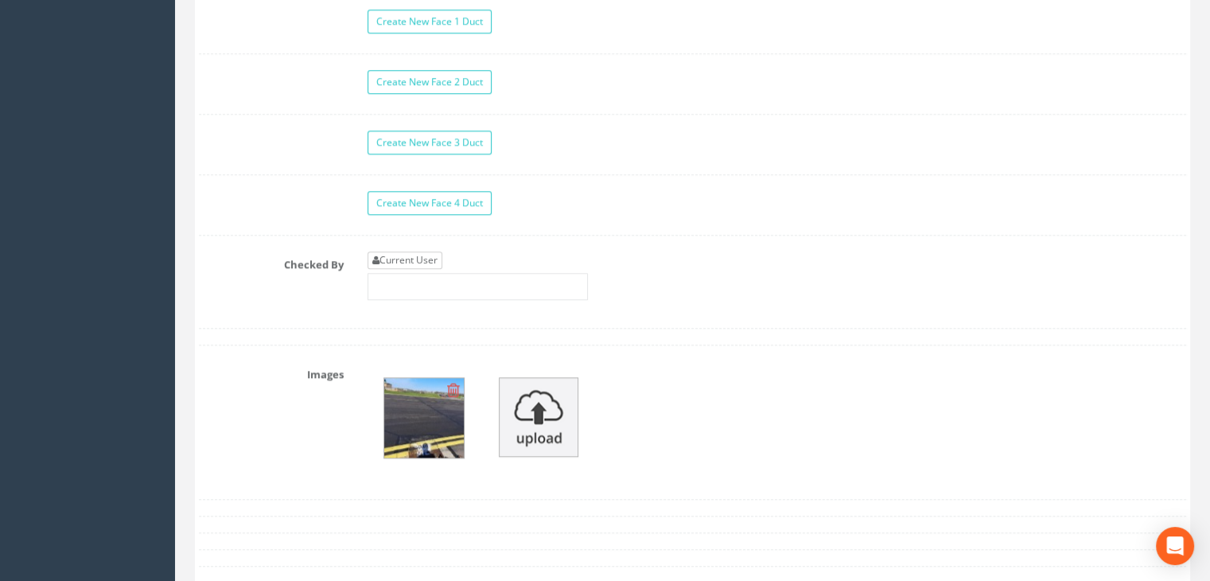
type input "428795.8543"
click at [429, 255] on link "Current User" at bounding box center [404, 259] width 75 height 17
type input "[PERSON_NAME]"
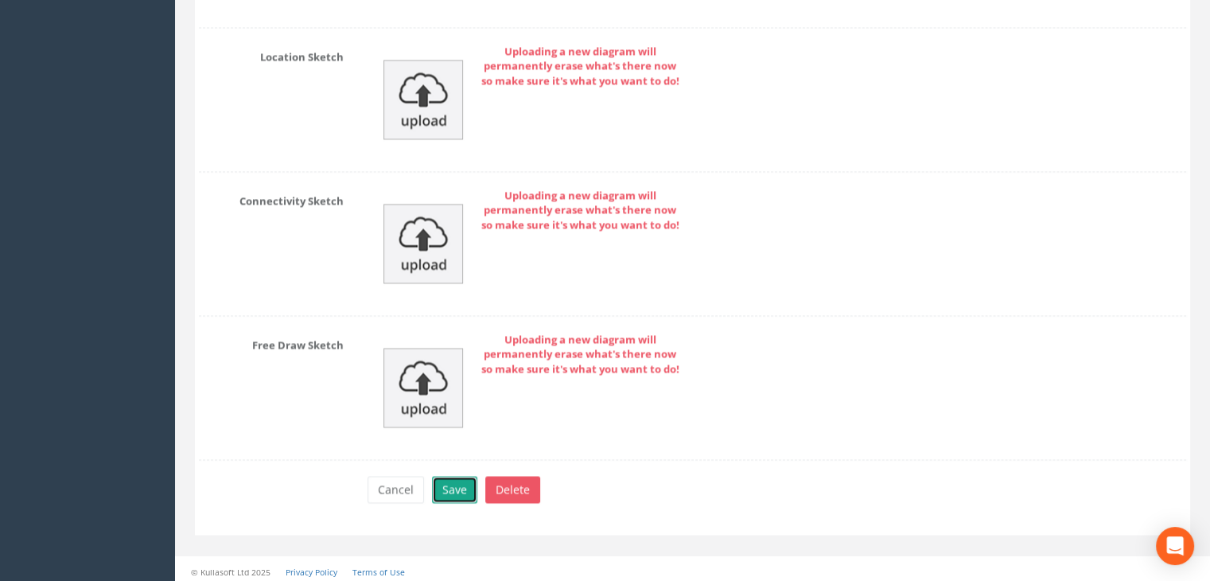
click at [450, 483] on button "Save" at bounding box center [454, 489] width 45 height 27
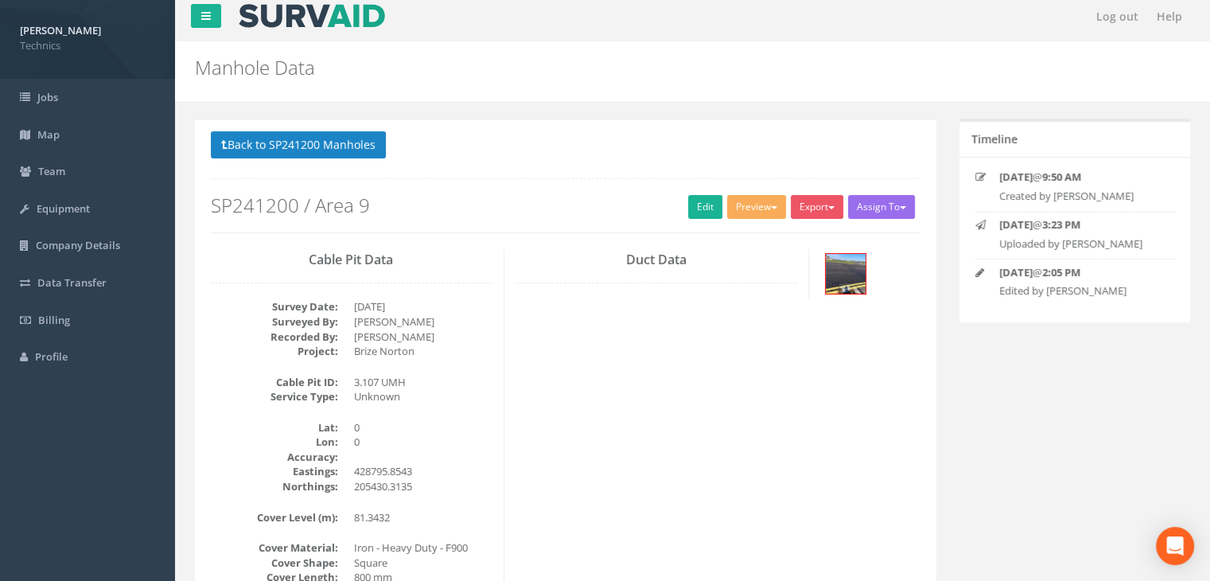
scroll to position [0, 0]
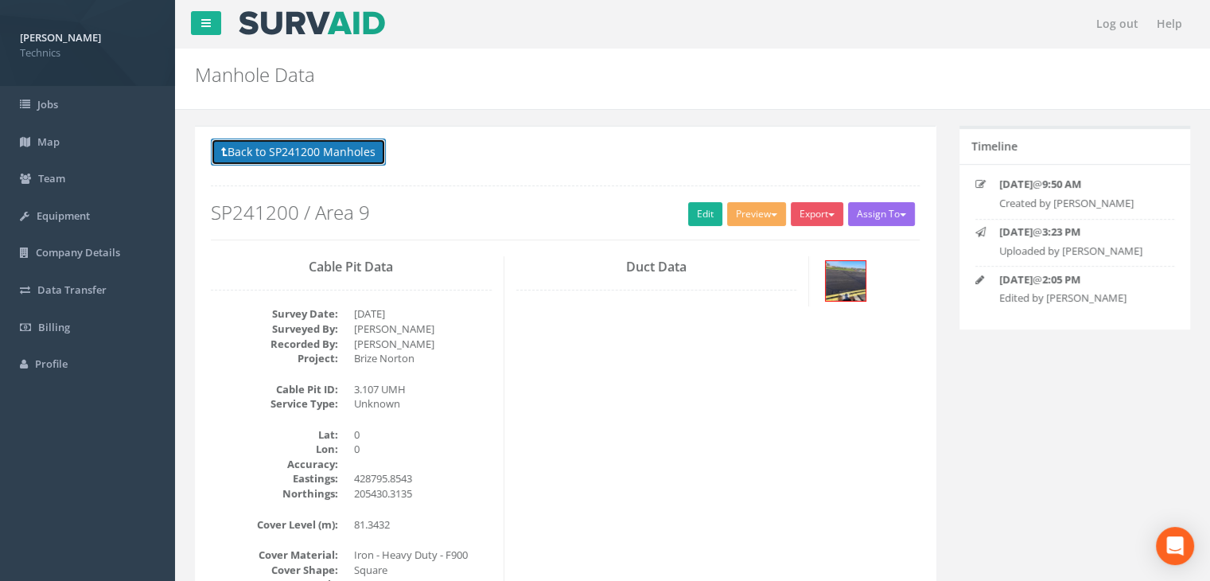
click at [332, 157] on button "Back to SP241200 Manholes" at bounding box center [298, 151] width 175 height 27
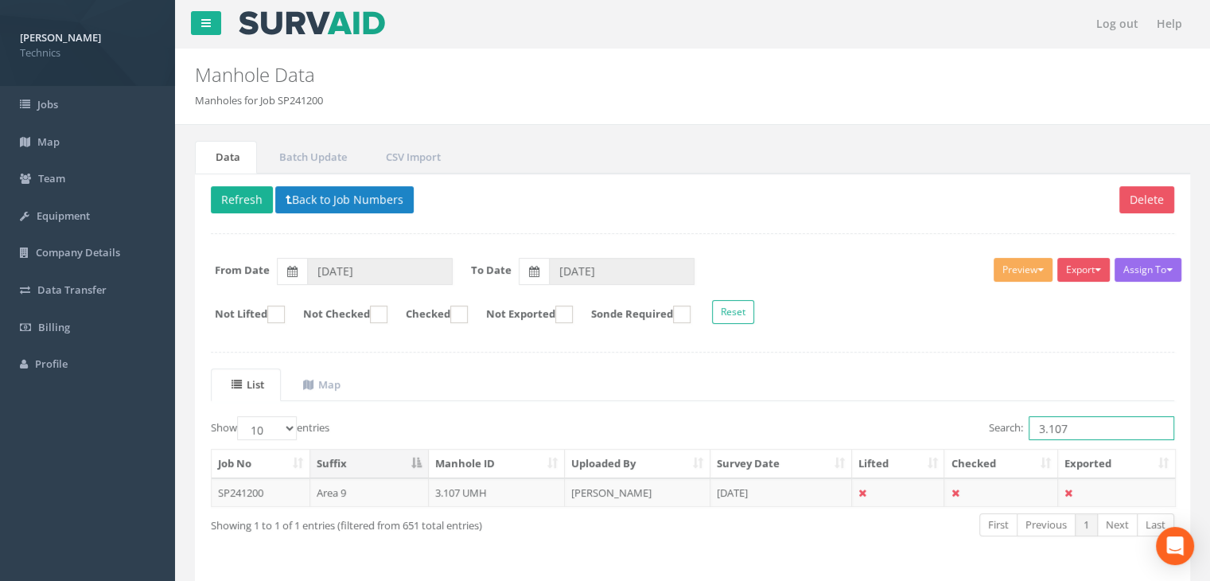
click at [1075, 427] on input "3.107" at bounding box center [1101, 428] width 146 height 24
type input "3.108"
click at [654, 487] on td "[PERSON_NAME]" at bounding box center [638, 492] width 146 height 29
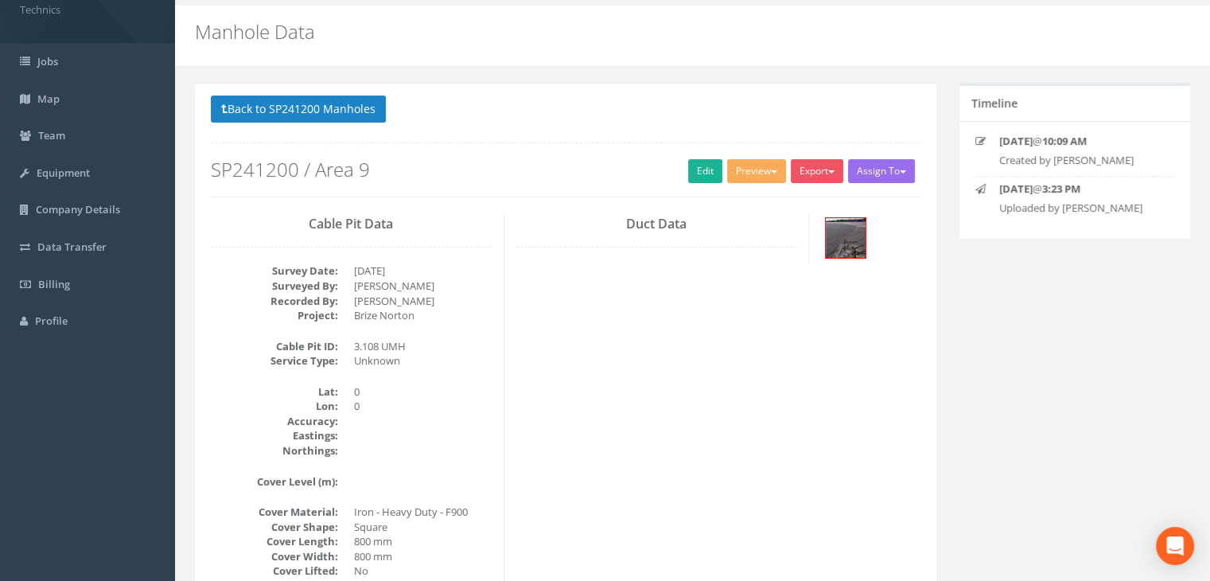
scroll to position [159, 0]
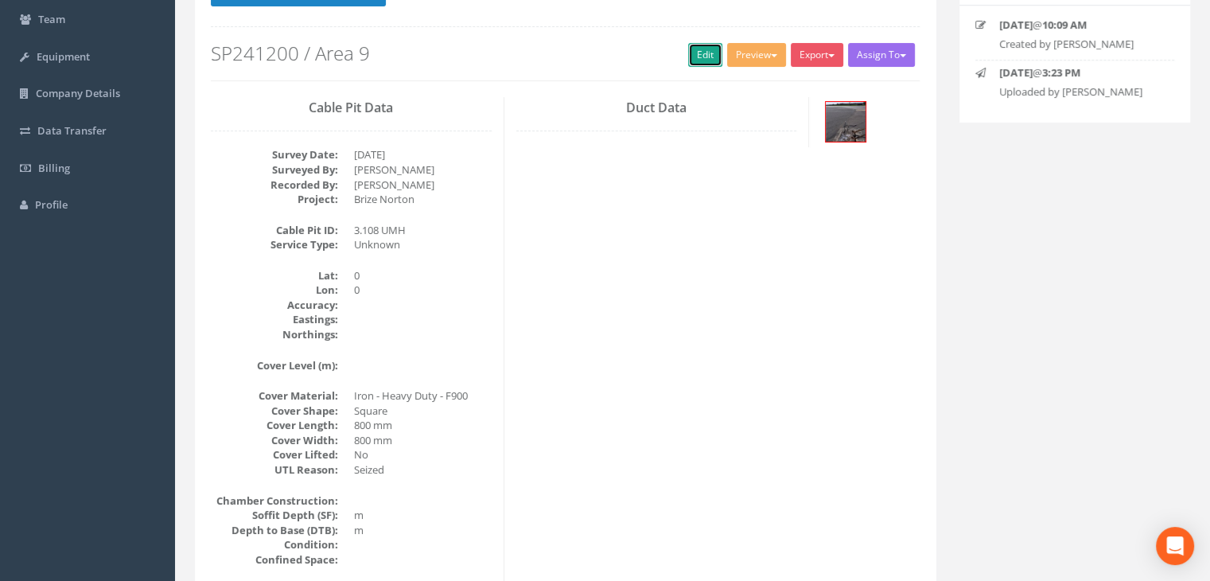
click at [701, 51] on link "Edit" at bounding box center [705, 55] width 34 height 24
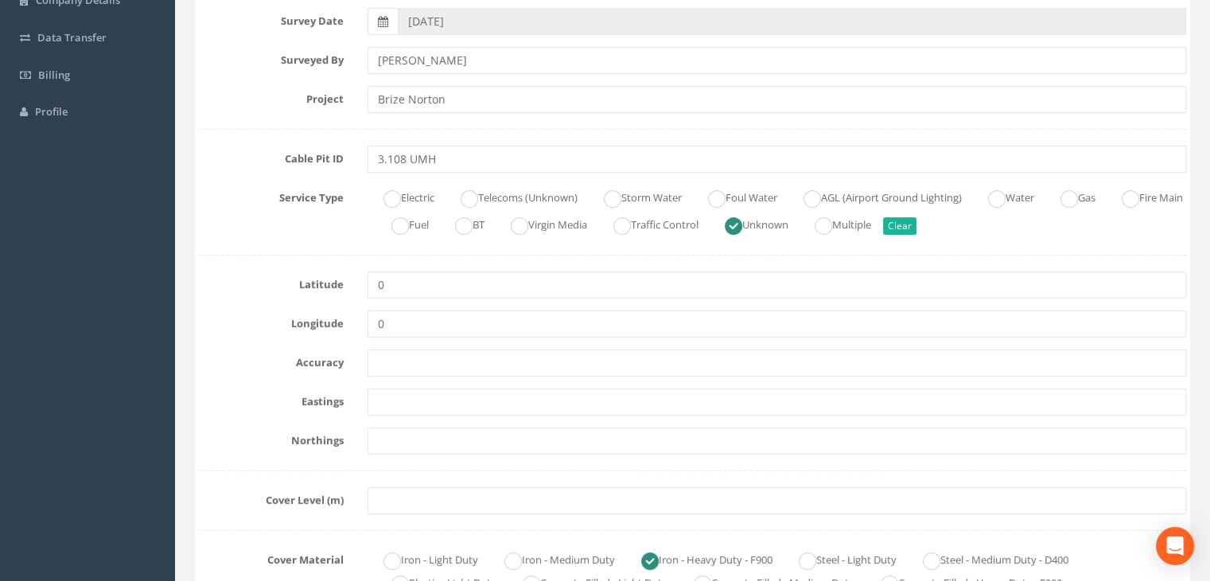
scroll to position [318, 0]
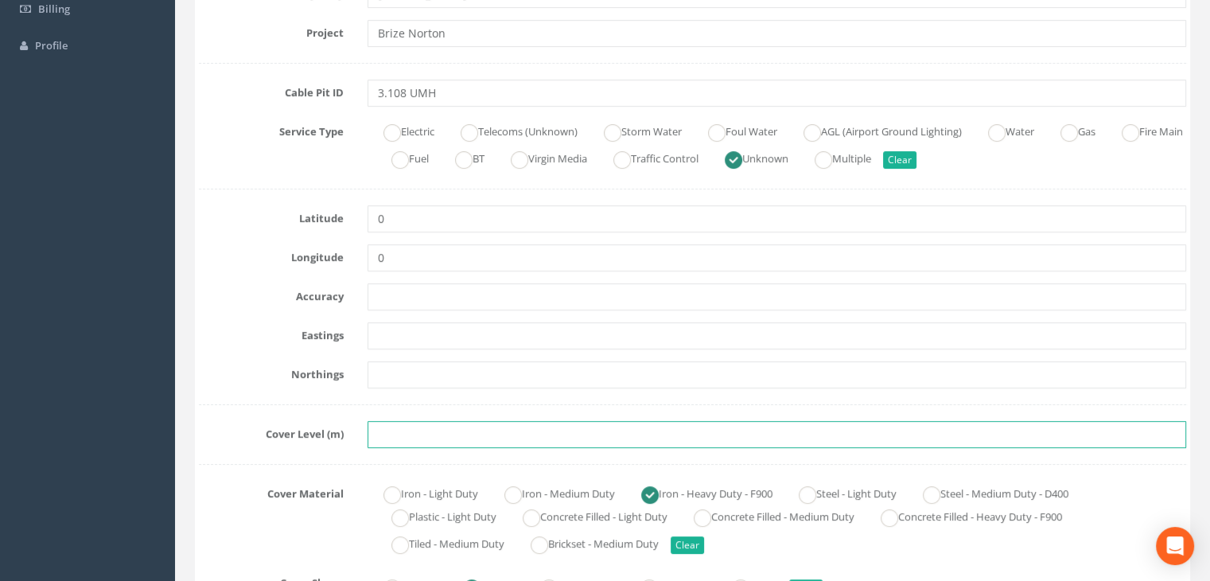
drag, startPoint x: 401, startPoint y: 441, endPoint x: 403, endPoint y: 433, distance: 9.1
click at [401, 441] on input "text" at bounding box center [776, 434] width 818 height 27
paste input "81.2925"
type input "81.2925"
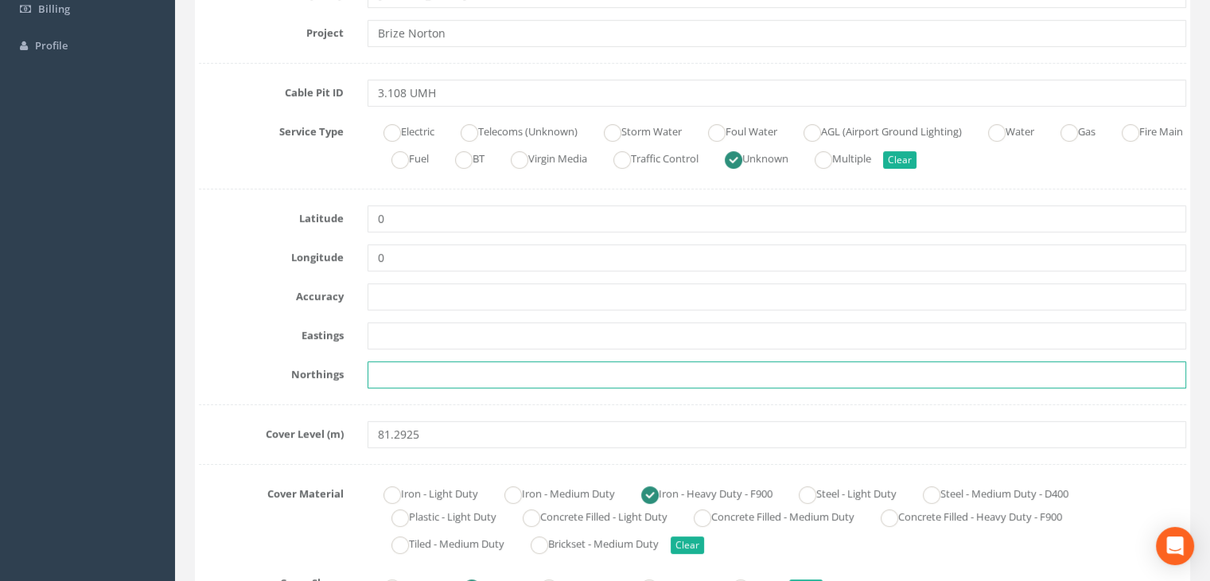
click at [424, 361] on input "text" at bounding box center [776, 374] width 818 height 27
paste input "205425.1083"
type input "205425.1083"
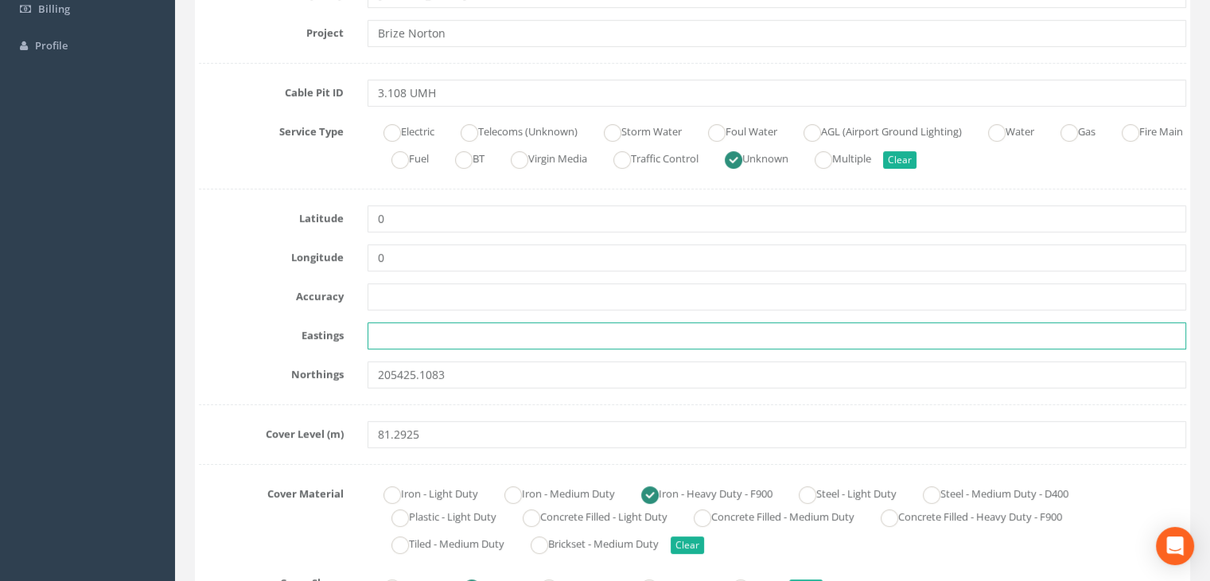
click at [498, 345] on input "text" at bounding box center [776, 335] width 818 height 27
paste input "428797.6626"
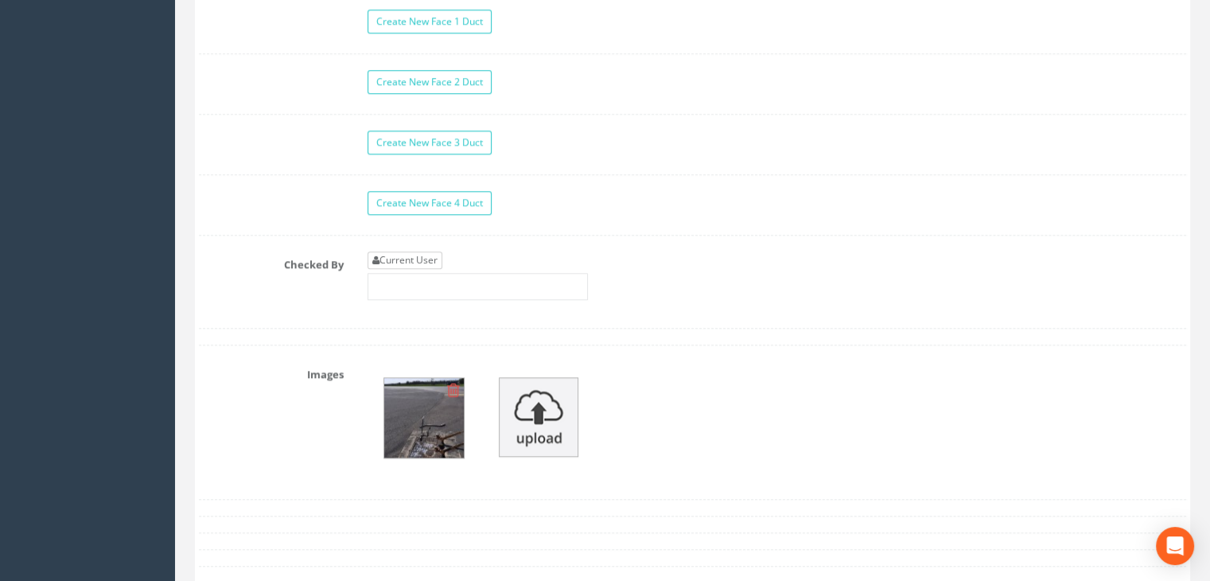
type input "428797.6626"
click at [417, 256] on link "Current User" at bounding box center [404, 259] width 75 height 17
type input "[PERSON_NAME]"
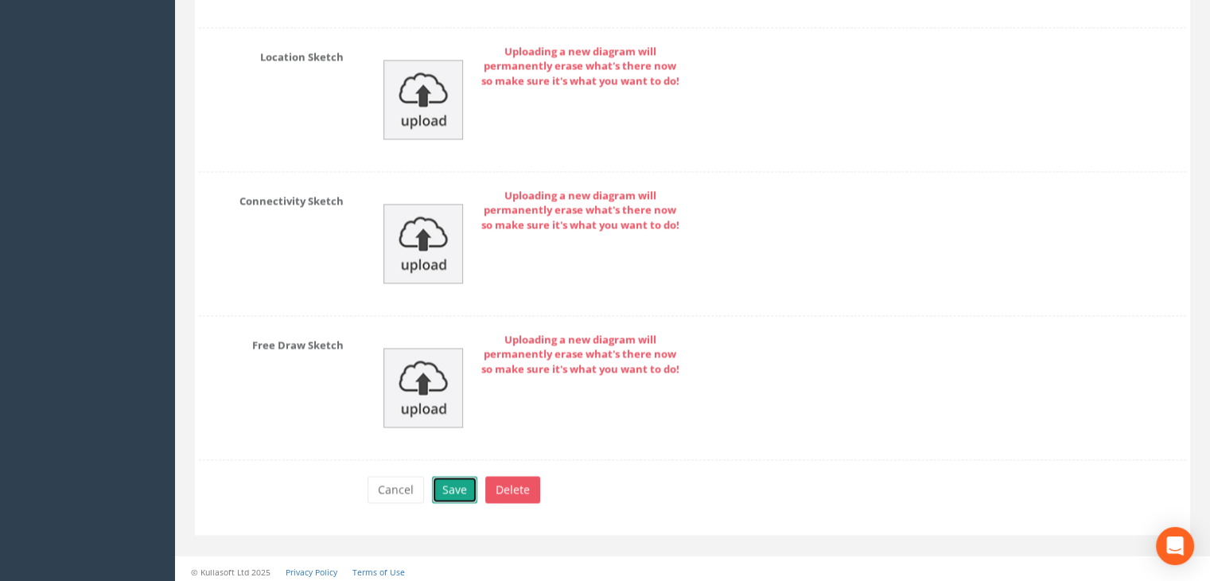
click at [461, 481] on button "Save" at bounding box center [454, 489] width 45 height 27
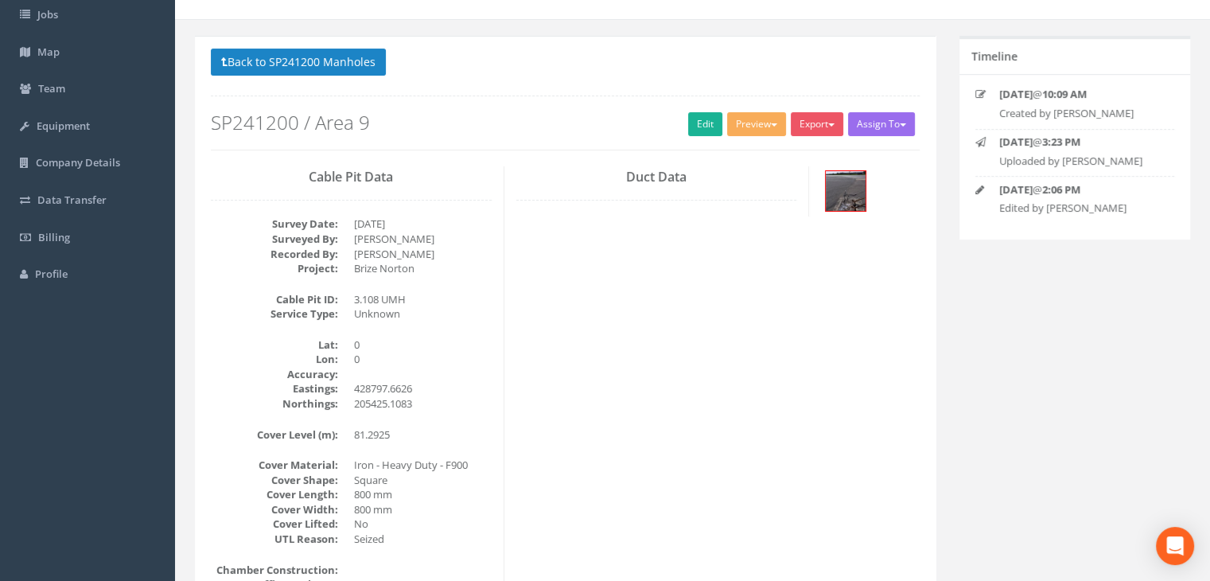
scroll to position [0, 0]
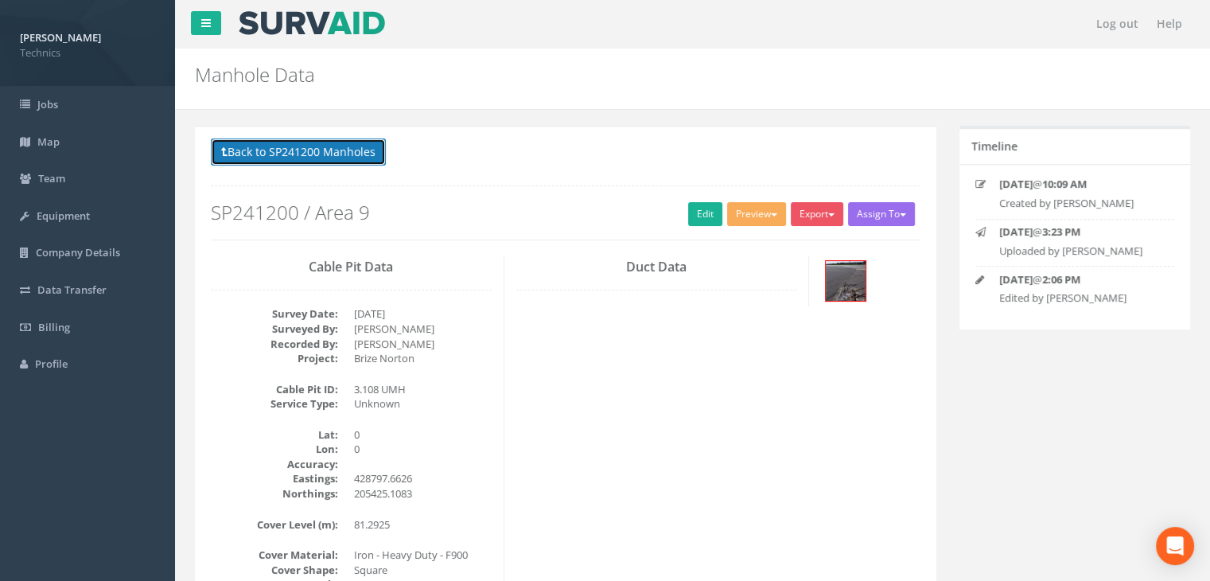
drag, startPoint x: 293, startPoint y: 154, endPoint x: 334, endPoint y: 176, distance: 46.6
click at [293, 154] on button "Back to SP241200 Manholes" at bounding box center [298, 151] width 175 height 27
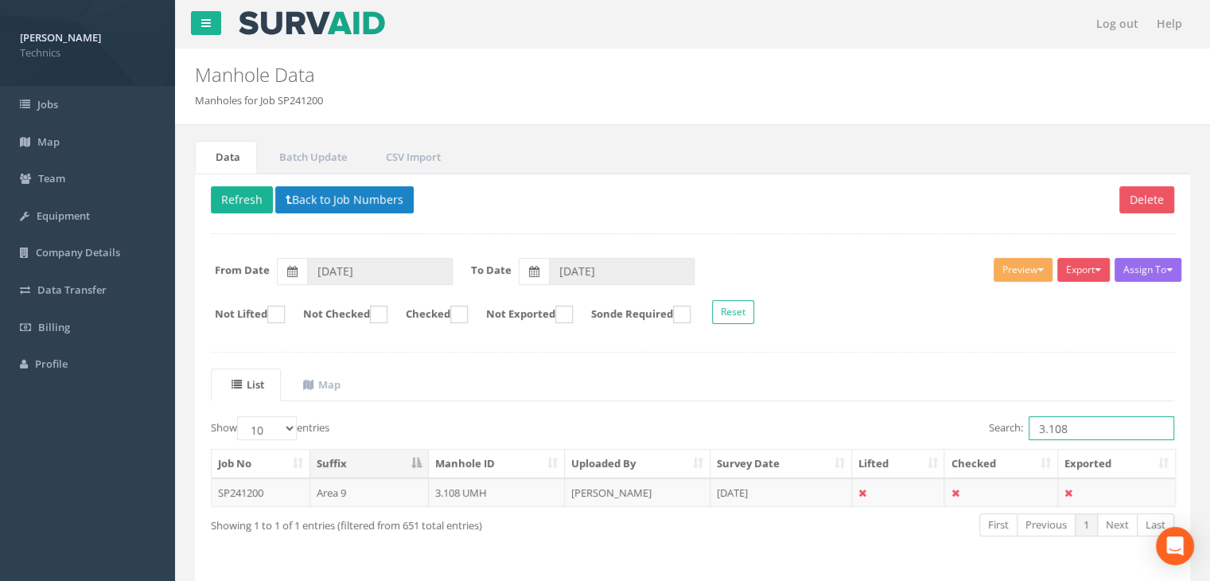
click at [1086, 430] on input "3.108" at bounding box center [1101, 428] width 146 height 24
type input "3.112"
click at [663, 491] on td "[PERSON_NAME]" at bounding box center [638, 492] width 146 height 29
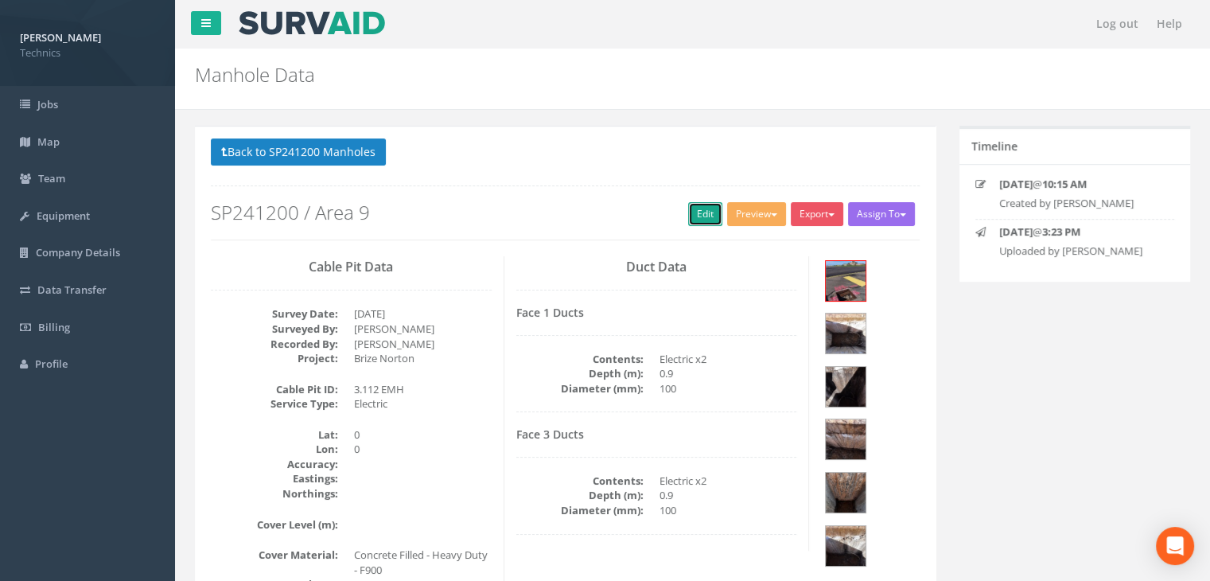
click at [688, 214] on link "Edit" at bounding box center [705, 214] width 34 height 24
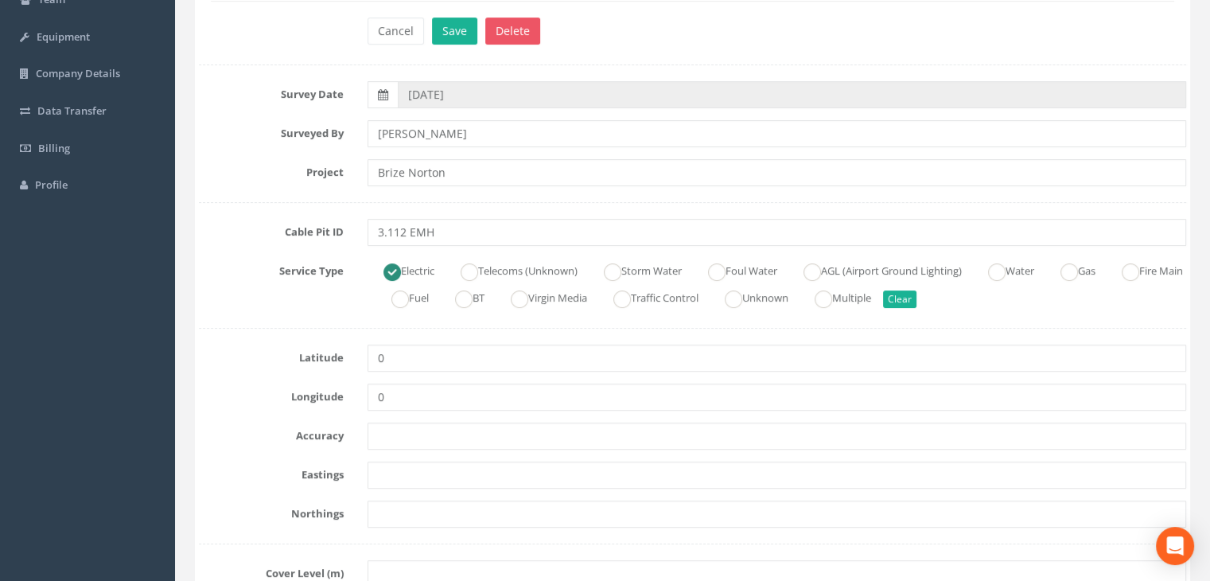
scroll to position [239, 0]
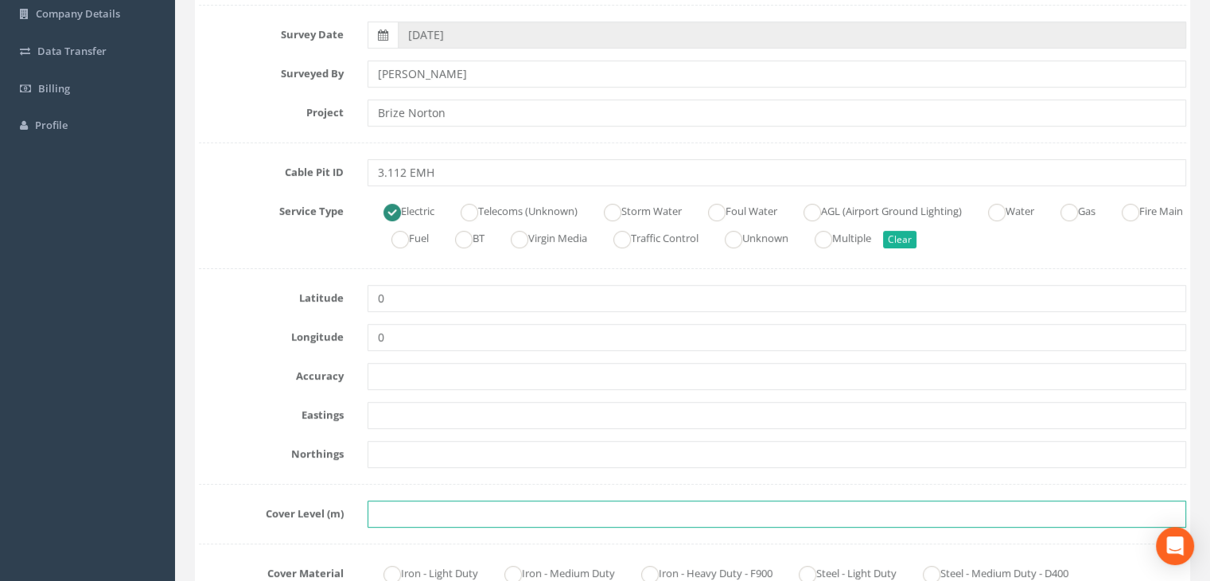
click at [382, 517] on input "text" at bounding box center [776, 513] width 818 height 27
paste input "81.2001"
type input "81.2001"
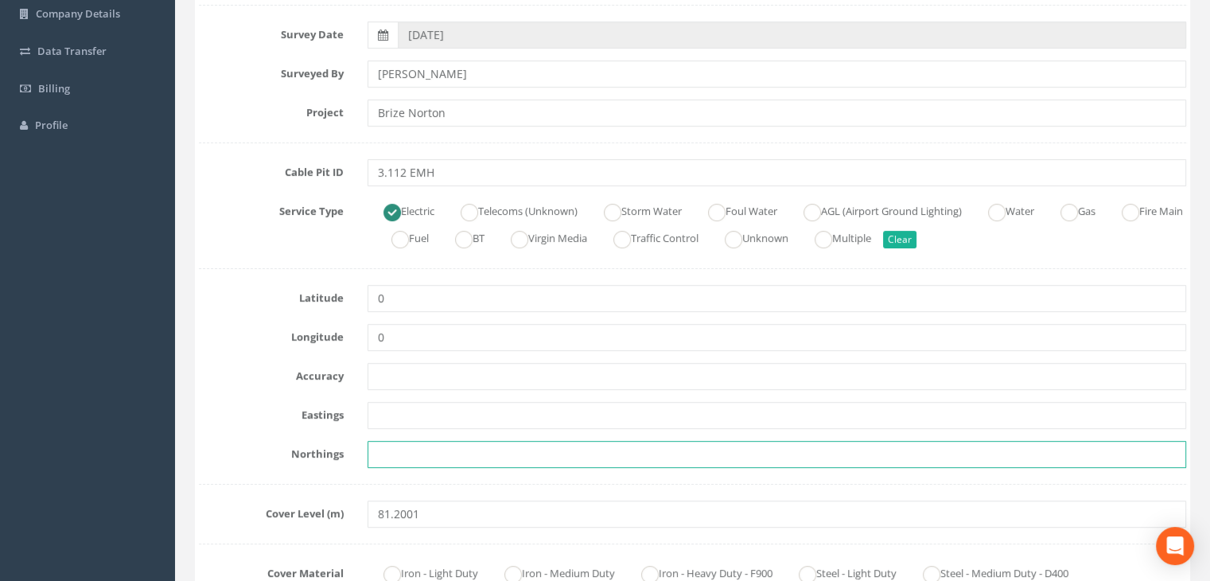
click at [396, 449] on input "text" at bounding box center [776, 454] width 818 height 27
paste input "205413.2622"
type input "205413.2622"
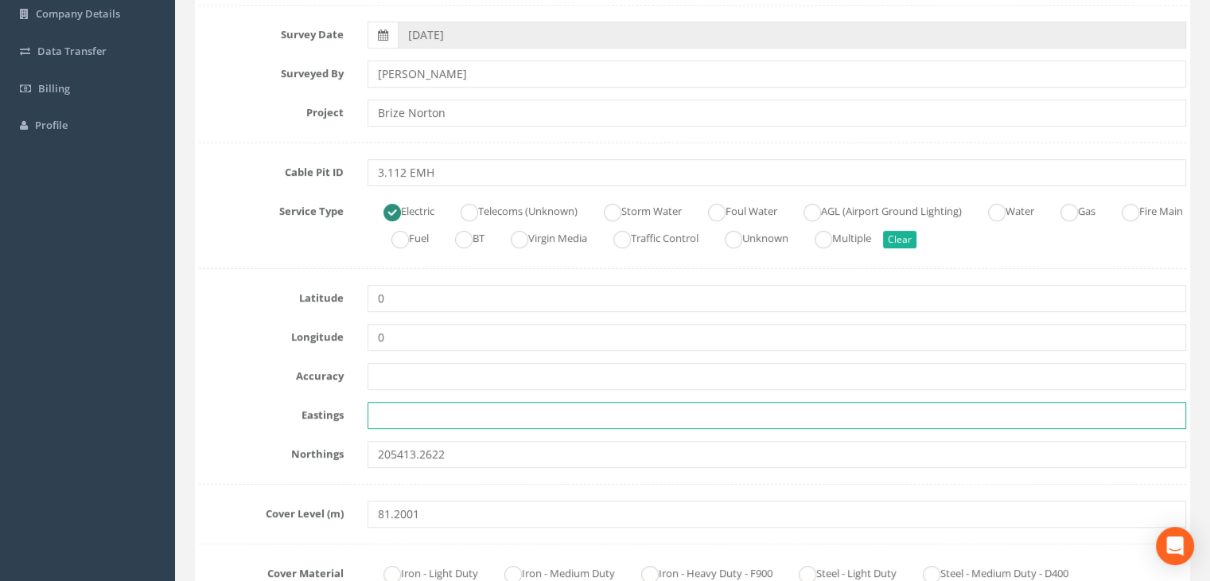
click at [410, 410] on input "text" at bounding box center [776, 415] width 818 height 27
paste input "428800.7807"
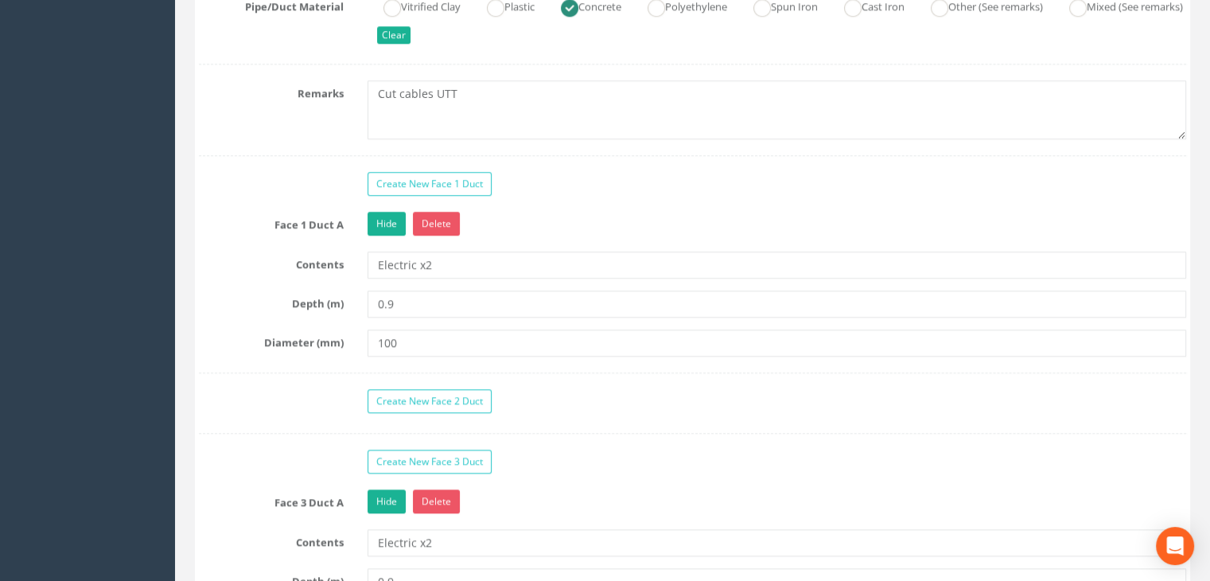
scroll to position [1352, 0]
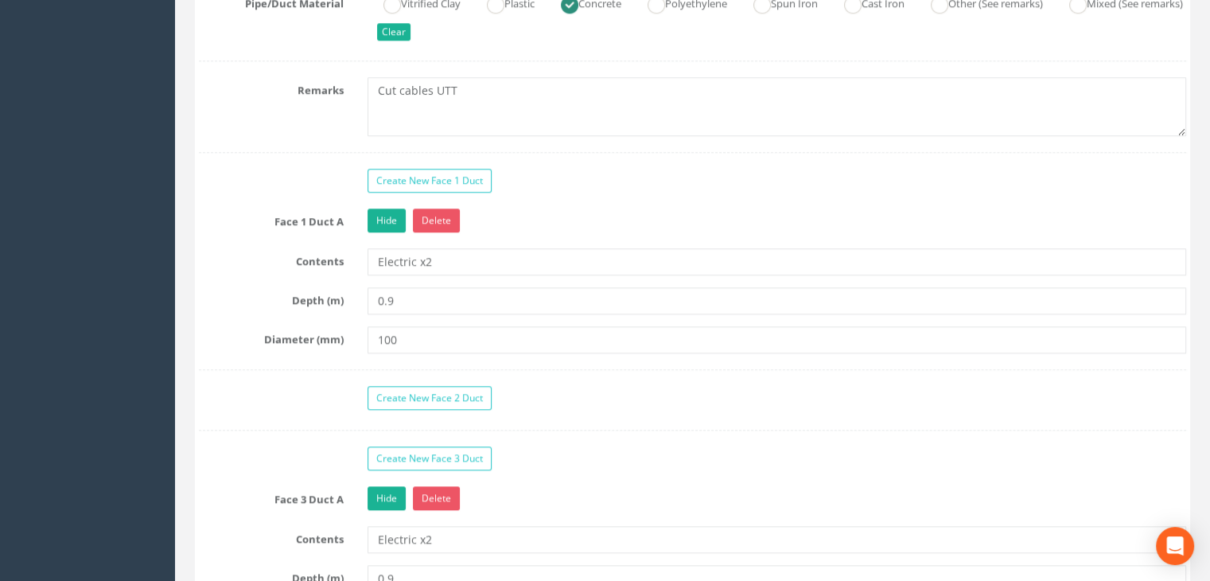
type input "428800.7807"
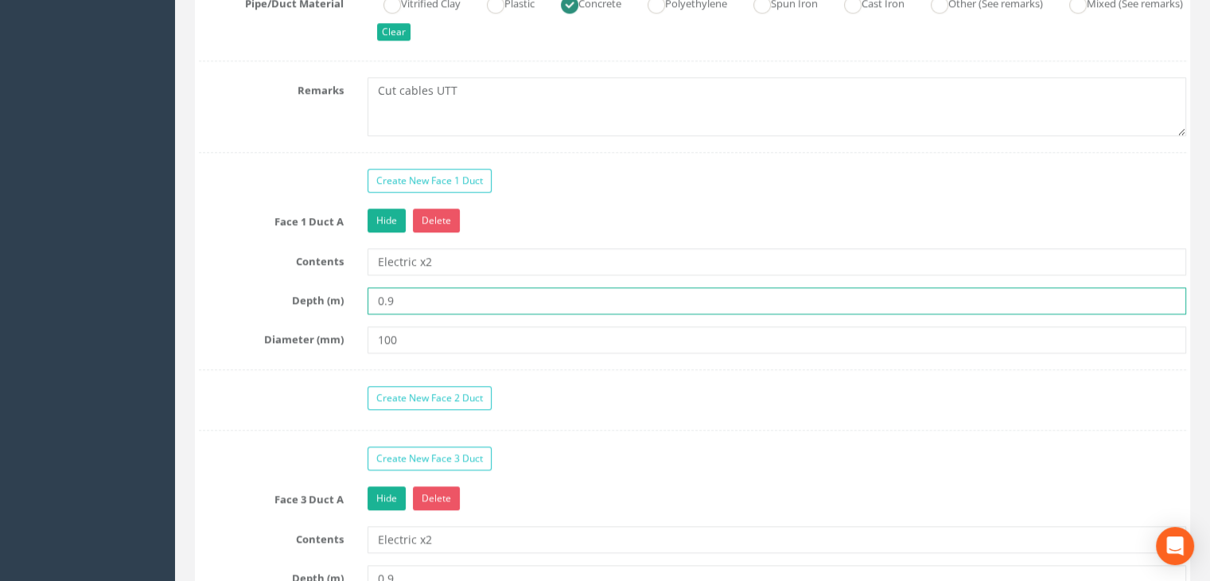
click at [437, 301] on input "0.9" at bounding box center [776, 300] width 818 height 27
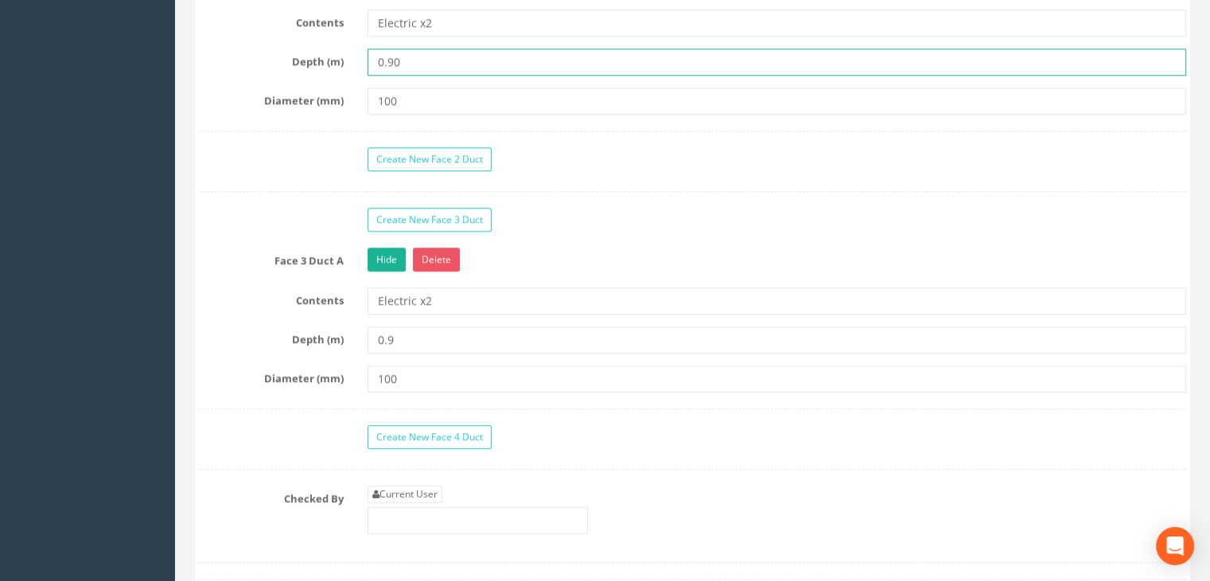
type input "0.90"
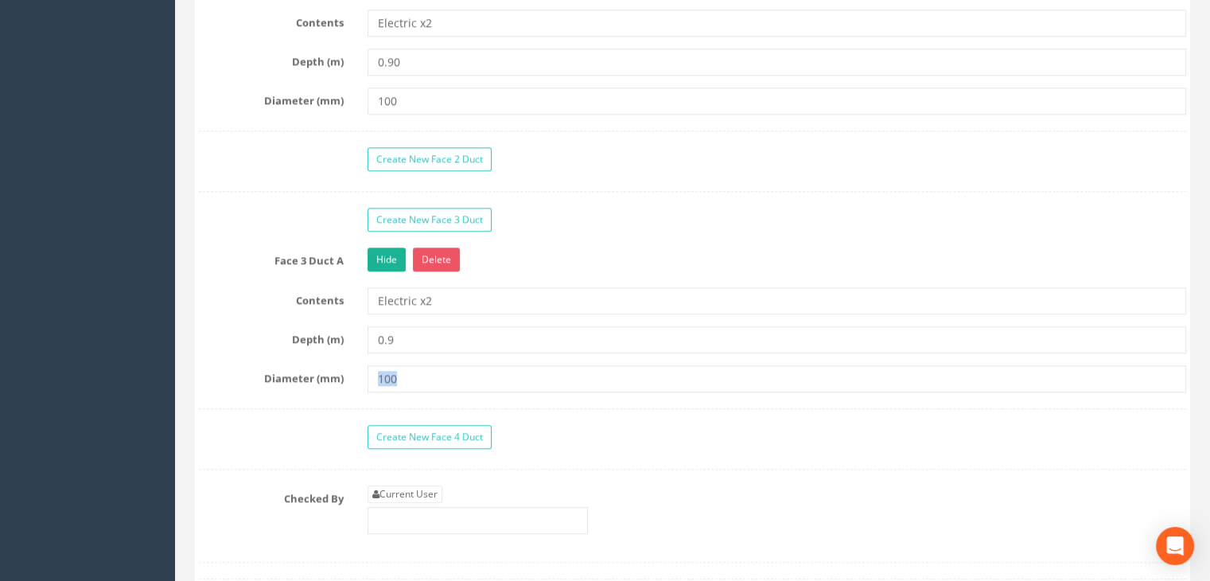
drag, startPoint x: 417, startPoint y: 389, endPoint x: 386, endPoint y: 380, distance: 32.2
click at [386, 380] on div "Face 3 Duct A Hide Delete Contents Electric x2 Depth (m) 0.9 Diameter (mm) 100" at bounding box center [692, 327] width 987 height 161
drag, startPoint x: 410, startPoint y: 371, endPoint x: 324, endPoint y: 367, distance: 86.0
click at [324, 367] on div "Diameter (mm) 100" at bounding box center [692, 378] width 1011 height 27
type input "9"
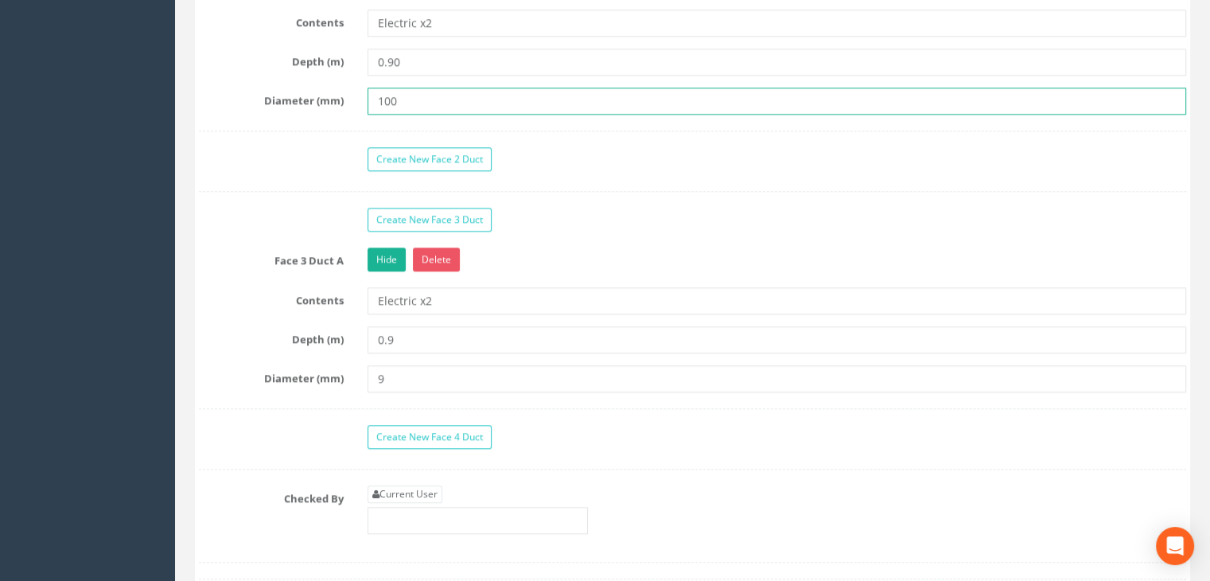
drag, startPoint x: 407, startPoint y: 106, endPoint x: 384, endPoint y: 106, distance: 23.1
click at [384, 106] on input "100" at bounding box center [776, 100] width 818 height 27
type input "1"
click at [406, 99] on input "1" at bounding box center [776, 100] width 818 height 27
type input "90"
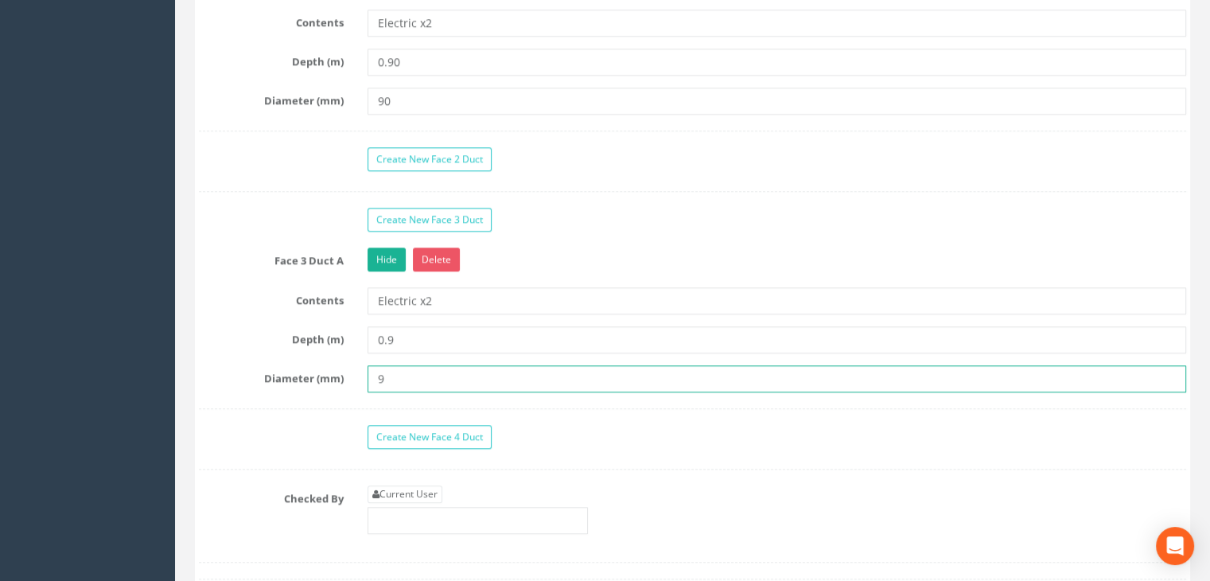
click at [400, 371] on input "9" at bounding box center [776, 378] width 818 height 27
type input "90"
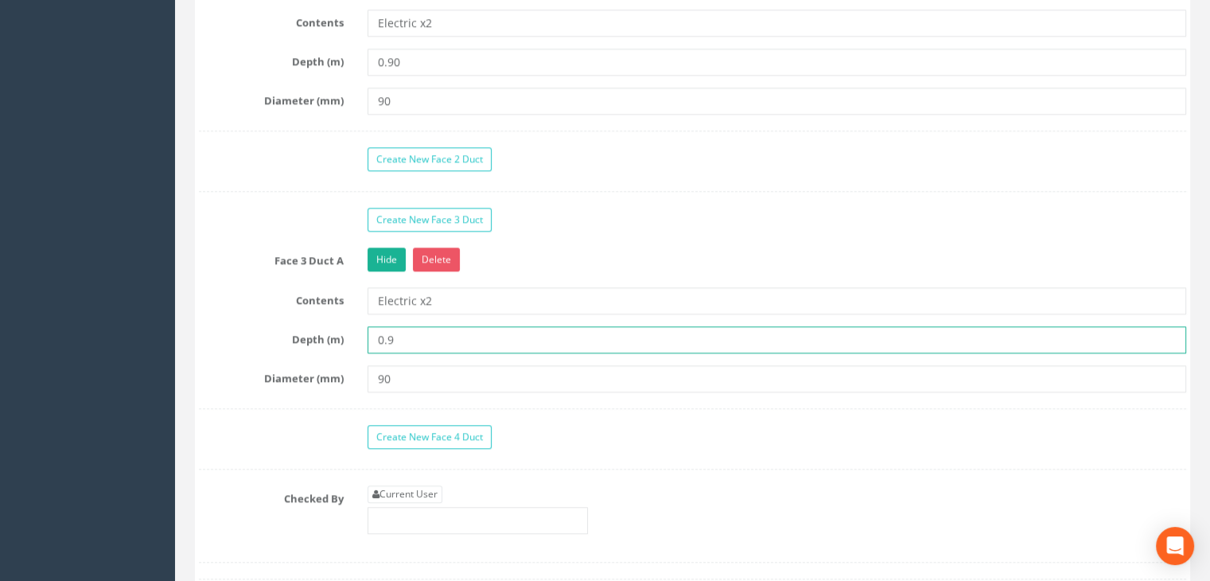
click at [418, 326] on input "0.9" at bounding box center [776, 339] width 818 height 27
type input "0.90"
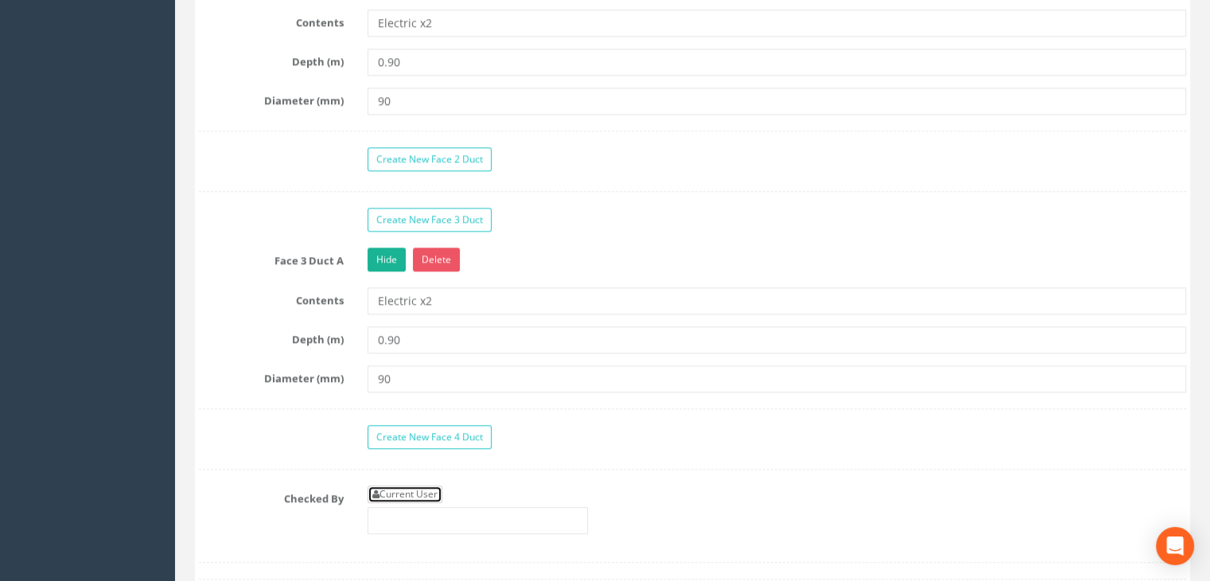
click at [410, 492] on link "Current User" at bounding box center [404, 493] width 75 height 17
type input "[PERSON_NAME]"
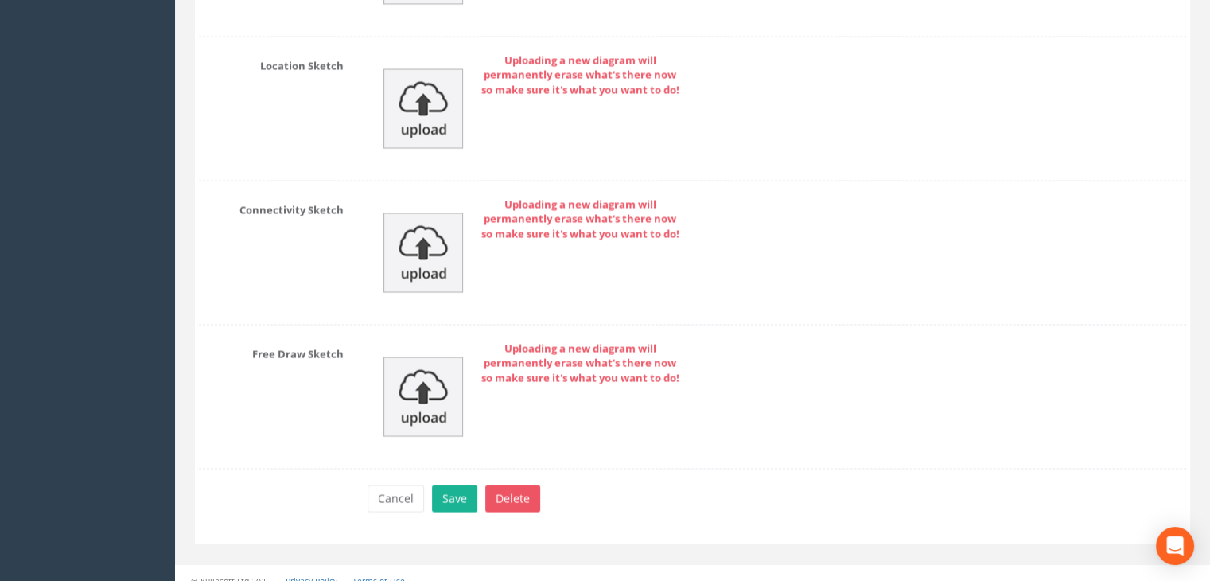
scroll to position [2837, 0]
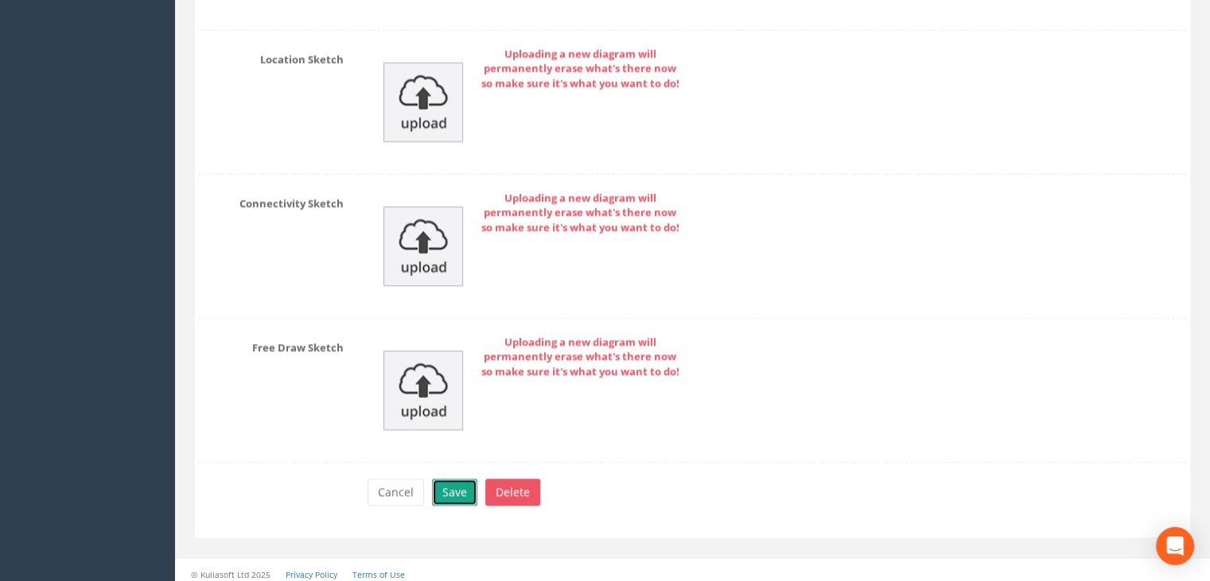
click at [454, 478] on button "Save" at bounding box center [454, 491] width 45 height 27
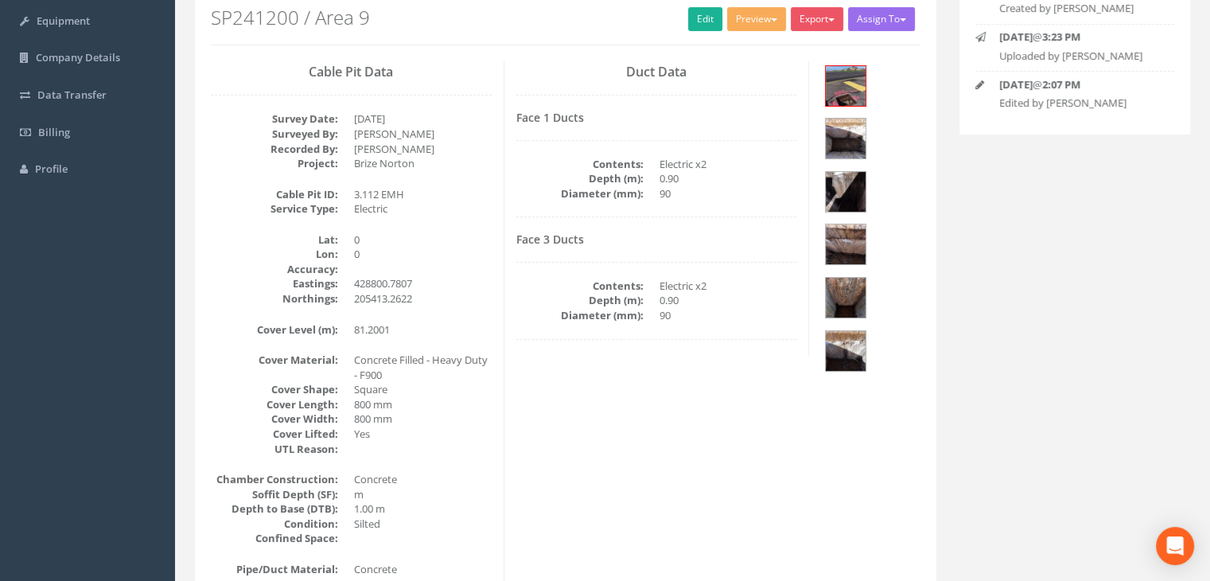
scroll to position [0, 0]
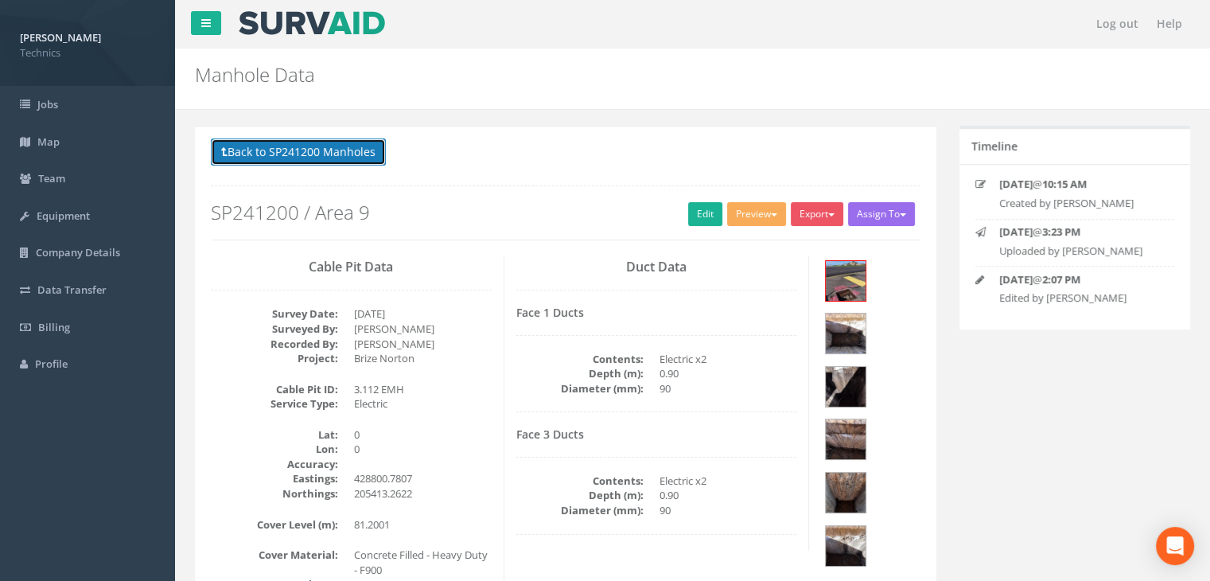
click at [352, 154] on button "Back to SP241200 Manholes" at bounding box center [298, 151] width 175 height 27
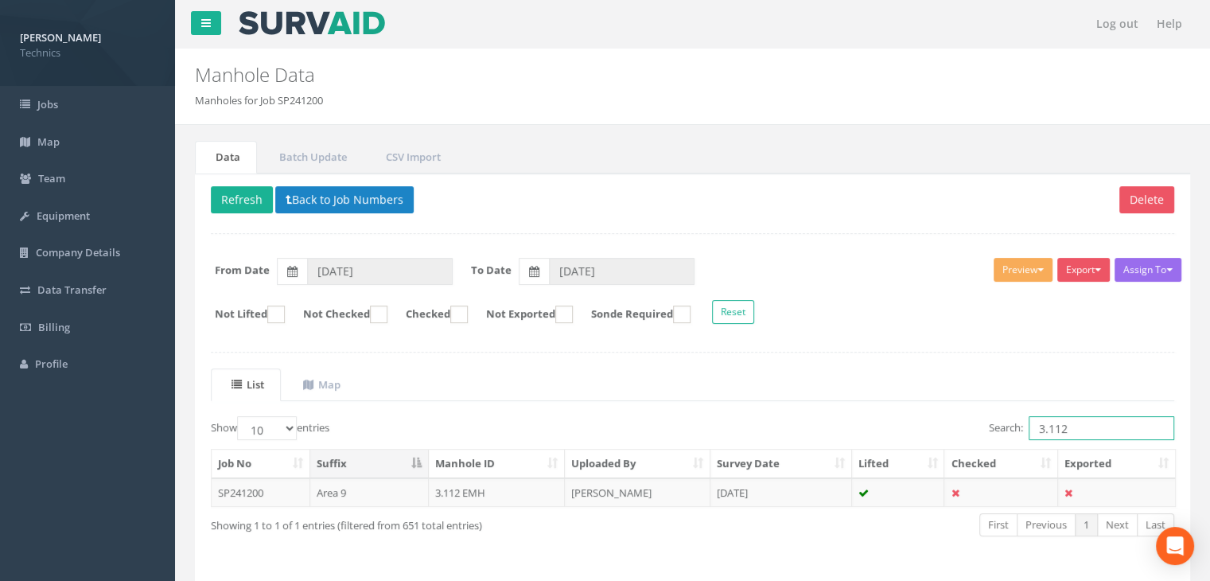
click at [1097, 424] on input "3.112" at bounding box center [1101, 428] width 146 height 24
type input "3.109"
click at [658, 492] on td "[PERSON_NAME]" at bounding box center [638, 492] width 146 height 29
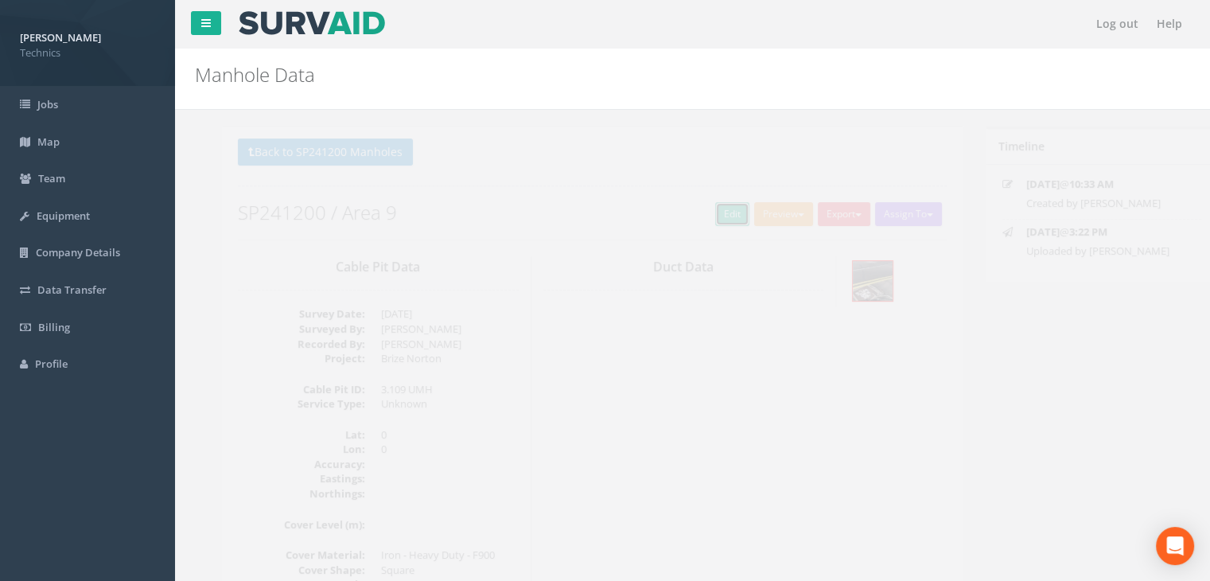
click at [693, 221] on link "Edit" at bounding box center [705, 214] width 34 height 24
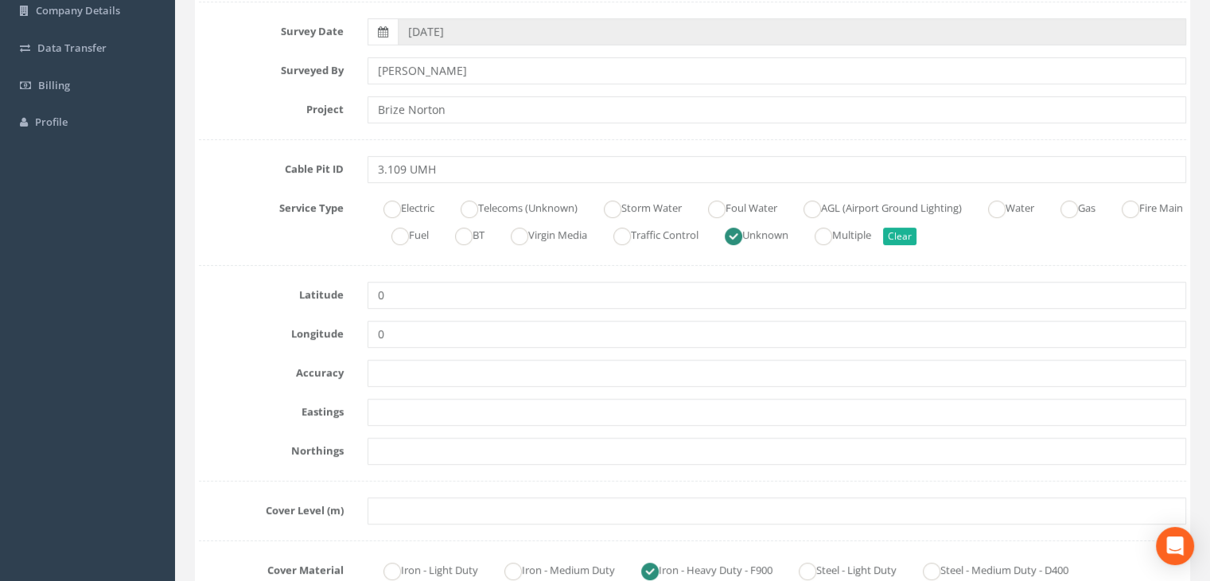
scroll to position [318, 0]
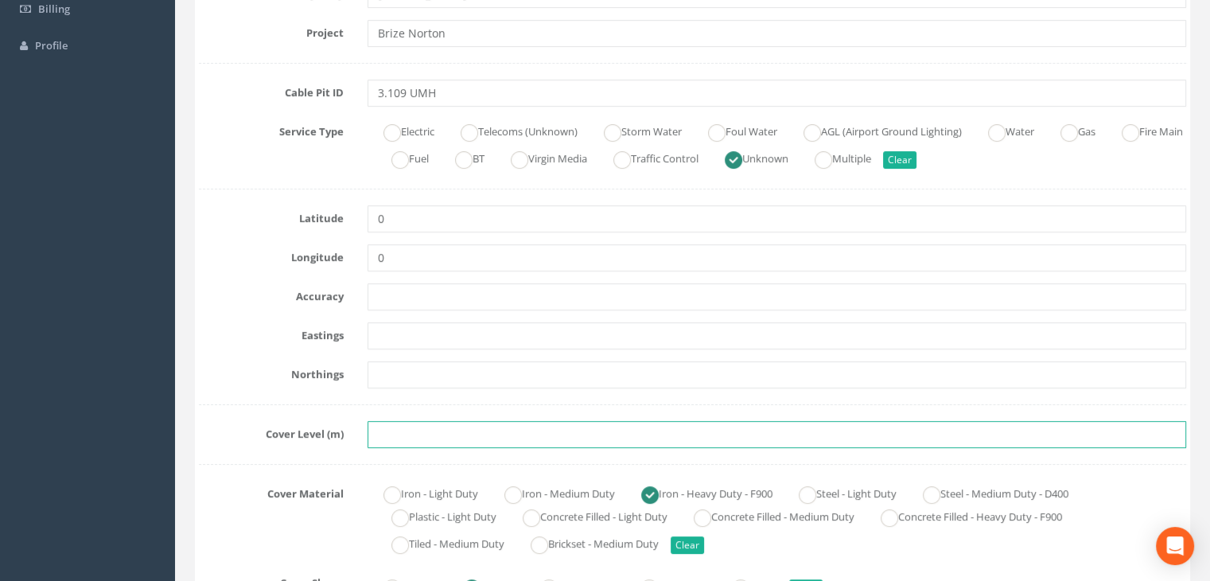
click at [394, 426] on input "text" at bounding box center [776, 434] width 818 height 27
paste input "81.0817"
type input "81.0817"
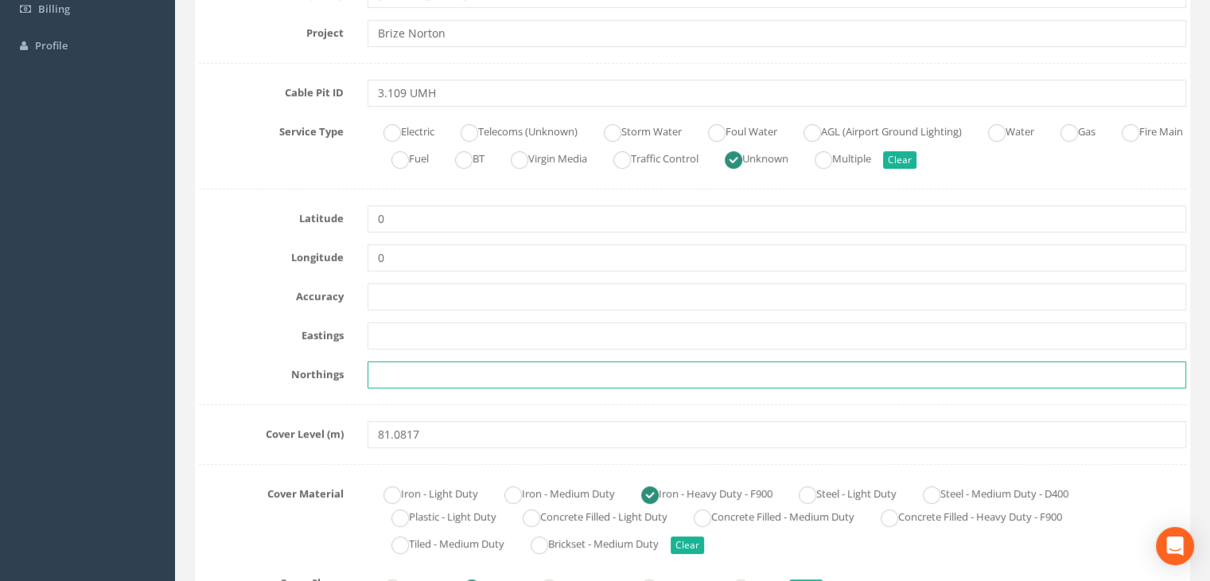
click at [450, 379] on input "text" at bounding box center [776, 374] width 818 height 27
paste input "205400.7787"
type input "205400.7787"
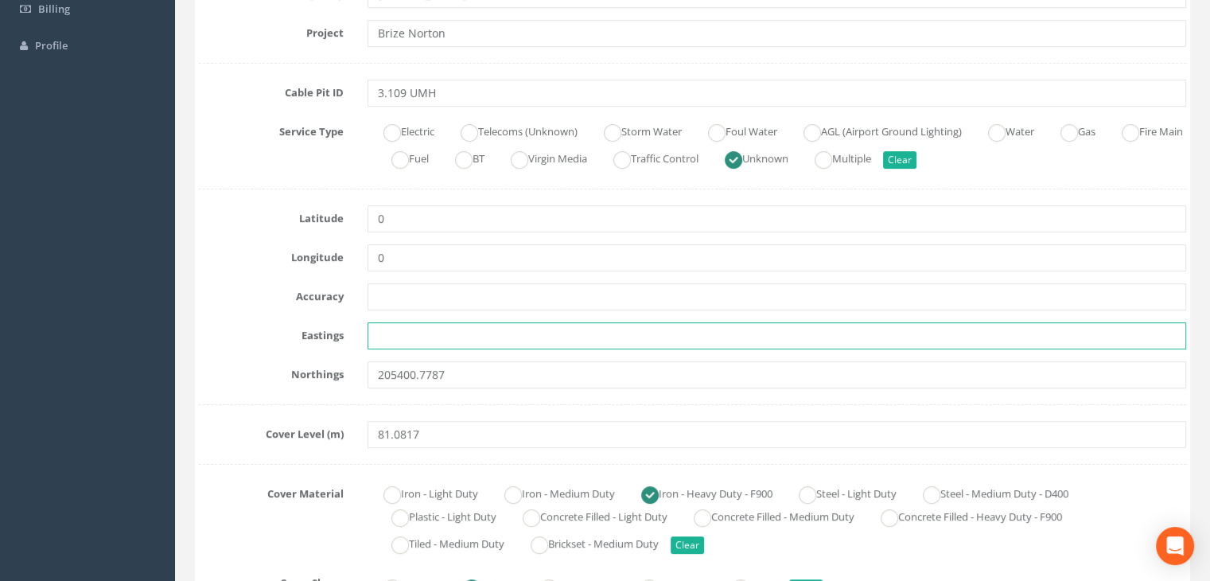
click at [396, 329] on input "text" at bounding box center [776, 335] width 818 height 27
paste input "428804.5078"
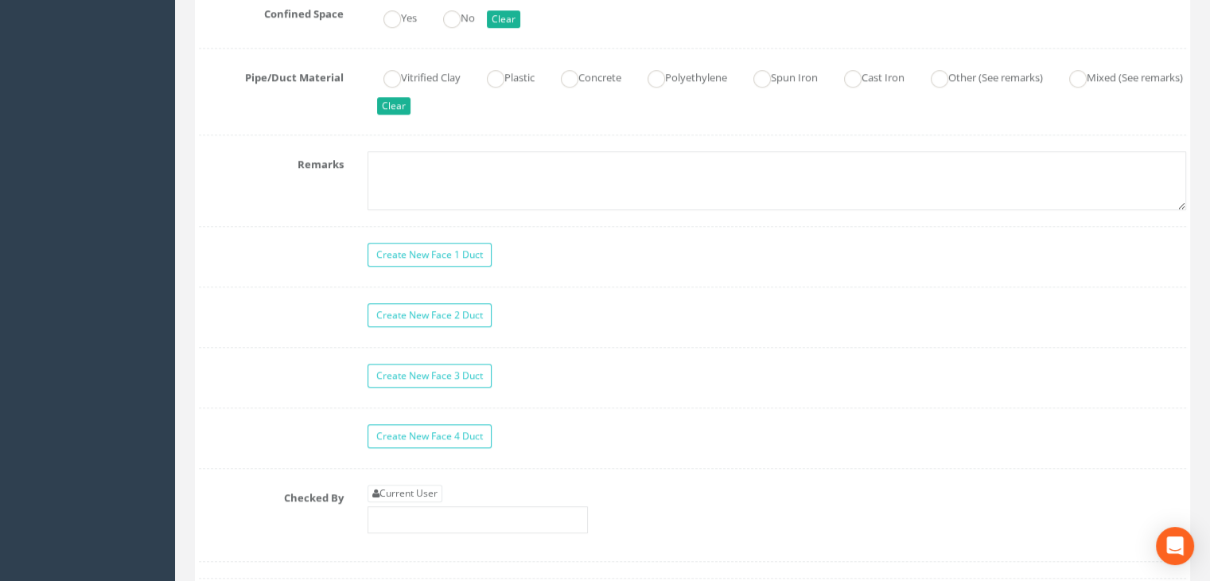
scroll to position [1590, 0]
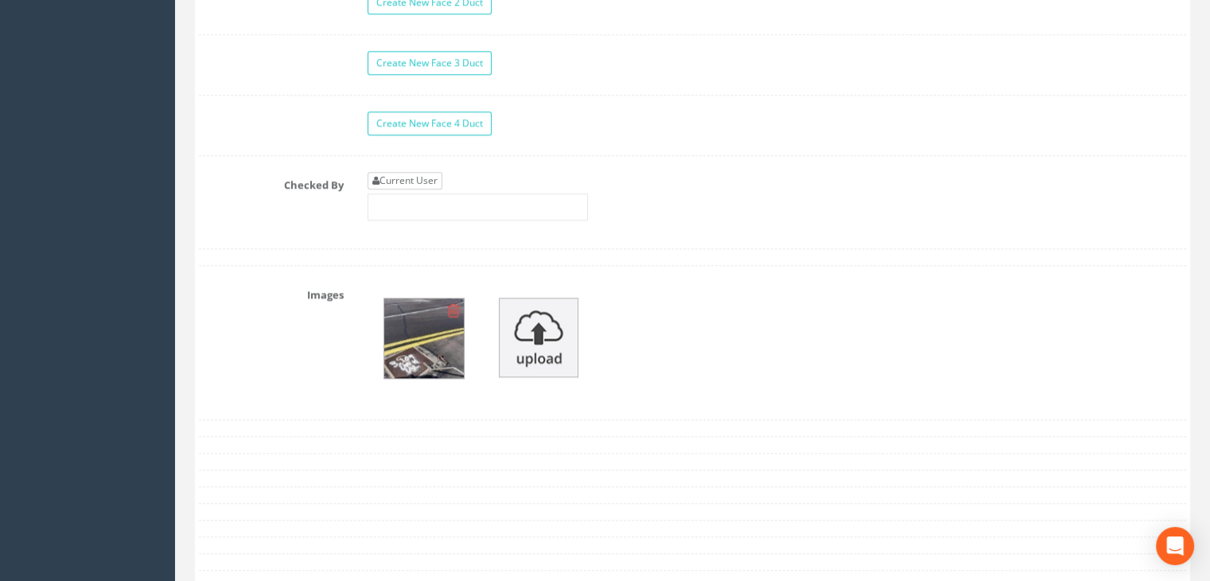
type input "428804.5078"
click at [407, 177] on link "Current User" at bounding box center [404, 180] width 75 height 17
type input "[PERSON_NAME]"
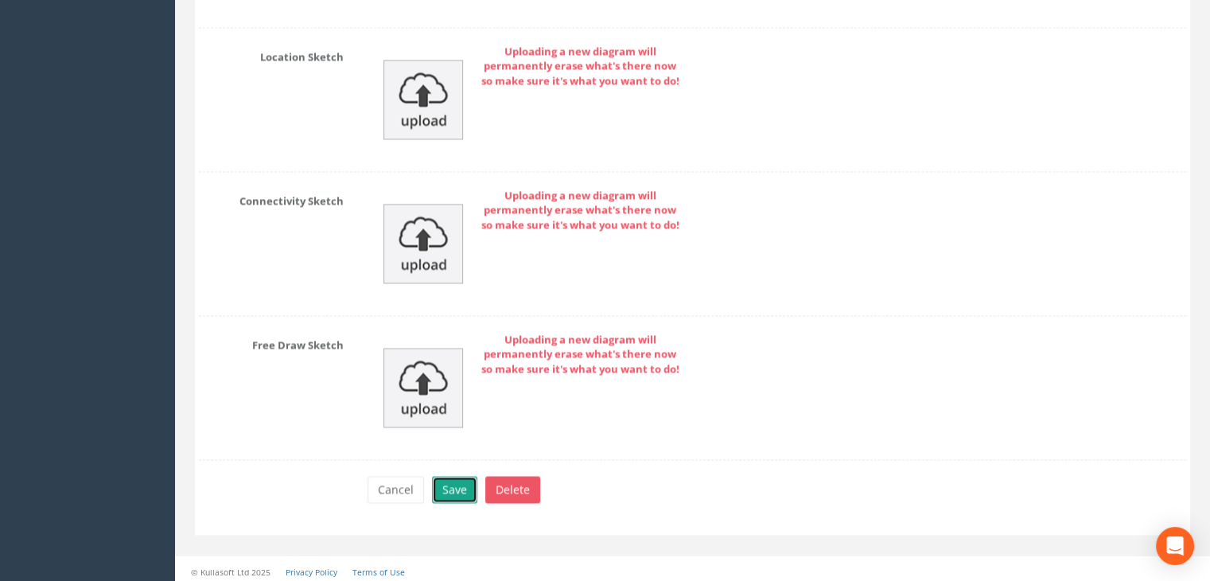
click at [458, 481] on button "Save" at bounding box center [454, 489] width 45 height 27
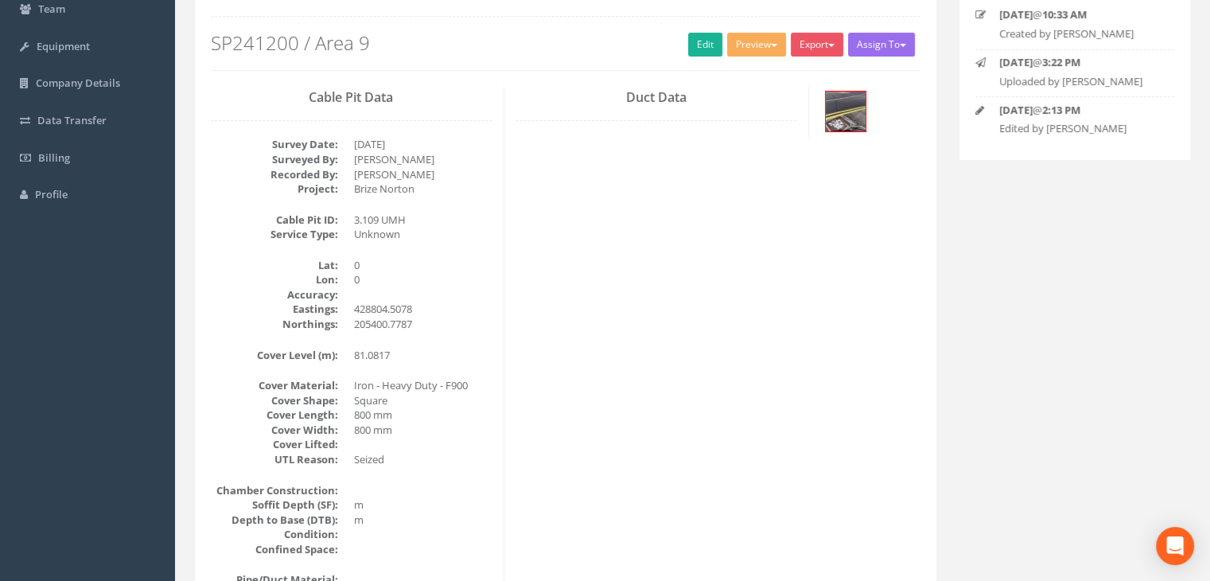
scroll to position [0, 0]
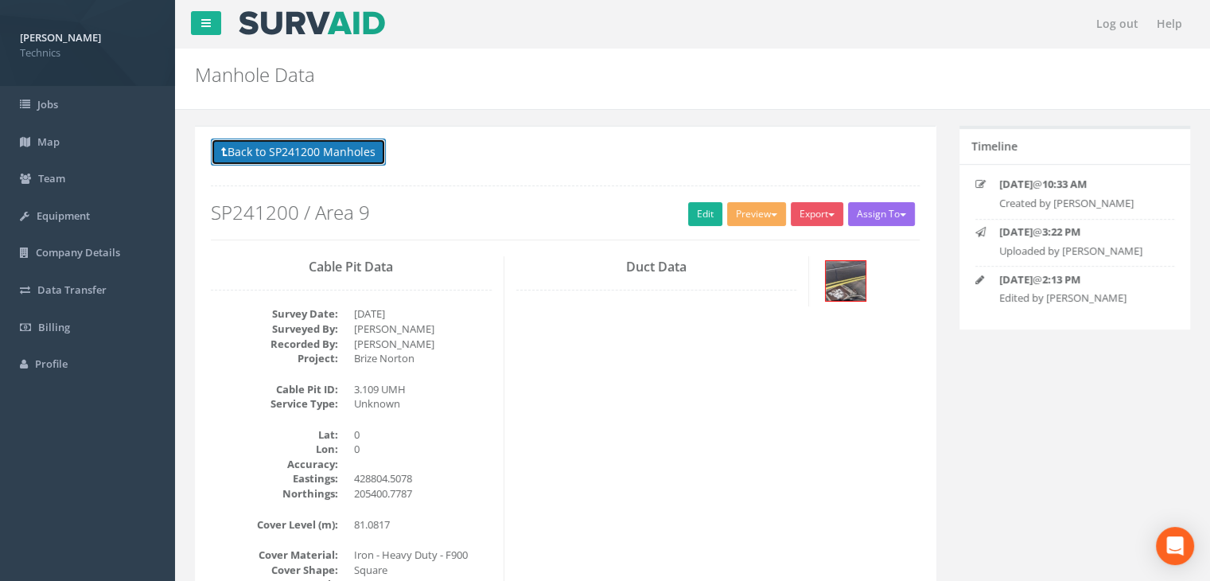
click at [325, 160] on button "Back to SP241200 Manholes" at bounding box center [298, 151] width 175 height 27
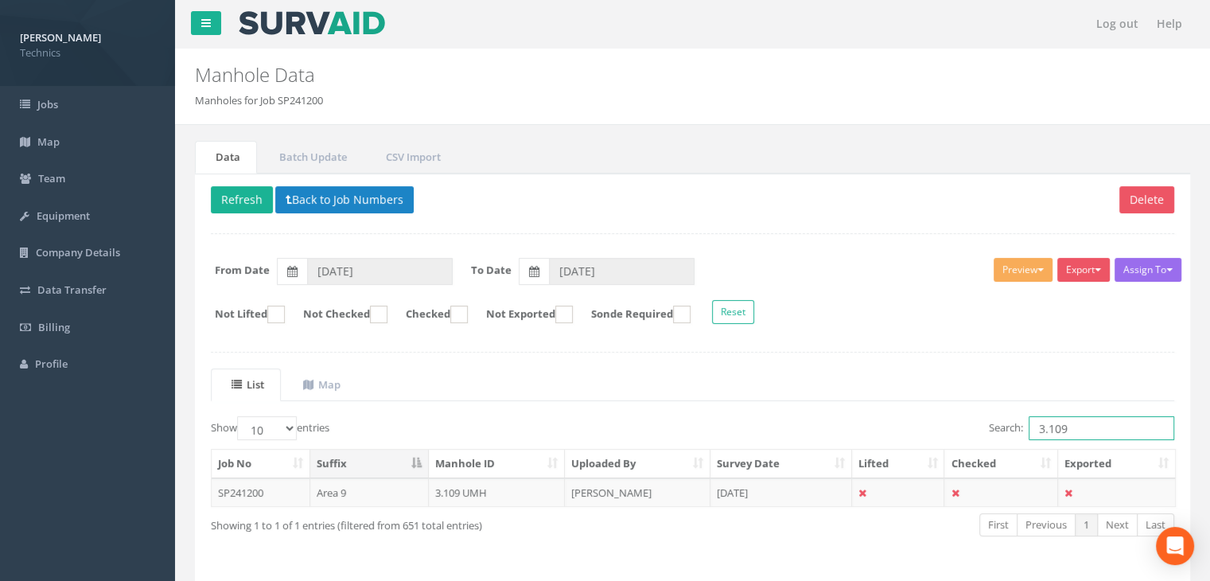
click at [1086, 421] on input "3.109" at bounding box center [1101, 428] width 146 height 24
type input "3.110"
click at [603, 495] on td "[PERSON_NAME]" at bounding box center [638, 492] width 146 height 29
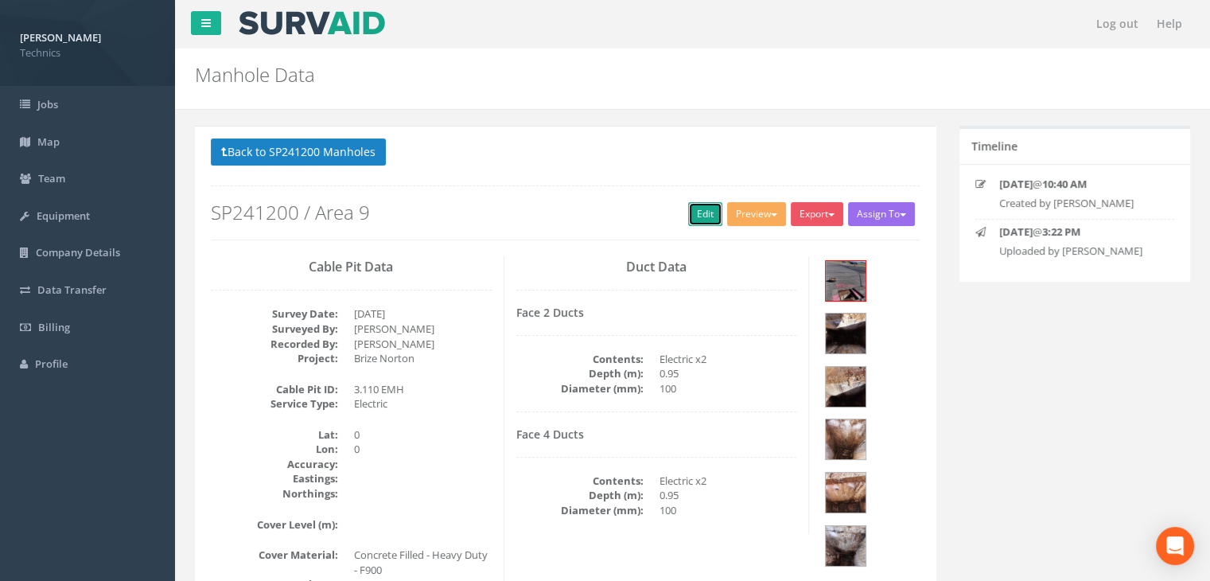
click at [697, 215] on link "Edit" at bounding box center [705, 214] width 34 height 24
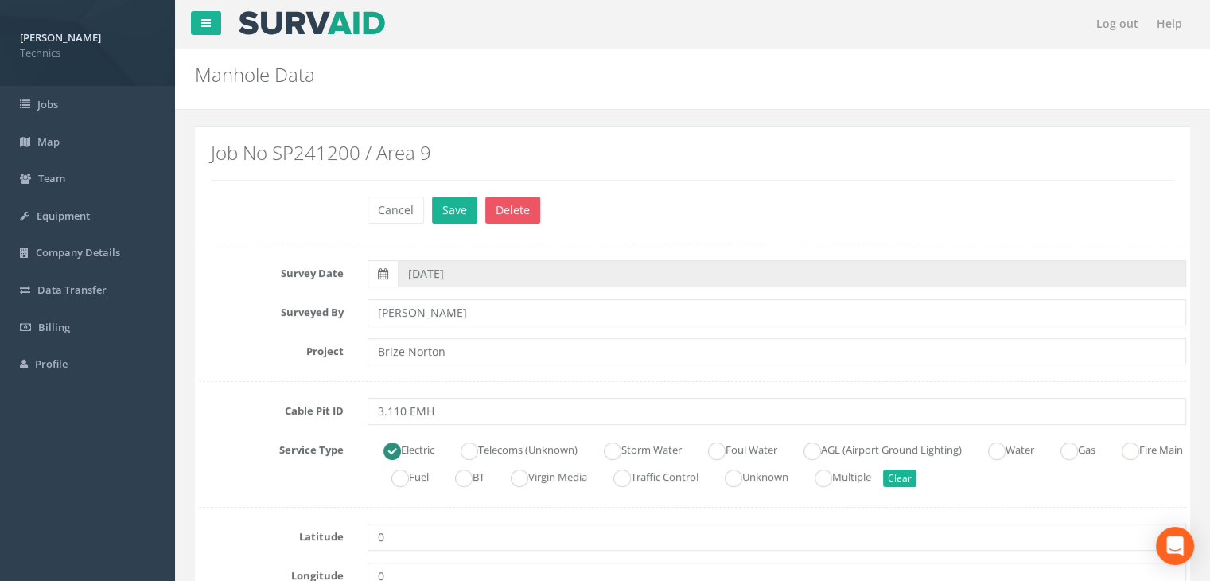
scroll to position [318, 0]
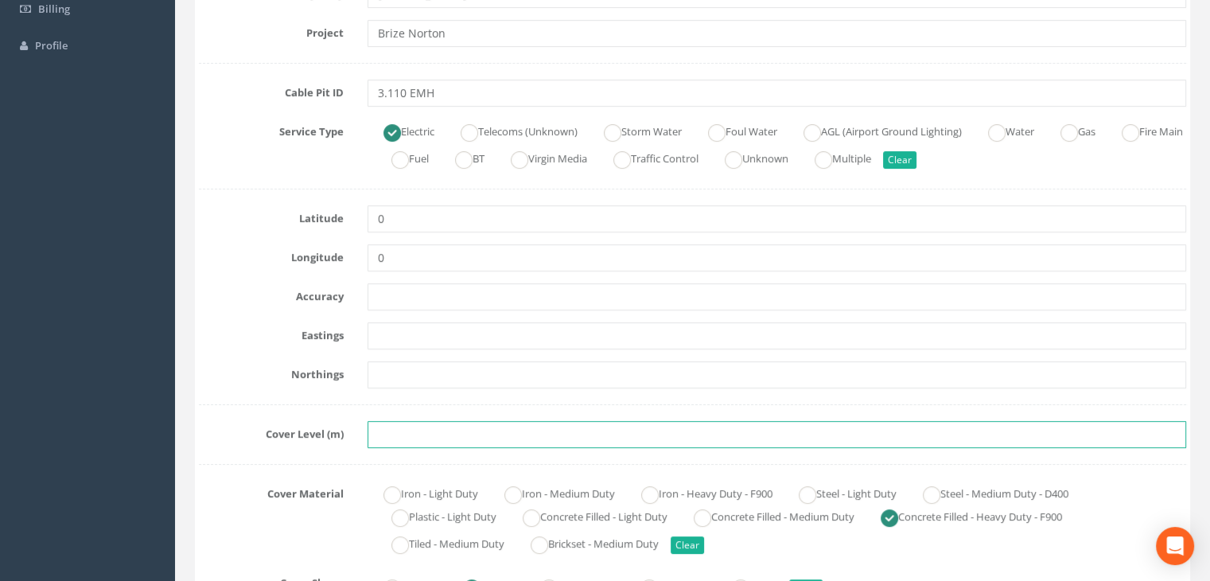
click at [480, 424] on input "text" at bounding box center [776, 434] width 818 height 27
paste input "80.7730"
type input "80.7730"
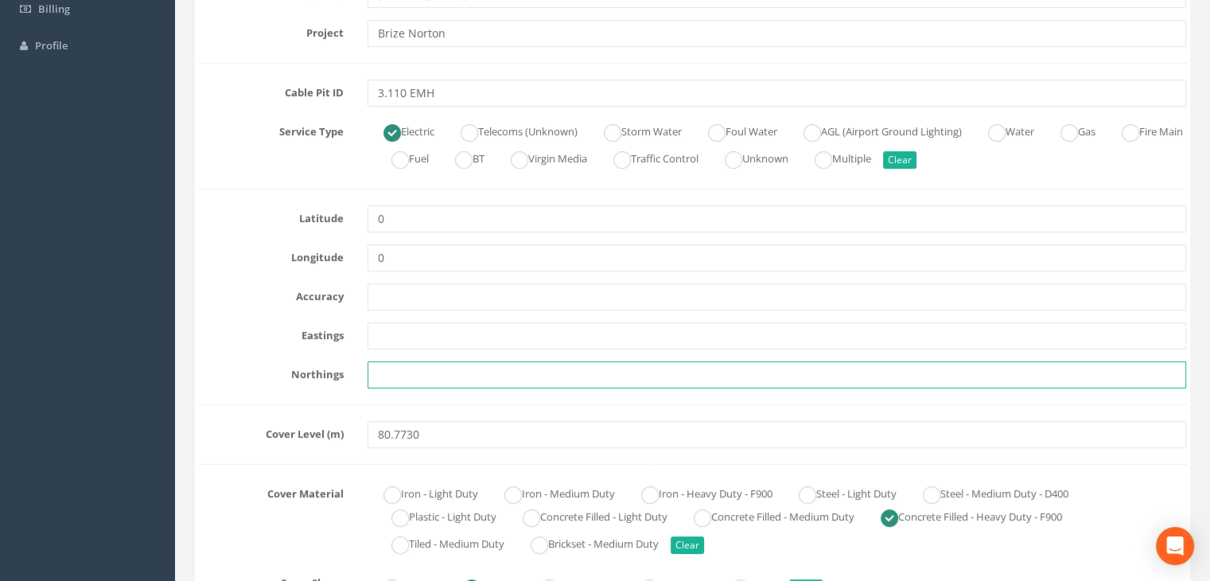
click at [407, 368] on input "text" at bounding box center [776, 374] width 818 height 27
paste input "205392.1280"
type input "205392.1280"
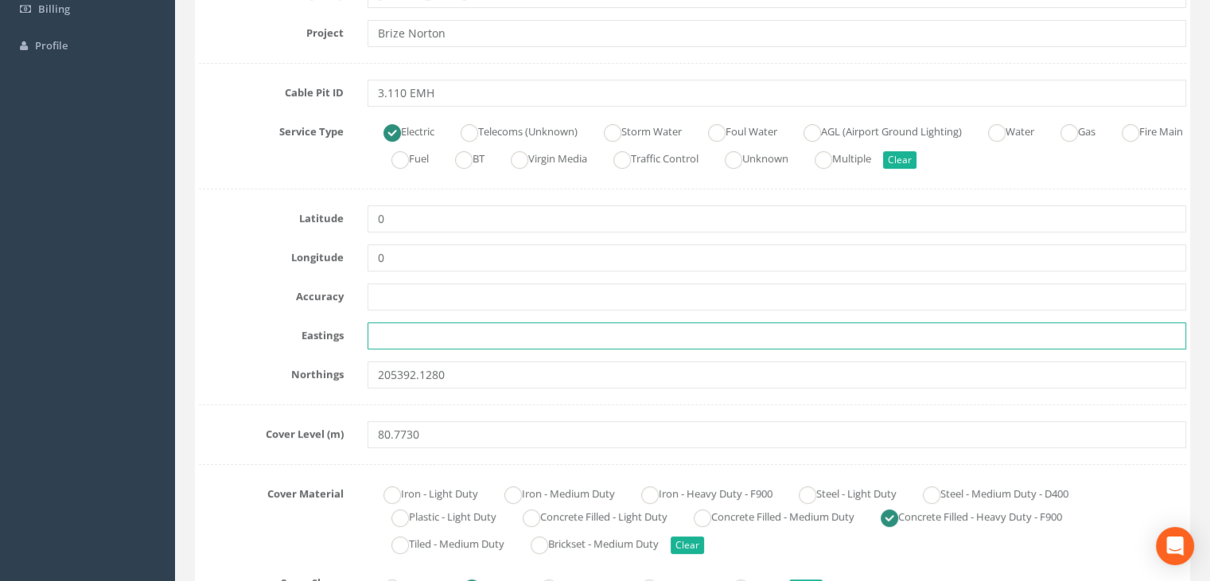
click at [449, 330] on input "text" at bounding box center [776, 335] width 818 height 27
paste input "428818.9410"
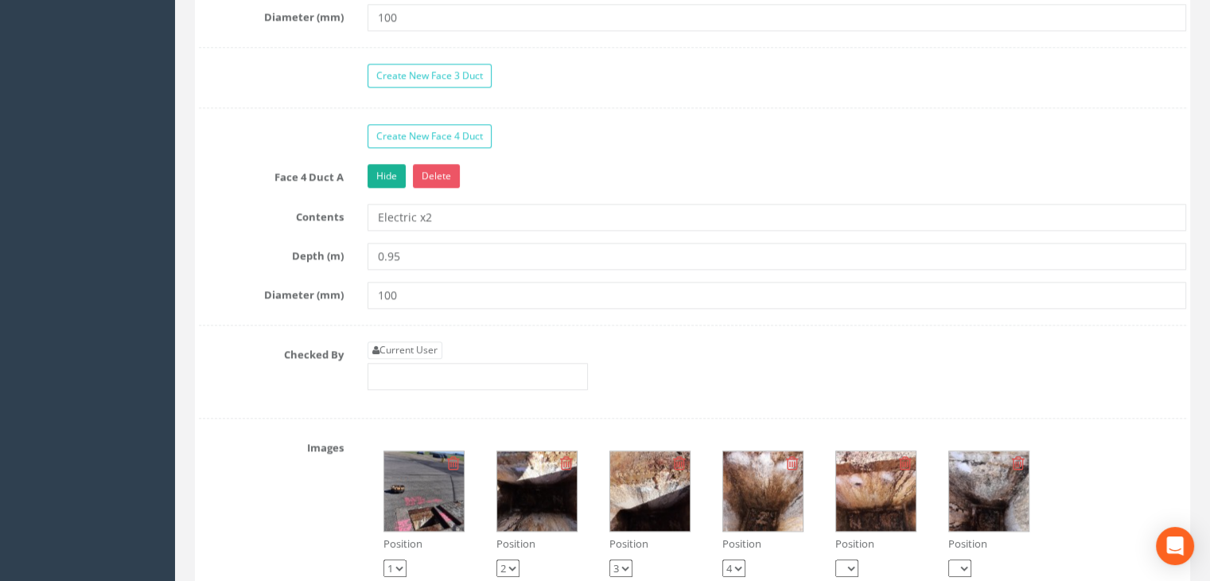
scroll to position [1829, 0]
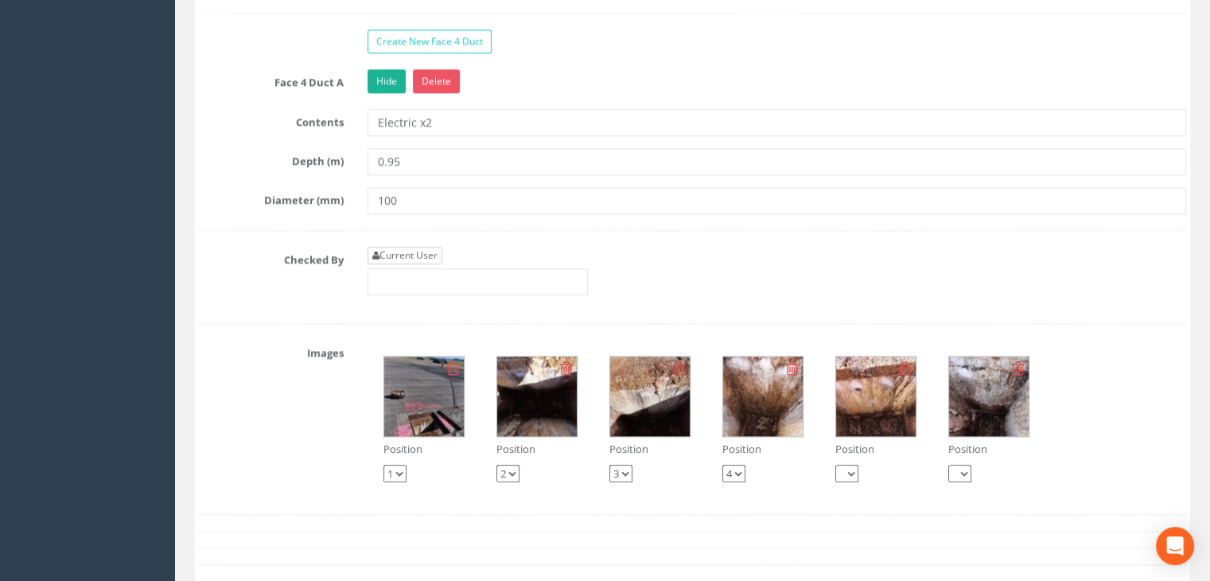
type input "428818.9410"
click at [437, 249] on link "Current User" at bounding box center [404, 255] width 75 height 17
type input "[PERSON_NAME]"
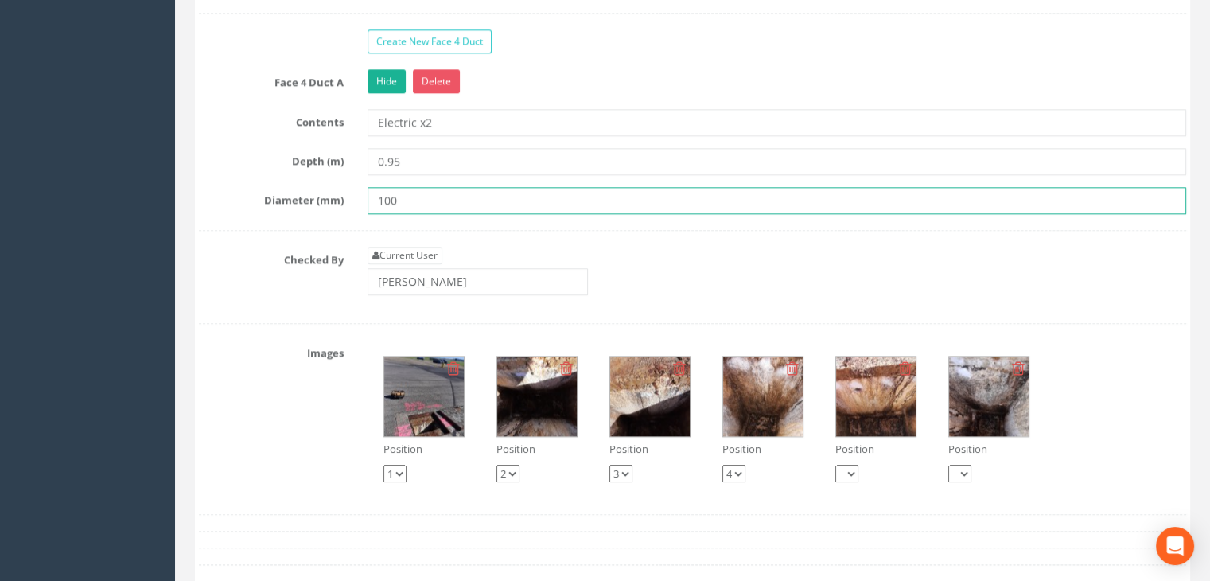
drag, startPoint x: 436, startPoint y: 192, endPoint x: 359, endPoint y: 192, distance: 76.3
click at [359, 192] on div "100" at bounding box center [776, 200] width 842 height 27
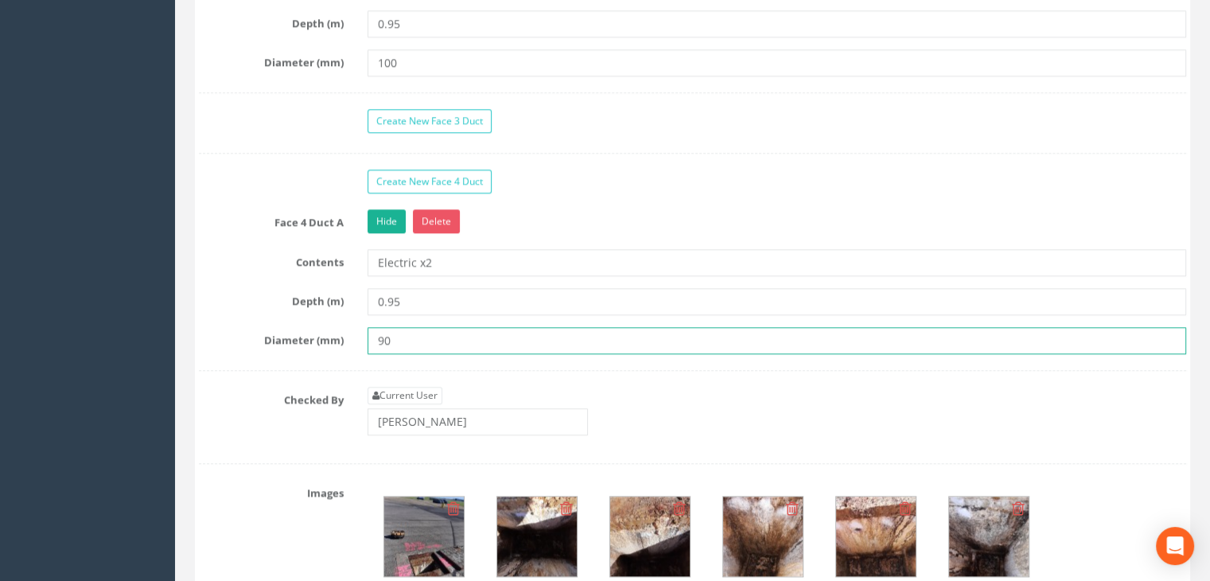
scroll to position [1590, 0]
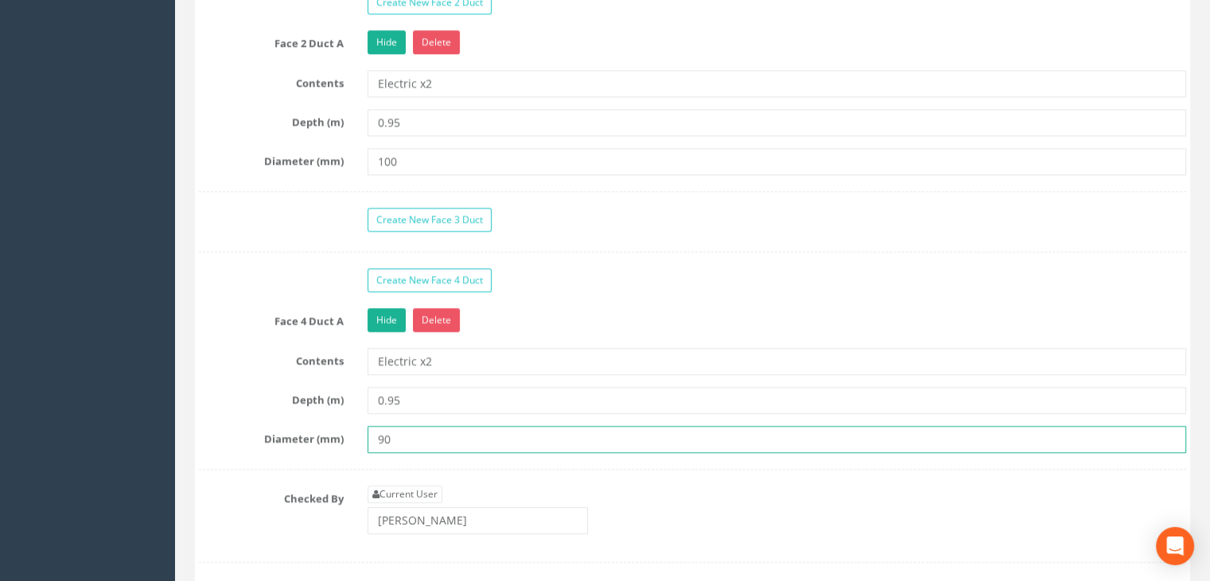
type input "90"
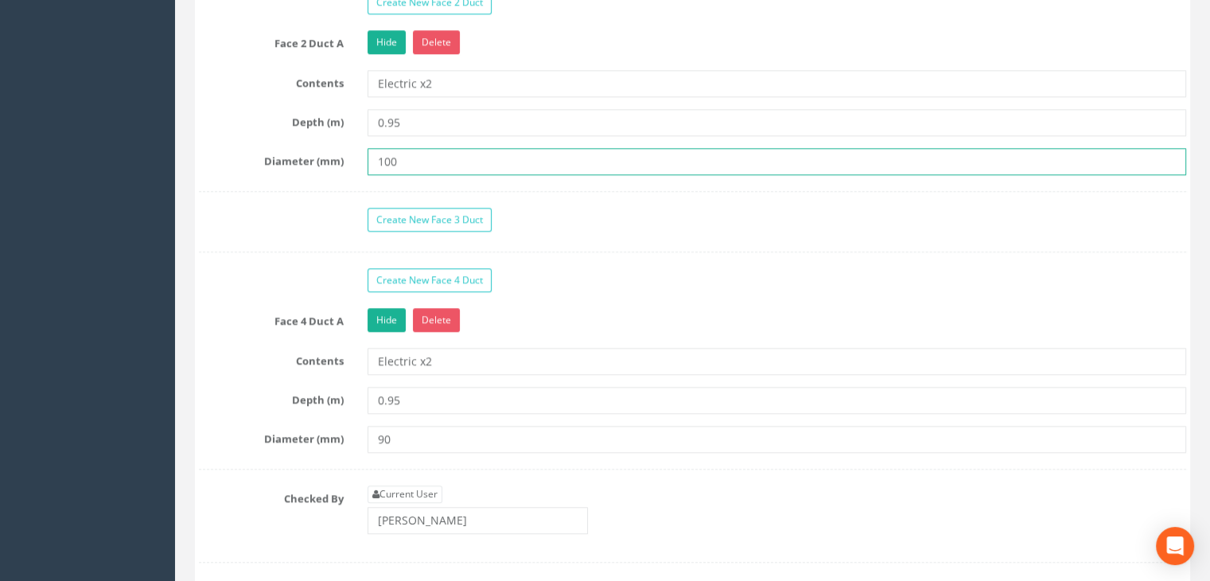
drag, startPoint x: 433, startPoint y: 155, endPoint x: 324, endPoint y: 153, distance: 108.2
click at [327, 153] on div "Diameter (mm) 100" at bounding box center [692, 161] width 1011 height 27
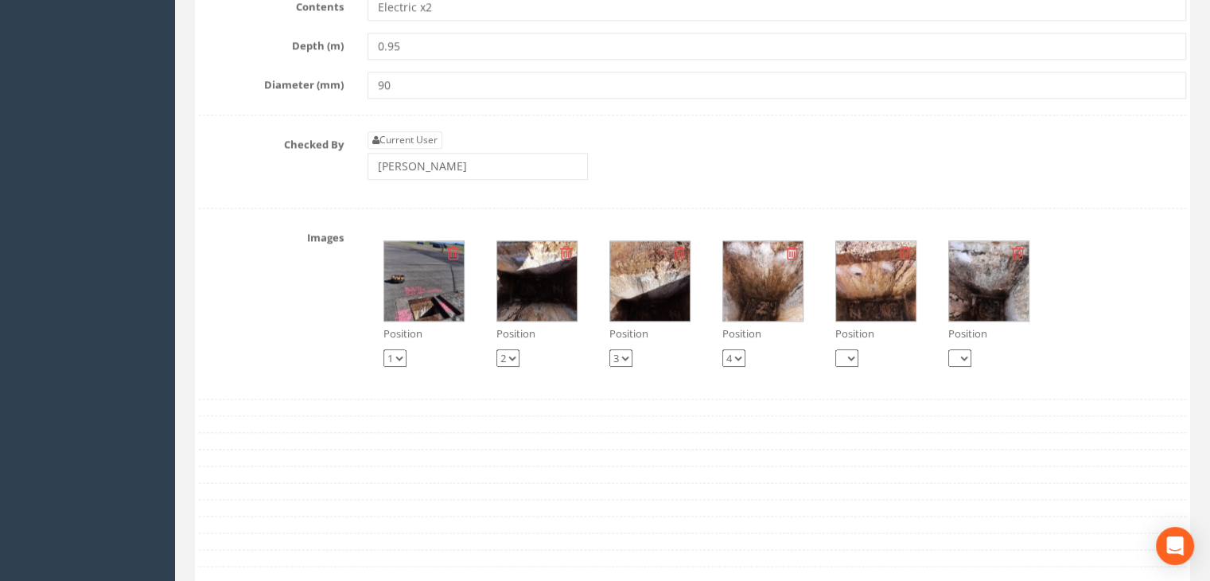
type input "90"
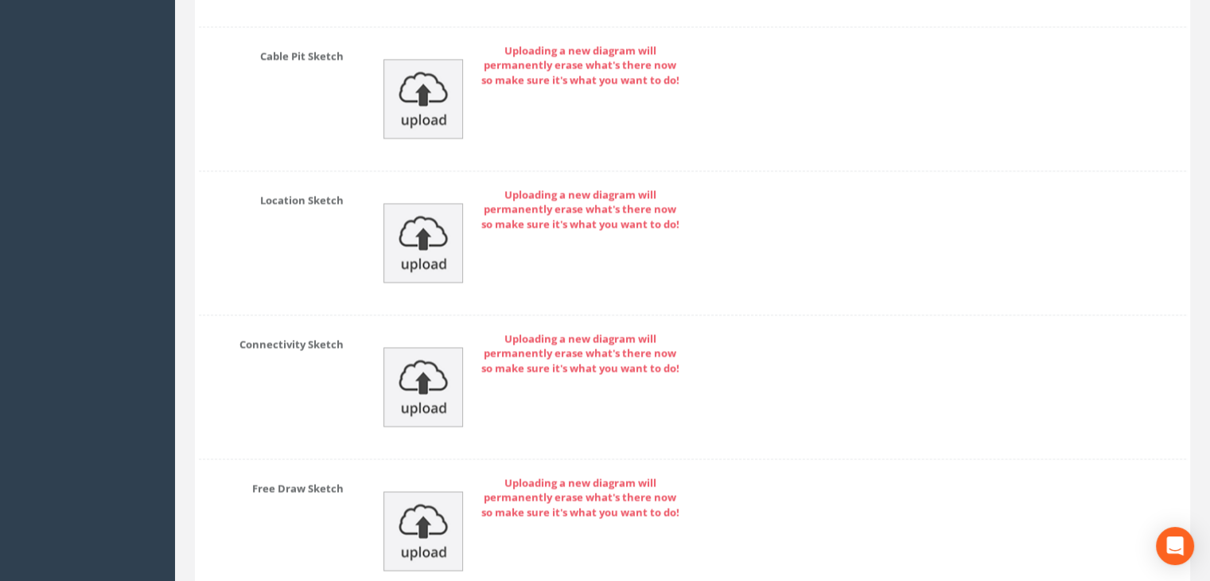
scroll to position [2819, 0]
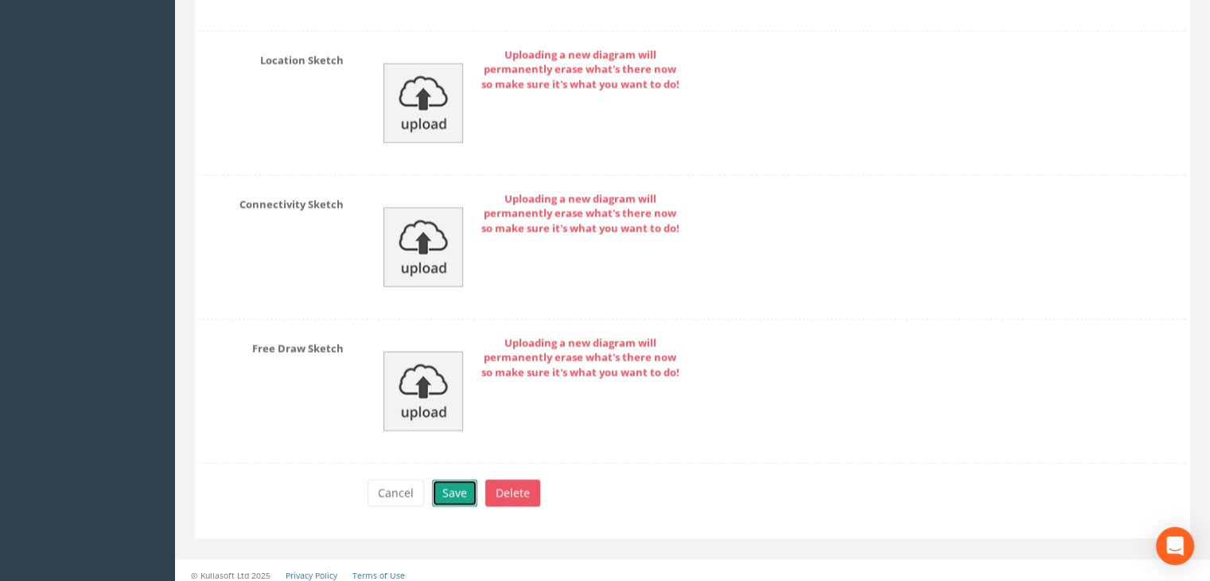
click at [460, 479] on button "Save" at bounding box center [454, 492] width 45 height 27
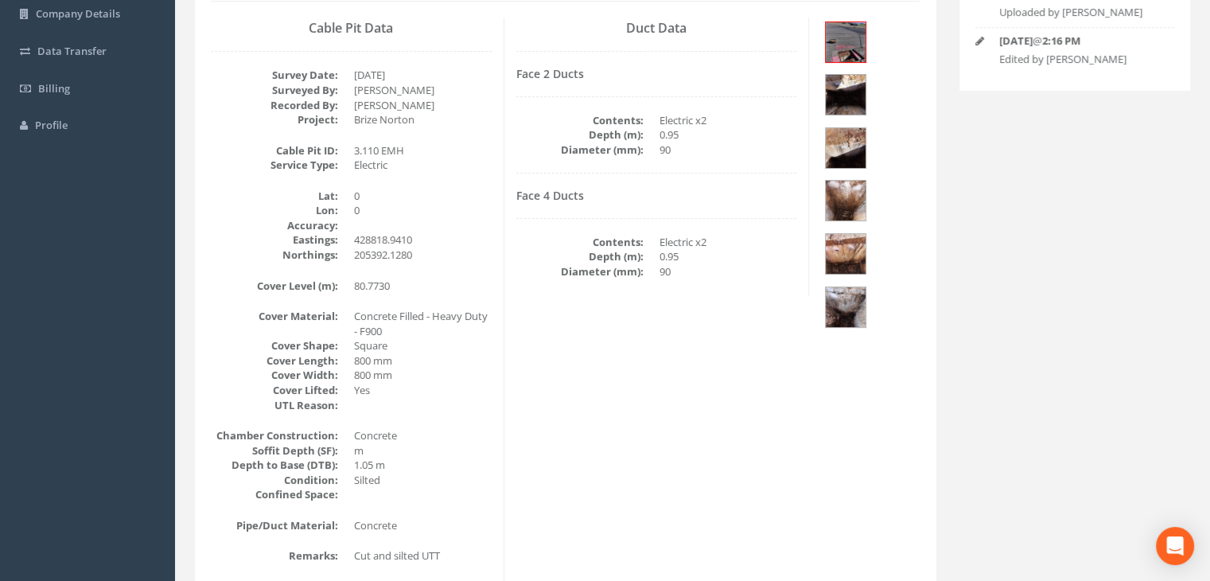
scroll to position [477, 0]
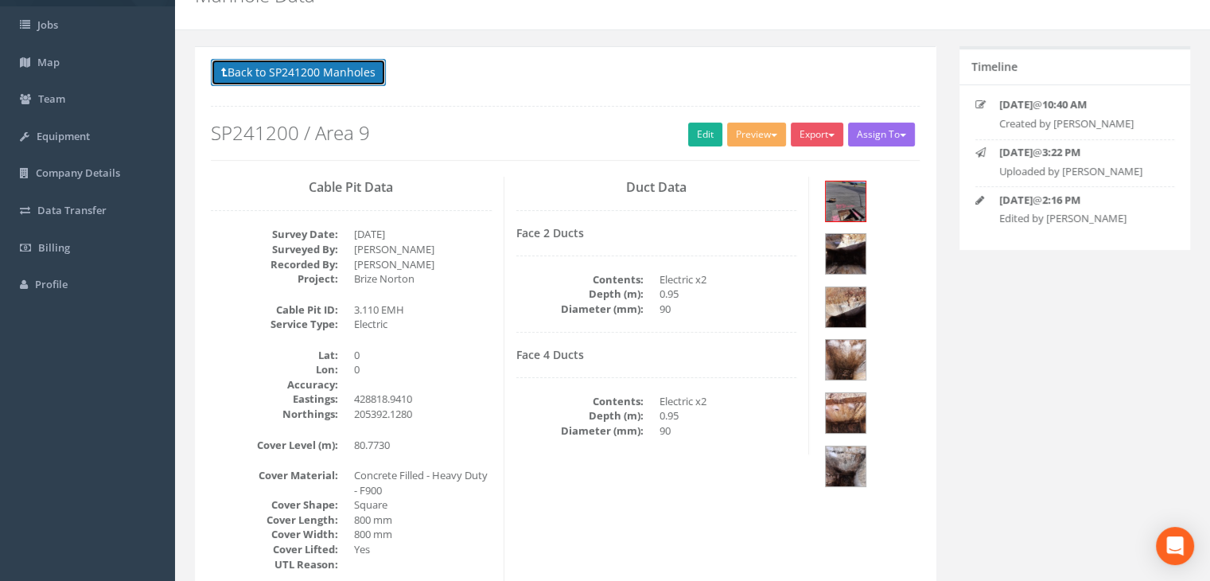
click at [363, 73] on button "Back to SP241200 Manholes" at bounding box center [298, 72] width 175 height 27
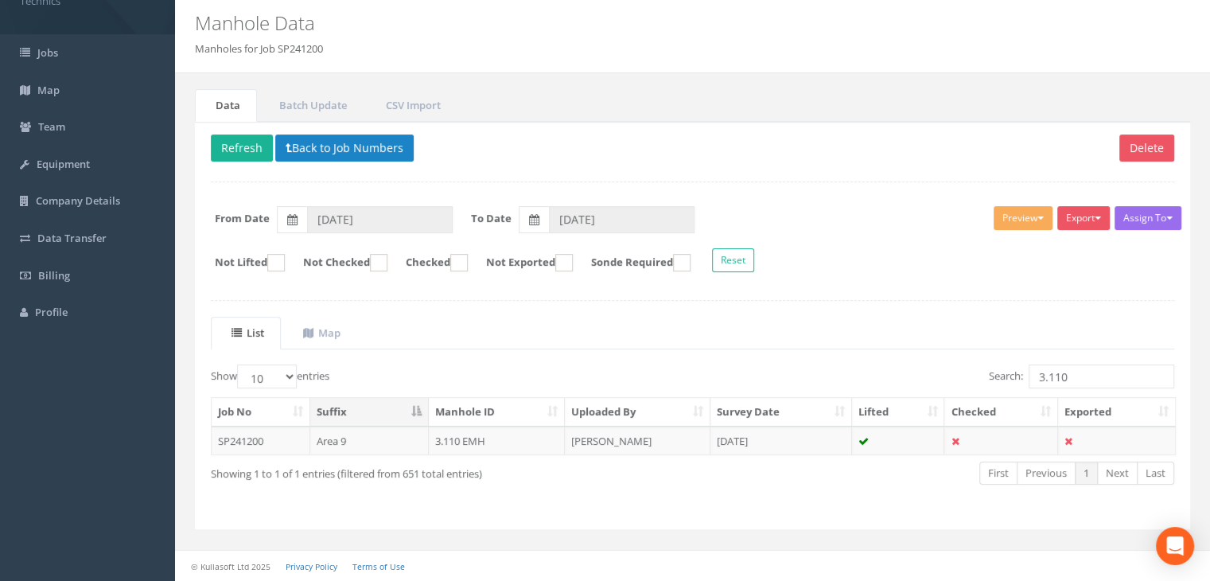
scroll to position [49, 0]
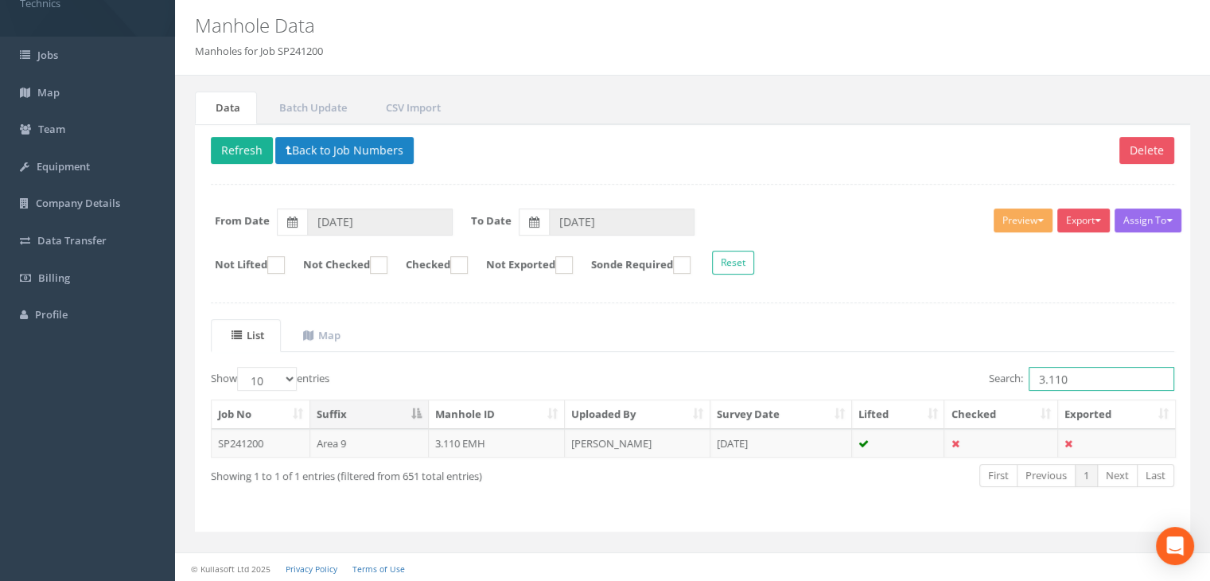
click at [1075, 380] on input "3.110" at bounding box center [1101, 379] width 146 height 24
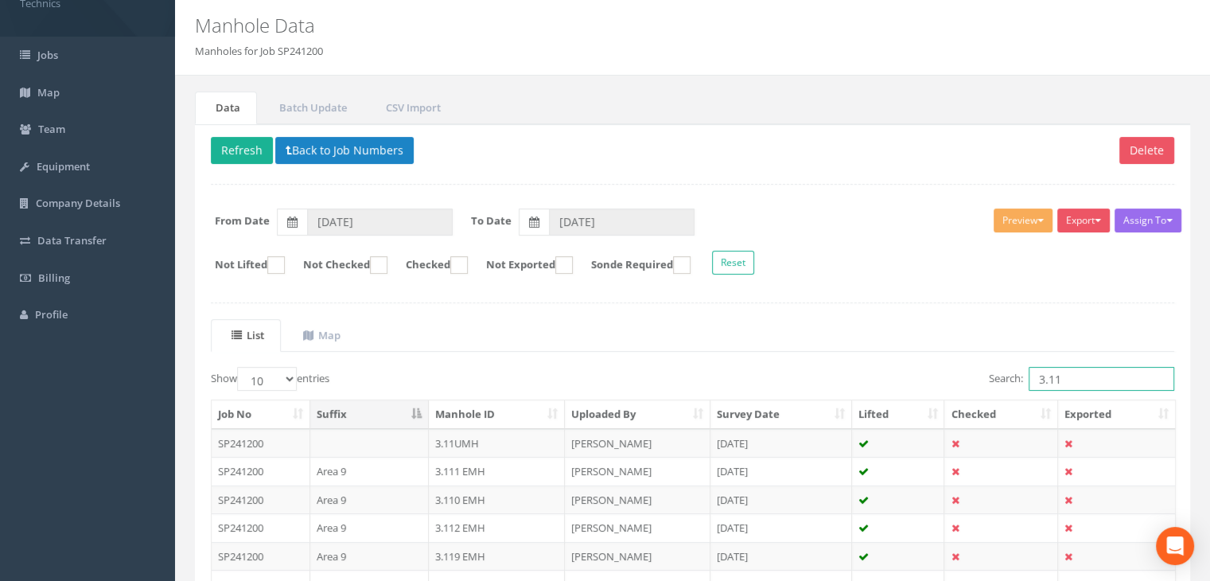
type input "3.111"
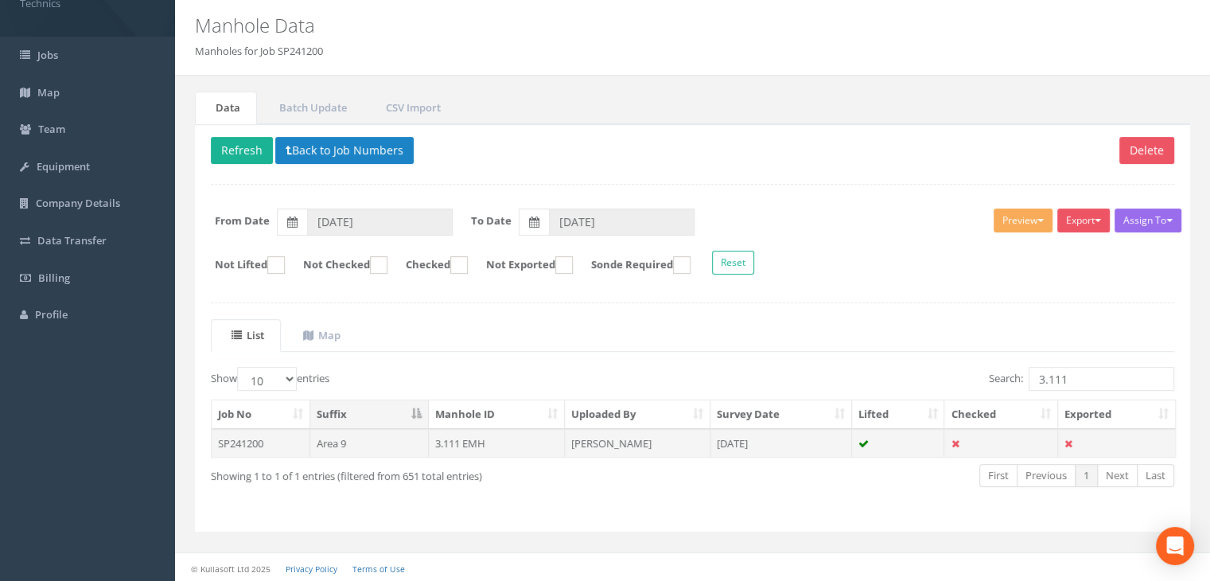
click at [501, 429] on td "3.111 EMH" at bounding box center [497, 443] width 137 height 29
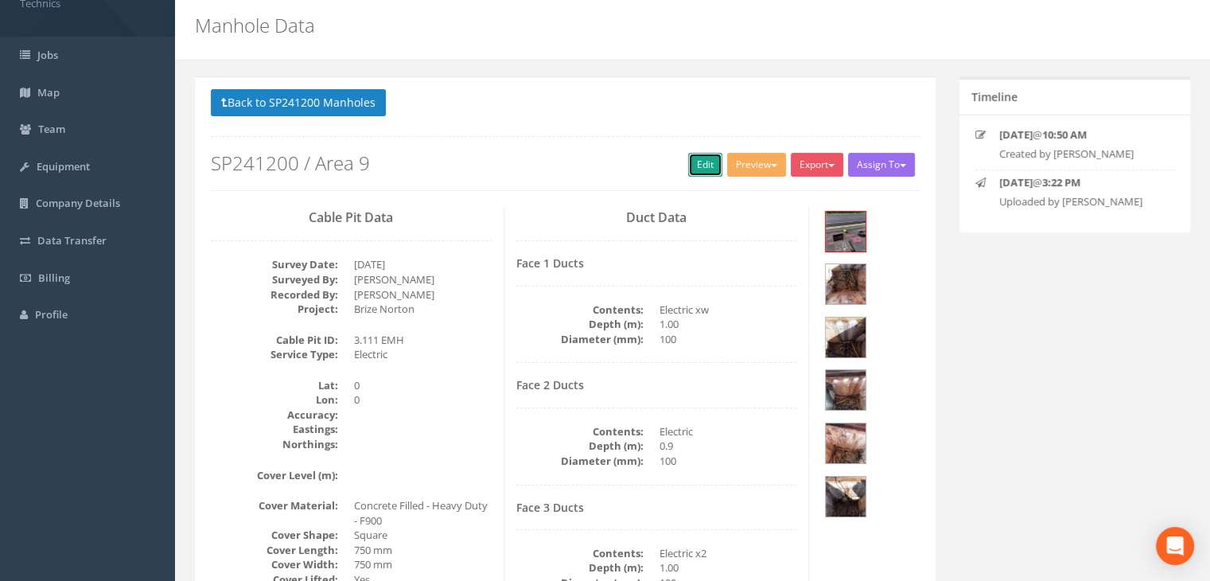
click at [705, 166] on link "Edit" at bounding box center [705, 165] width 34 height 24
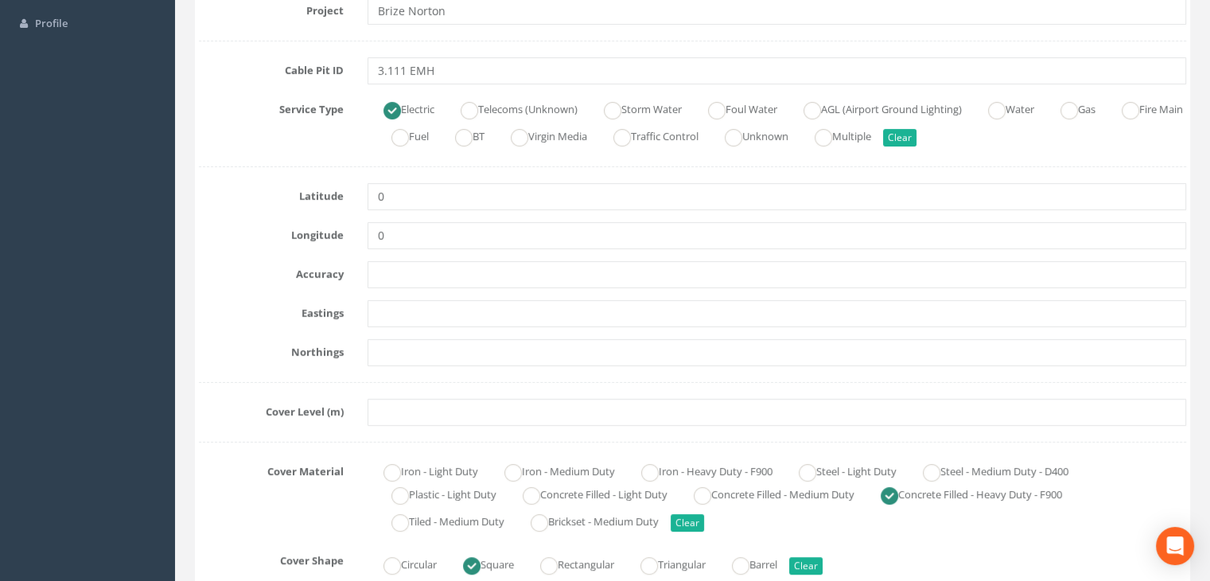
scroll to position [367, 0]
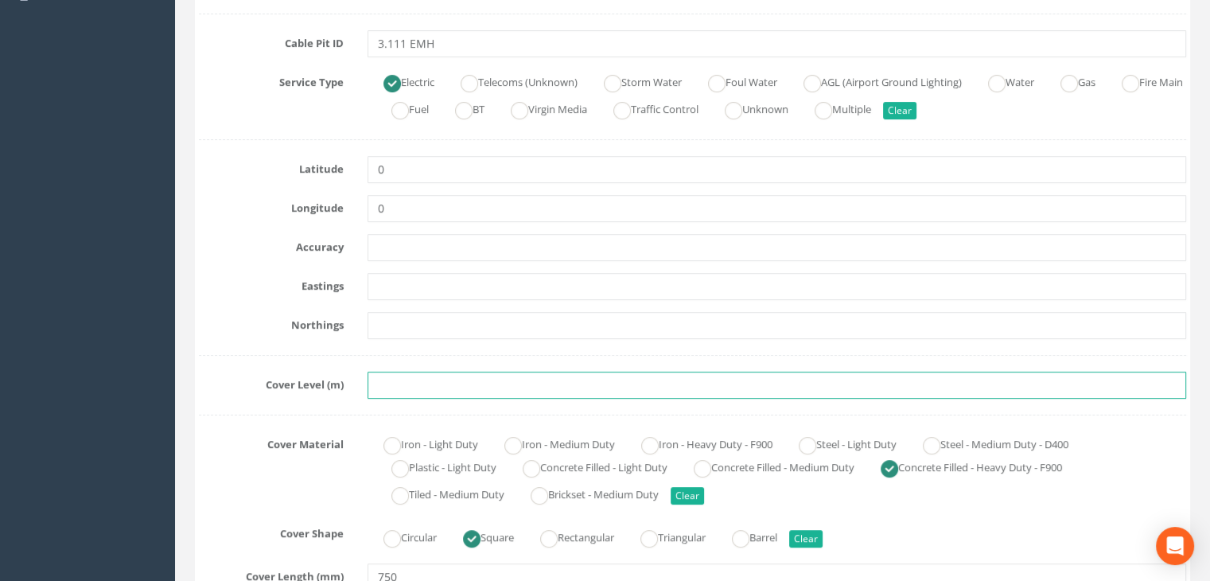
click at [415, 383] on input "text" at bounding box center [776, 384] width 818 height 27
paste input "80.1650"
type input "80.1650"
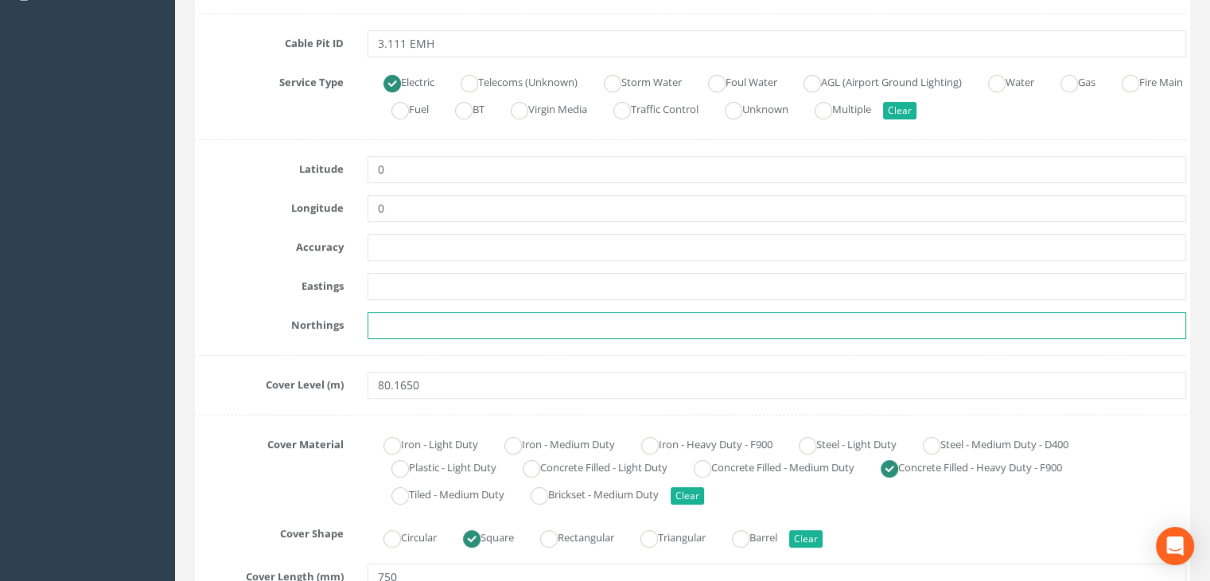
click at [499, 323] on input "text" at bounding box center [776, 325] width 818 height 27
paste input "205371.3330"
type input "205371.3330"
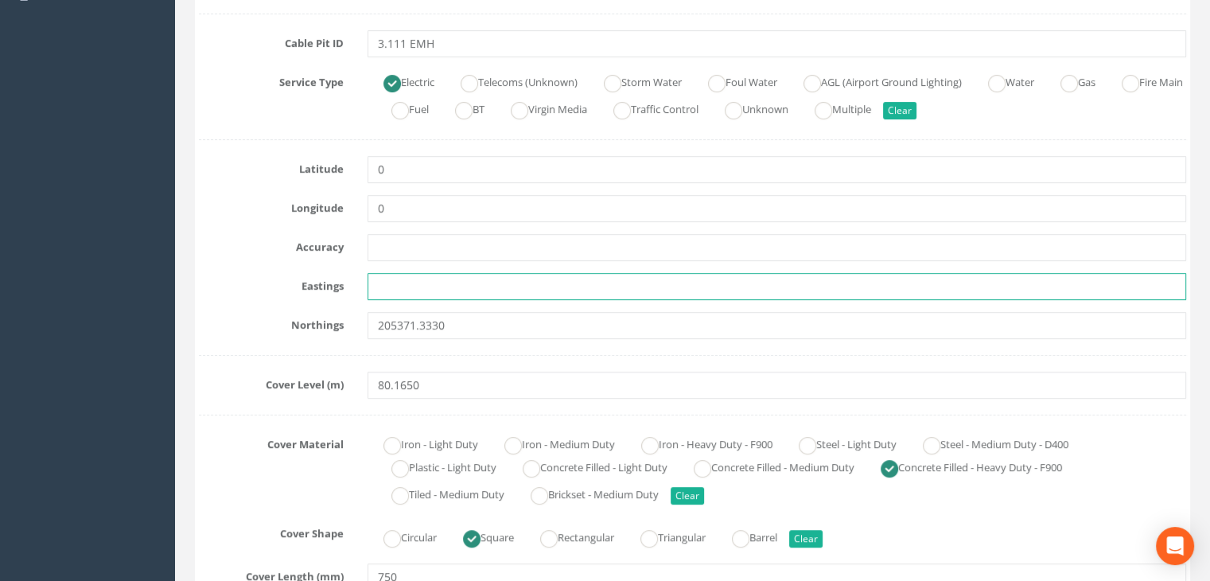
click at [445, 281] on input "text" at bounding box center [776, 286] width 818 height 27
paste input "428853.7070"
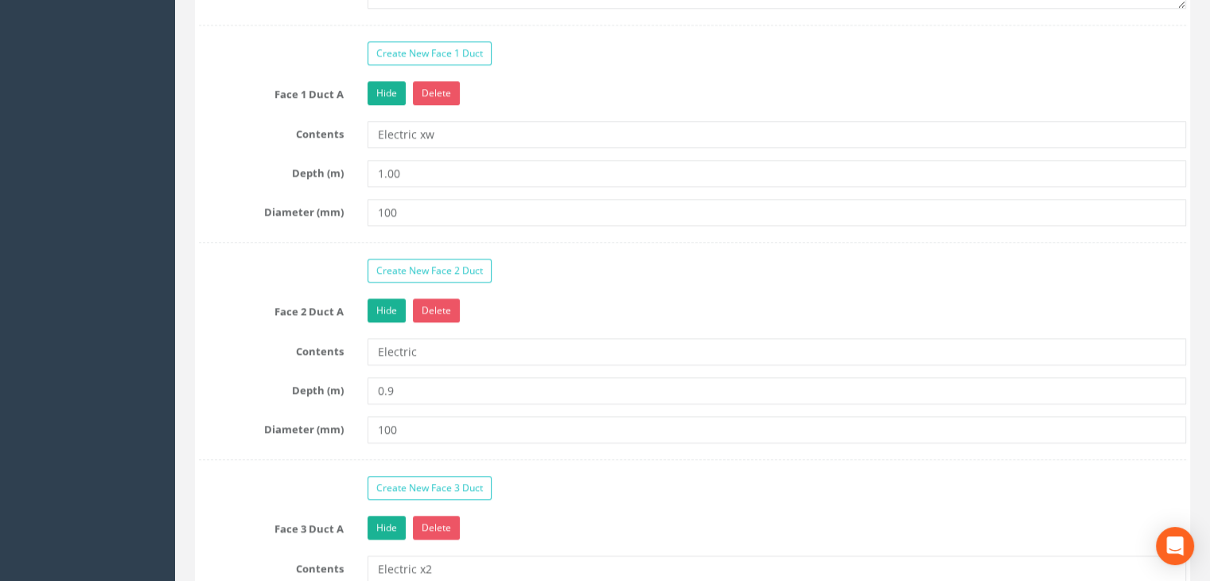
scroll to position [1481, 0]
type input "428853.7070"
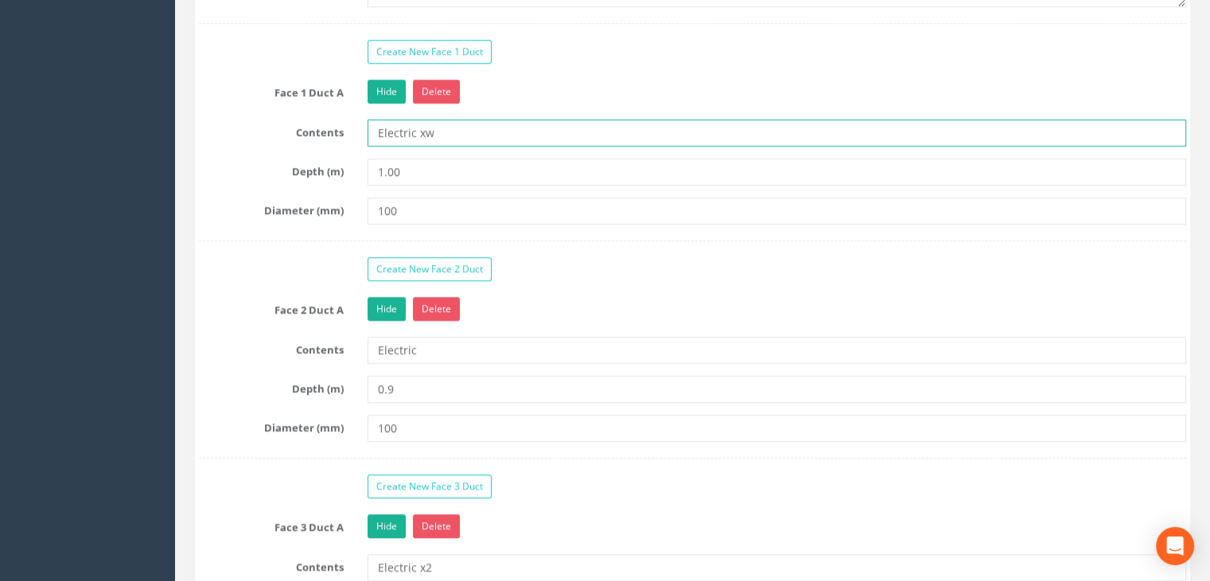
click at [452, 133] on input "Electric xw" at bounding box center [776, 132] width 818 height 27
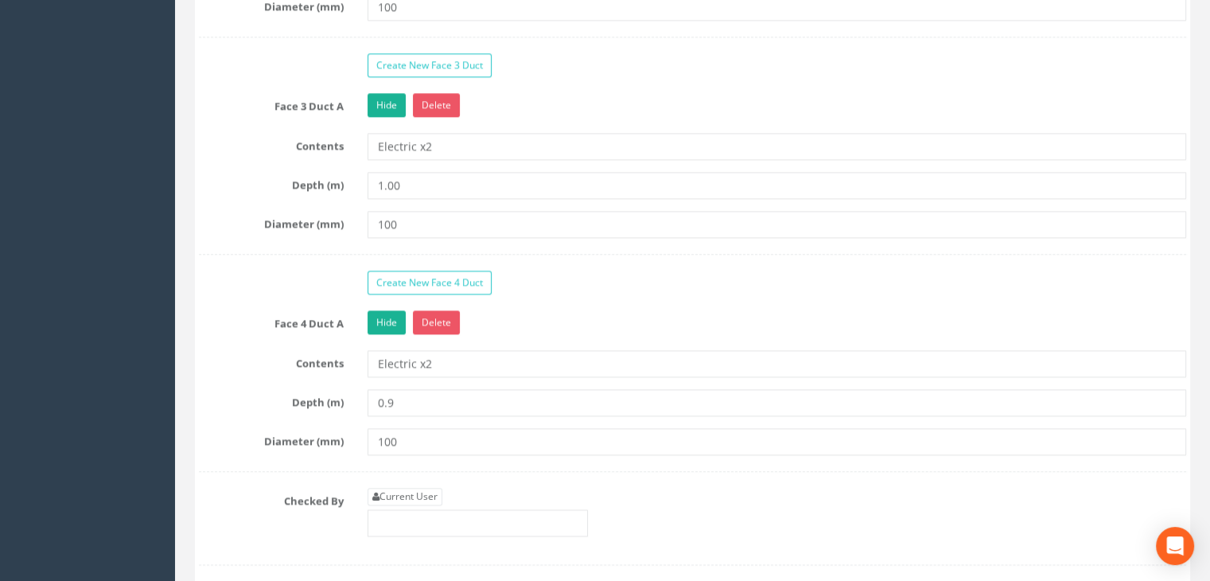
scroll to position [1958, 0]
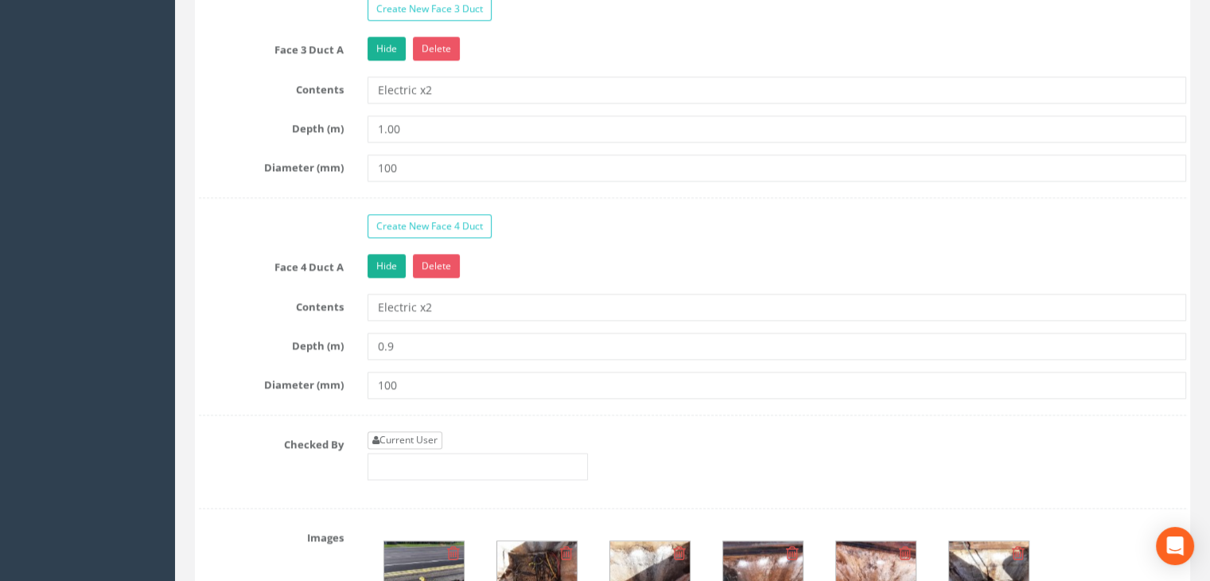
type input "Electric x2"
click at [402, 433] on link "Current User" at bounding box center [404, 439] width 75 height 17
type input "[PERSON_NAME]"
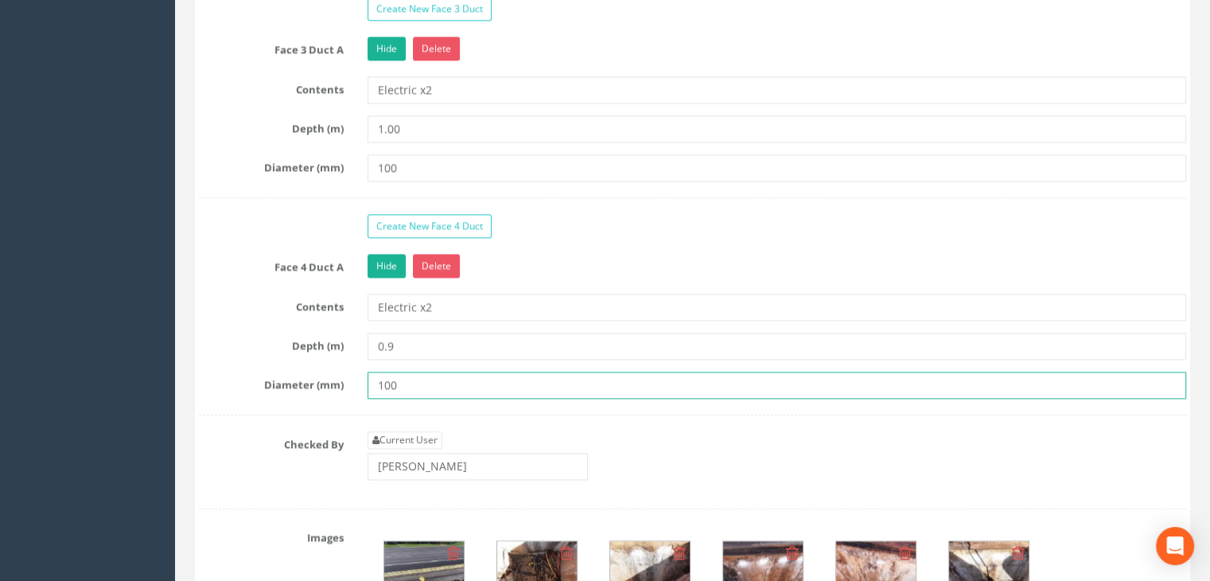
drag, startPoint x: 426, startPoint y: 386, endPoint x: 340, endPoint y: 380, distance: 86.1
click at [340, 380] on div "Diameter (mm) 100" at bounding box center [692, 384] width 1011 height 27
type input "90"
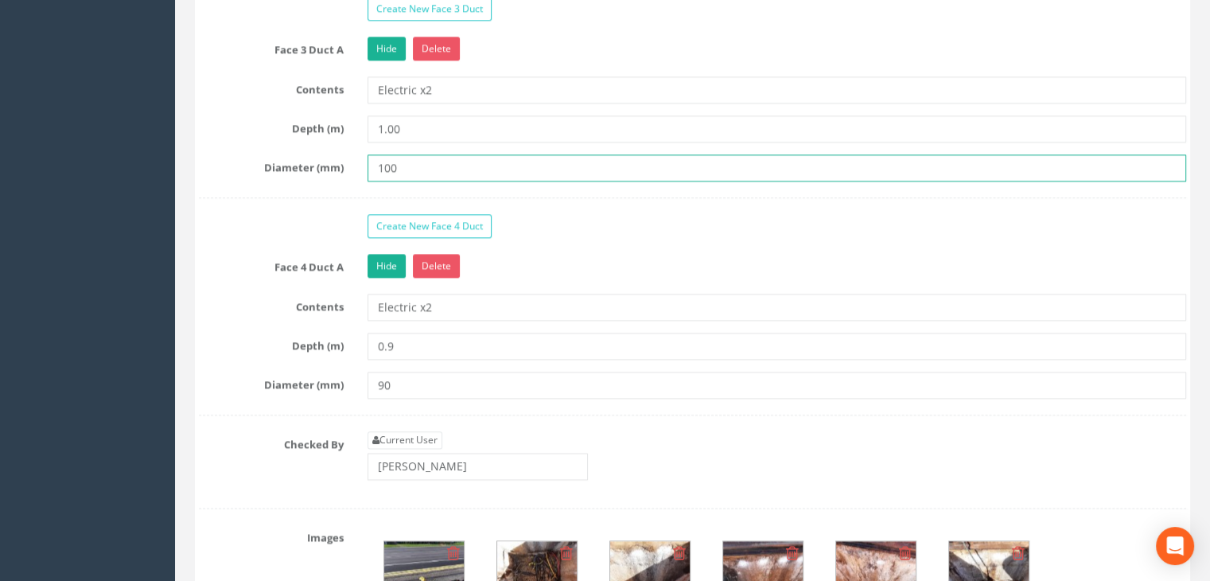
drag, startPoint x: 437, startPoint y: 156, endPoint x: 337, endPoint y: 150, distance: 100.4
click at [337, 154] on div "Diameter (mm) 100" at bounding box center [692, 167] width 1011 height 27
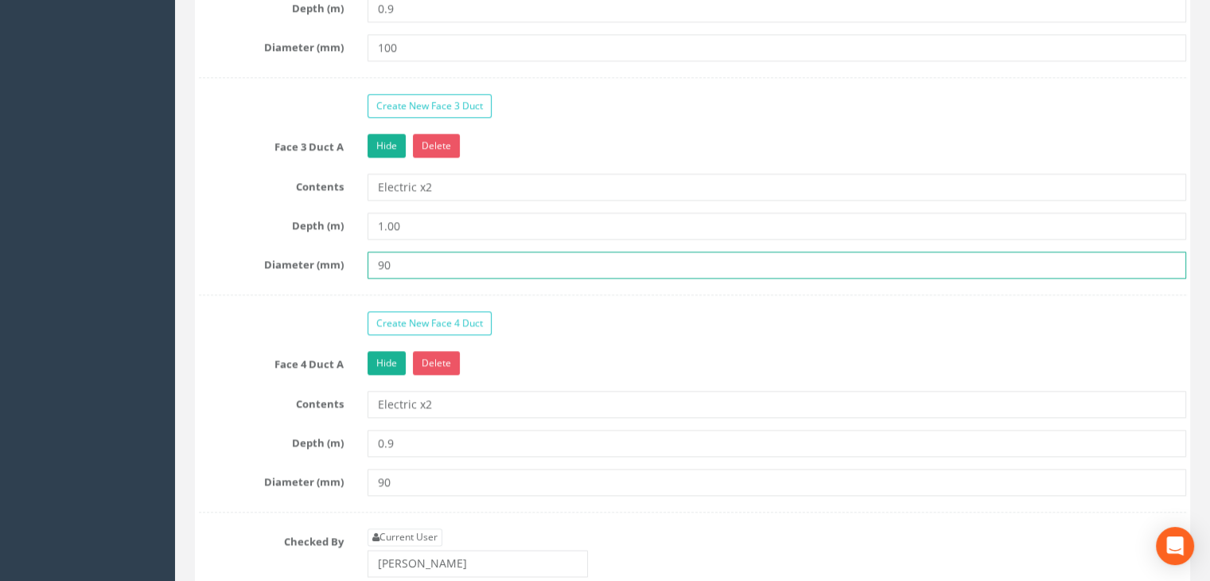
scroll to position [1719, 0]
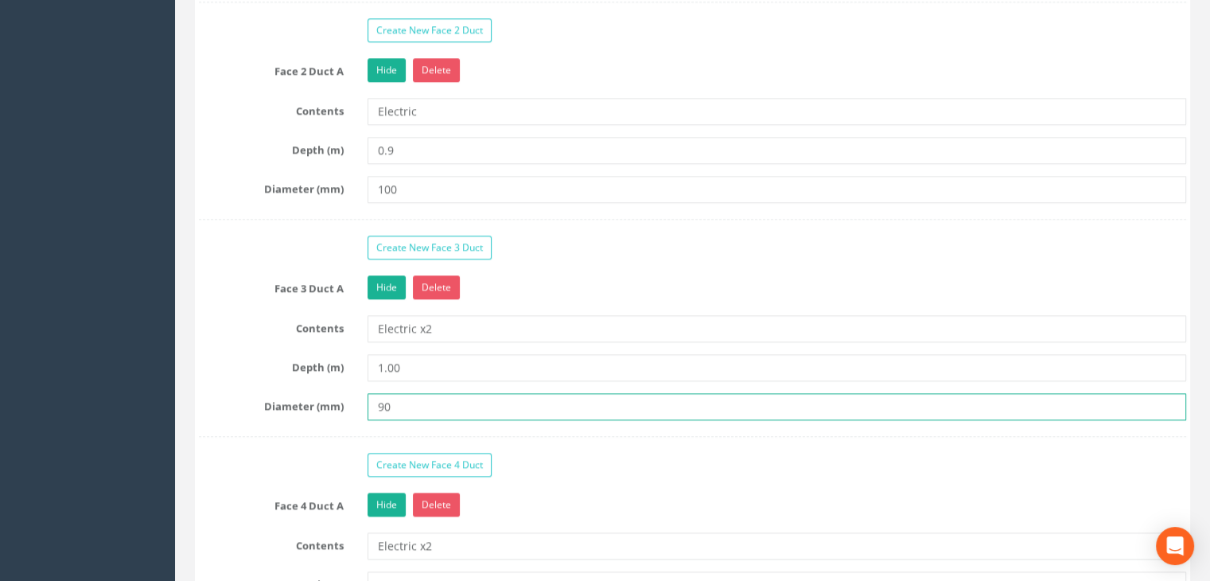
type input "90"
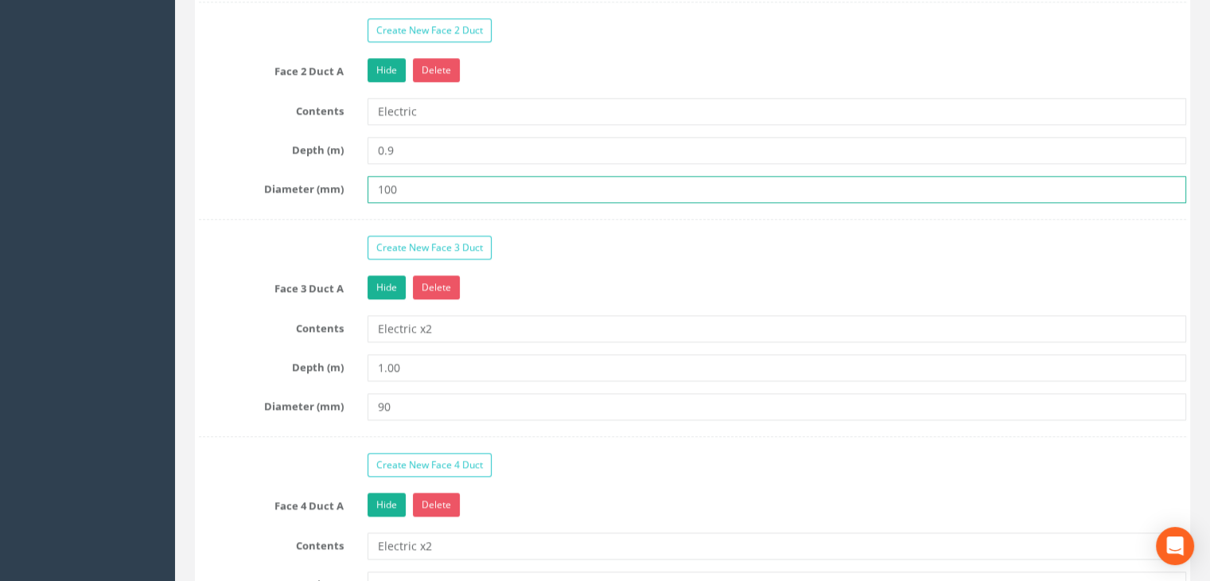
drag, startPoint x: 417, startPoint y: 182, endPoint x: 357, endPoint y: 182, distance: 59.6
click at [357, 182] on div "100" at bounding box center [776, 189] width 842 height 27
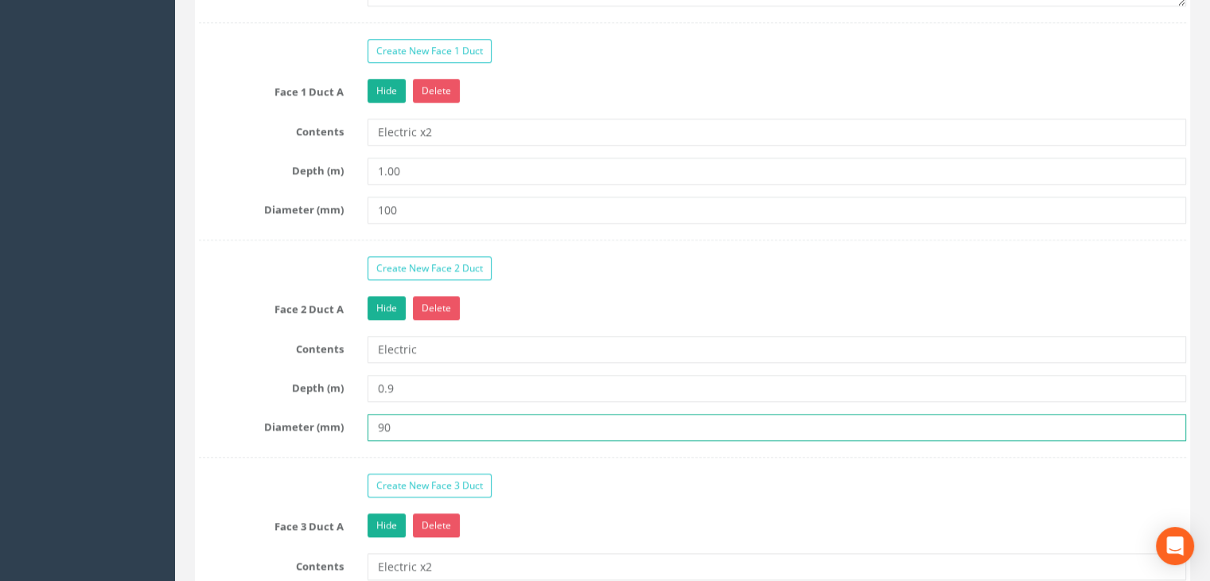
scroll to position [1481, 0]
type input "90"
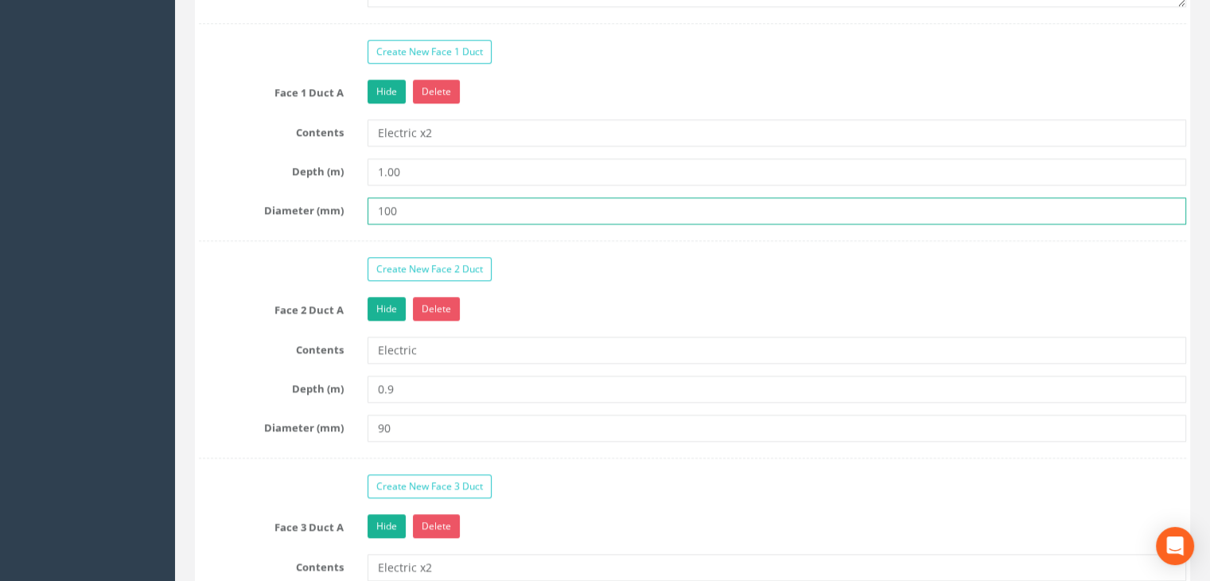
click at [405, 204] on input "100" at bounding box center [776, 210] width 818 height 27
type input "1"
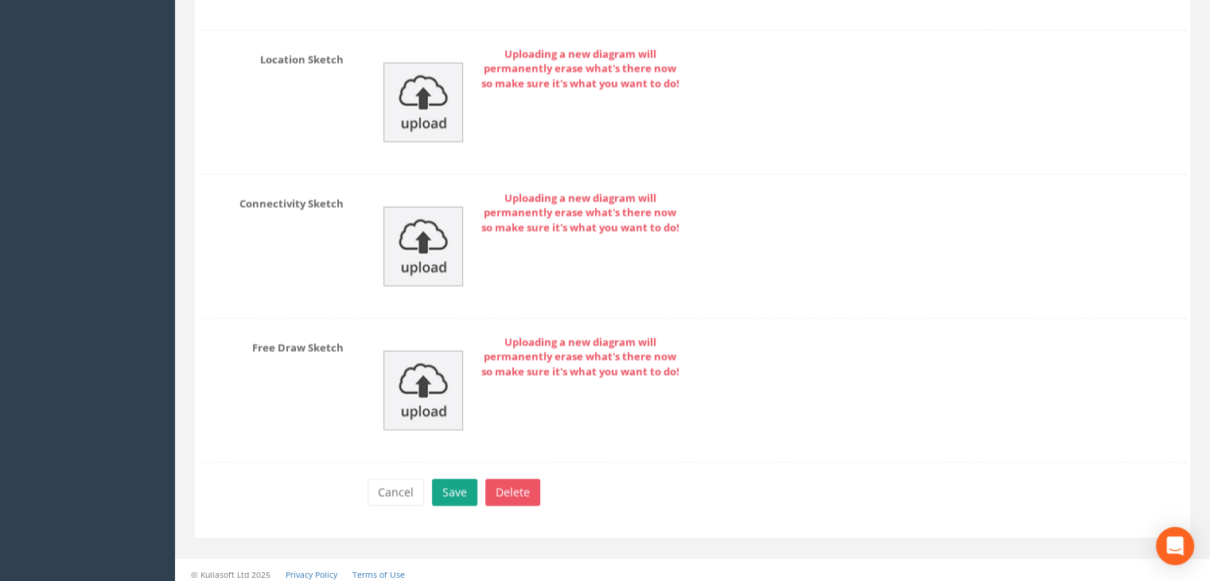
type input "90"
click at [454, 479] on button "Save" at bounding box center [454, 492] width 45 height 27
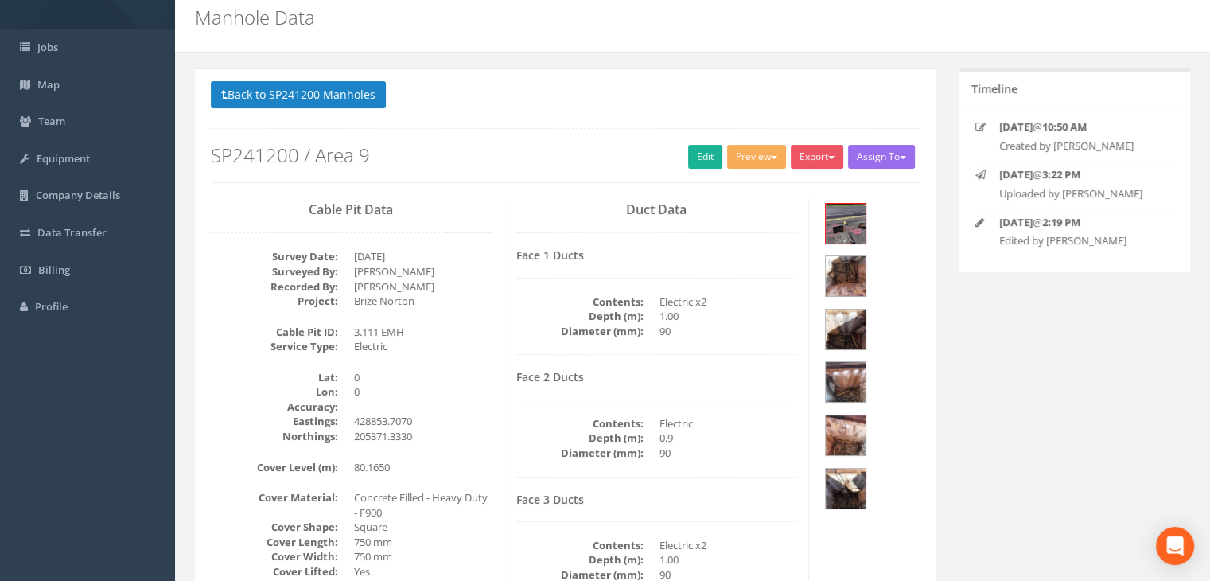
scroll to position [0, 0]
